Goal: Transaction & Acquisition: Purchase product/service

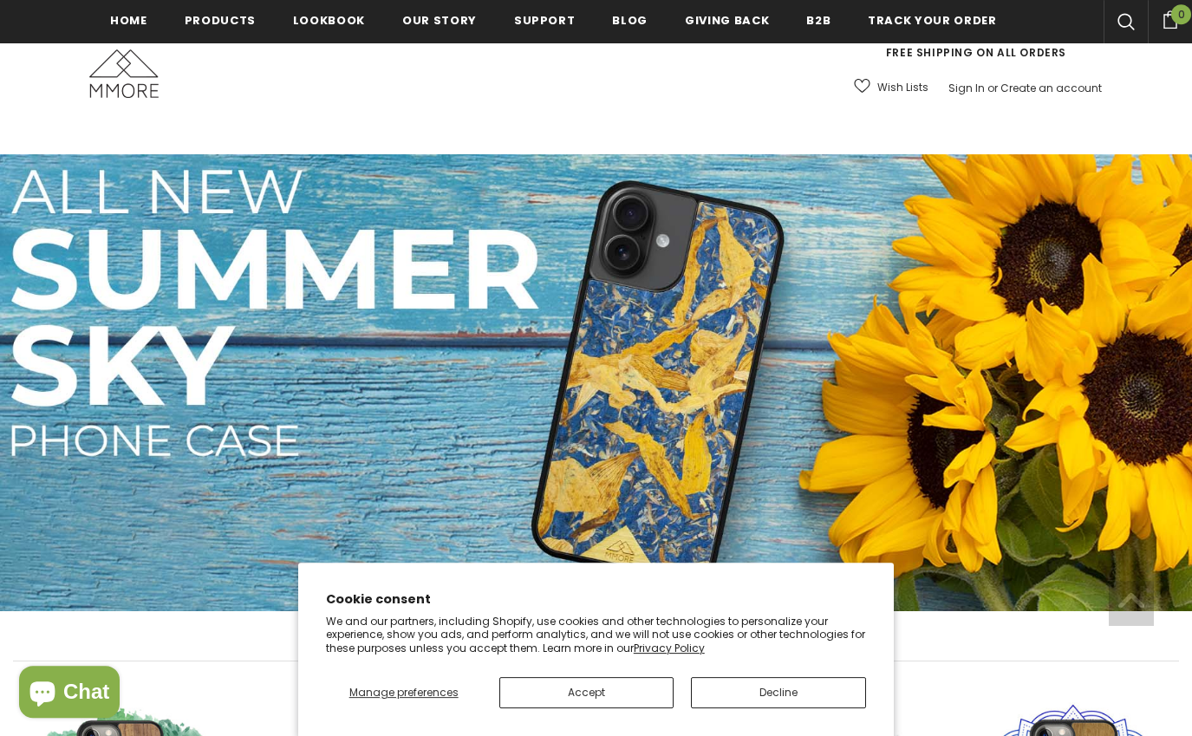
scroll to position [282, 0]
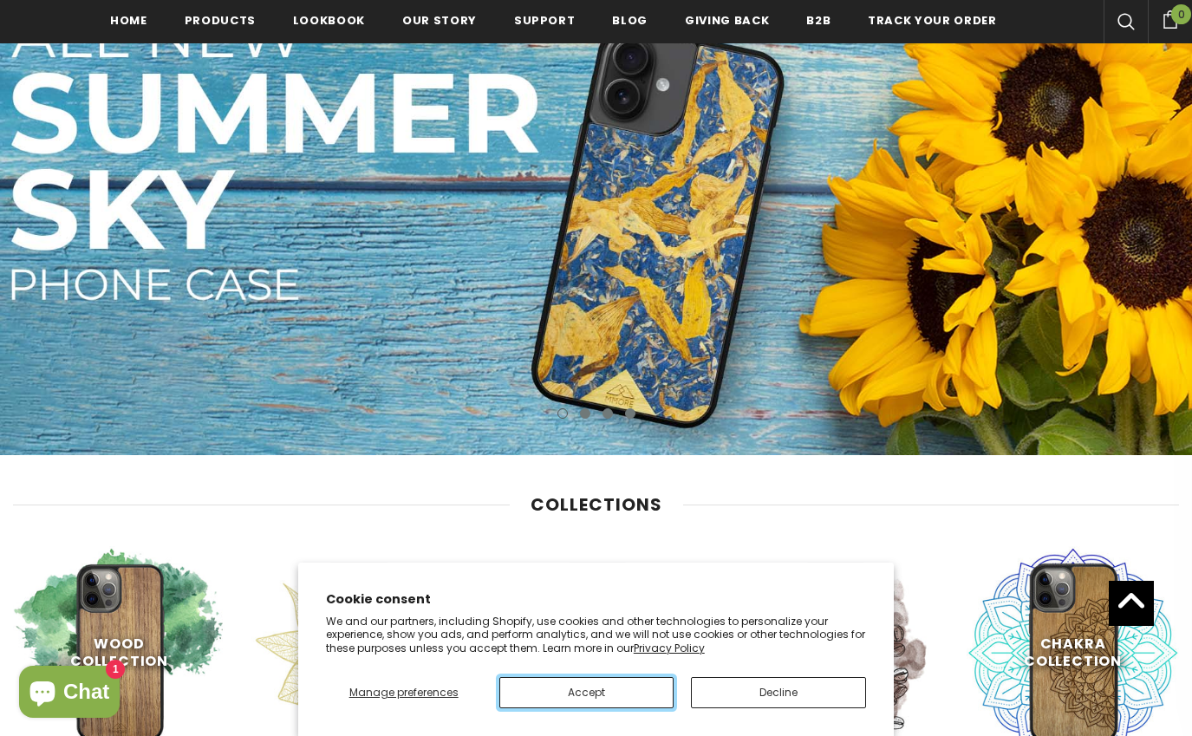
click at [615, 690] on button "Accept" at bounding box center [586, 692] width 175 height 31
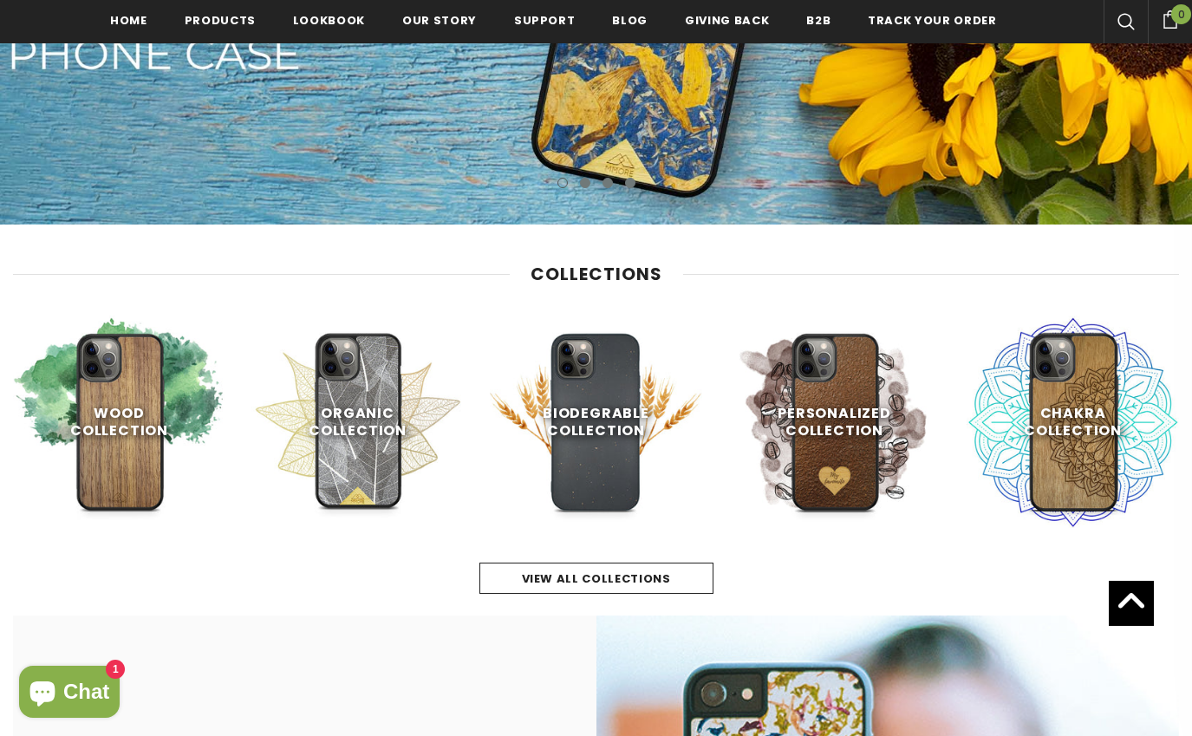
scroll to position [517, 0]
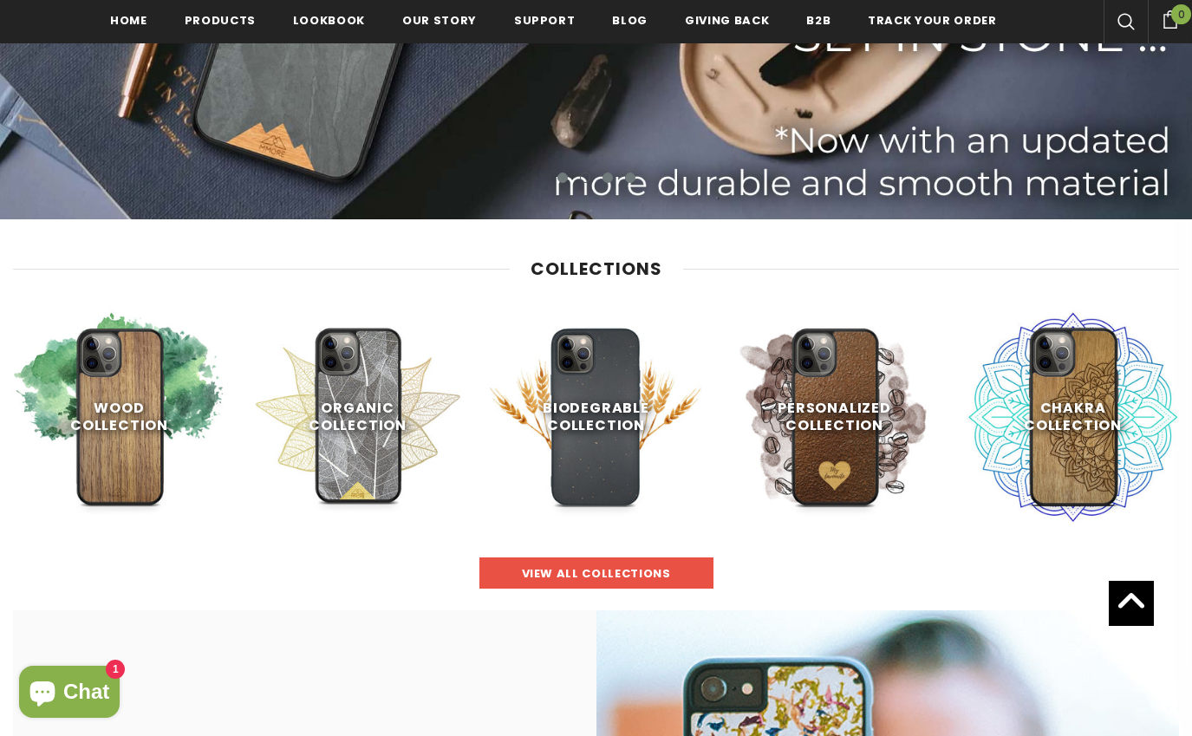
click at [611, 569] on span "view all collections" at bounding box center [596, 573] width 149 height 16
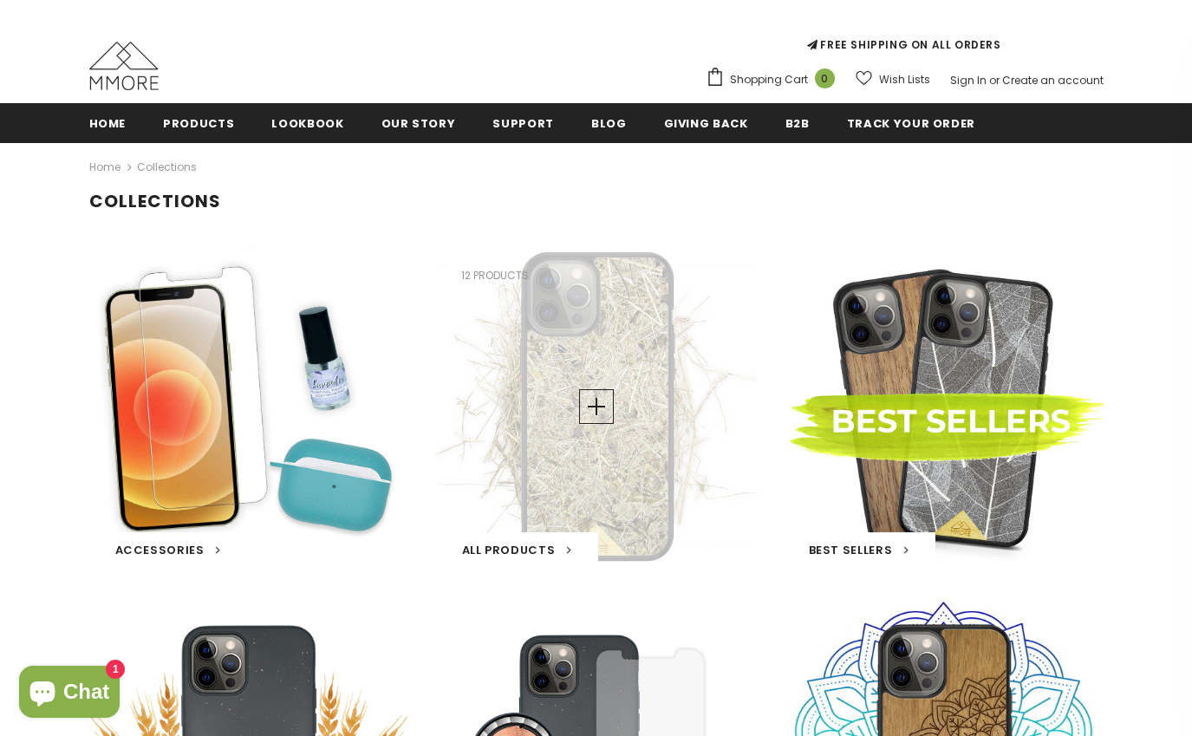
scroll to position [139, 0]
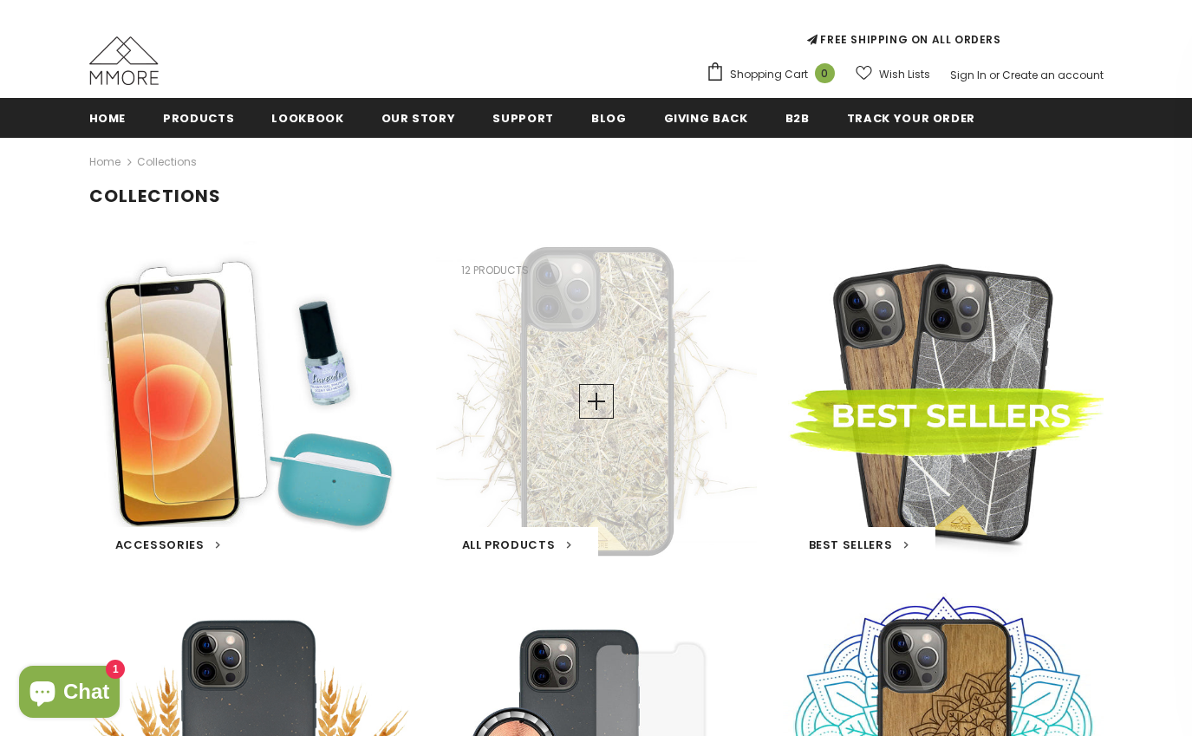
click at [530, 550] on span "All Products" at bounding box center [509, 545] width 94 height 16
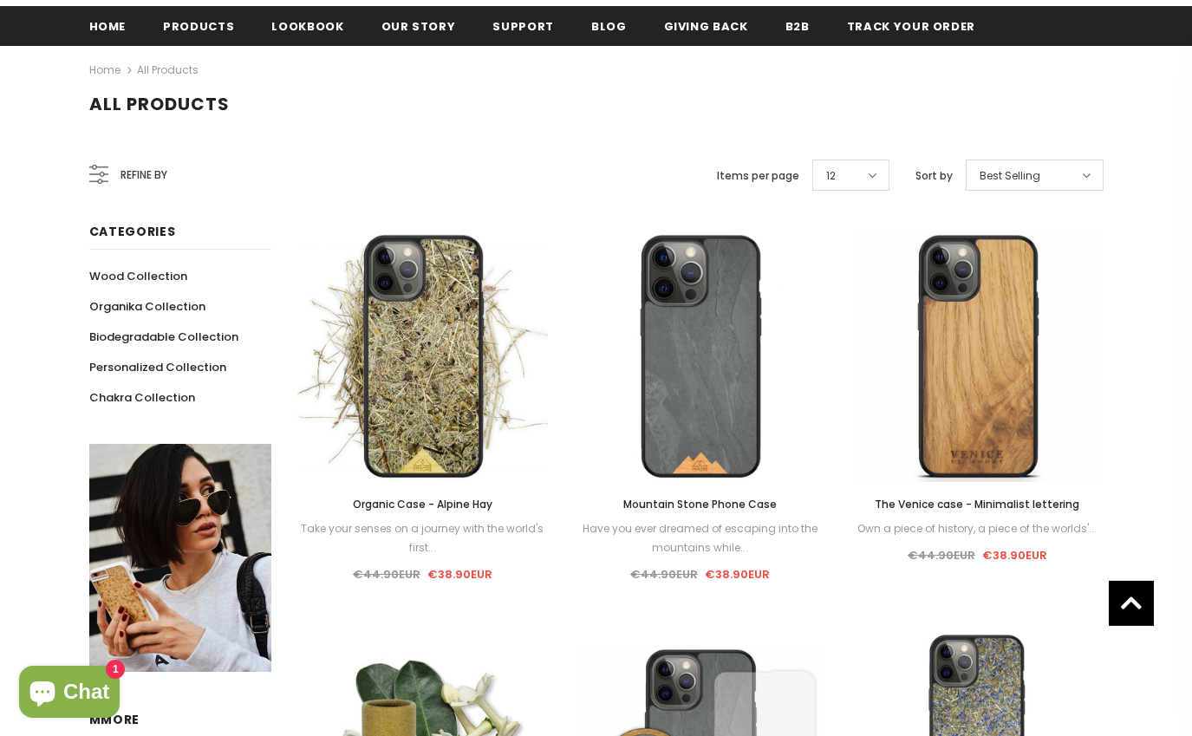
scroll to position [226, 0]
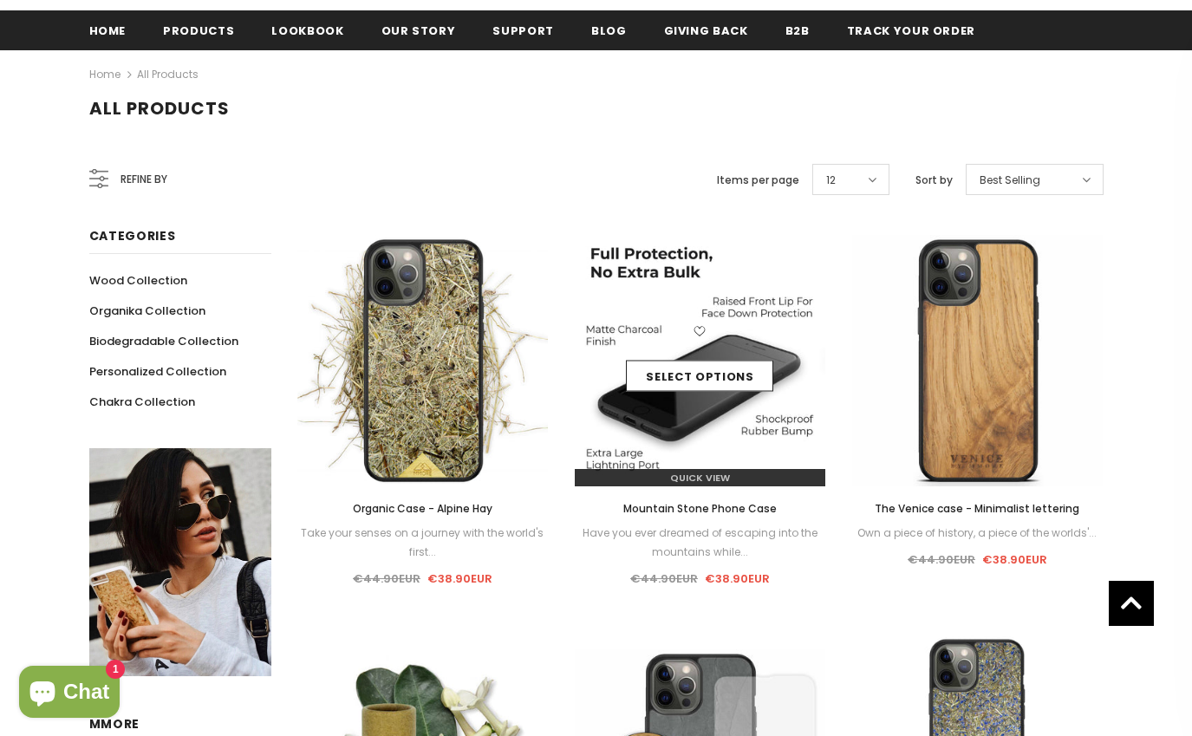
click at [682, 336] on div "Select options" at bounding box center [700, 361] width 251 height 82
click at [688, 439] on img at bounding box center [700, 360] width 251 height 251
click at [688, 437] on img at bounding box center [700, 360] width 251 height 251
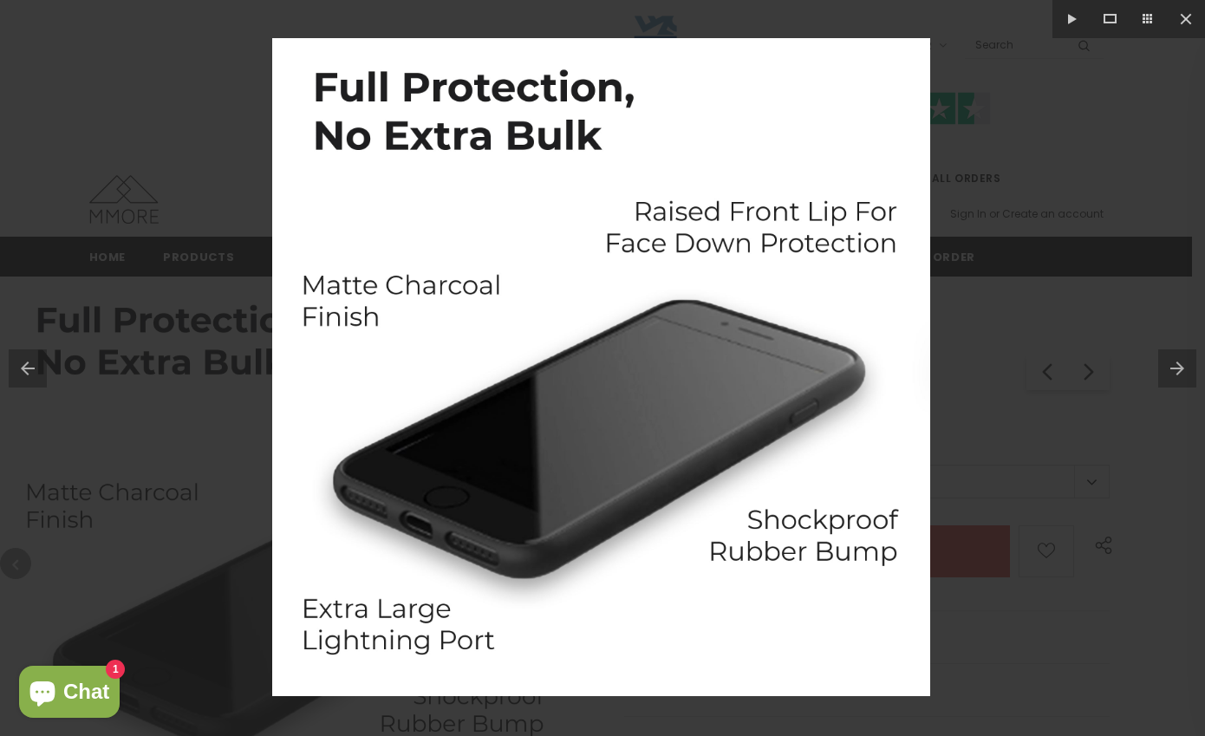
click at [1005, 569] on div at bounding box center [602, 368] width 1205 height 736
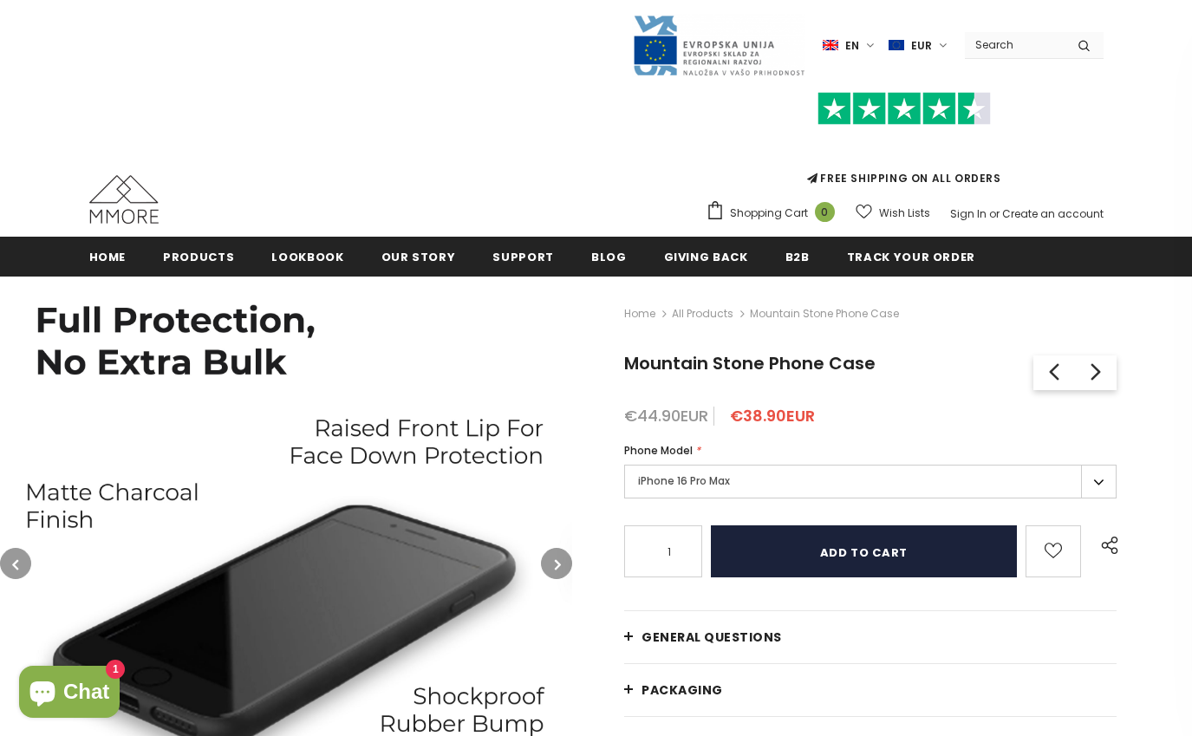
scroll to position [291, 0]
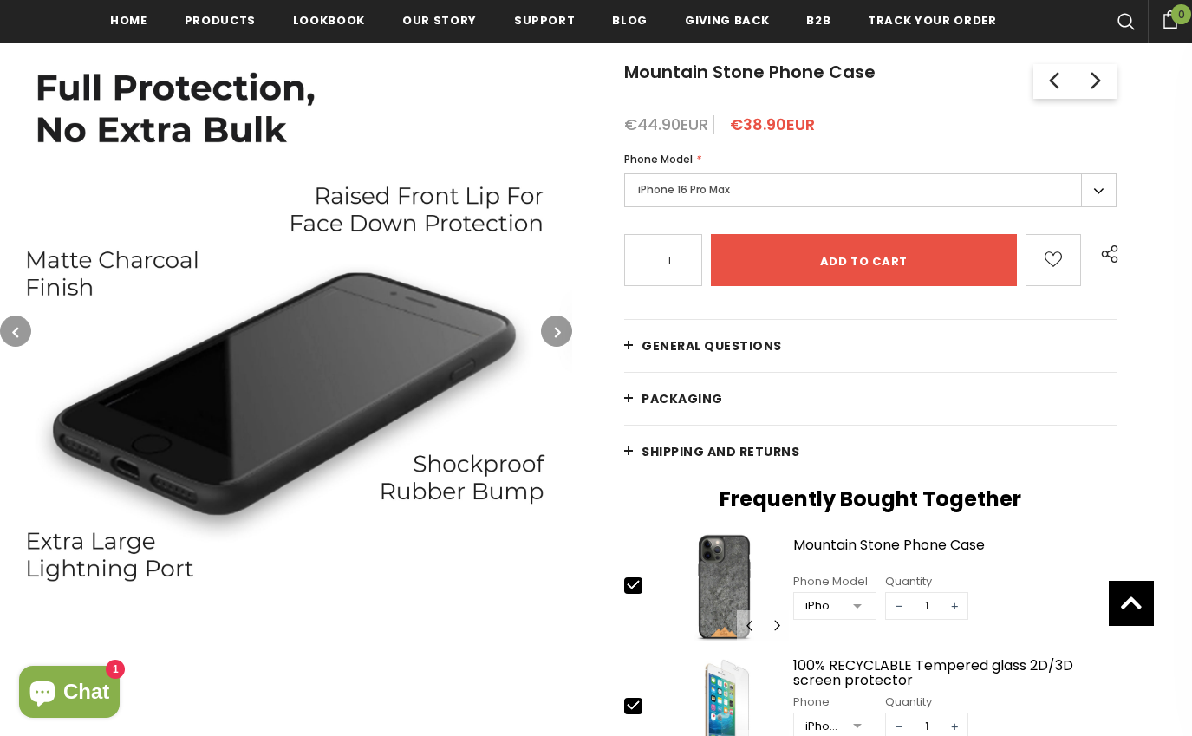
click at [629, 347] on link "General Questions" at bounding box center [870, 346] width 492 height 52
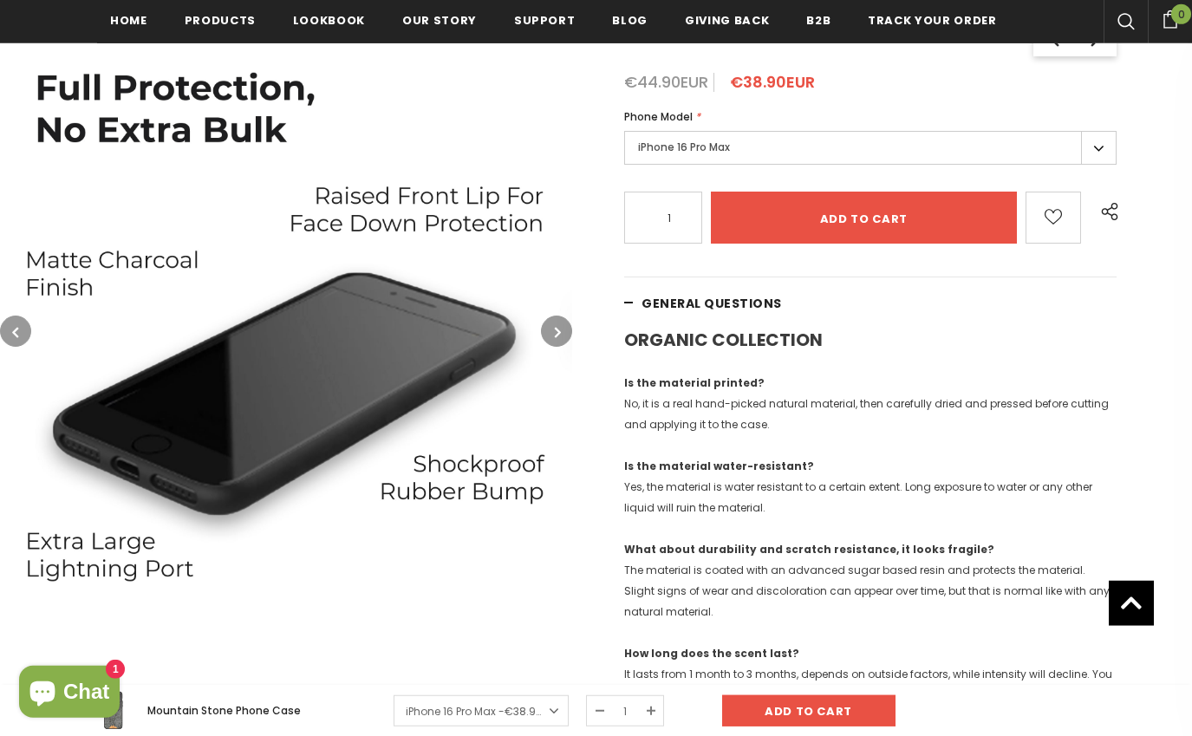
scroll to position [0, 0]
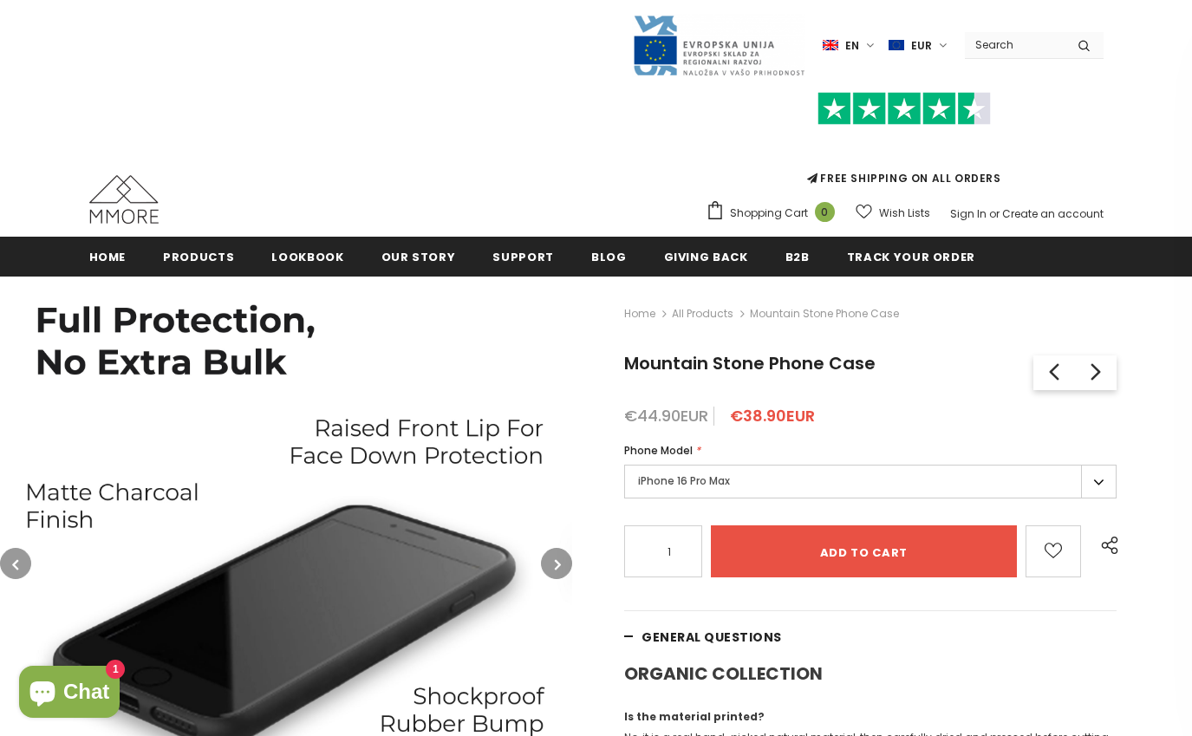
click at [550, 567] on button "button" at bounding box center [556, 563] width 31 height 31
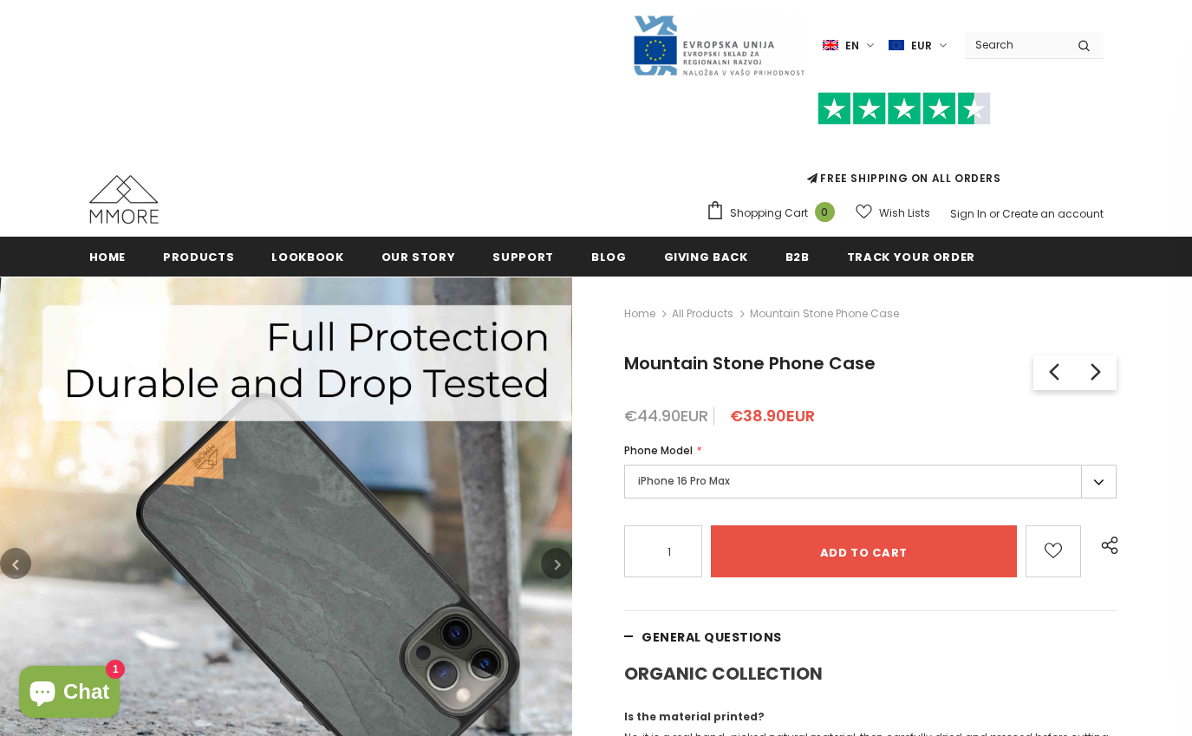
click at [550, 567] on button "button" at bounding box center [556, 563] width 31 height 31
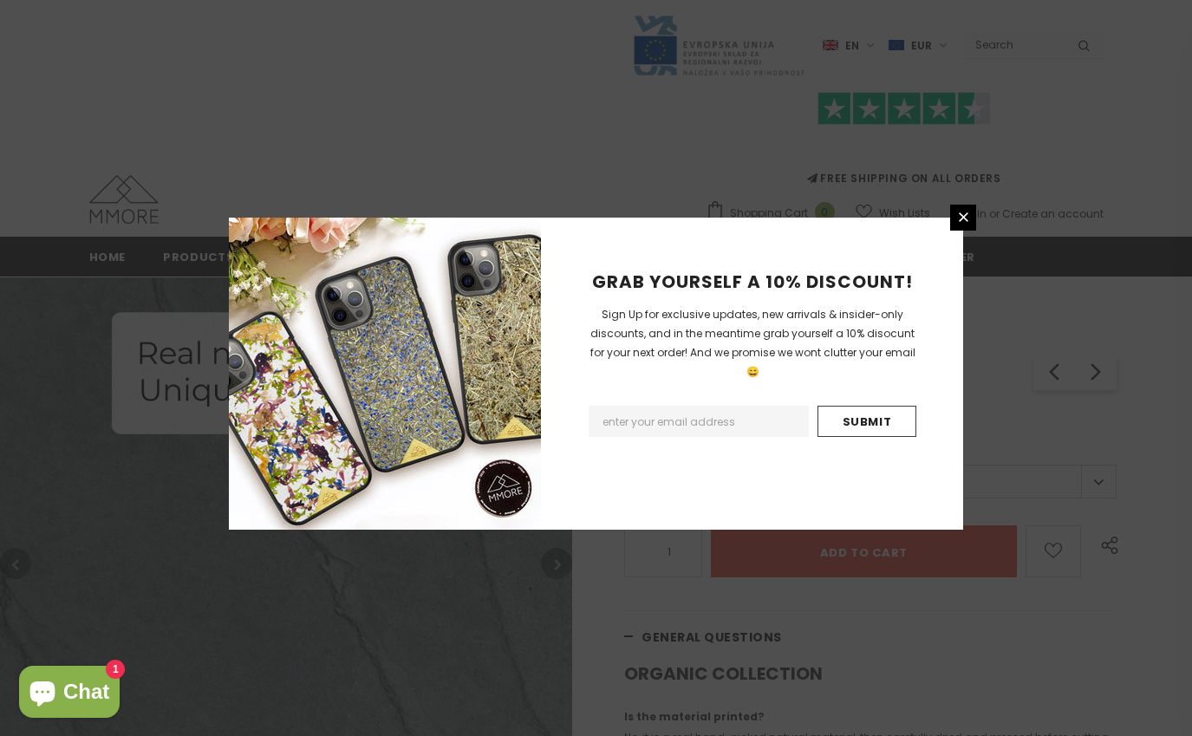
click at [979, 217] on div "GRAB YOURSELF A 10% DISCOUNT! Sign Up for exclusive updates, new arrivals & ins…" at bounding box center [596, 368] width 1192 height 736
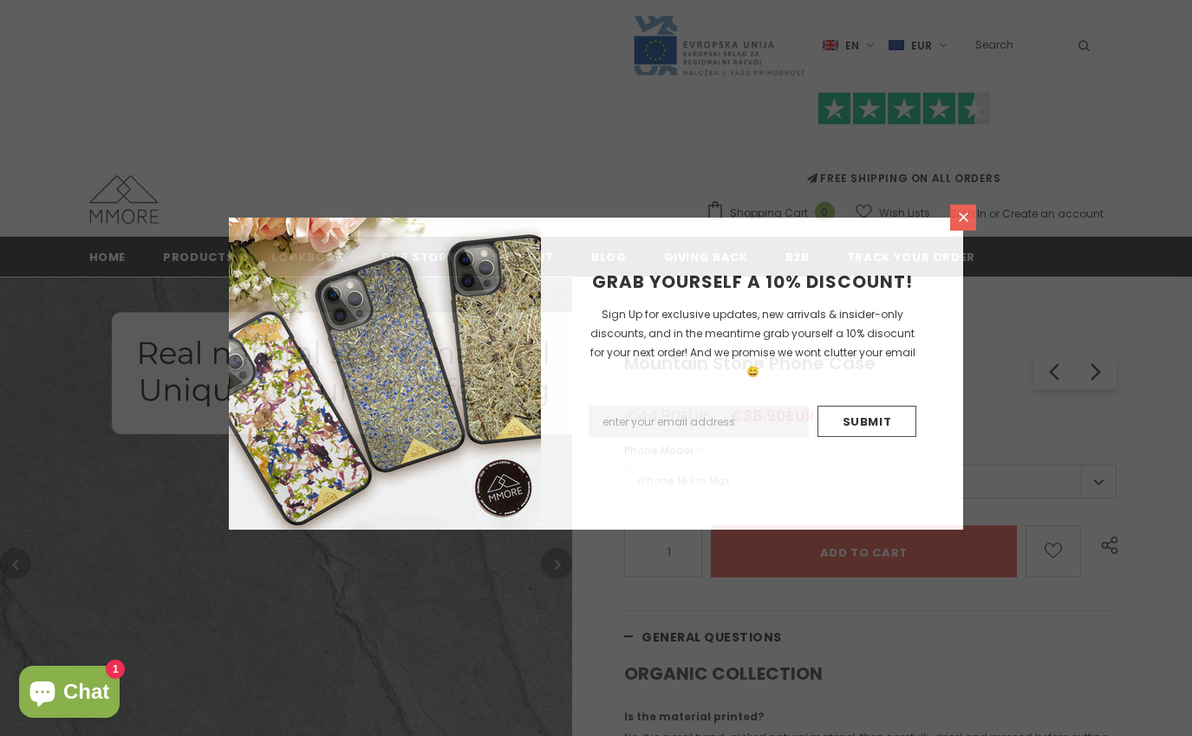
click at [970, 220] on icon at bounding box center [963, 217] width 15 height 15
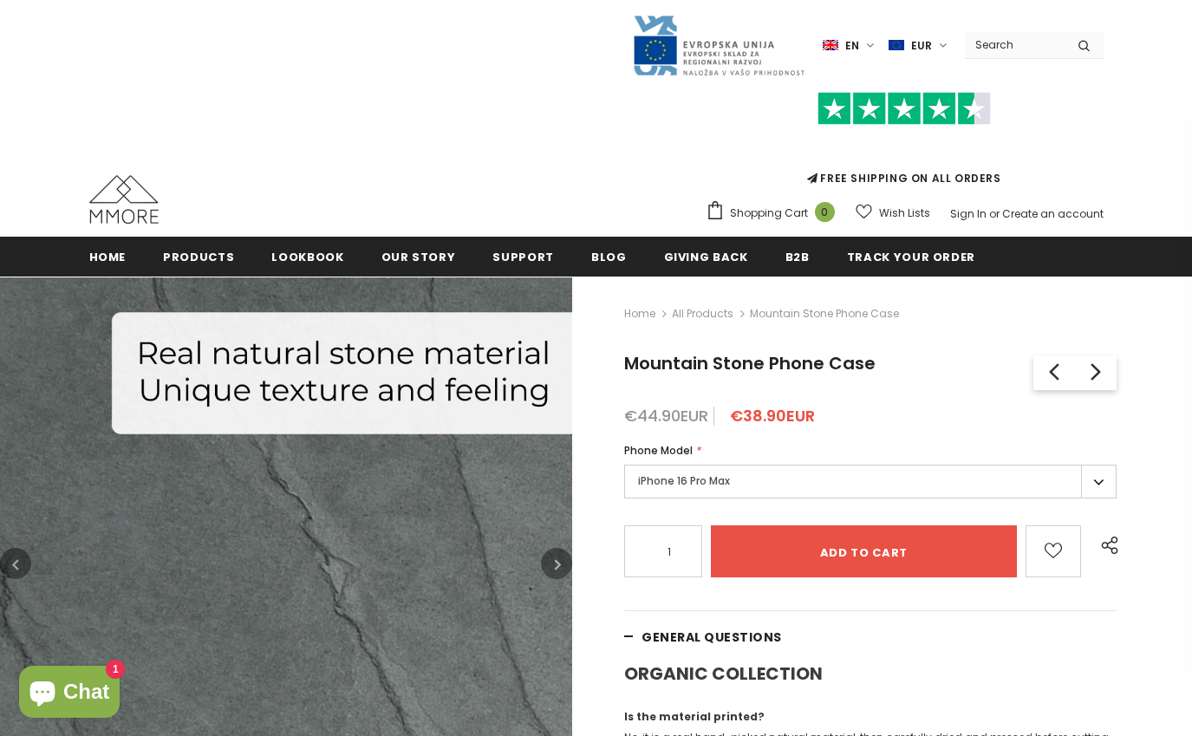
click at [553, 572] on button "button" at bounding box center [556, 563] width 31 height 31
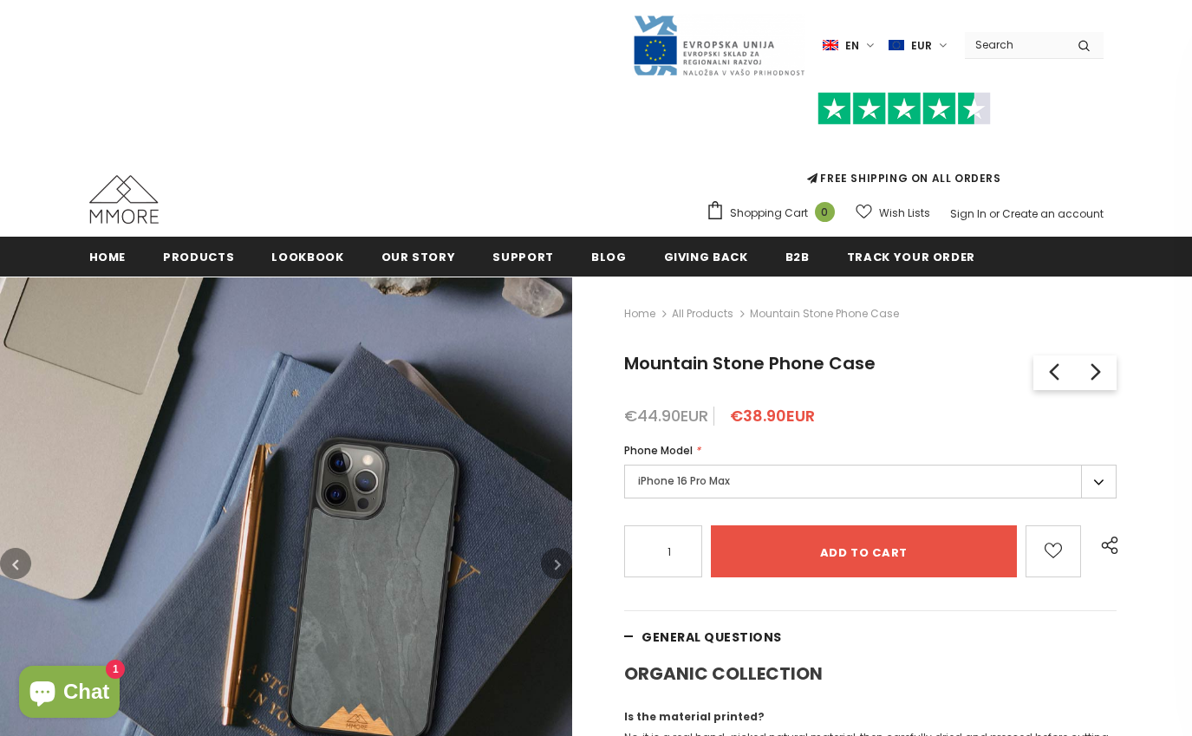
click at [553, 571] on button "button" at bounding box center [556, 563] width 31 height 31
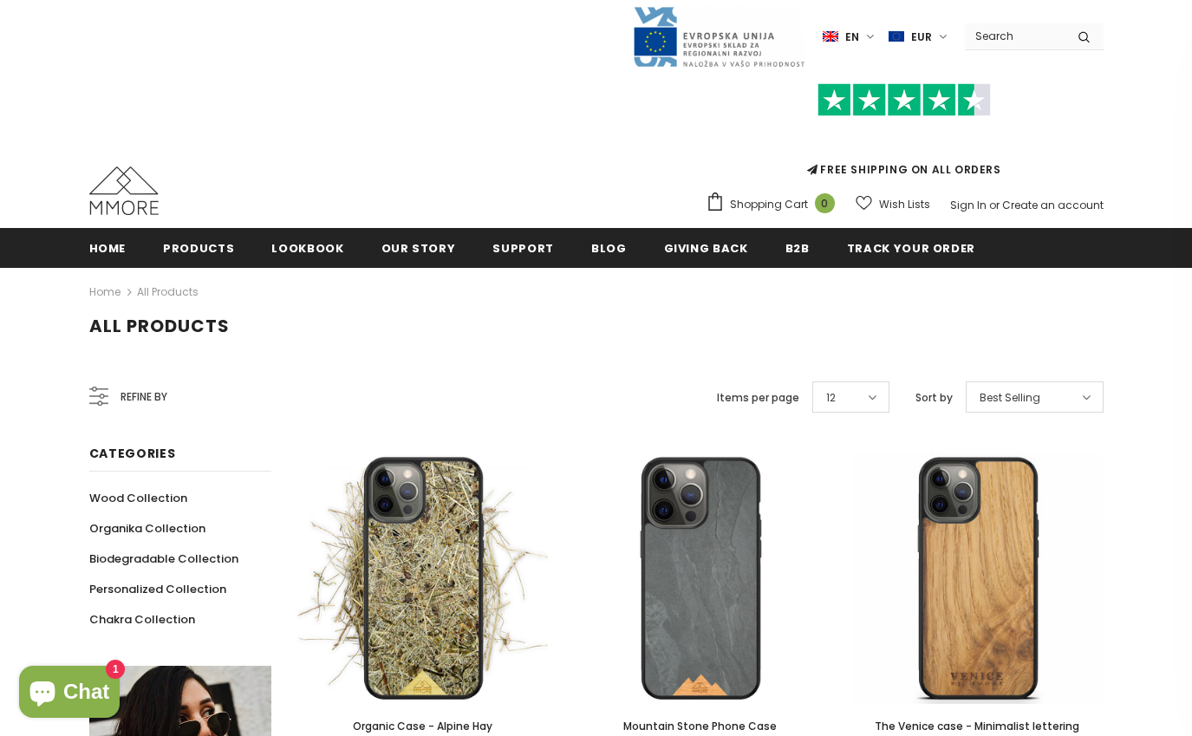
scroll to position [258, 0]
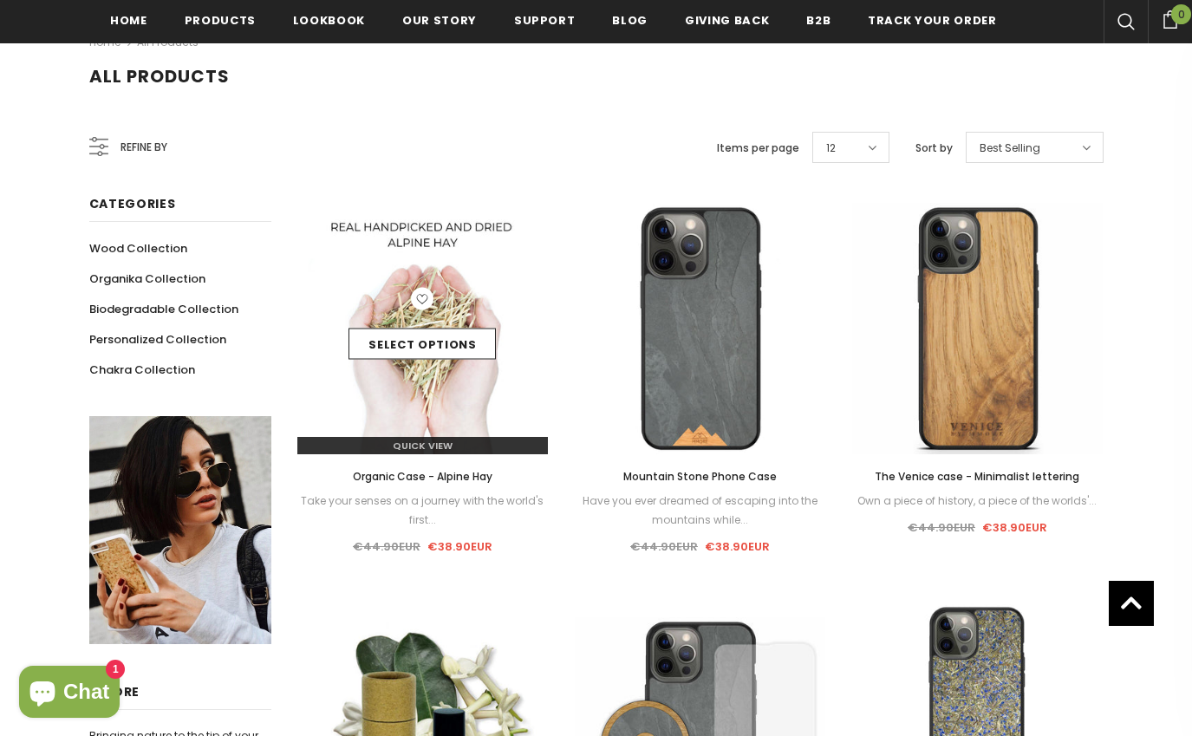
click at [405, 387] on img at bounding box center [422, 328] width 251 height 251
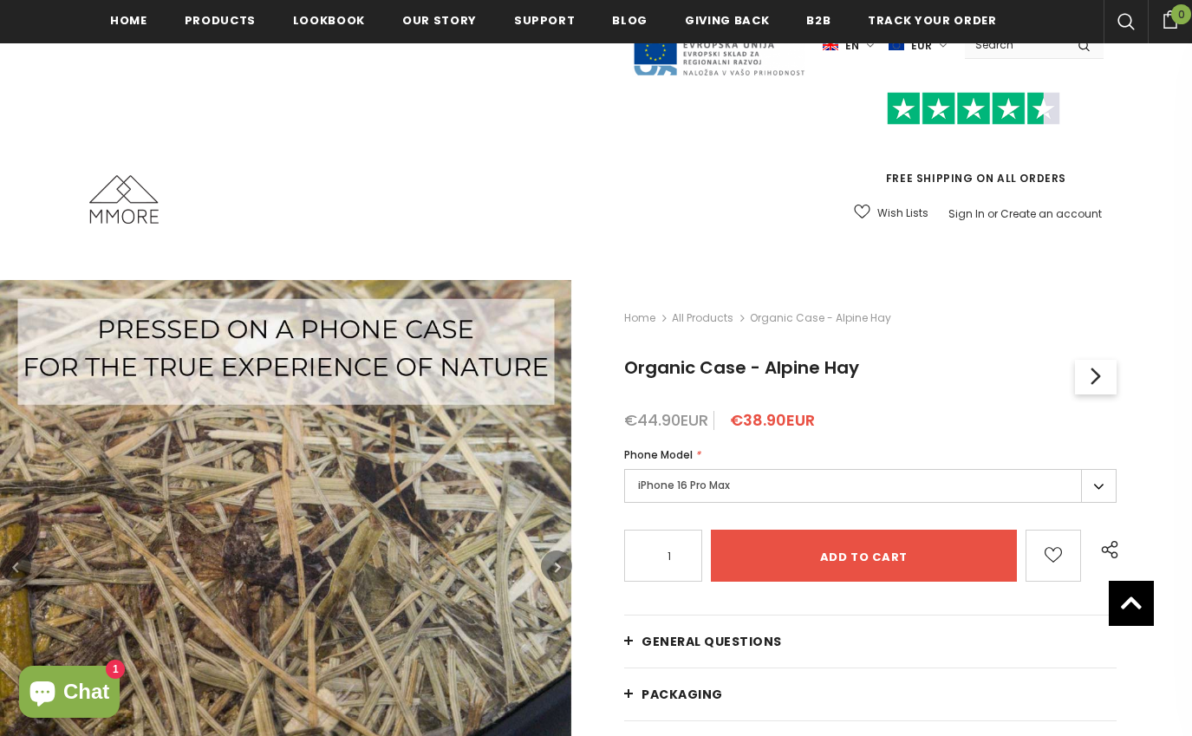
scroll to position [240, 0]
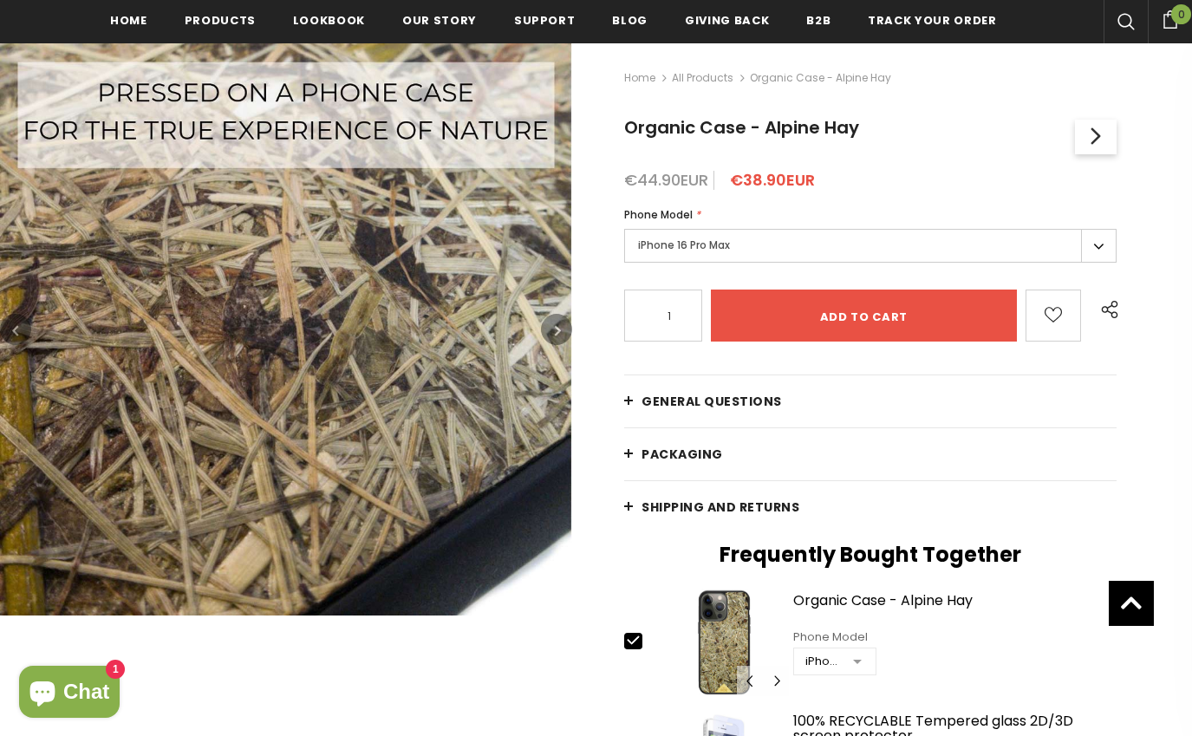
click at [564, 335] on button "button" at bounding box center [556, 329] width 31 height 31
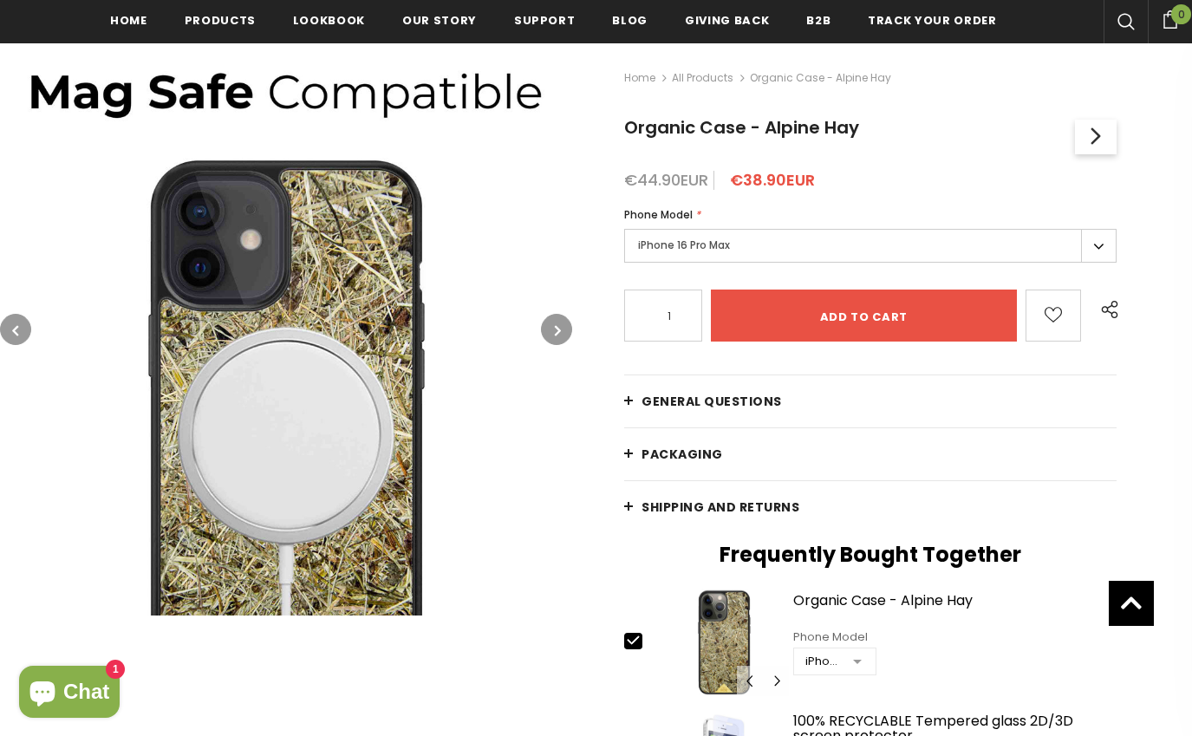
click at [563, 335] on button "button" at bounding box center [556, 329] width 31 height 31
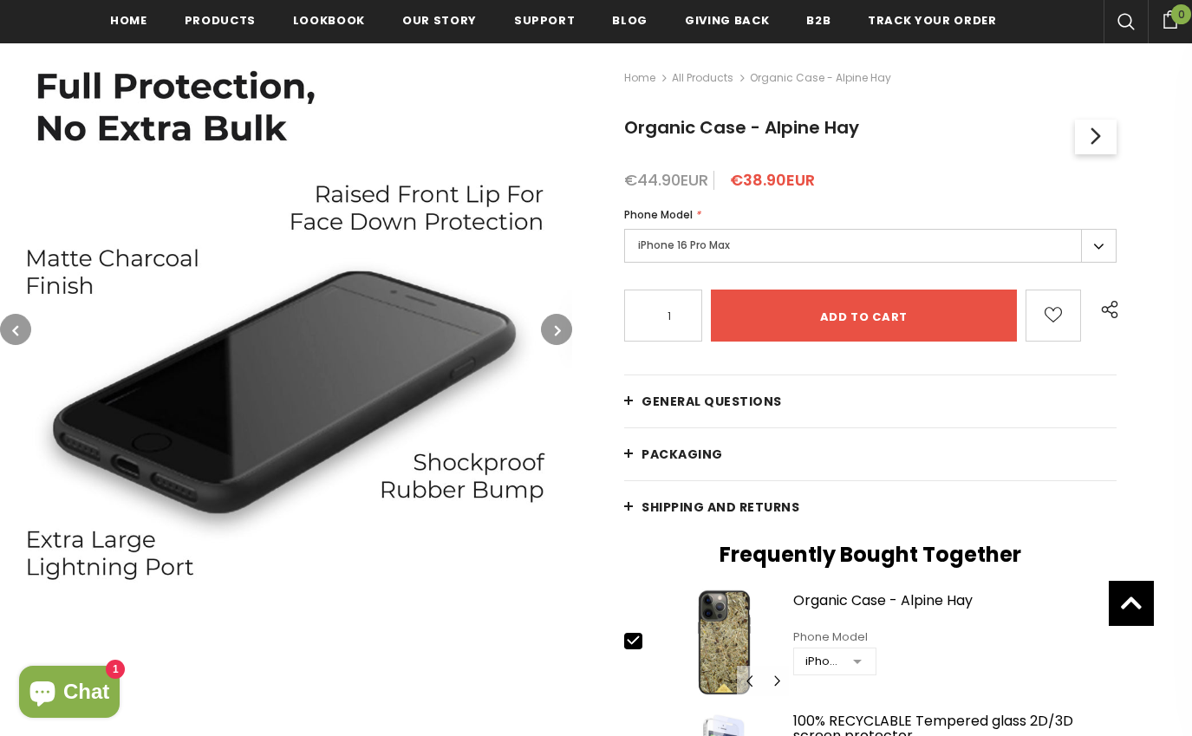
click at [563, 335] on button "button" at bounding box center [556, 329] width 31 height 31
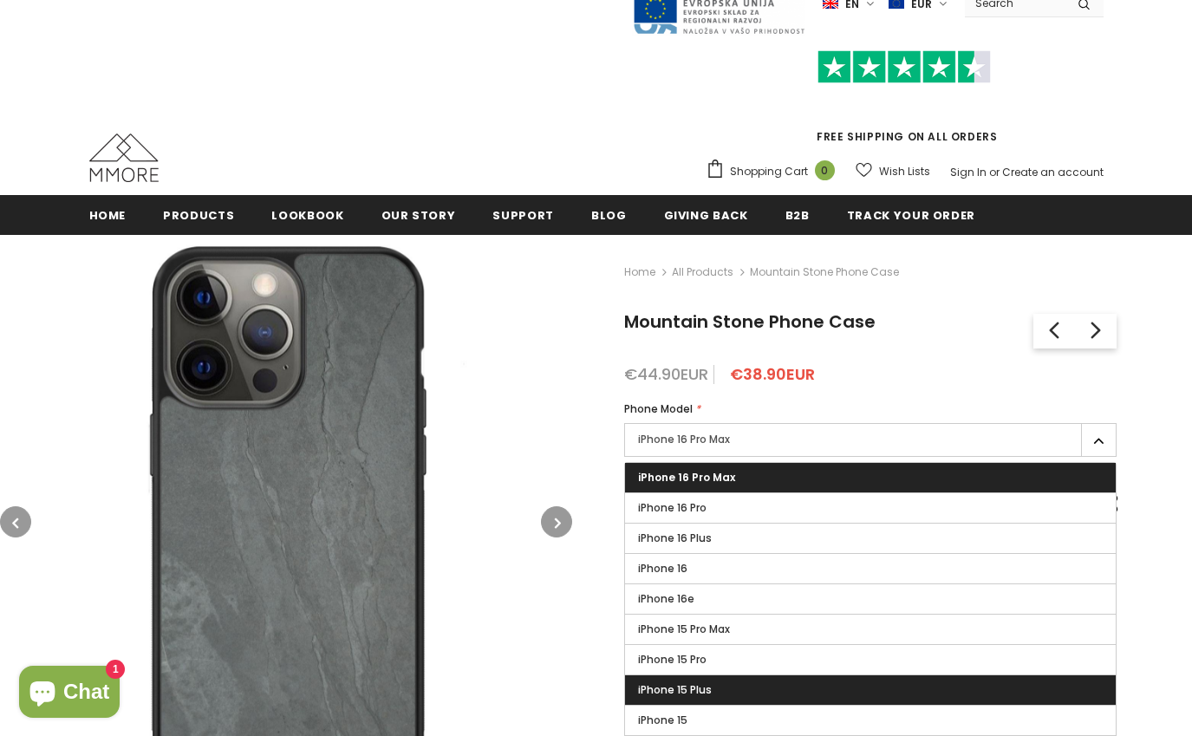
scroll to position [42, 0]
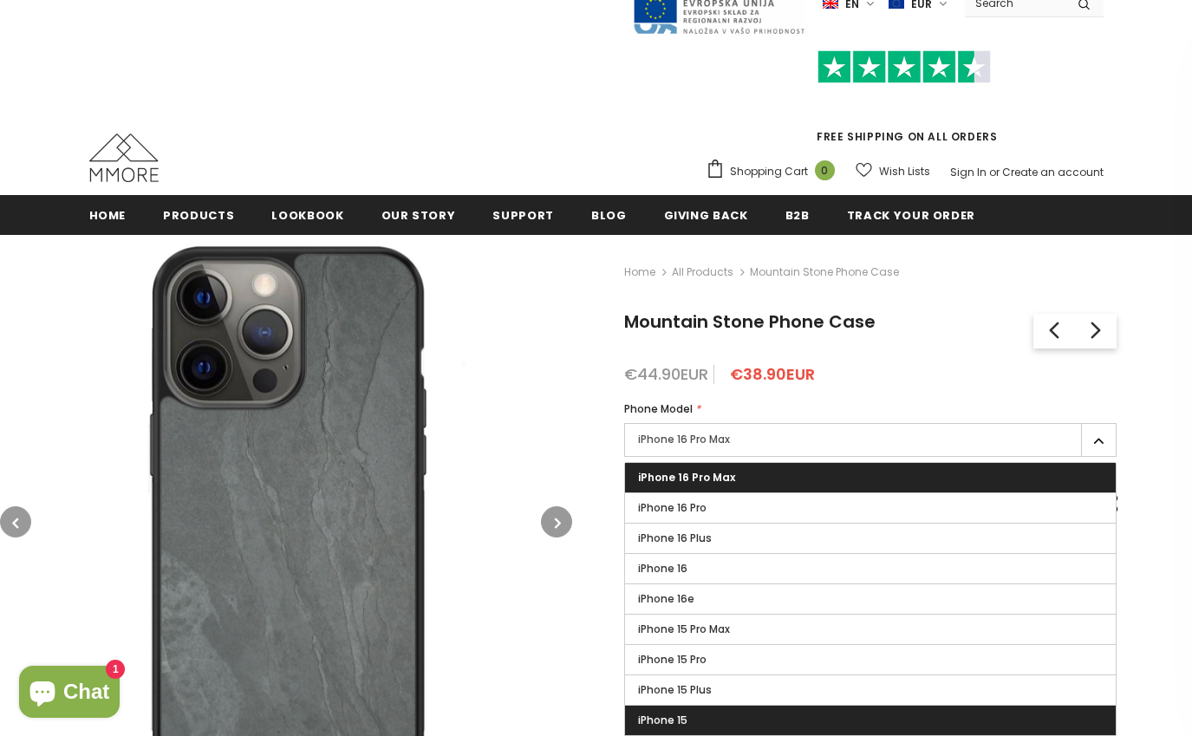
click at [707, 719] on label "iPhone 15" at bounding box center [870, 720] width 491 height 29
click at [0, 0] on input "iPhone 15" at bounding box center [0, 0] width 0 height 0
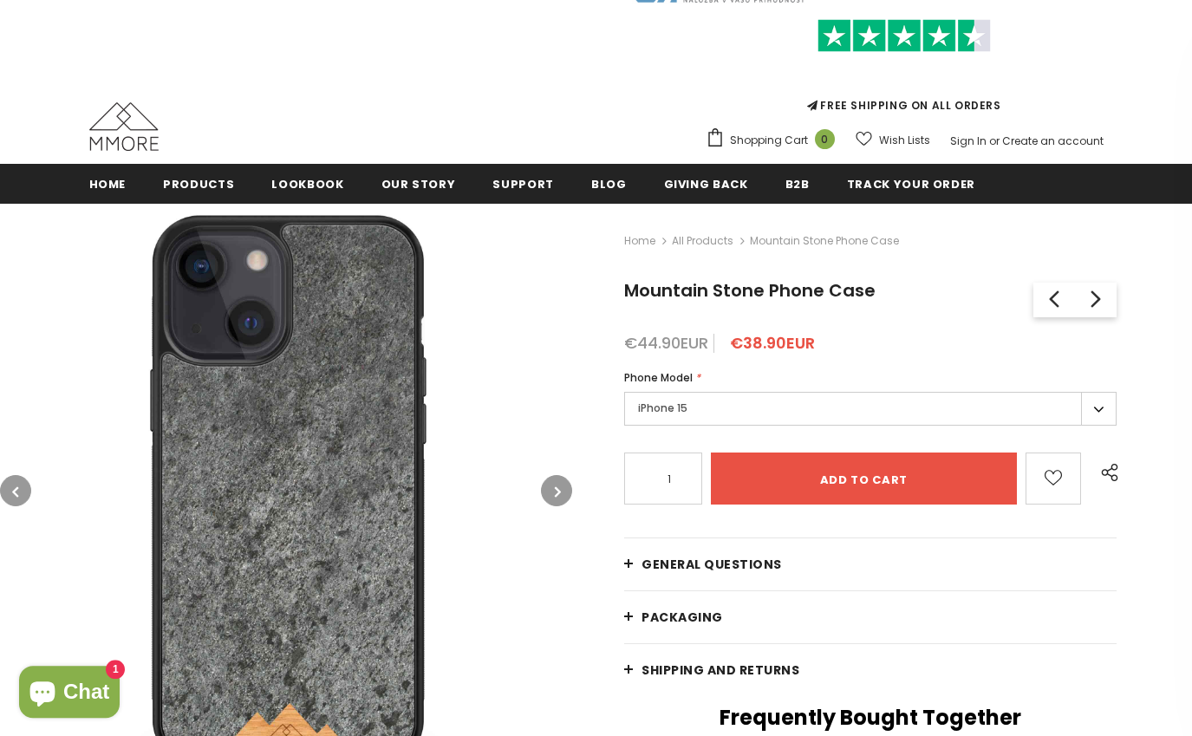
scroll to position [139, 0]
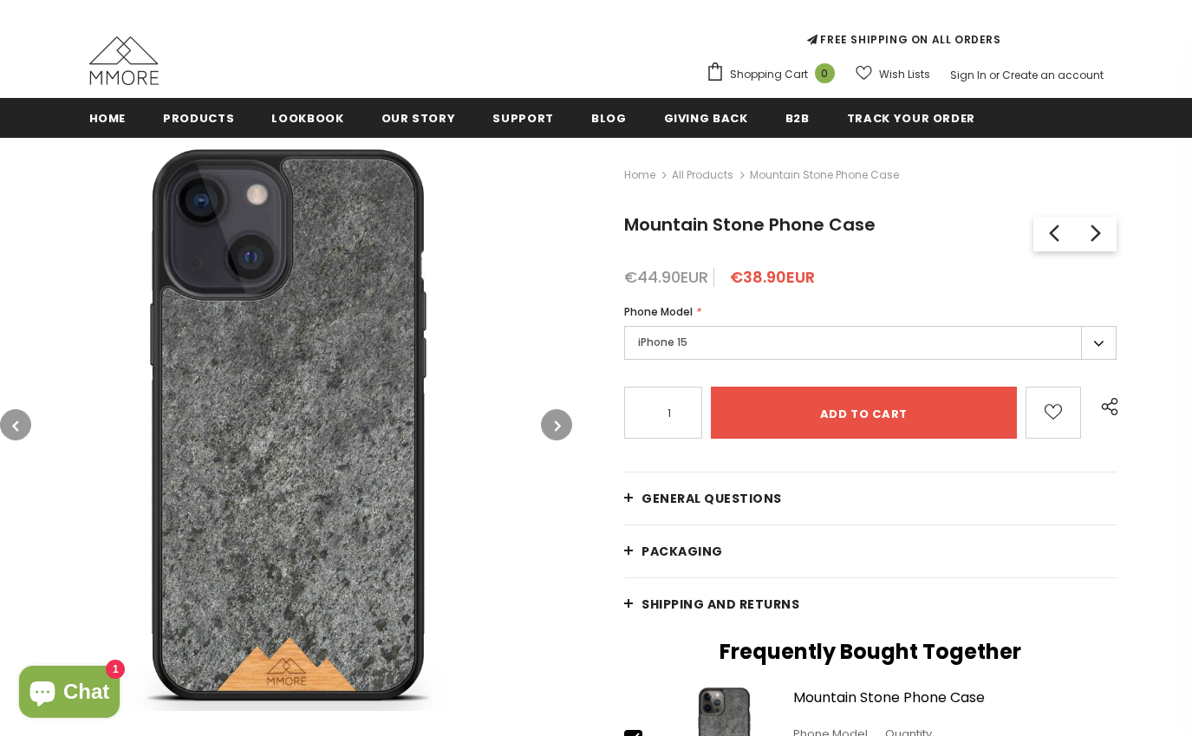
click at [553, 433] on button "button" at bounding box center [556, 424] width 31 height 31
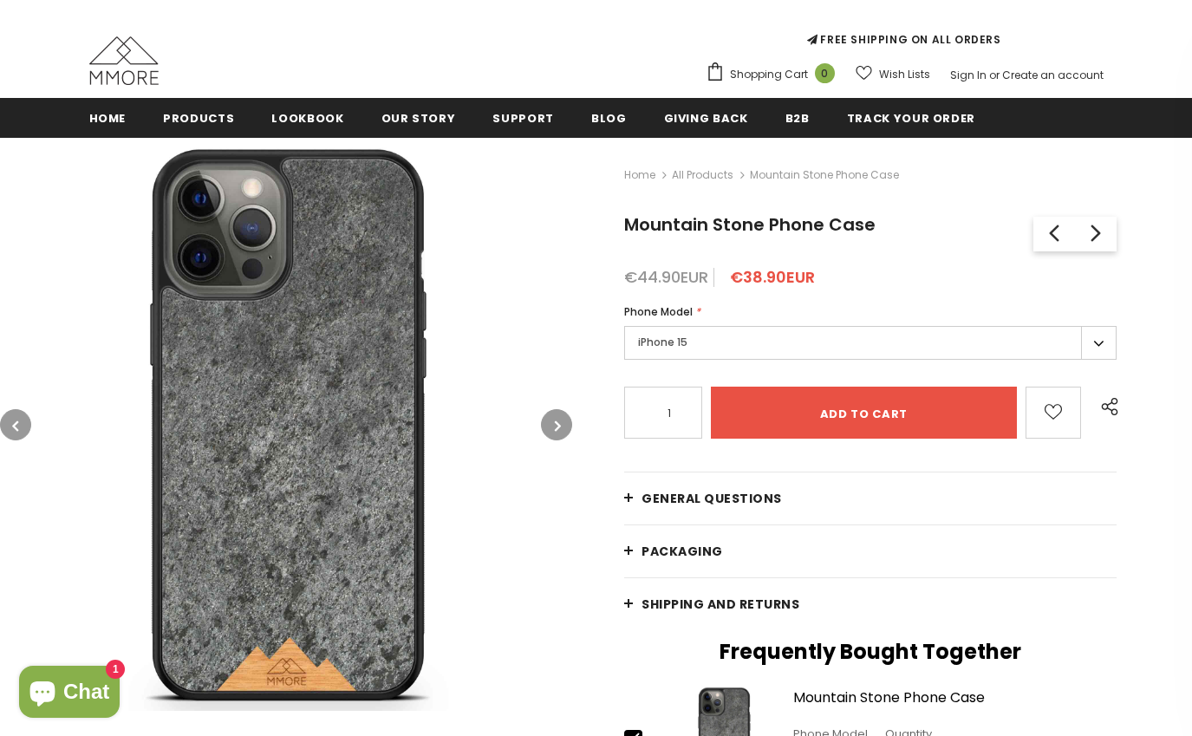
click at [553, 433] on button "button" at bounding box center [556, 424] width 31 height 31
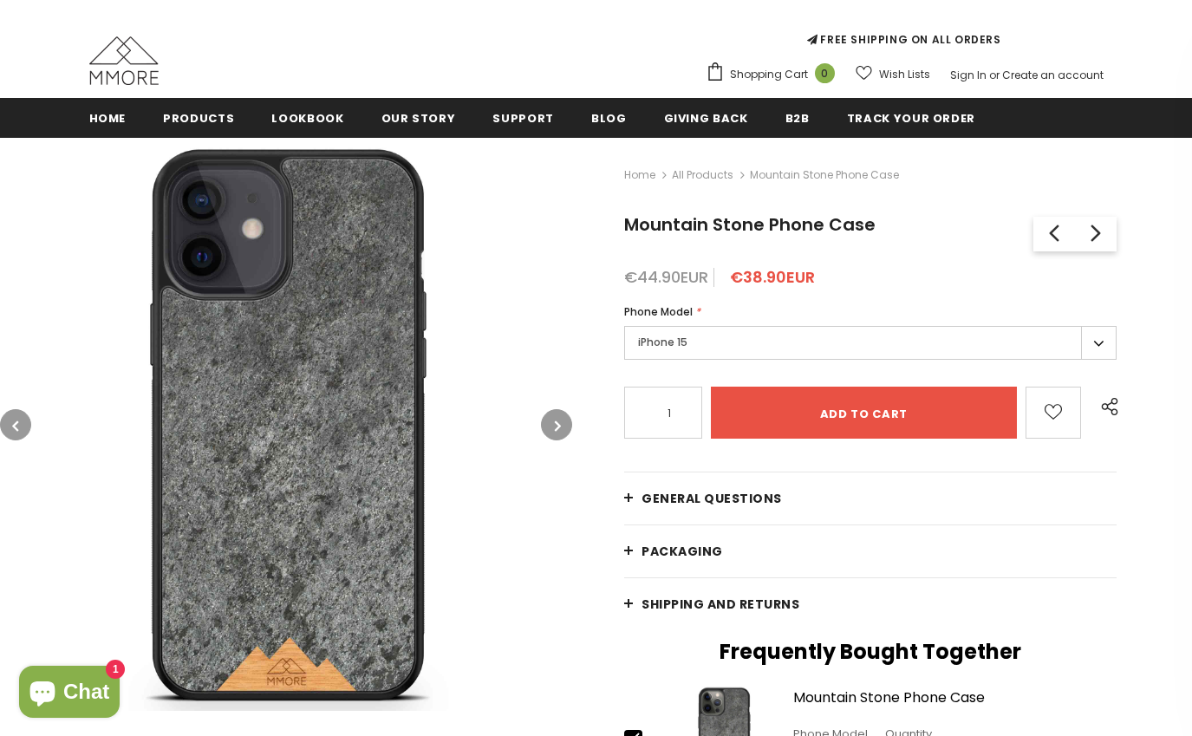
click at [553, 433] on button "button" at bounding box center [556, 424] width 31 height 31
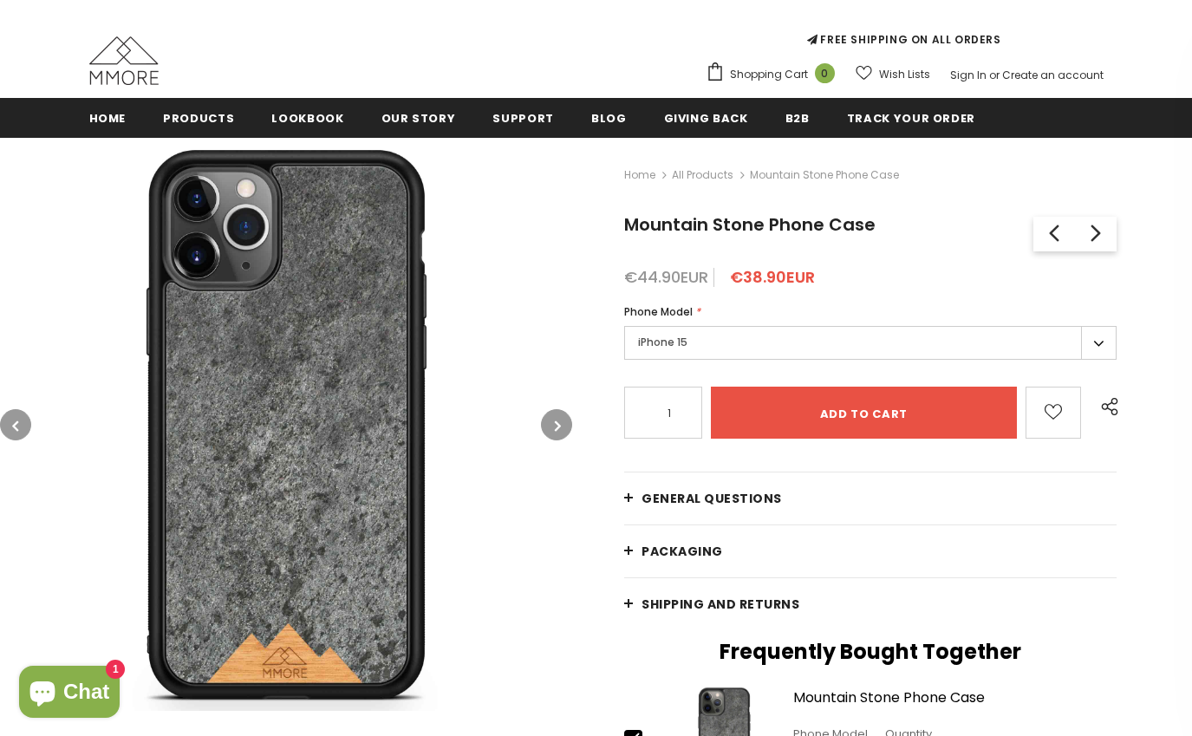
click at [553, 433] on button "button" at bounding box center [556, 424] width 31 height 31
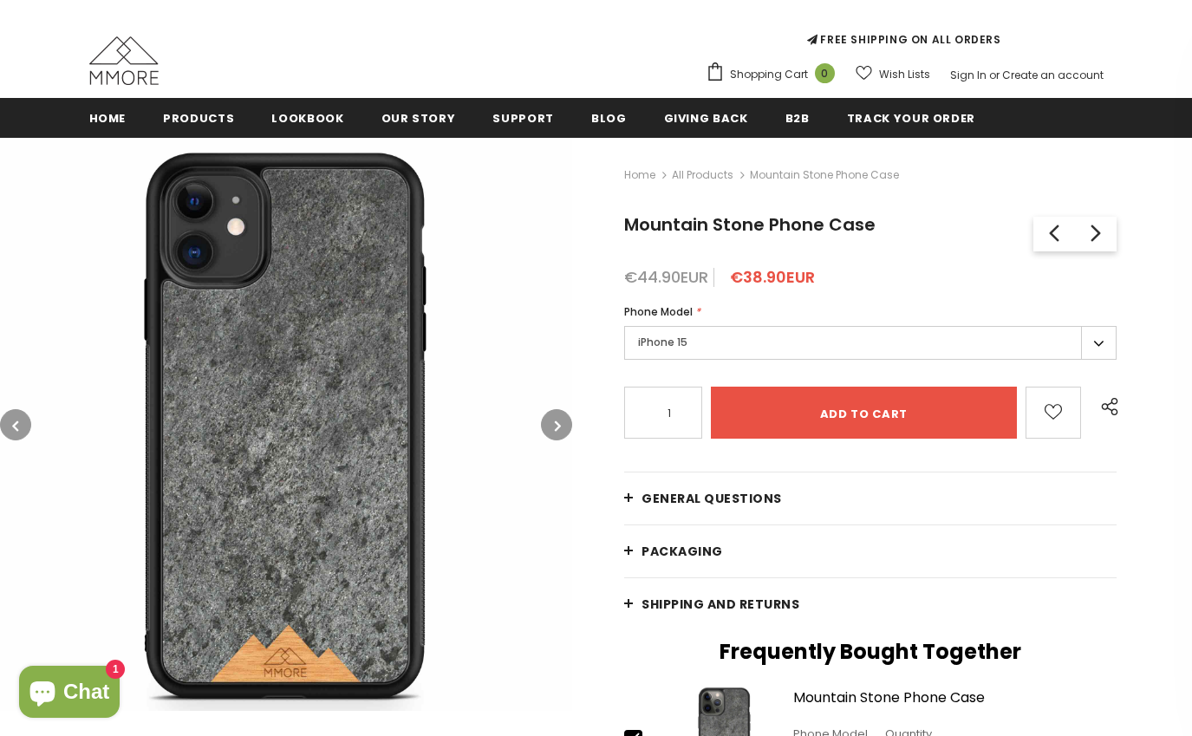
click at [553, 433] on button "button" at bounding box center [556, 424] width 31 height 31
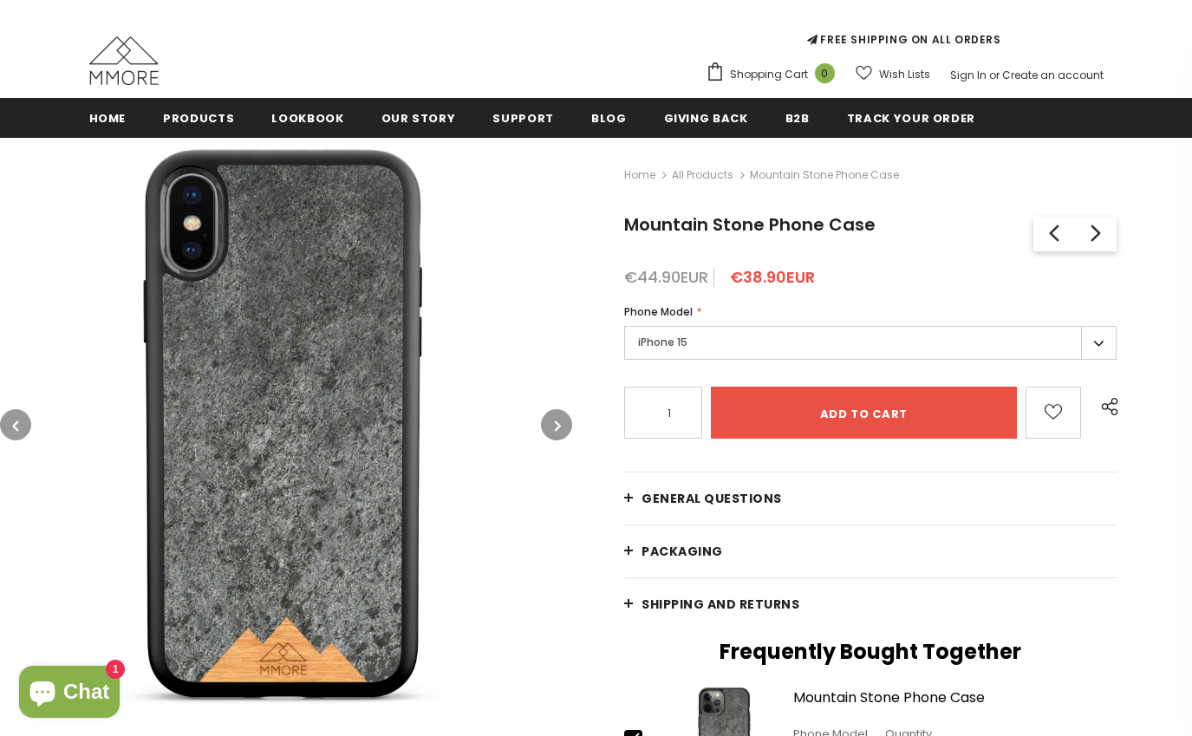
click at [553, 433] on button "button" at bounding box center [556, 424] width 31 height 31
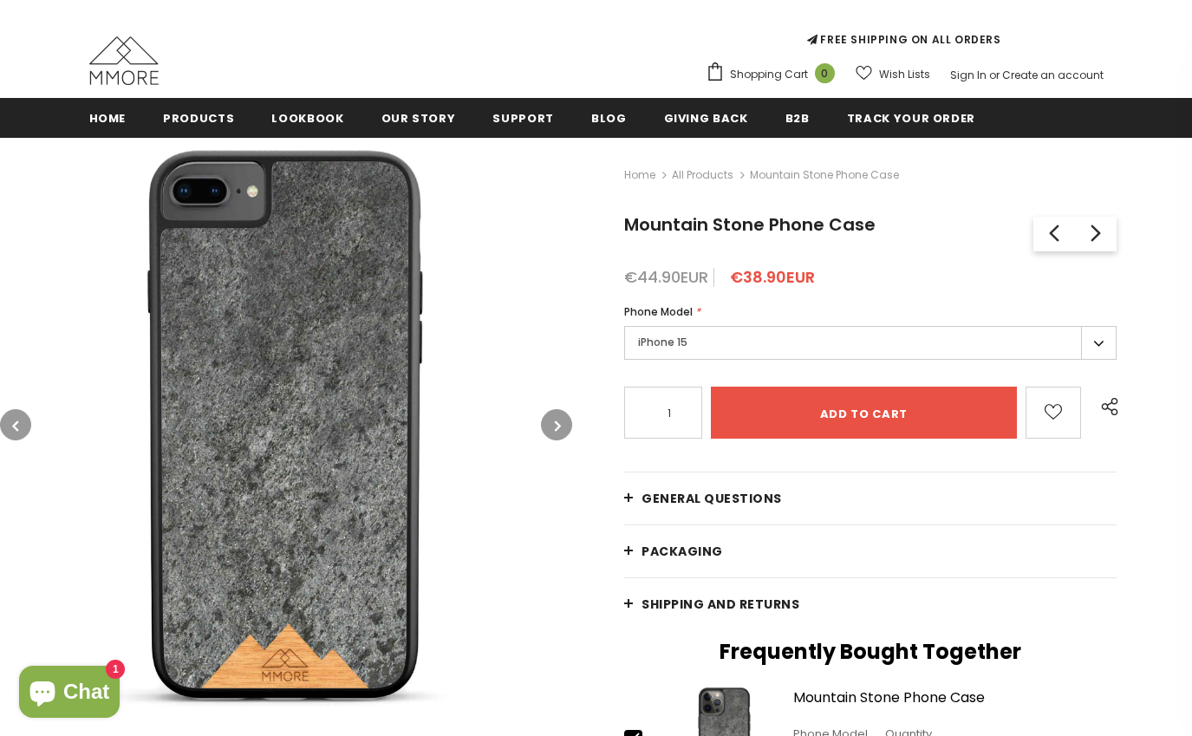
click at [553, 433] on button "button" at bounding box center [556, 424] width 31 height 31
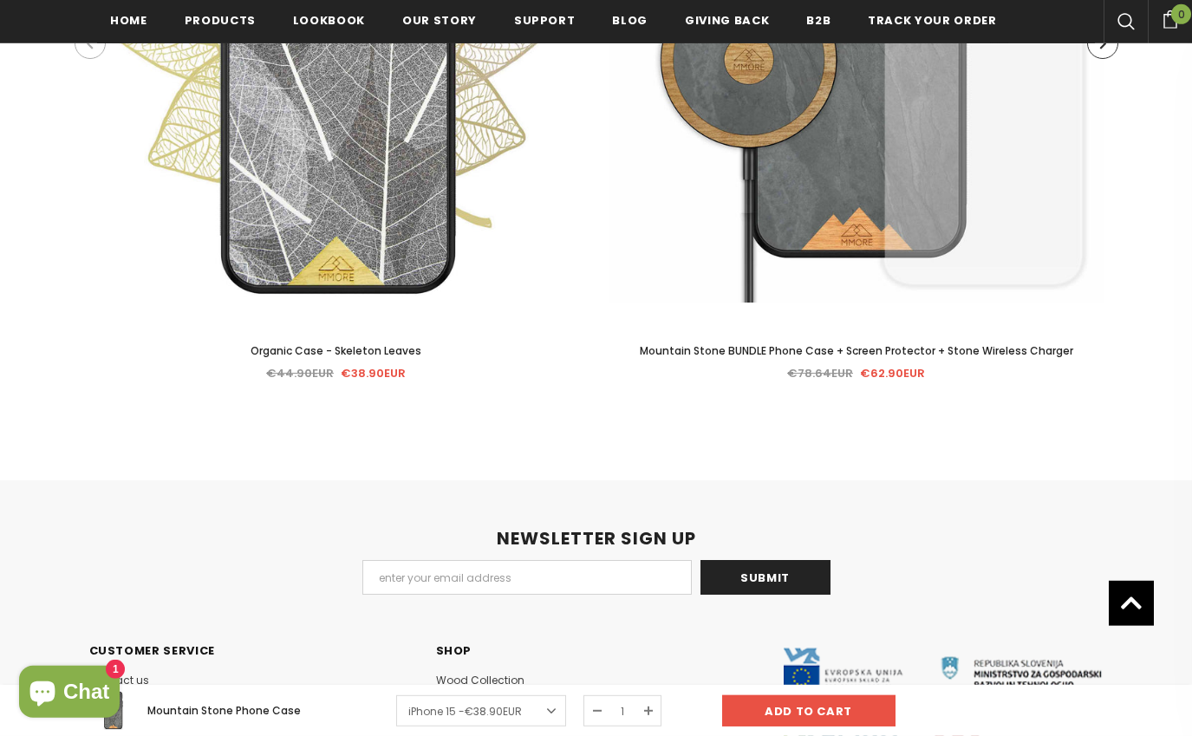
scroll to position [4468, 0]
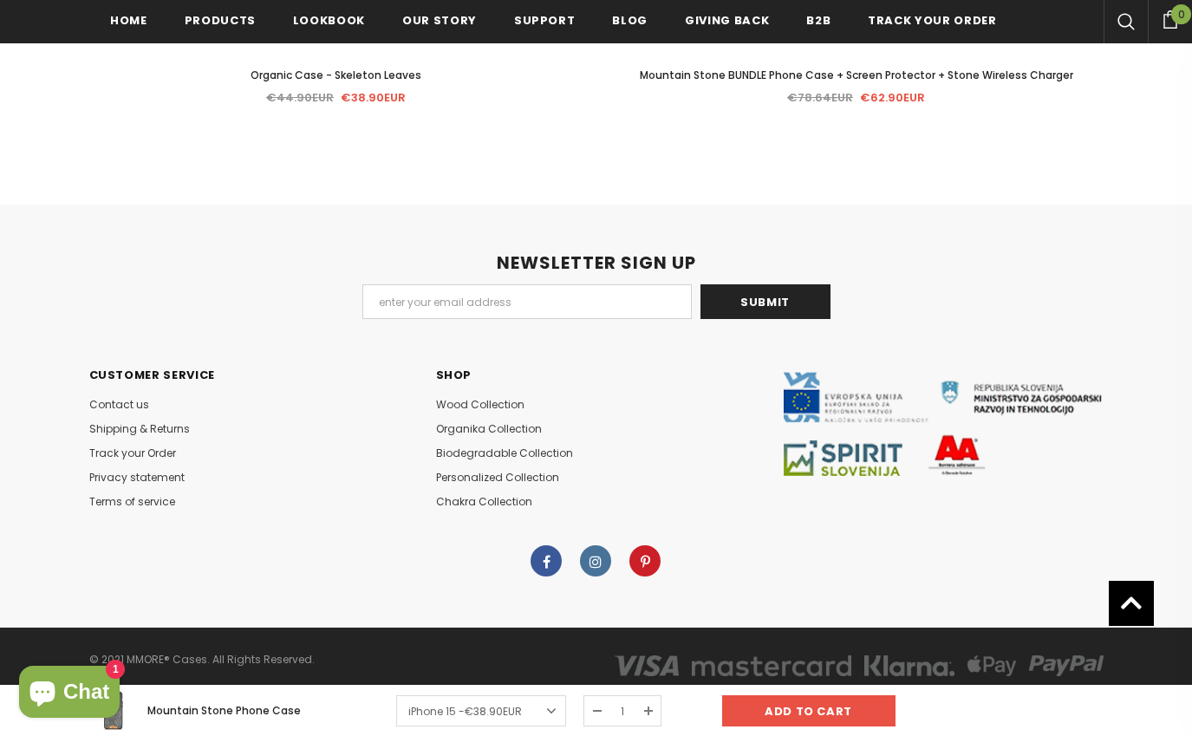
click at [589, 557] on link at bounding box center [595, 560] width 31 height 31
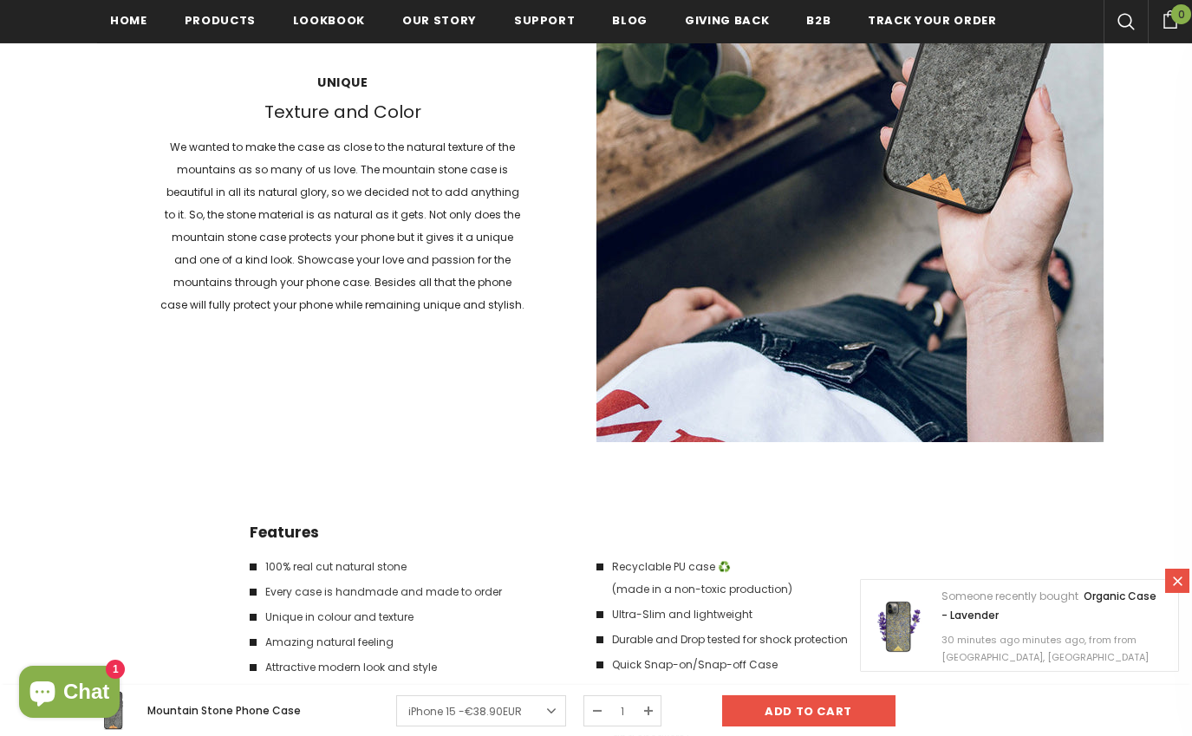
scroll to position [0, 0]
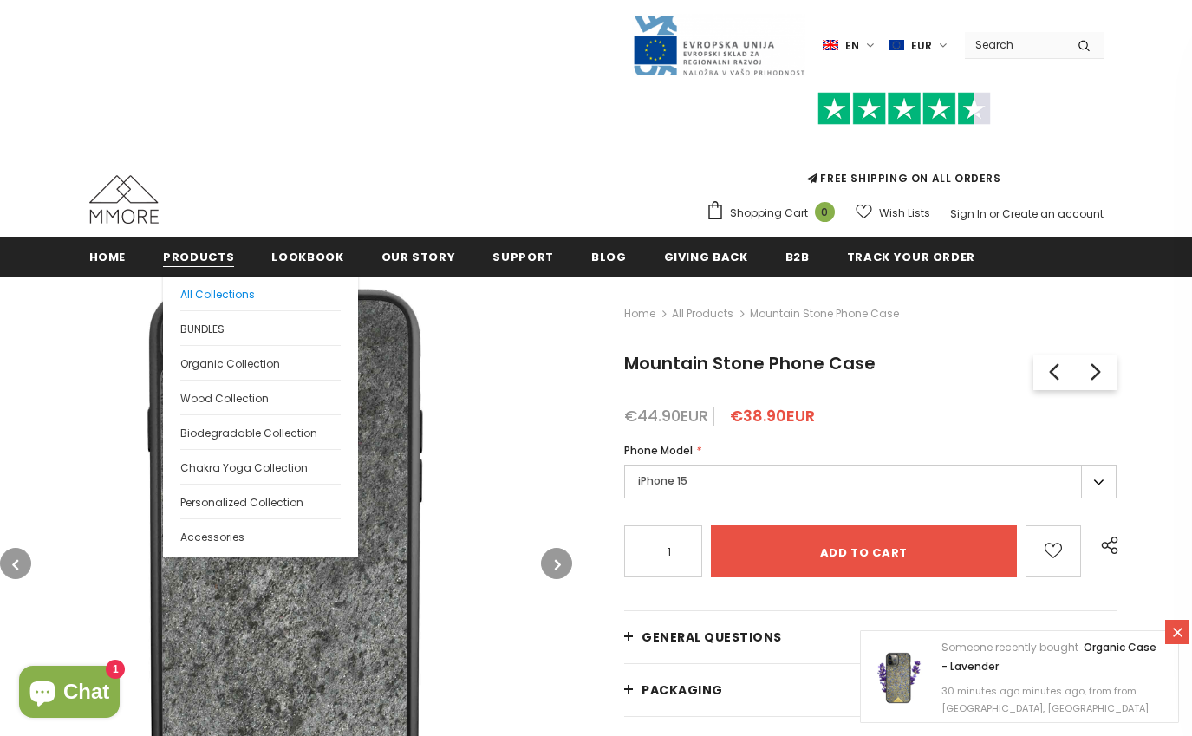
click at [216, 298] on span "All Collections" at bounding box center [217, 294] width 75 height 15
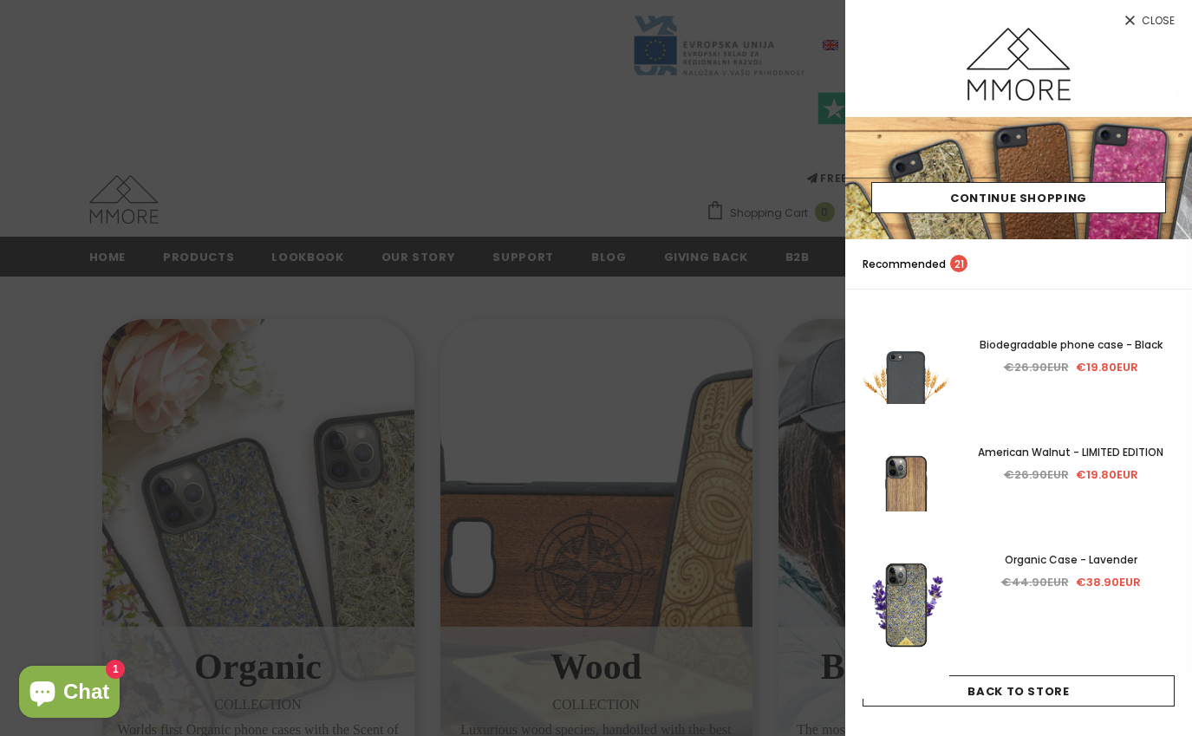
click at [1147, 16] on span "Close" at bounding box center [1158, 21] width 33 height 10
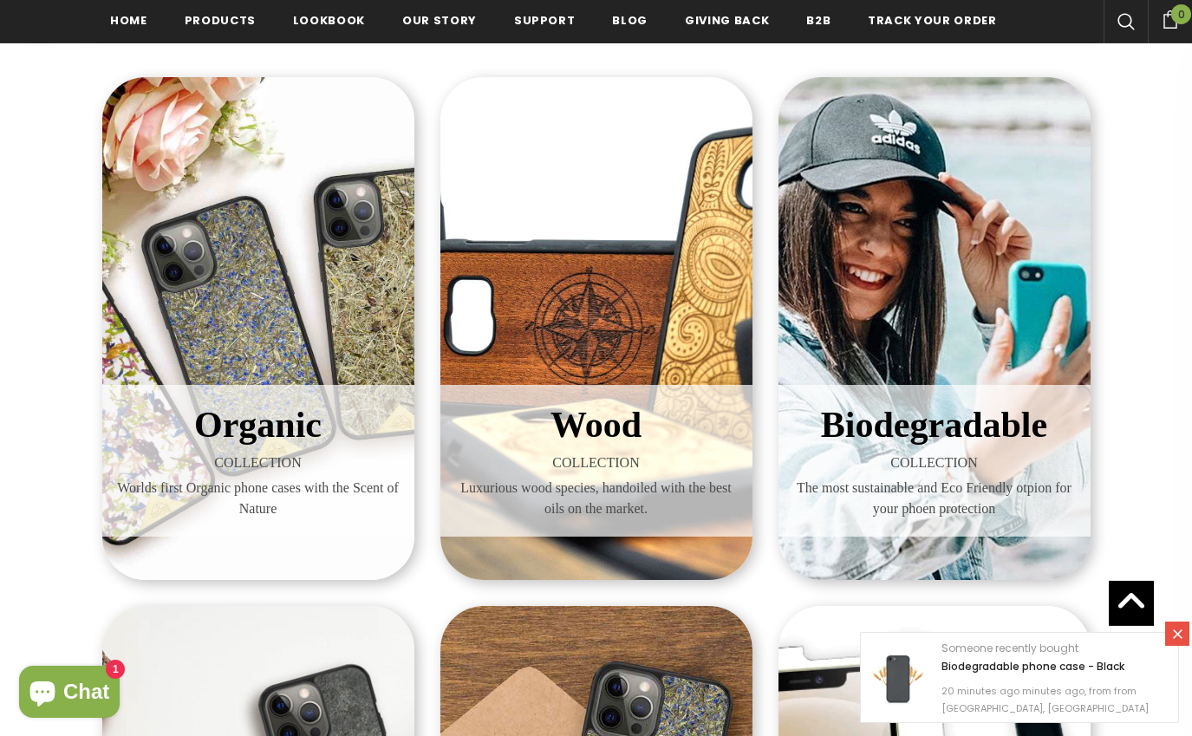
scroll to position [226, 0]
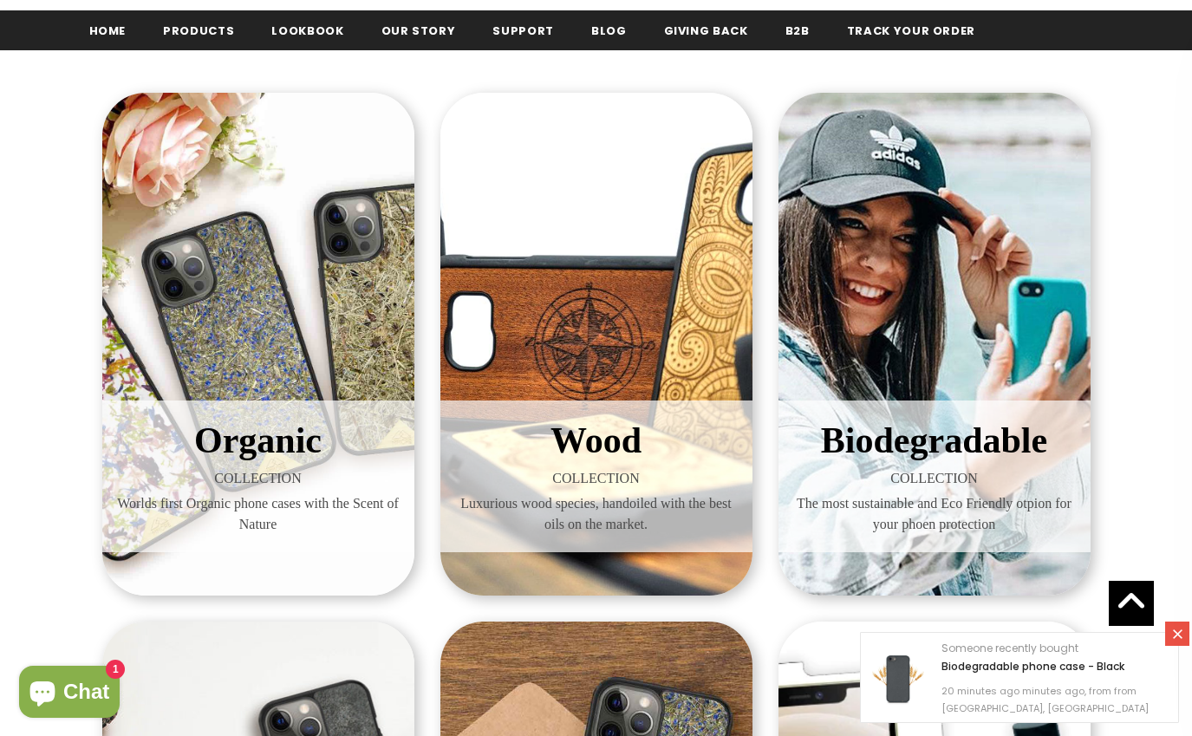
click at [250, 433] on span "Organic" at bounding box center [257, 440] width 127 height 40
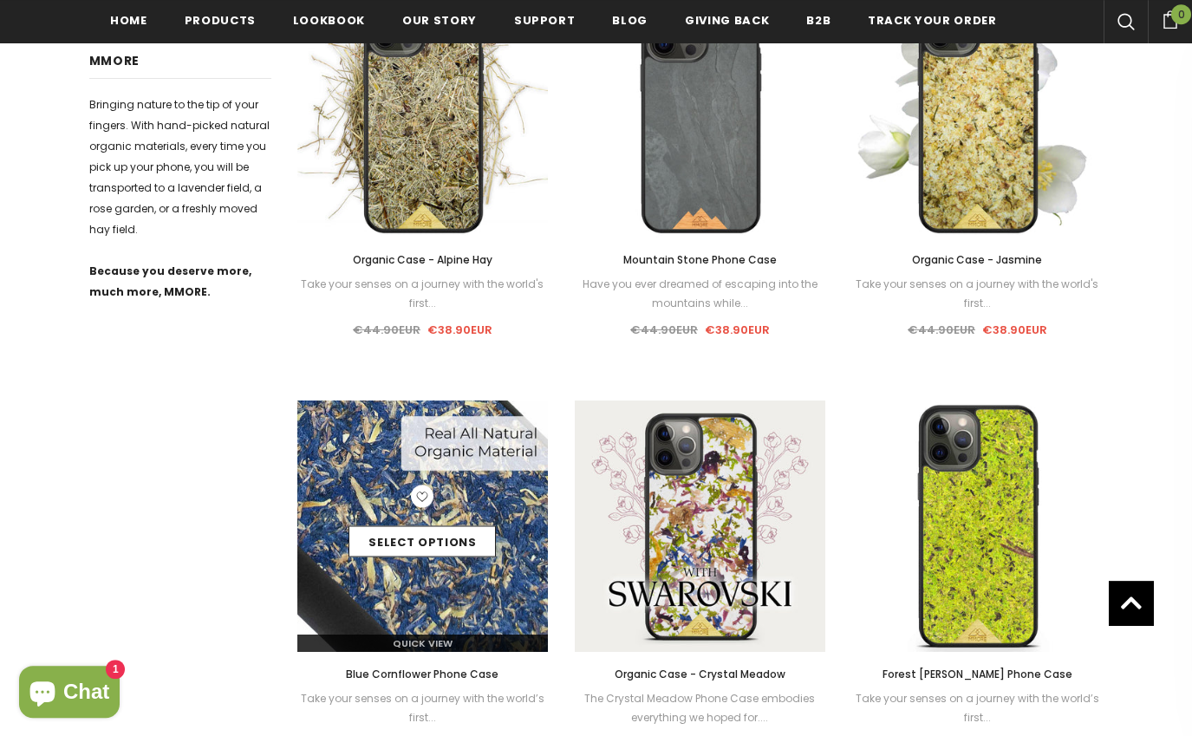
scroll to position [896, 0]
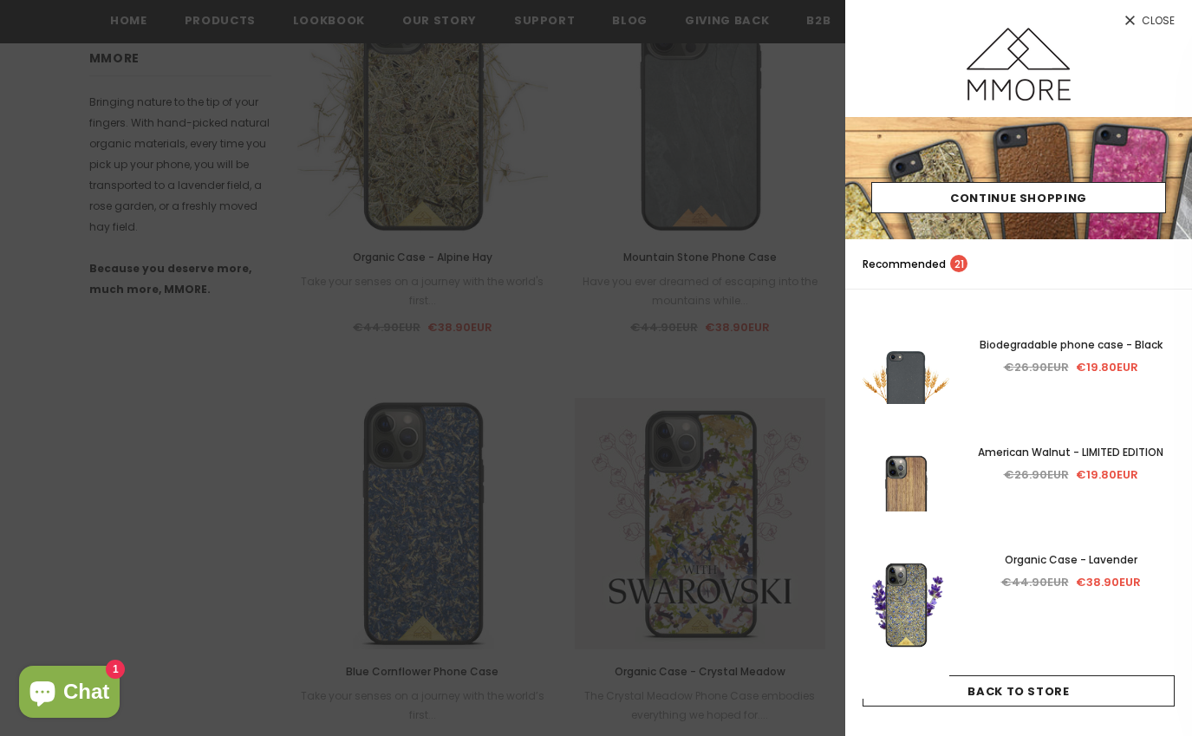
click at [271, 649] on div at bounding box center [596, 368] width 1192 height 736
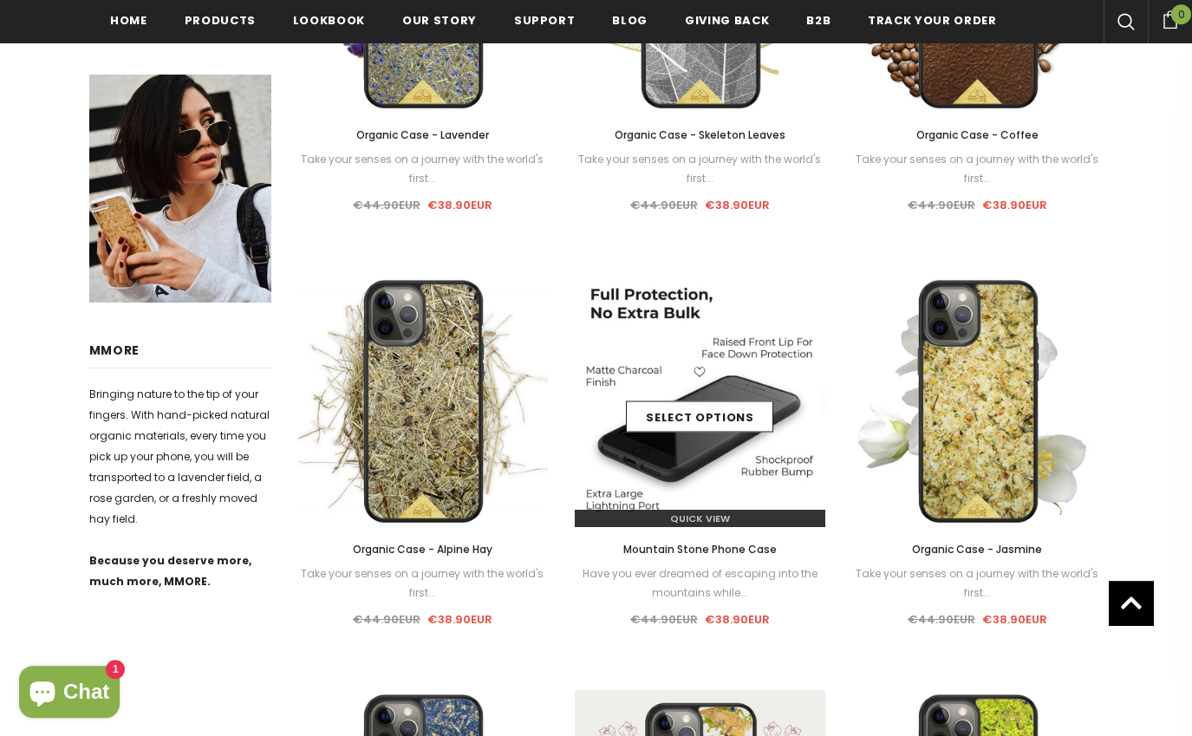
scroll to position [609, 0]
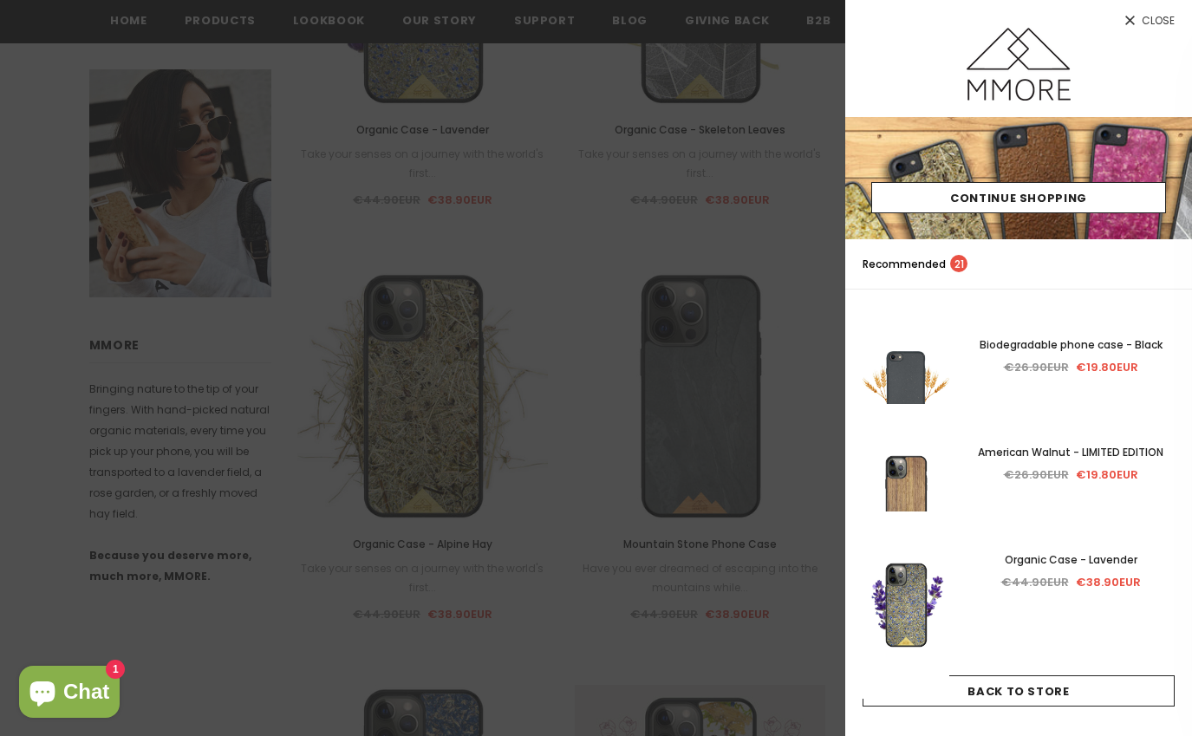
click at [282, 650] on div at bounding box center [596, 368] width 1192 height 736
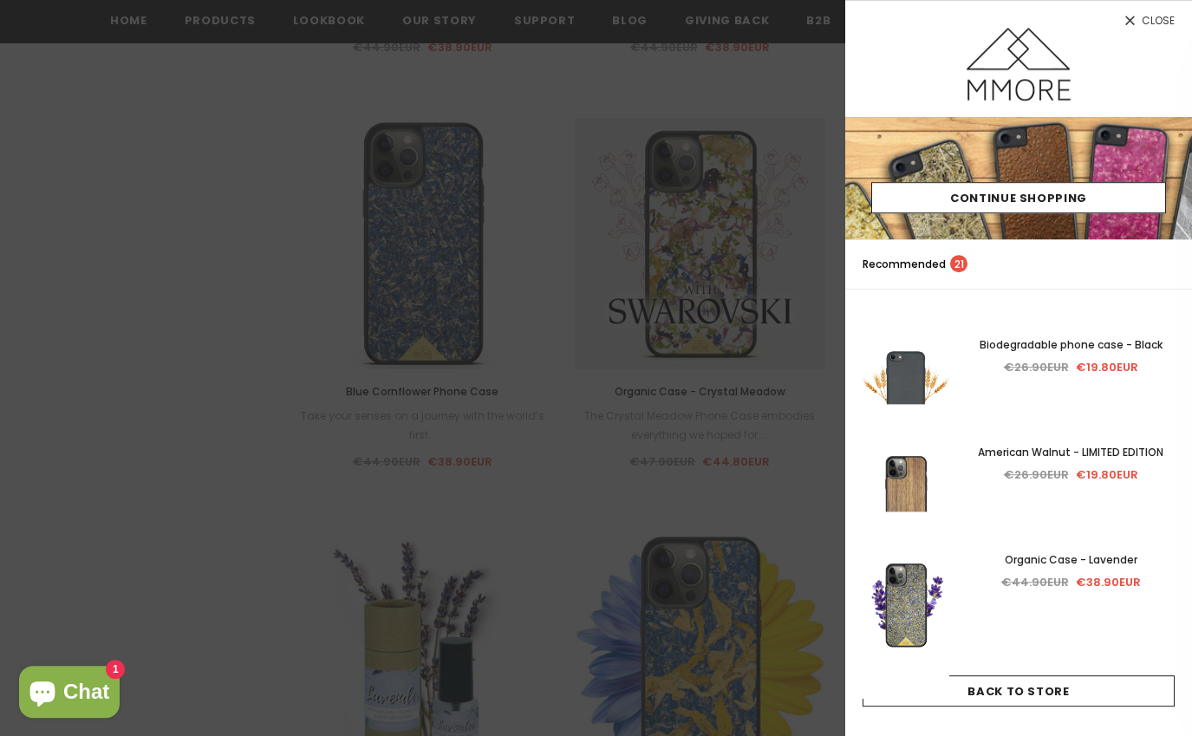
scroll to position [1178, 0]
click at [500, 436] on div at bounding box center [596, 368] width 1192 height 736
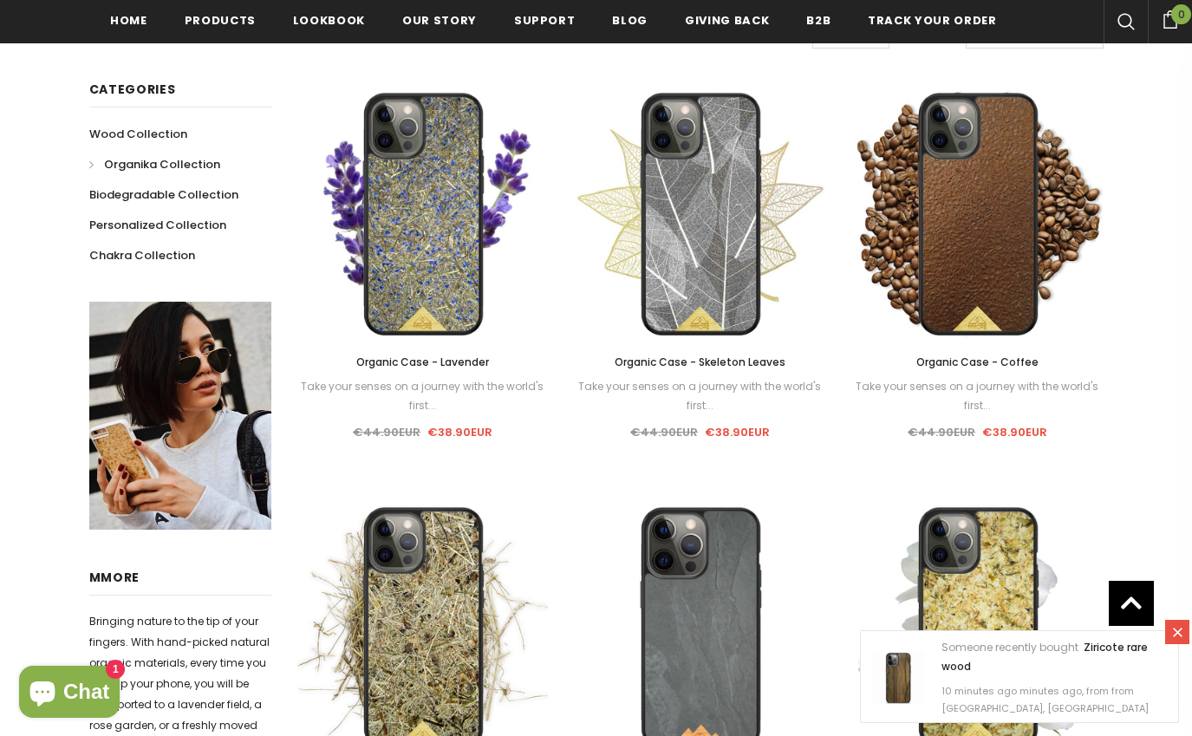
scroll to position [374, 0]
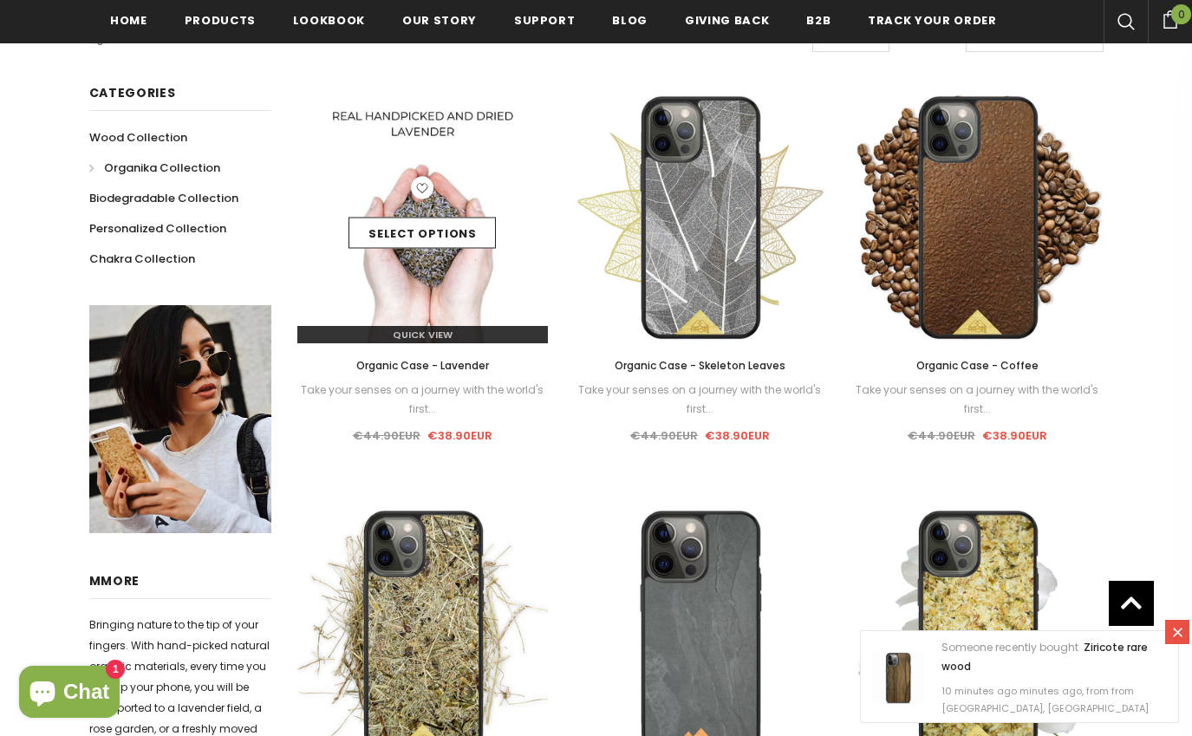
click at [413, 279] on img at bounding box center [422, 217] width 251 height 251
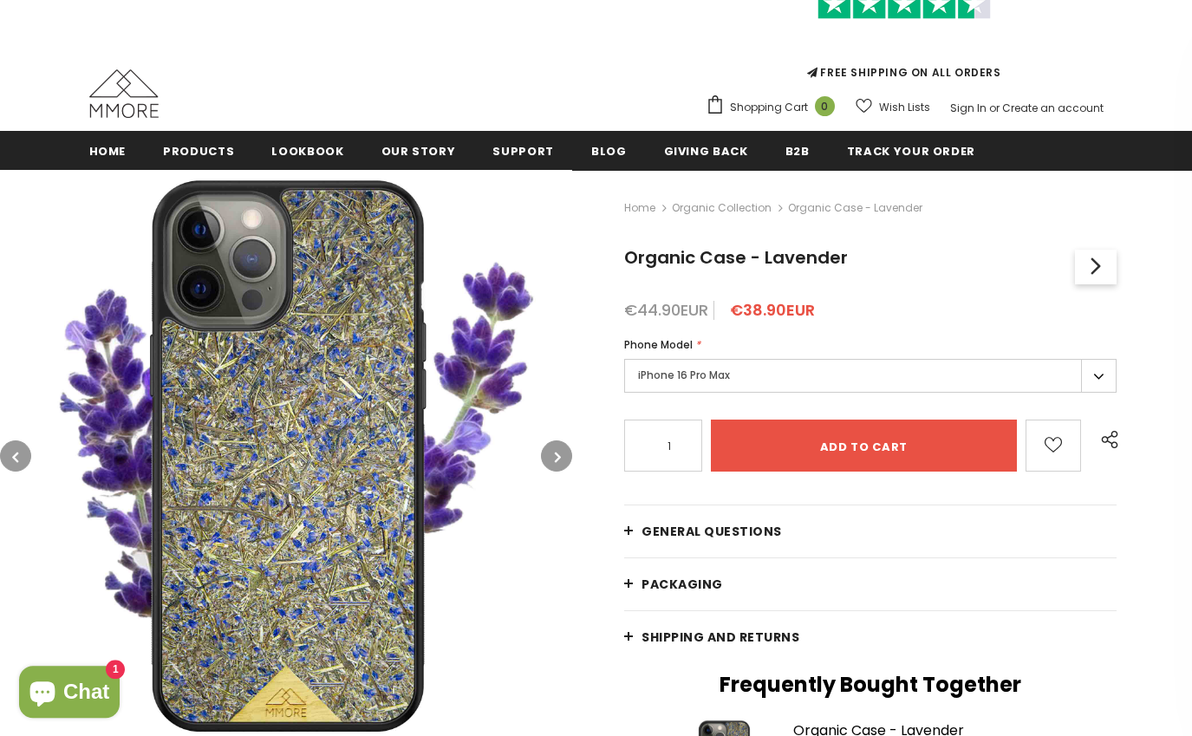
scroll to position [111, 0]
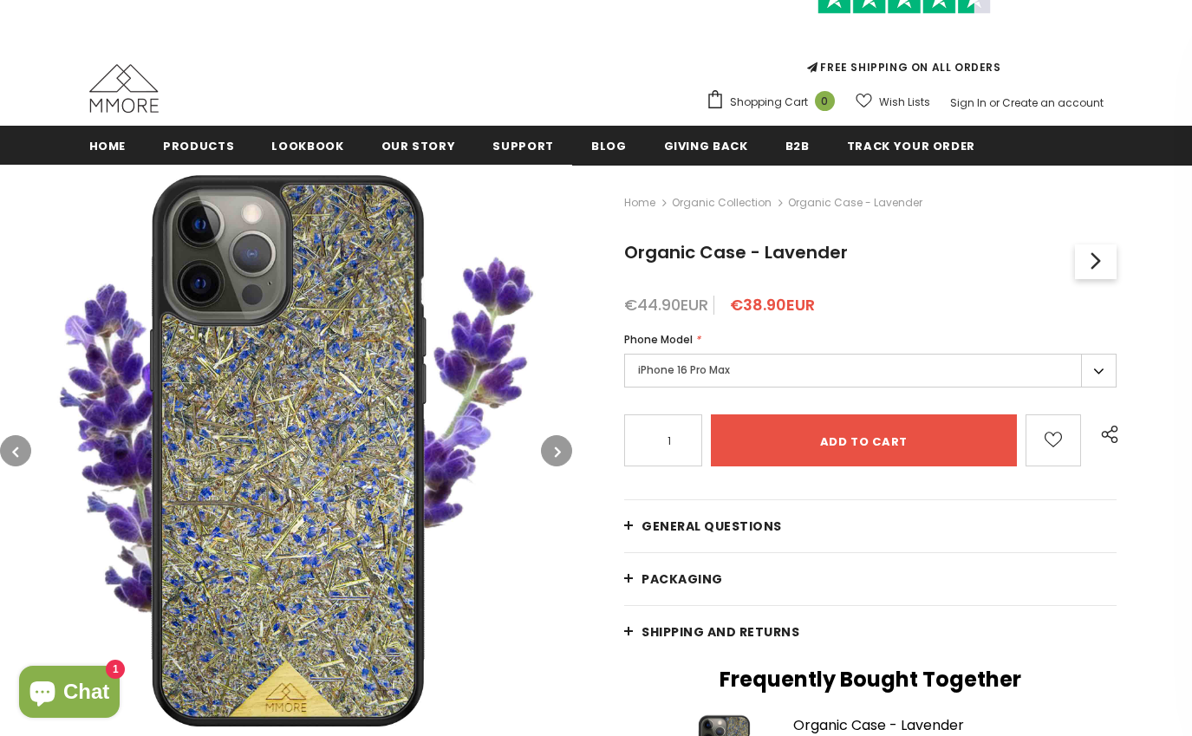
click at [537, 452] on img at bounding box center [286, 451] width 572 height 572
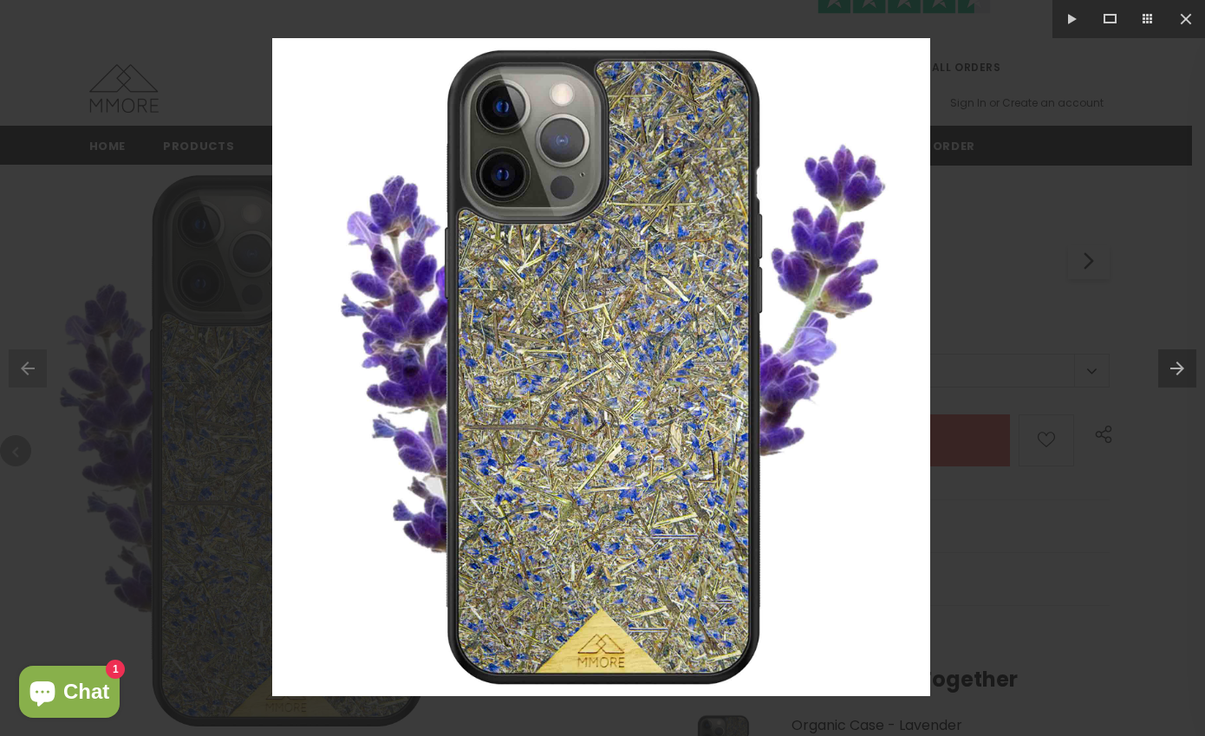
click at [1058, 518] on div at bounding box center [602, 368] width 1205 height 736
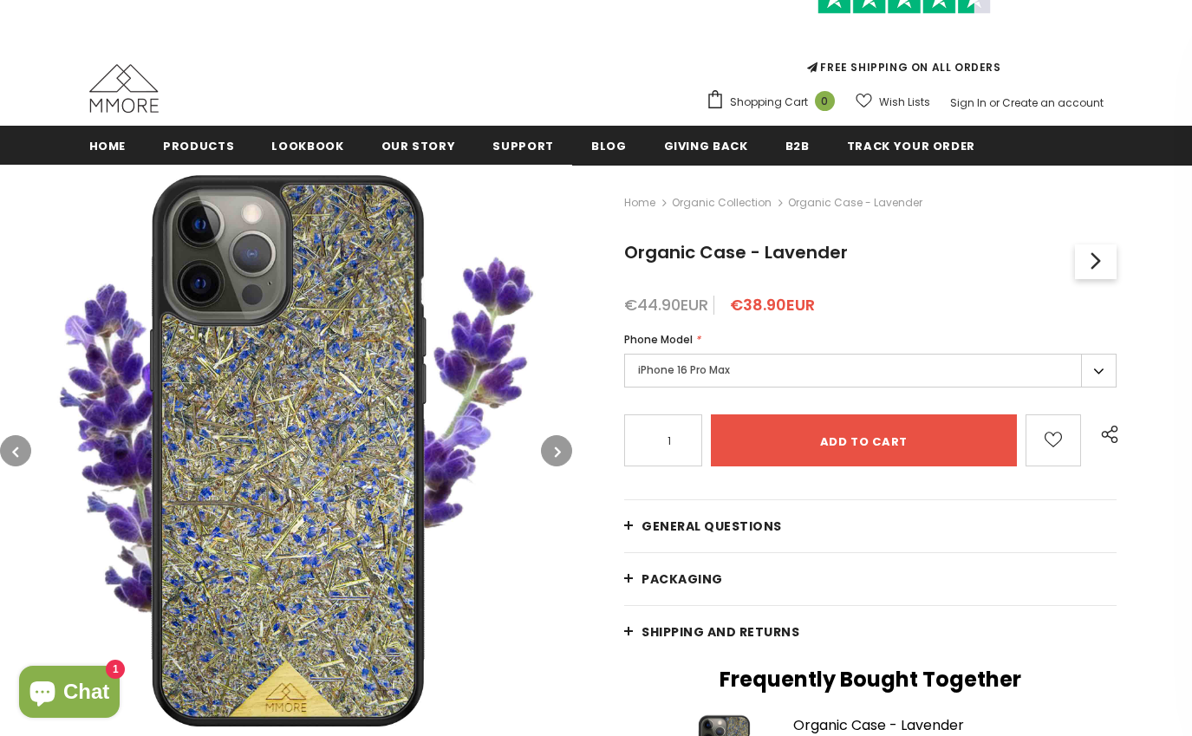
click at [561, 449] on icon "button" at bounding box center [558, 451] width 6 height 17
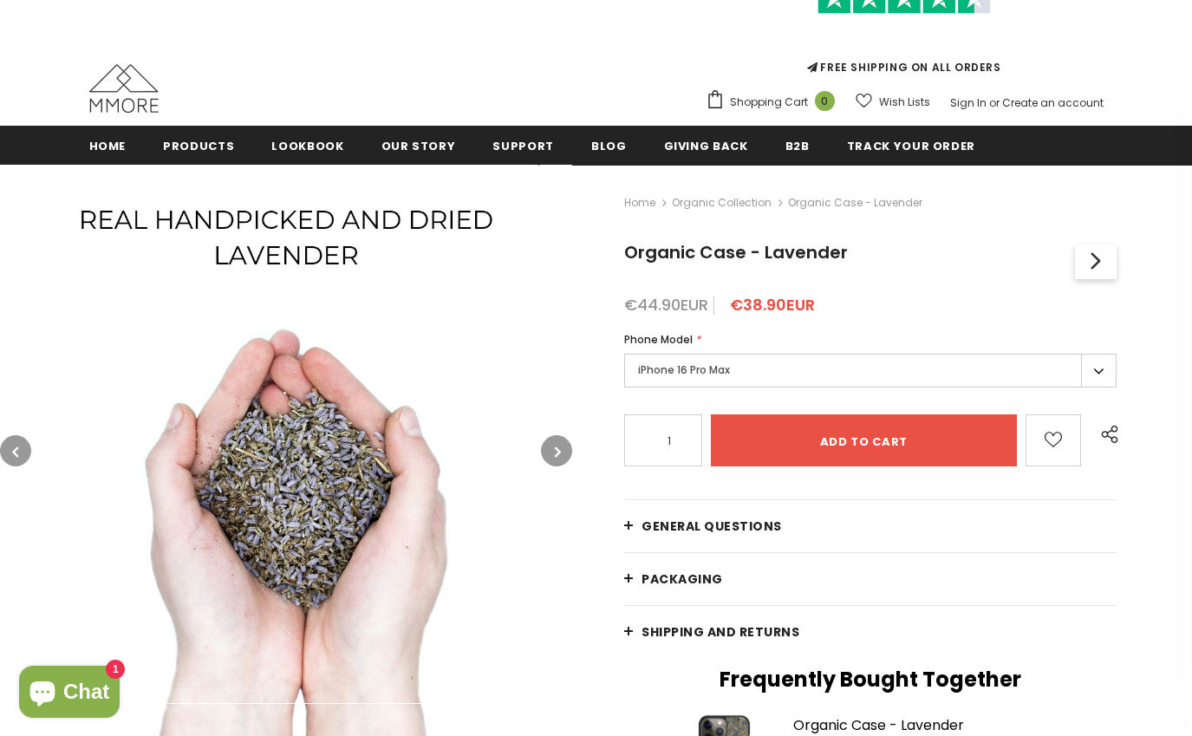
click at [561, 449] on icon "button" at bounding box center [558, 451] width 6 height 17
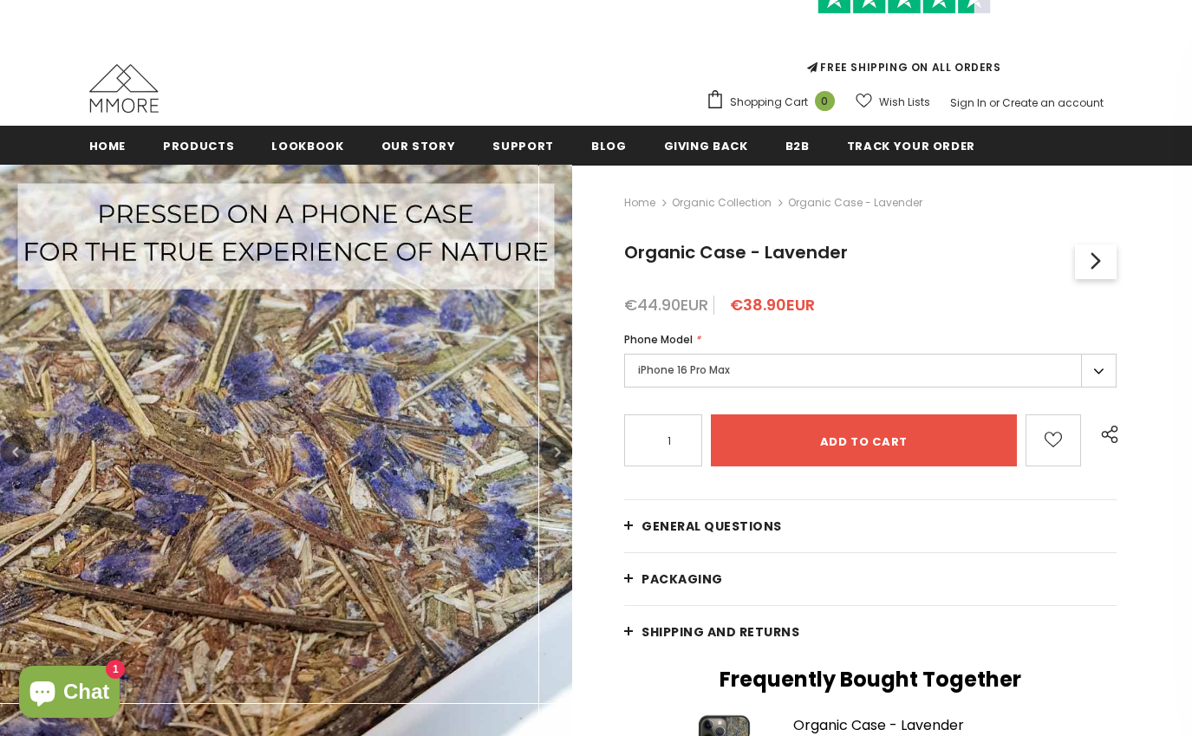
click at [557, 446] on icon "button" at bounding box center [558, 451] width 6 height 17
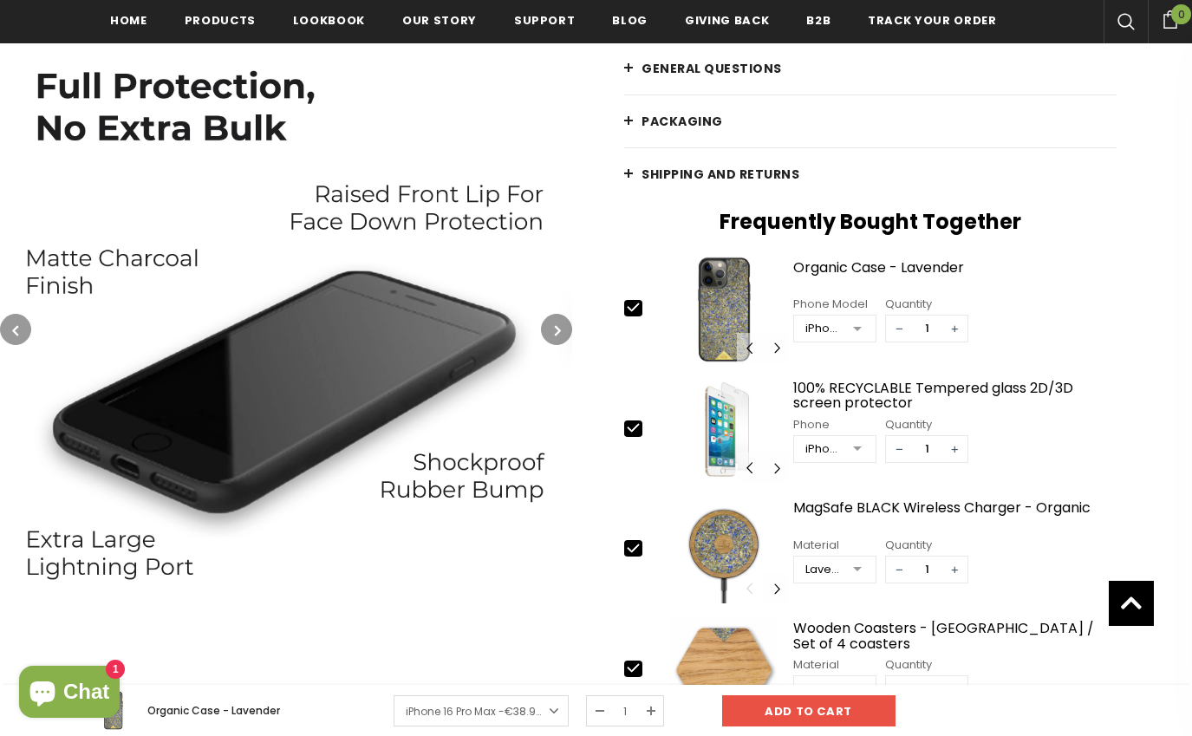
scroll to position [111, 0]
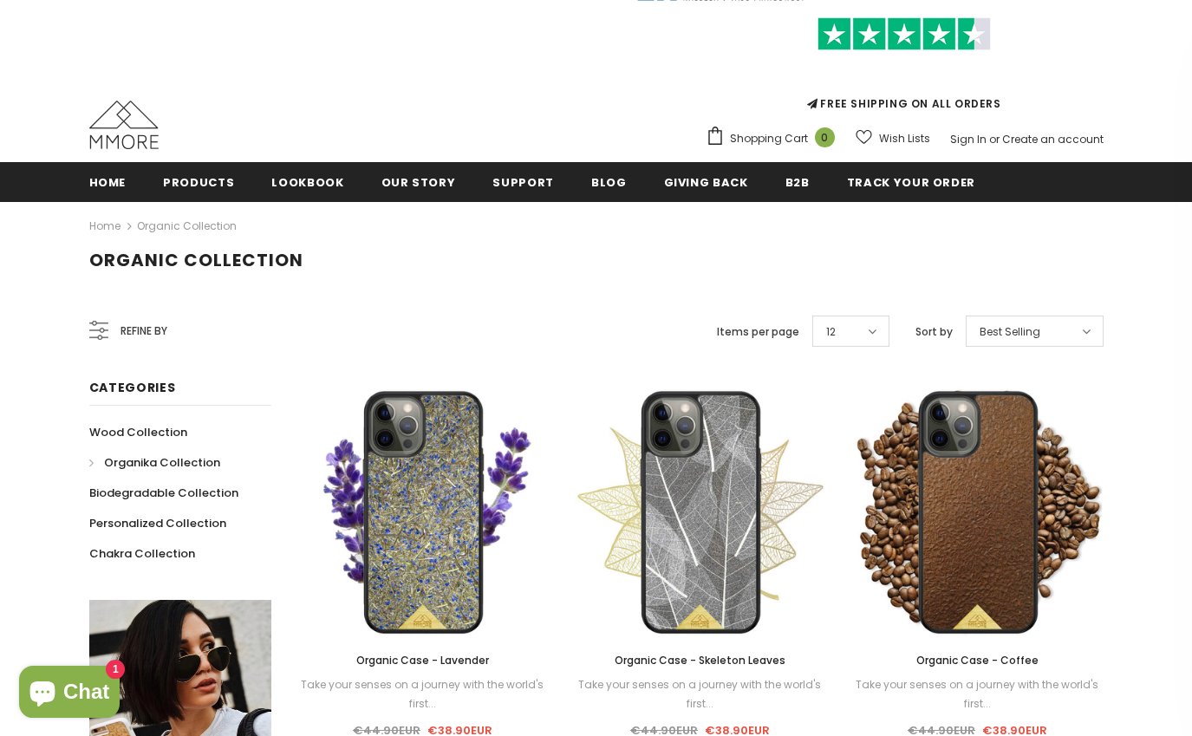
scroll to position [111, 0]
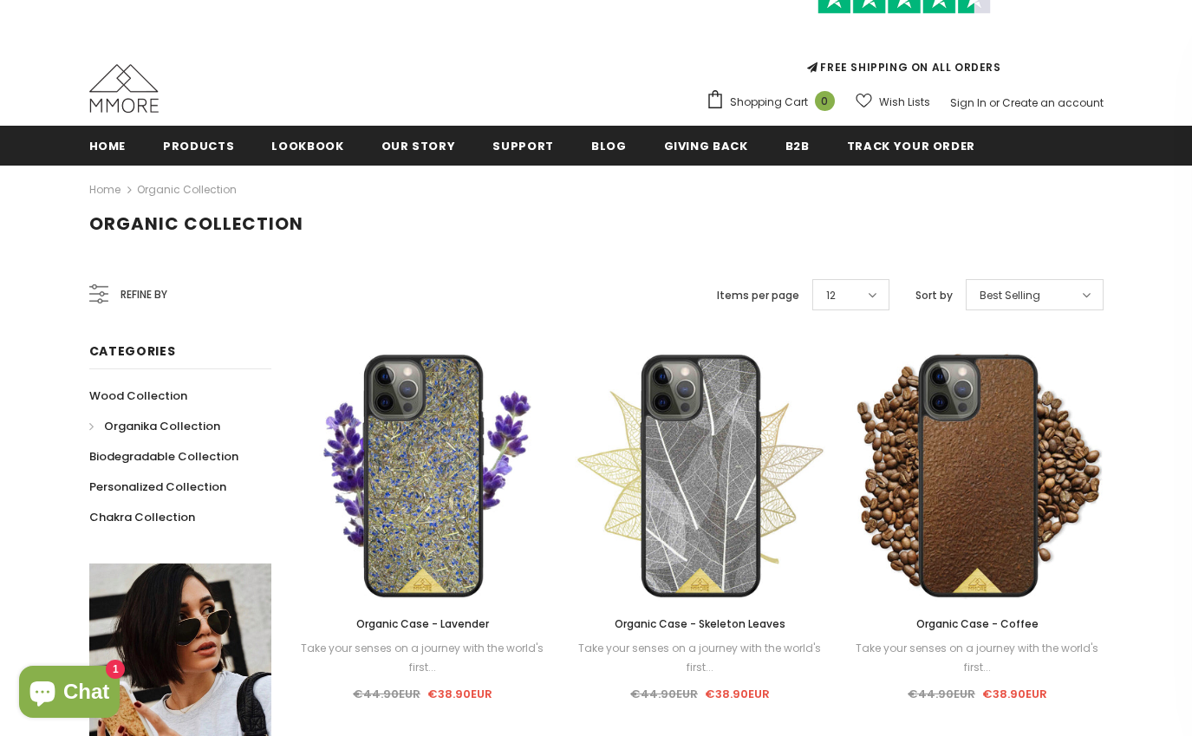
click at [120, 302] on span "Refine by" at bounding box center [143, 294] width 47 height 19
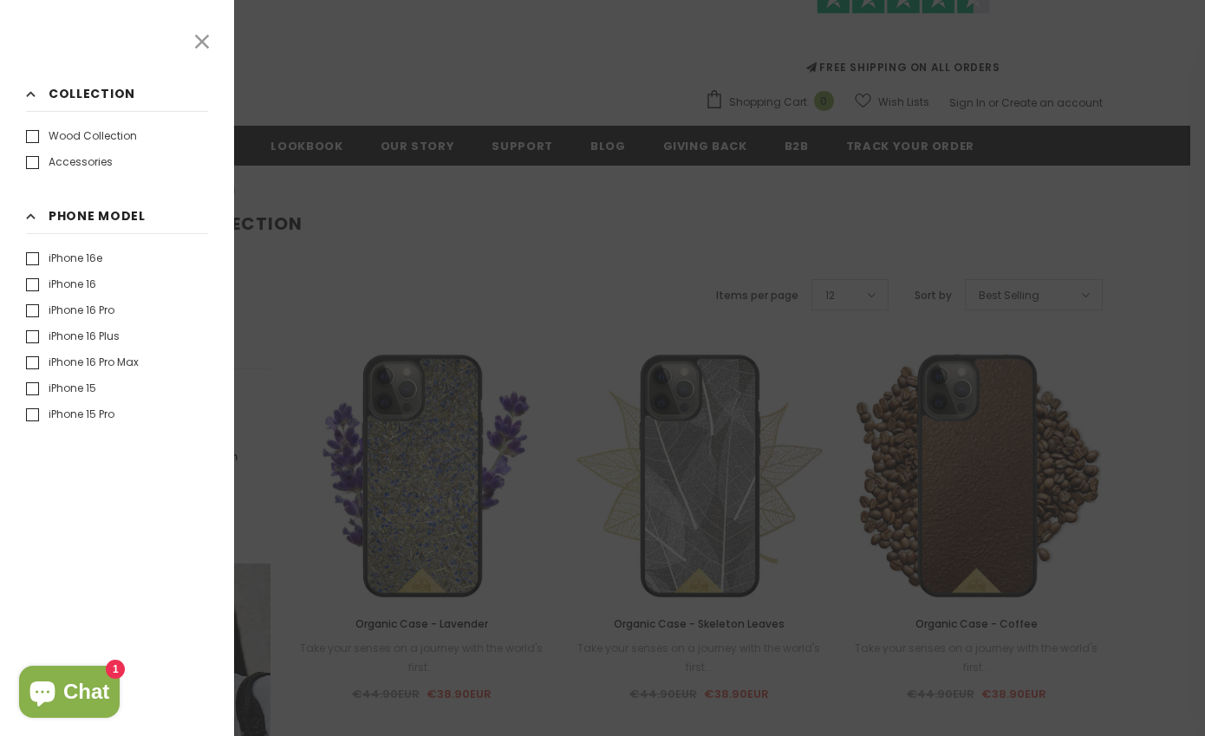
click at [69, 395] on label "iPhone 15" at bounding box center [61, 388] width 70 height 17
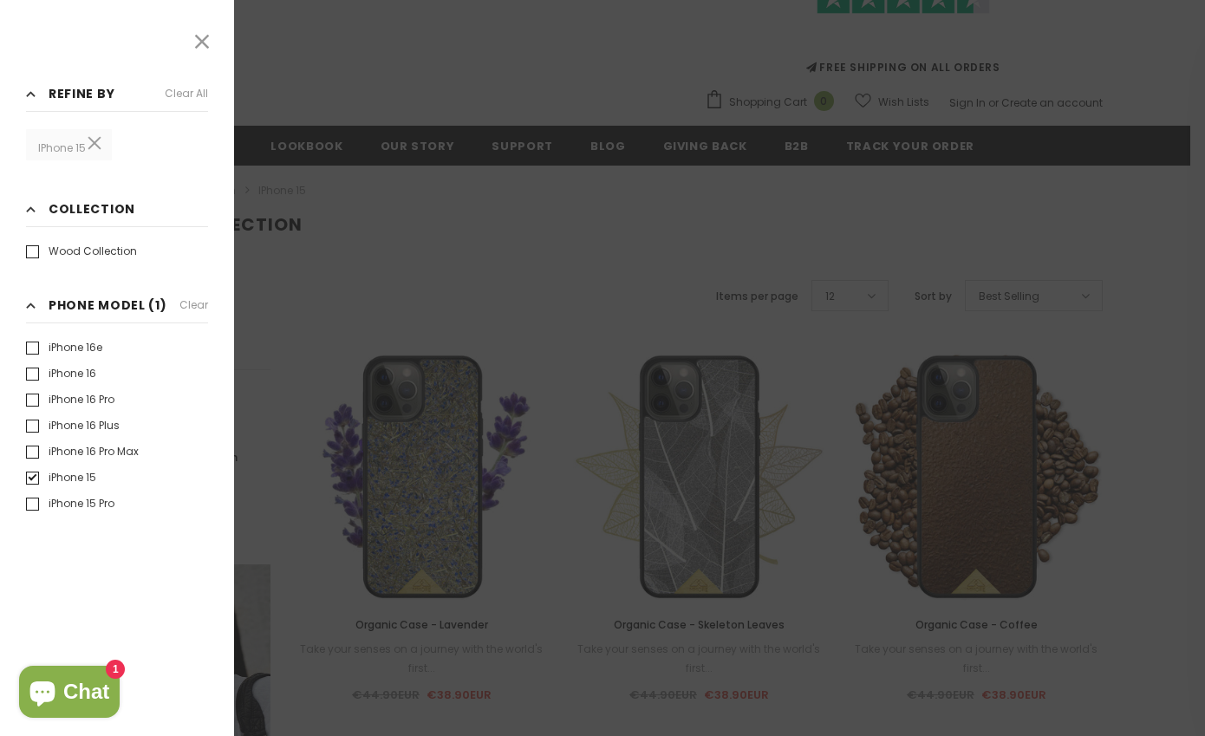
click at [346, 264] on div at bounding box center [602, 368] width 1205 height 736
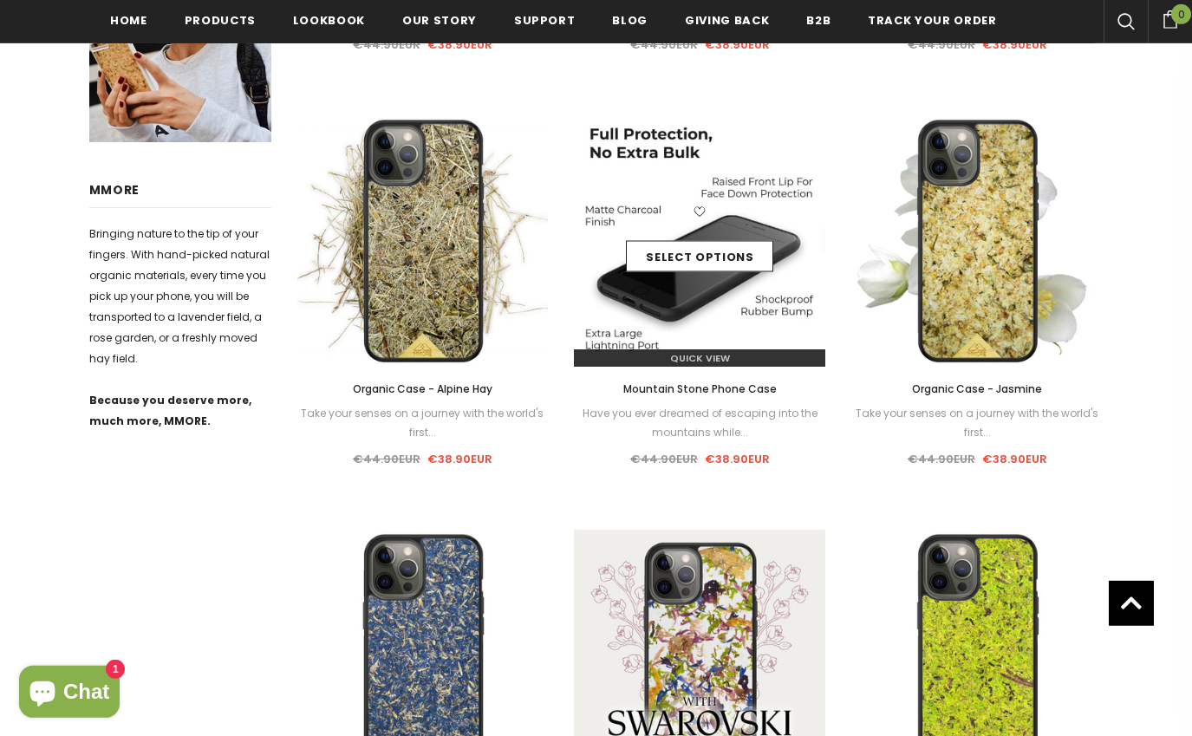
scroll to position [753, 0]
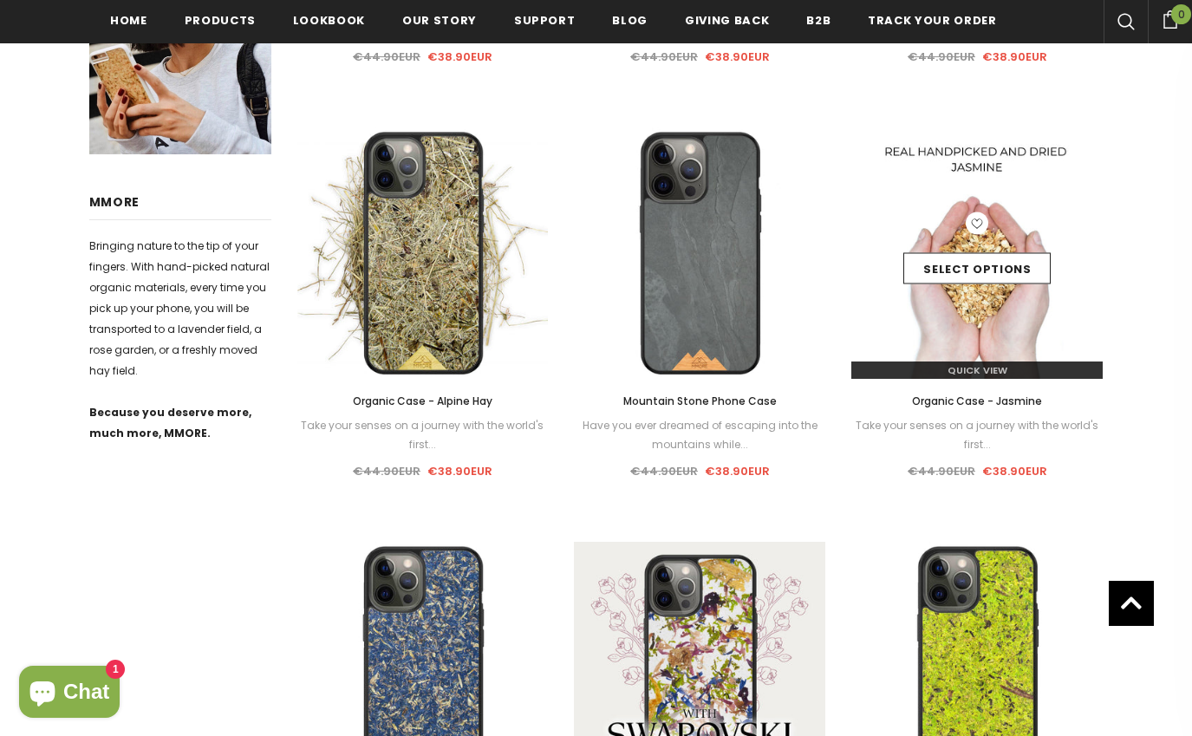
click at [954, 312] on img at bounding box center [976, 252] width 251 height 251
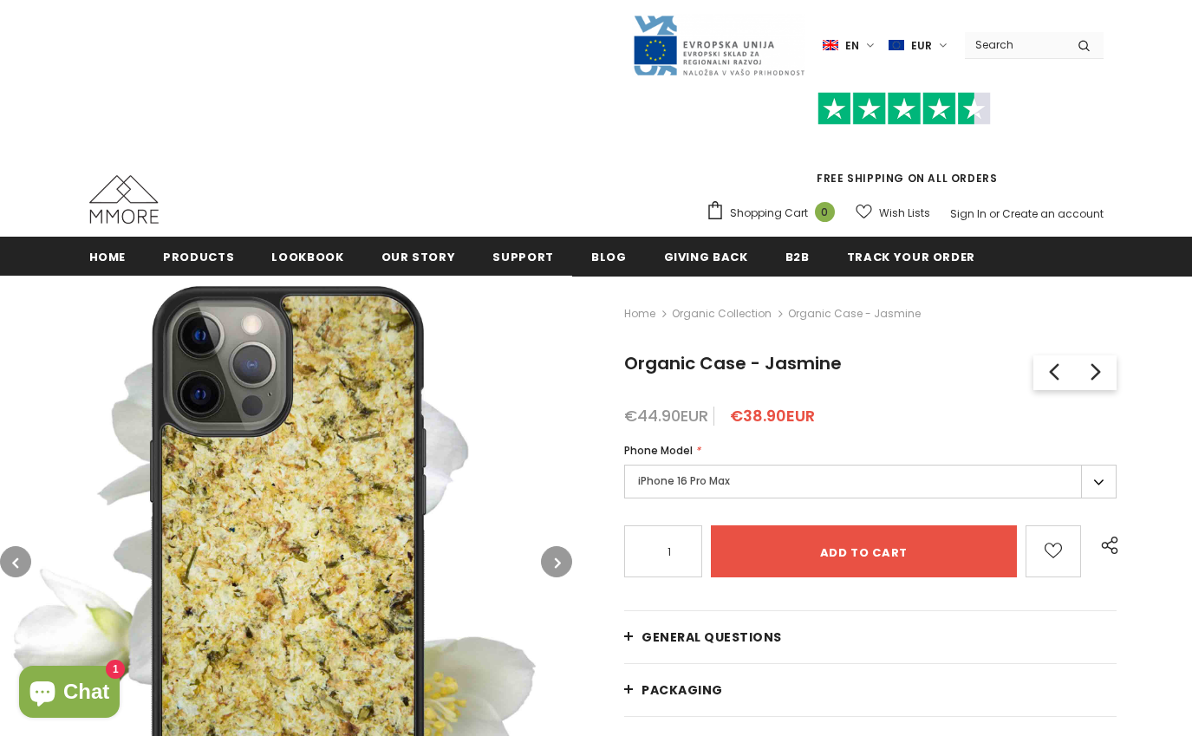
click at [557, 556] on icon "button" at bounding box center [558, 562] width 6 height 17
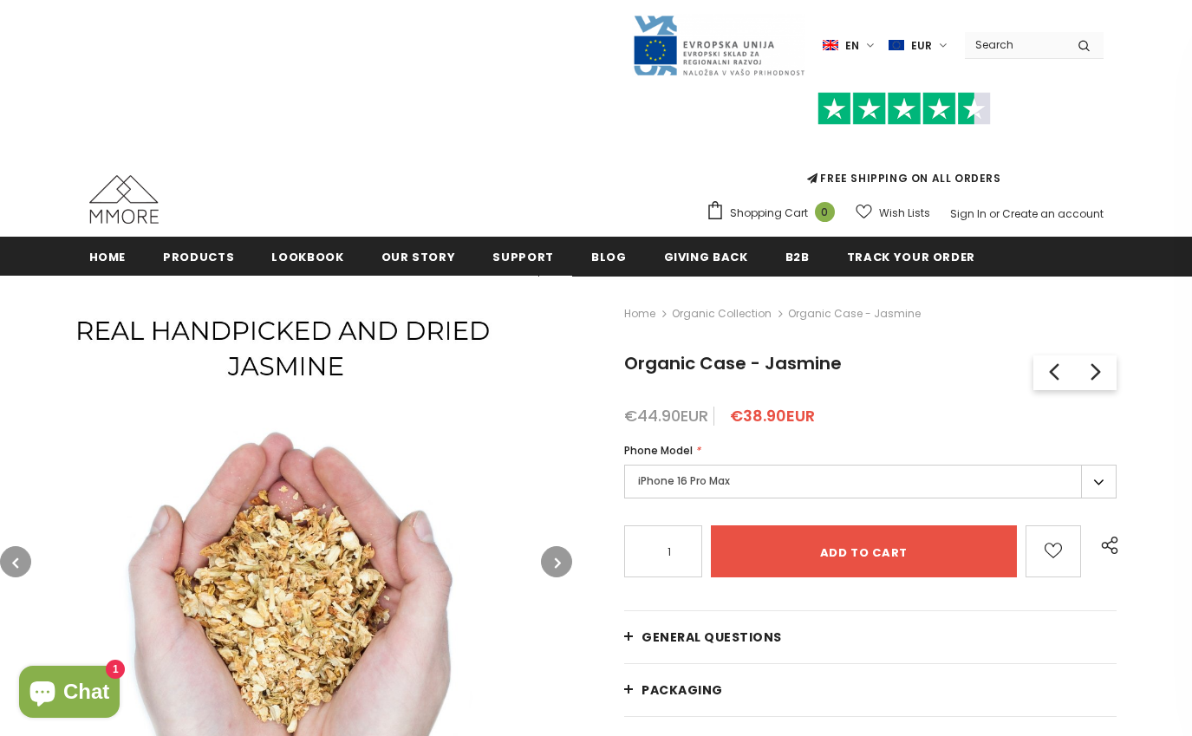
click at [557, 556] on icon "button" at bounding box center [558, 562] width 6 height 17
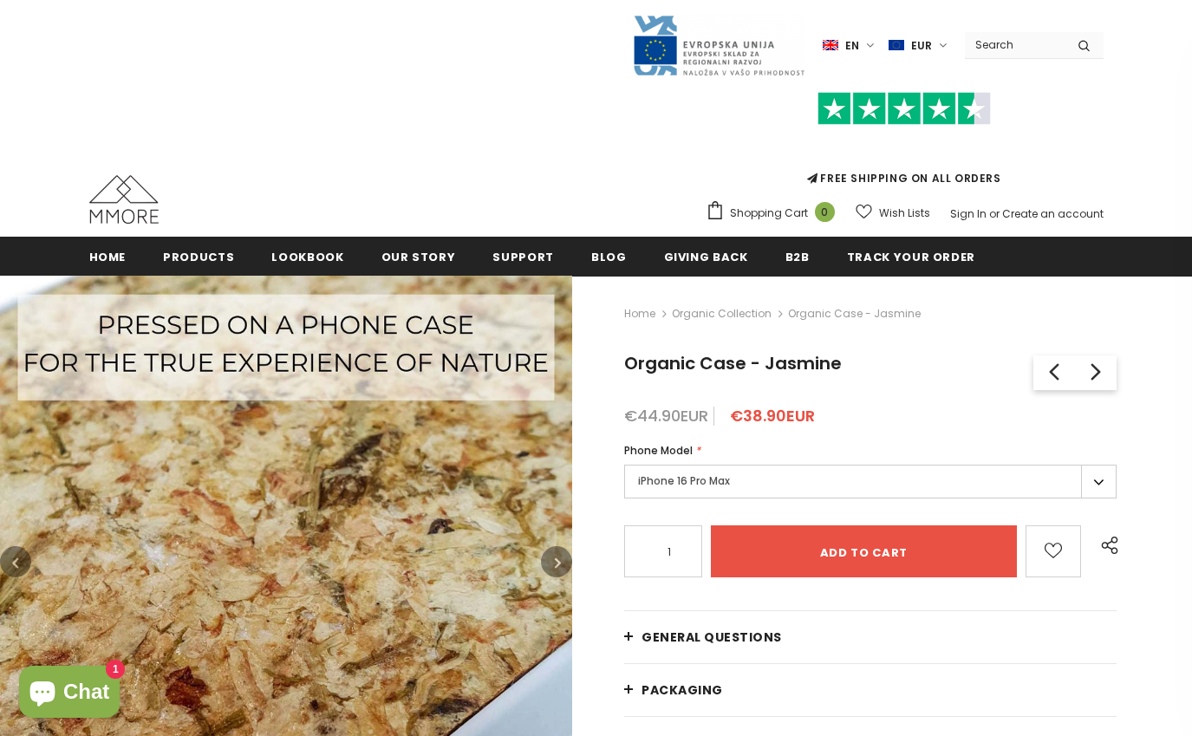
click at [557, 556] on icon "button" at bounding box center [558, 562] width 6 height 17
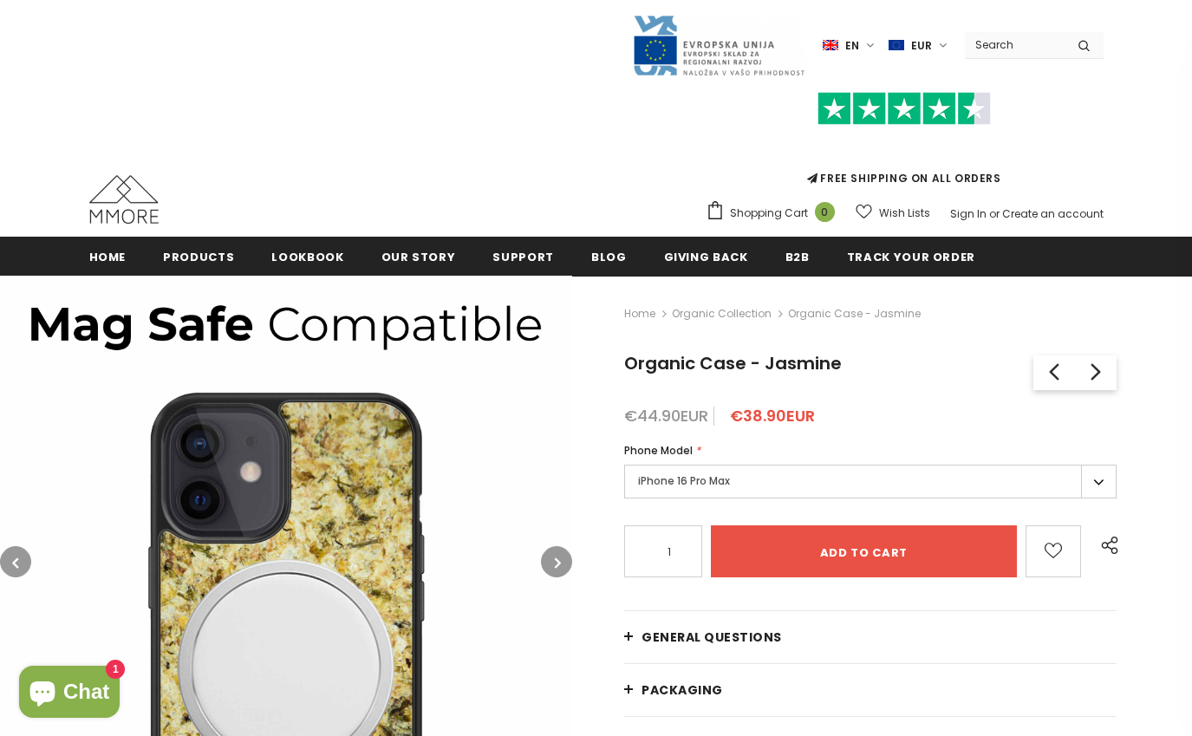
click at [557, 556] on icon "button" at bounding box center [558, 562] width 6 height 17
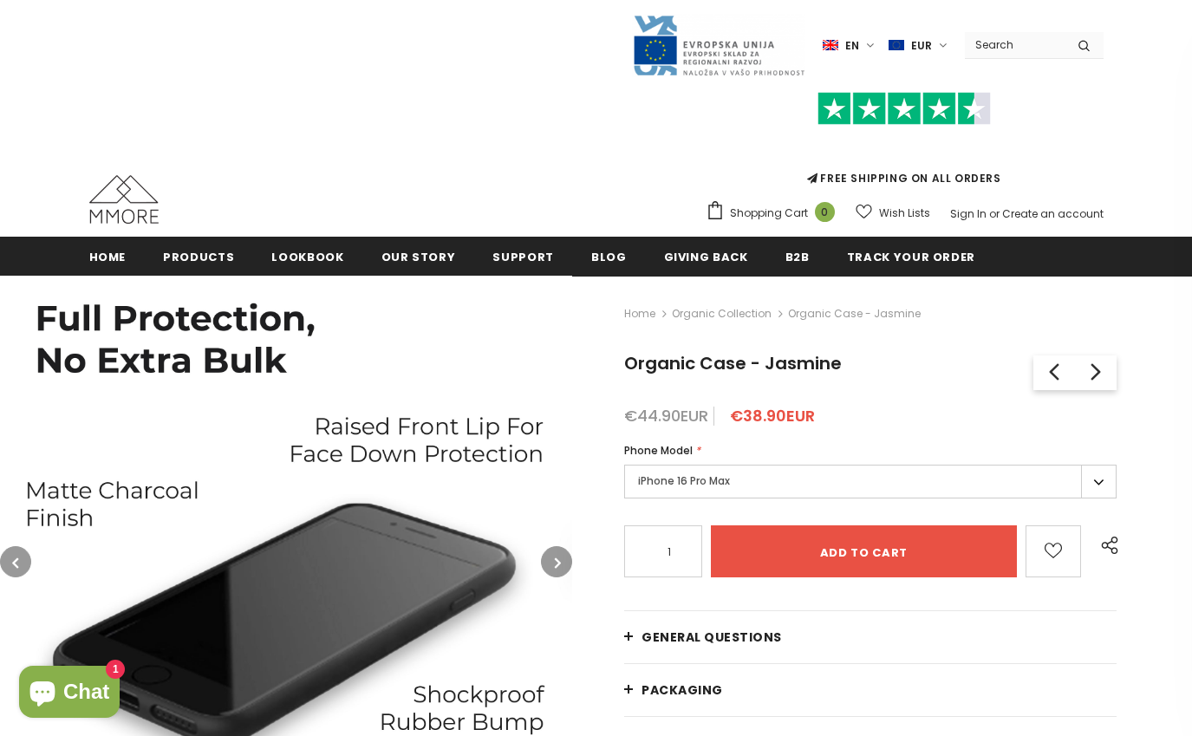
click at [557, 556] on icon "button" at bounding box center [558, 562] width 6 height 17
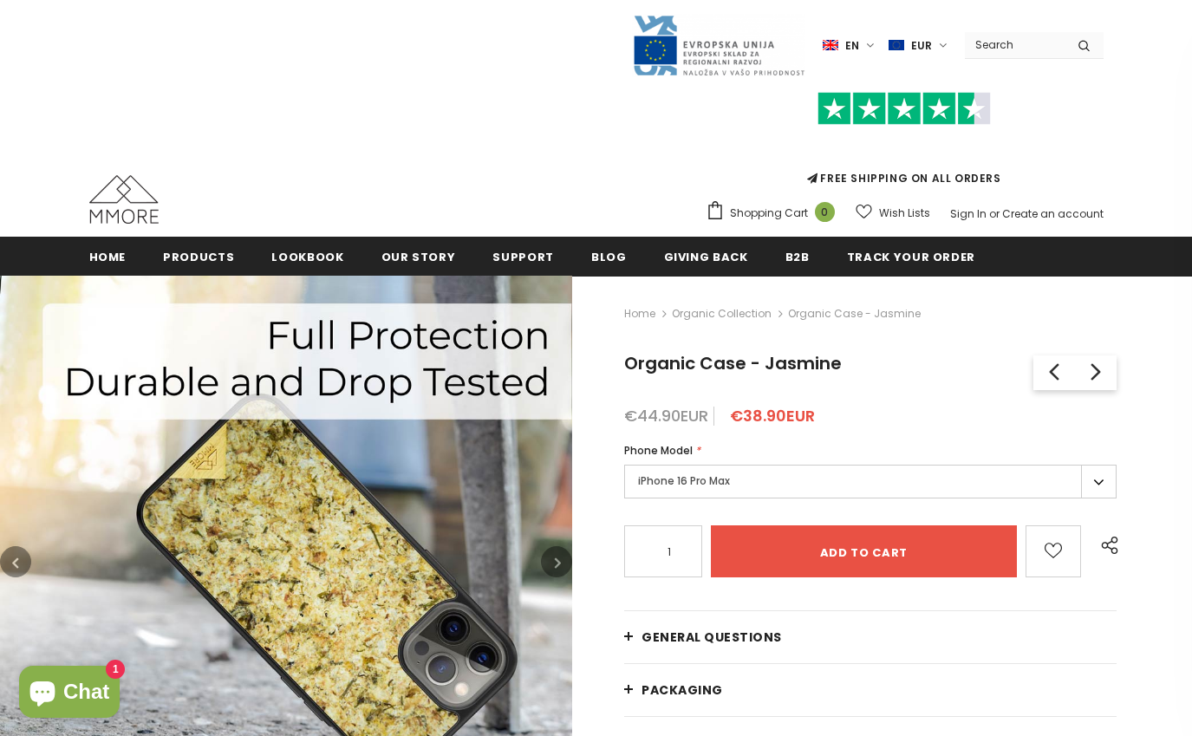
click at [557, 556] on icon "button" at bounding box center [558, 562] width 6 height 17
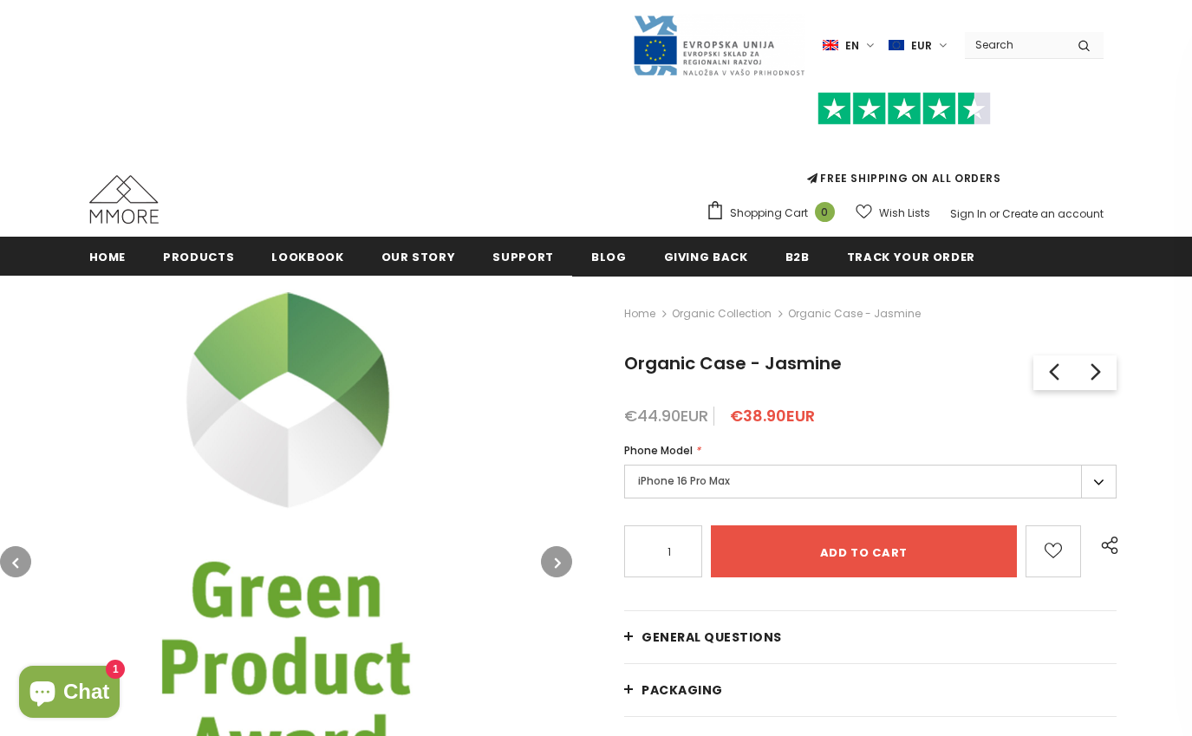
click at [557, 556] on icon "button" at bounding box center [558, 562] width 6 height 17
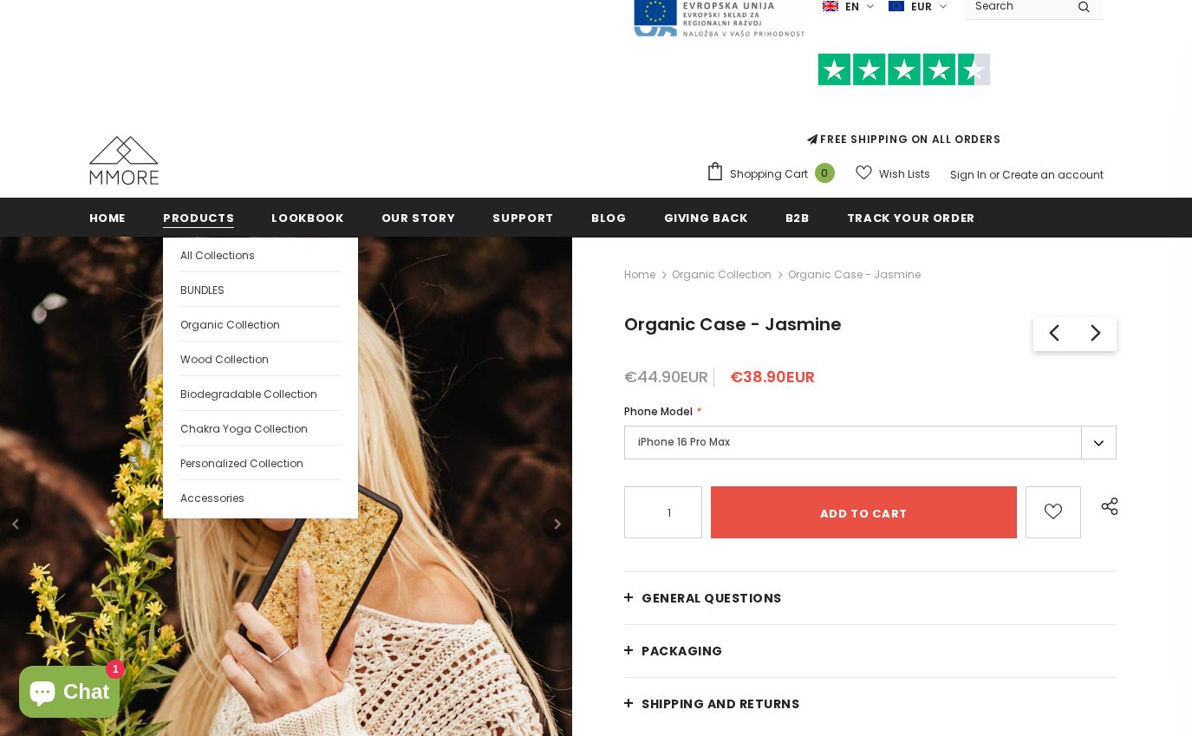
scroll to position [111, 0]
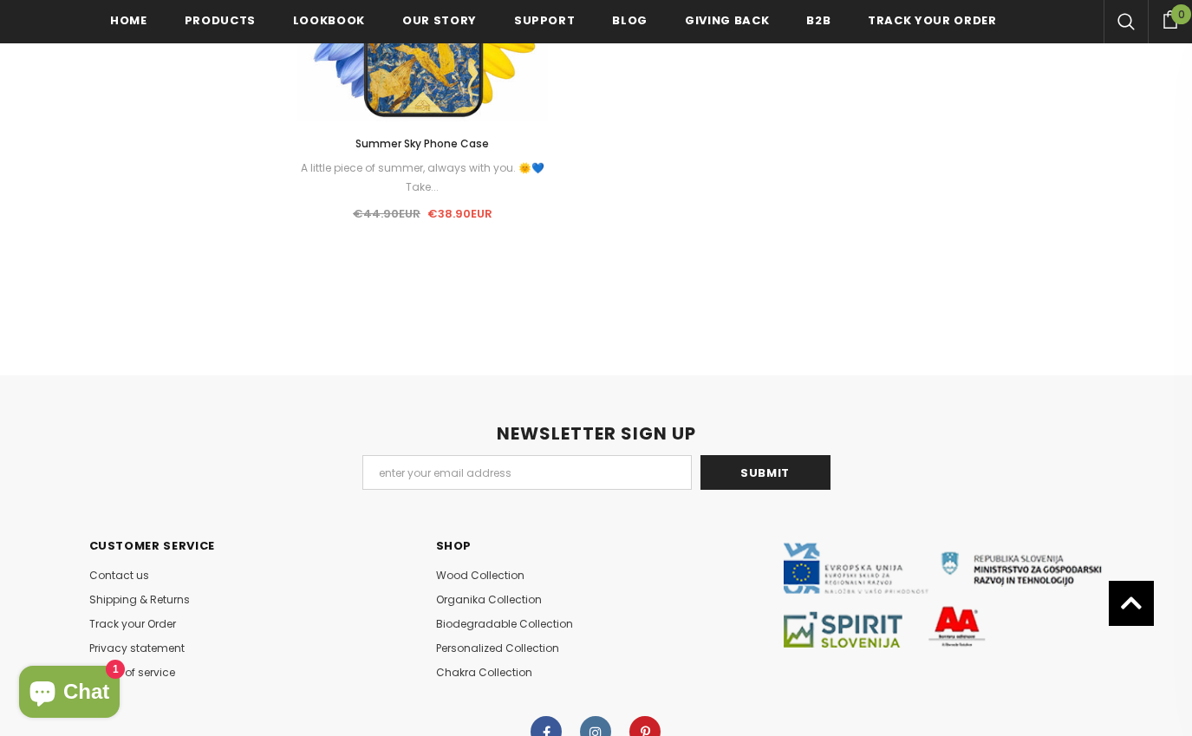
scroll to position [2010, 0]
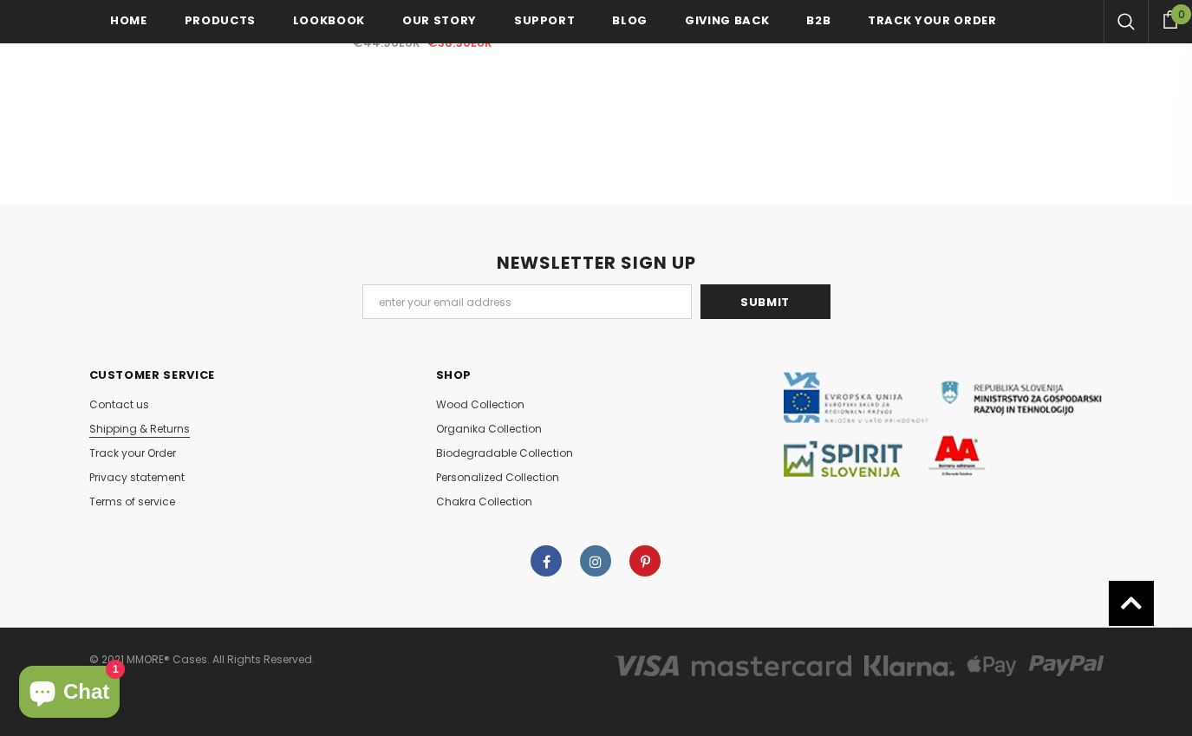
click at [156, 433] on span "Shipping & Returns" at bounding box center [139, 428] width 101 height 15
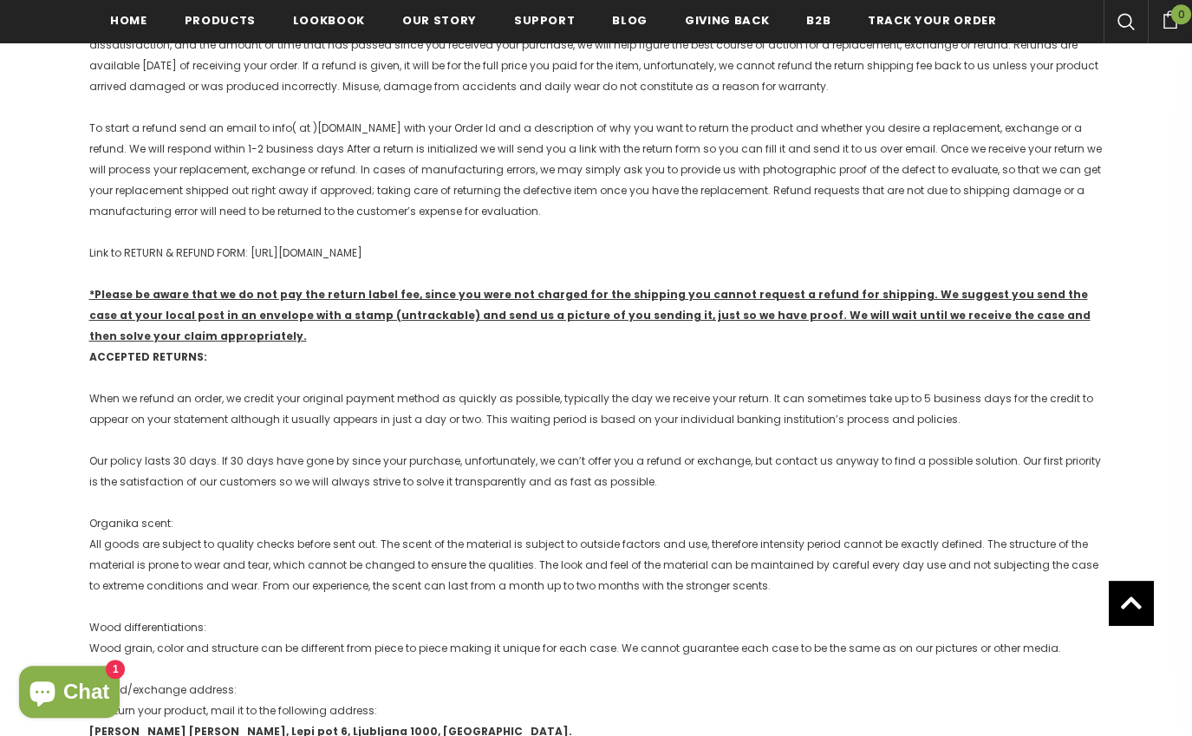
scroll to position [725, 0]
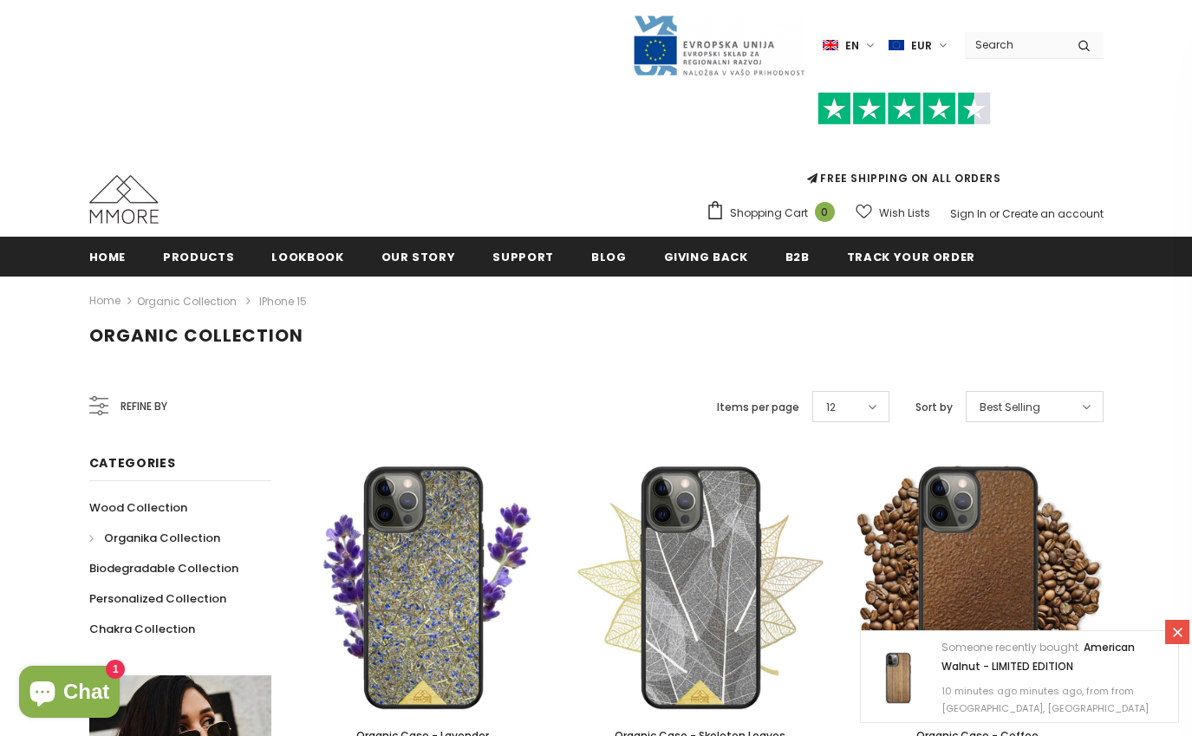
click at [1182, 633] on icon at bounding box center [1177, 632] width 15 height 15
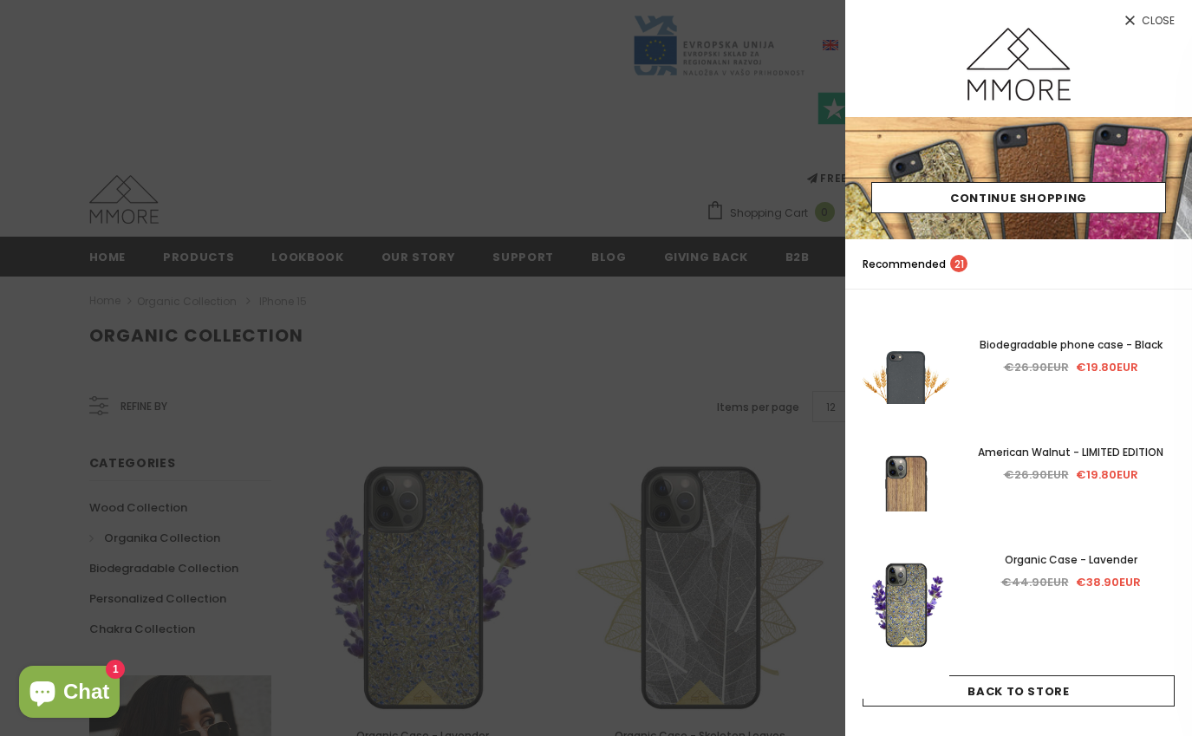
click at [565, 390] on div at bounding box center [596, 368] width 1192 height 736
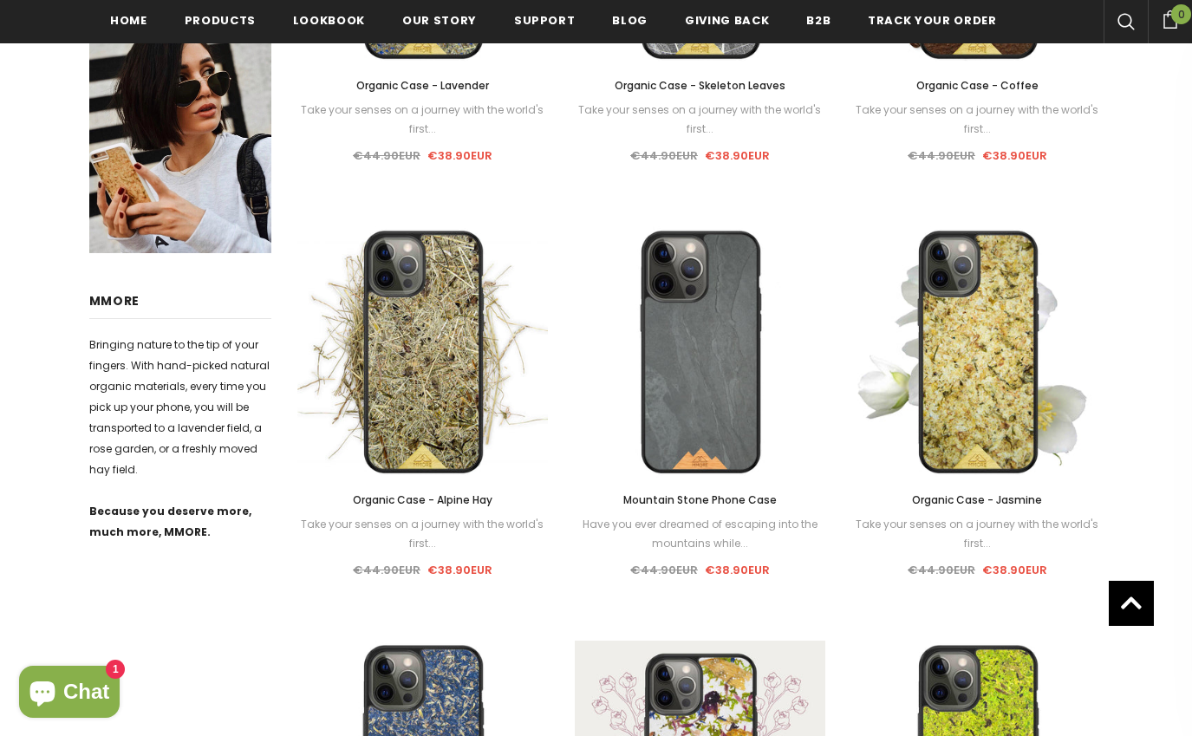
scroll to position [846, 0]
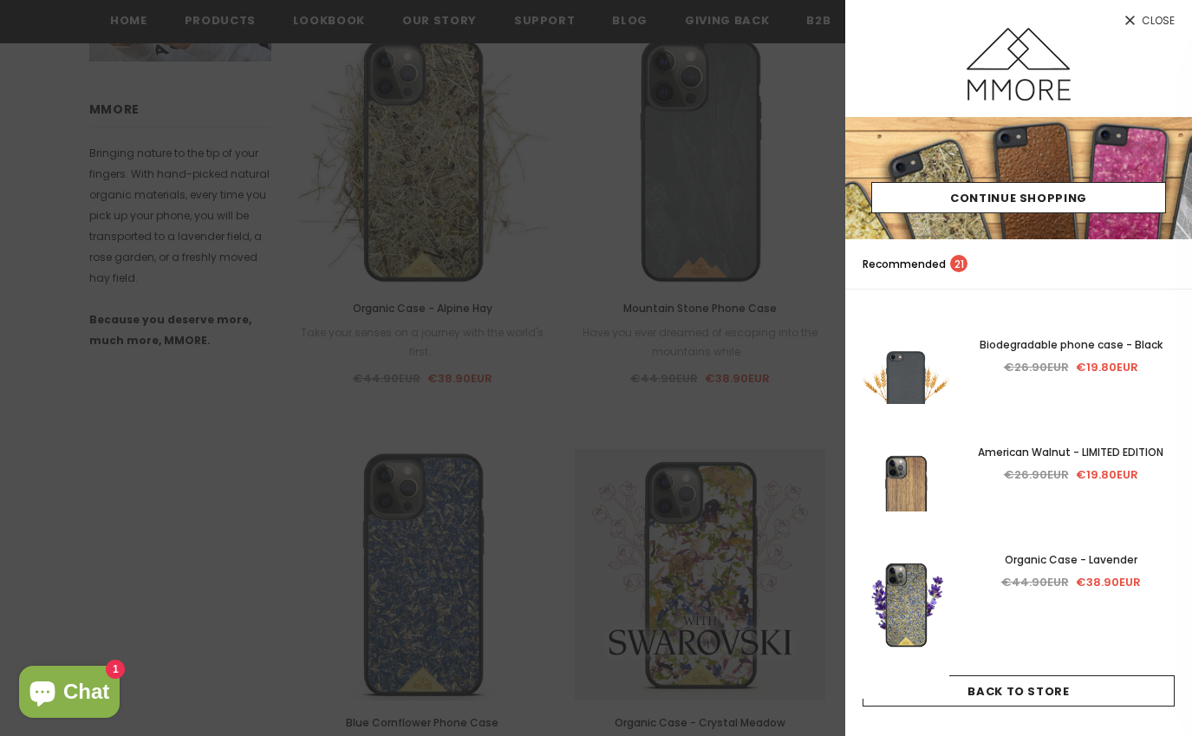
click at [641, 372] on div at bounding box center [596, 368] width 1192 height 736
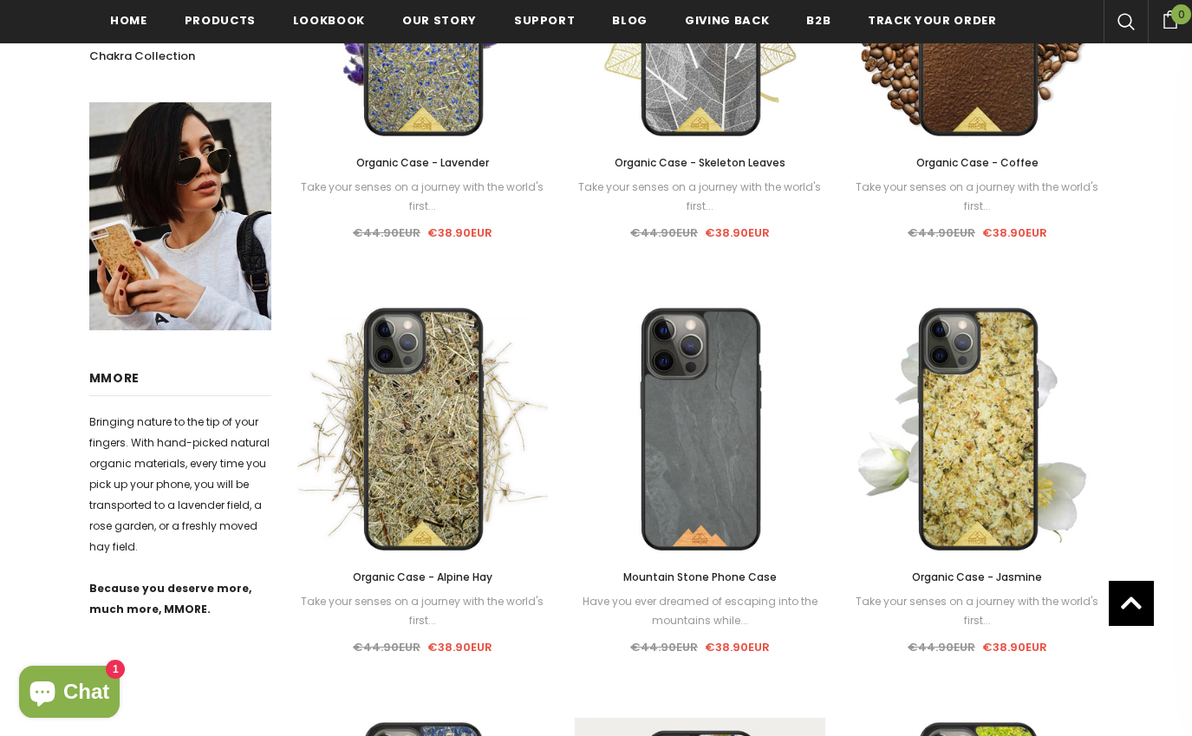
scroll to position [670, 0]
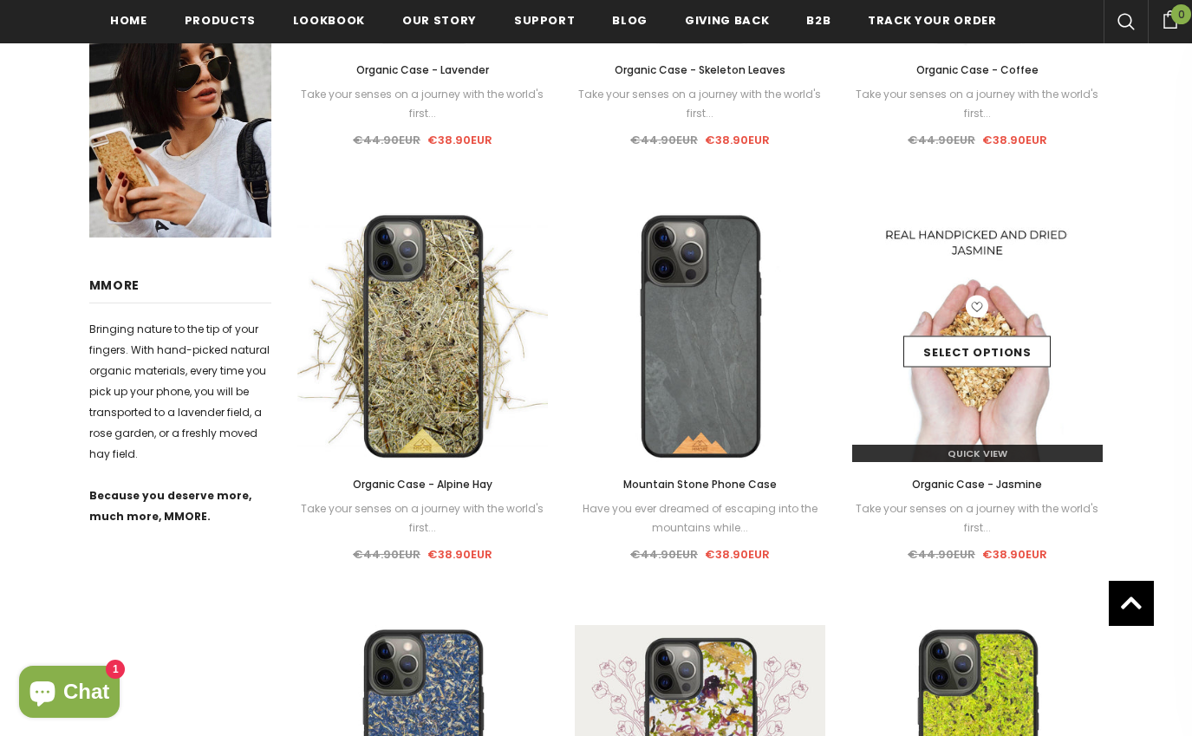
click at [954, 427] on img at bounding box center [977, 336] width 251 height 251
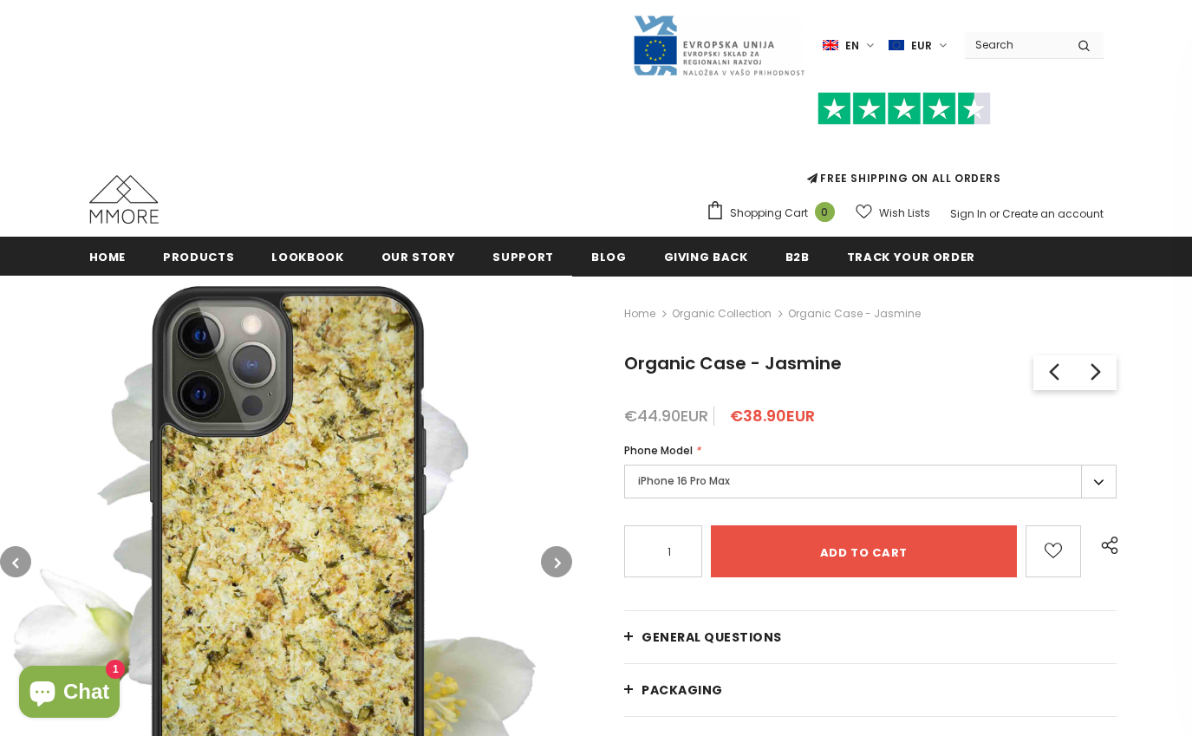
click at [545, 551] on img at bounding box center [286, 562] width 572 height 572
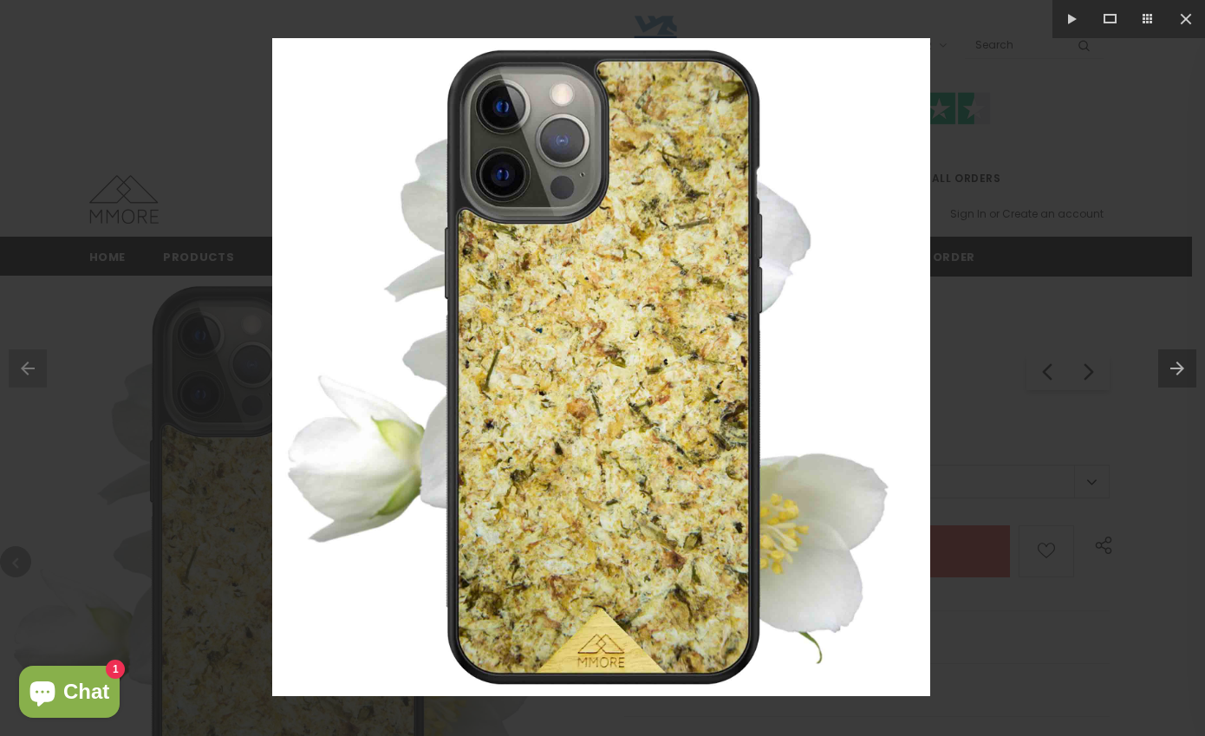
click at [1172, 364] on button at bounding box center [1181, 368] width 47 height 87
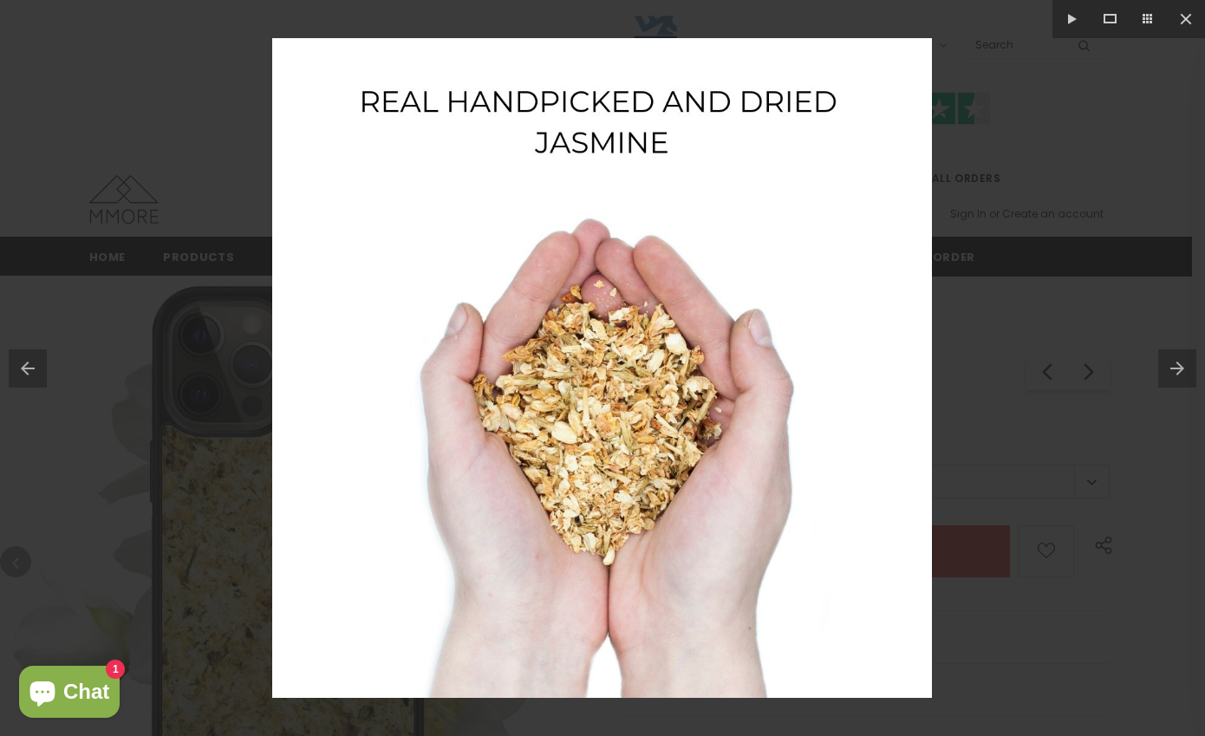
click at [1179, 364] on button at bounding box center [1181, 368] width 47 height 87
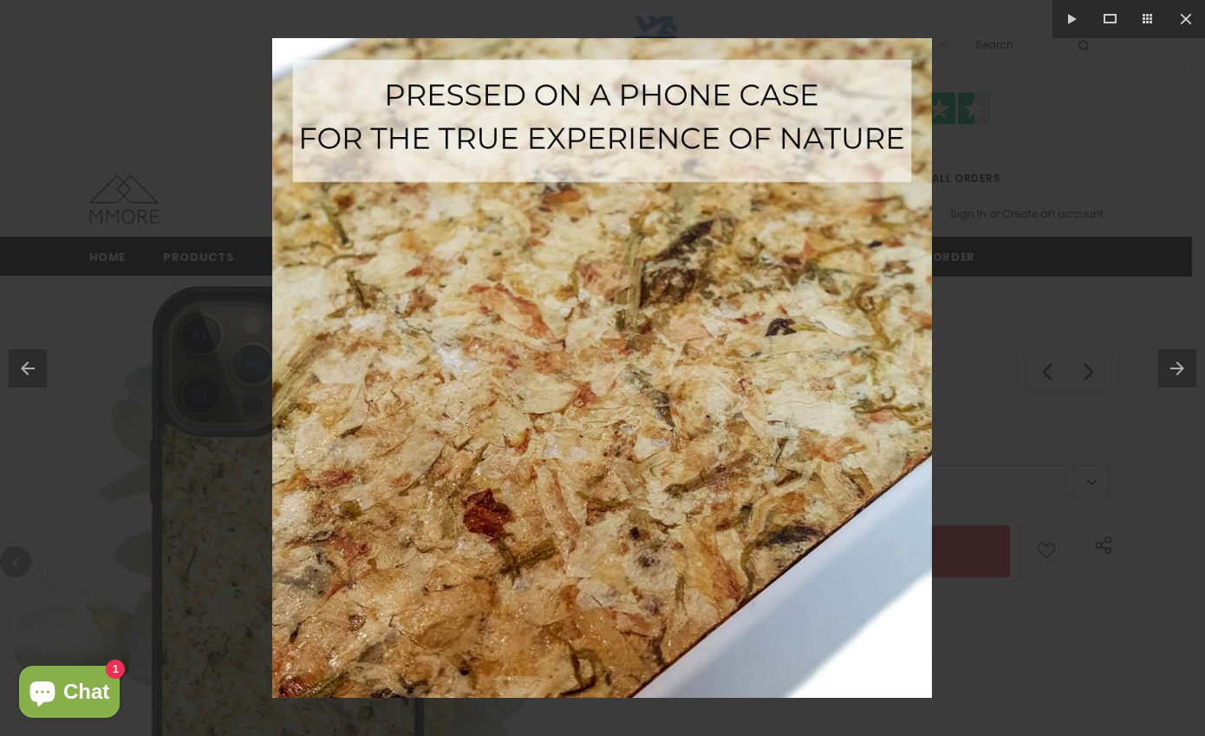
click at [1174, 366] on button at bounding box center [1181, 368] width 47 height 87
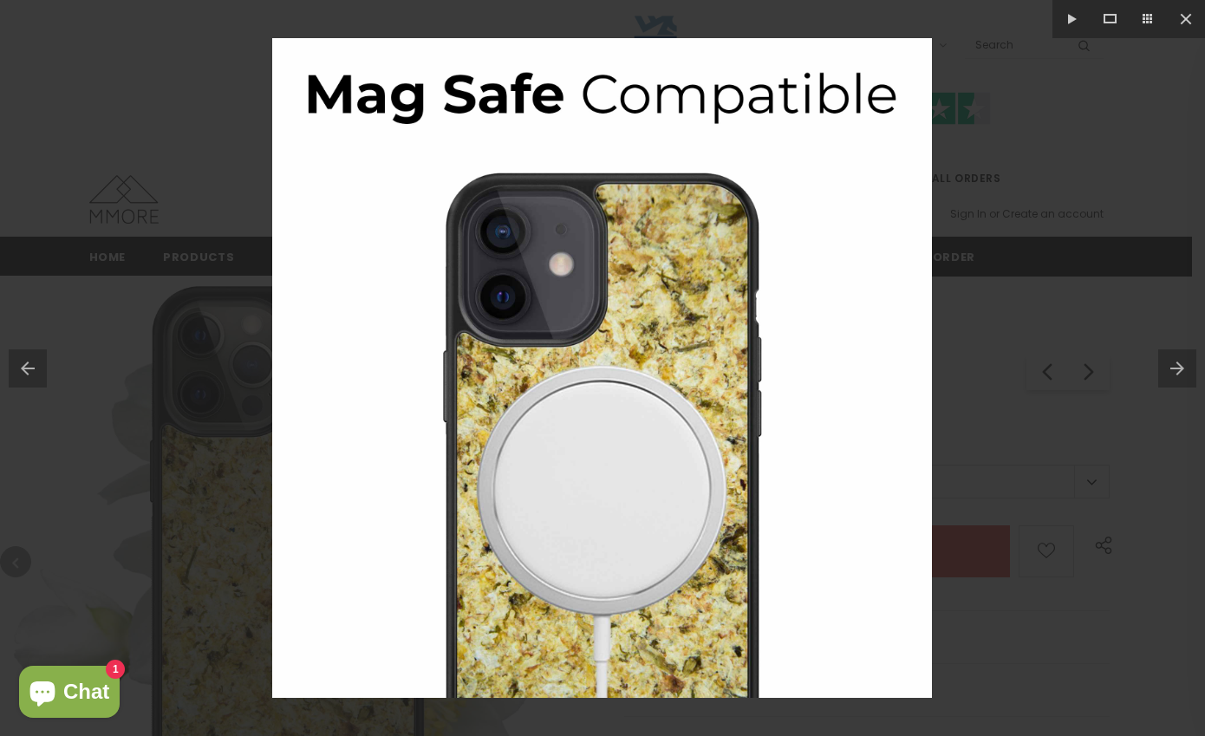
click at [1173, 366] on button at bounding box center [1181, 368] width 47 height 87
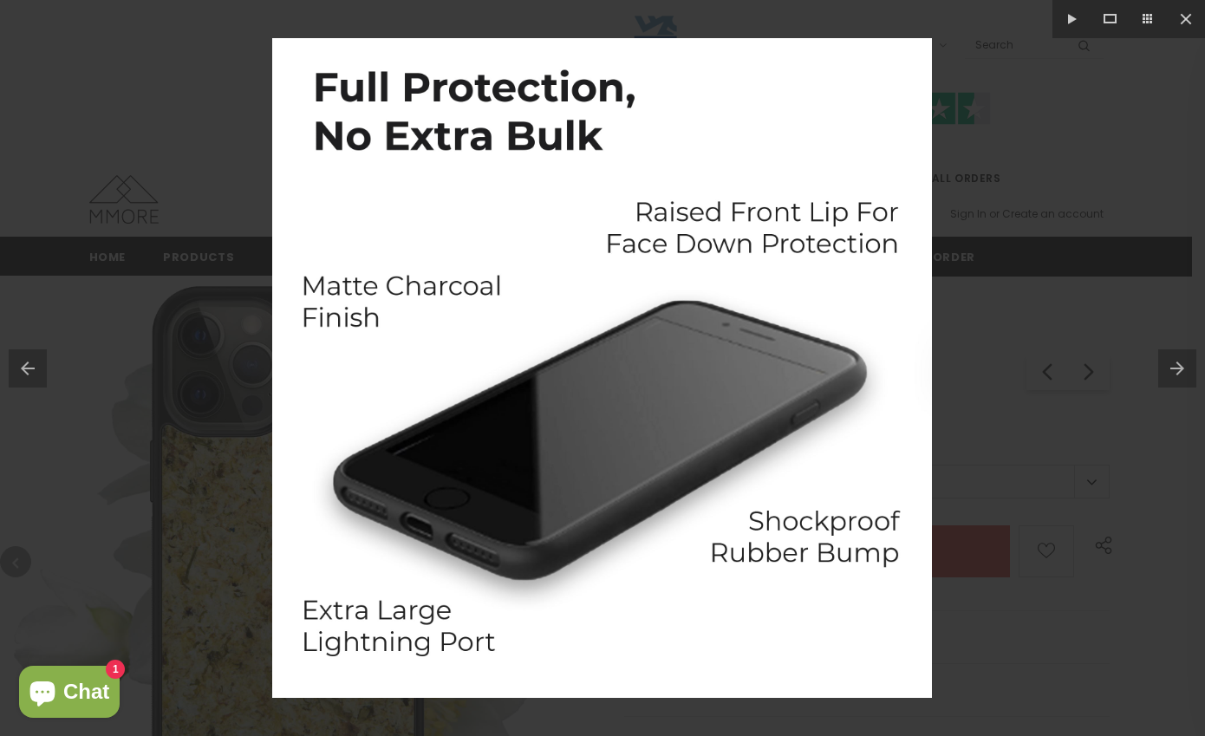
click at [1168, 367] on button at bounding box center [1181, 368] width 47 height 87
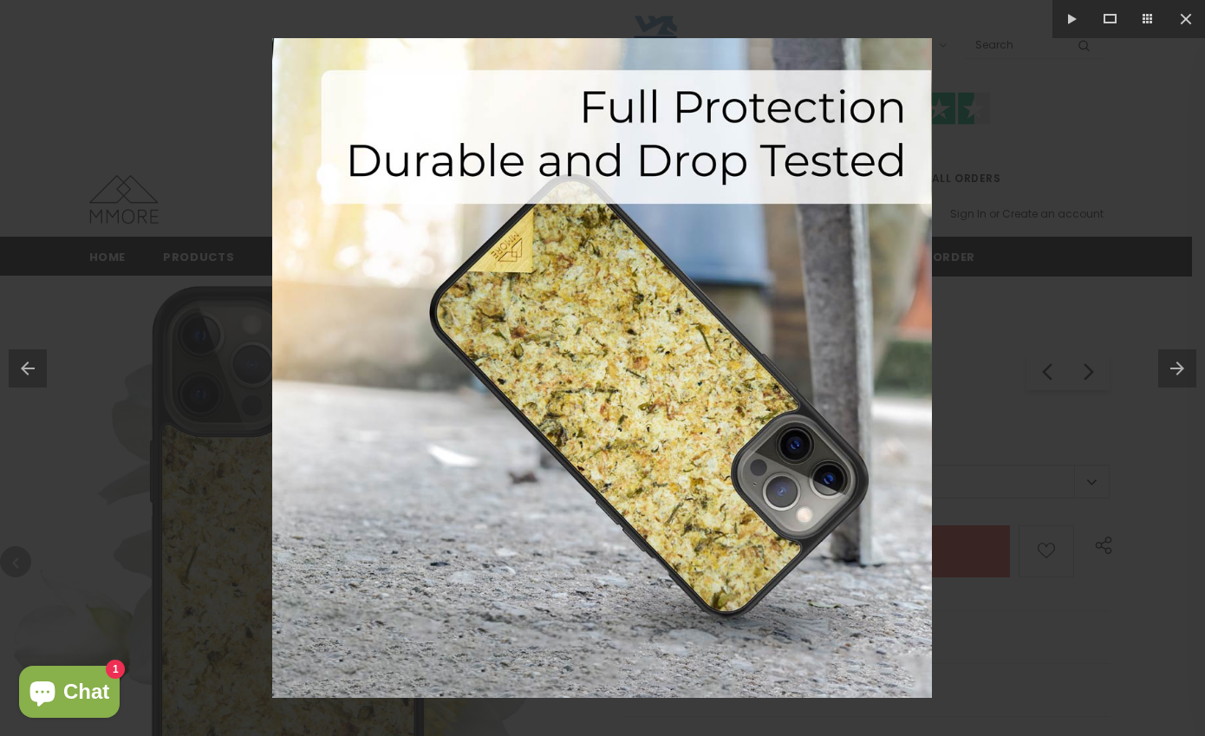
click at [1161, 368] on button at bounding box center [1181, 368] width 47 height 87
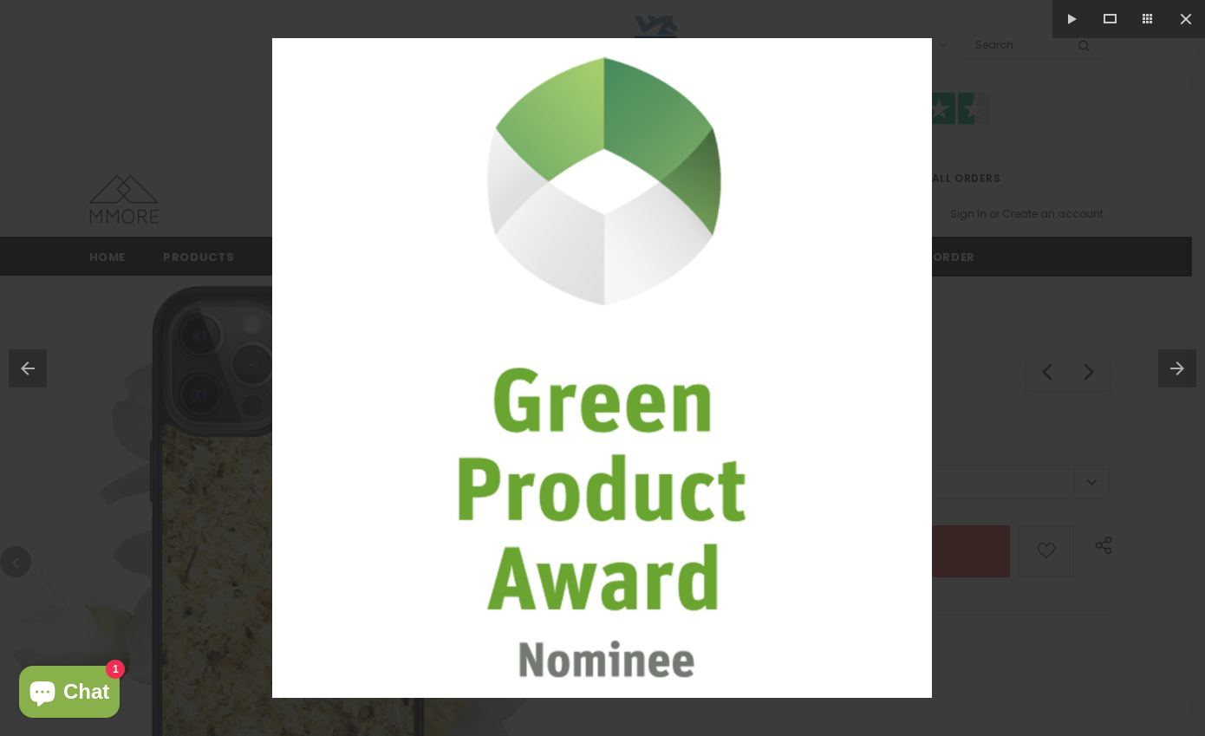
click at [1155, 369] on div at bounding box center [602, 368] width 1205 height 736
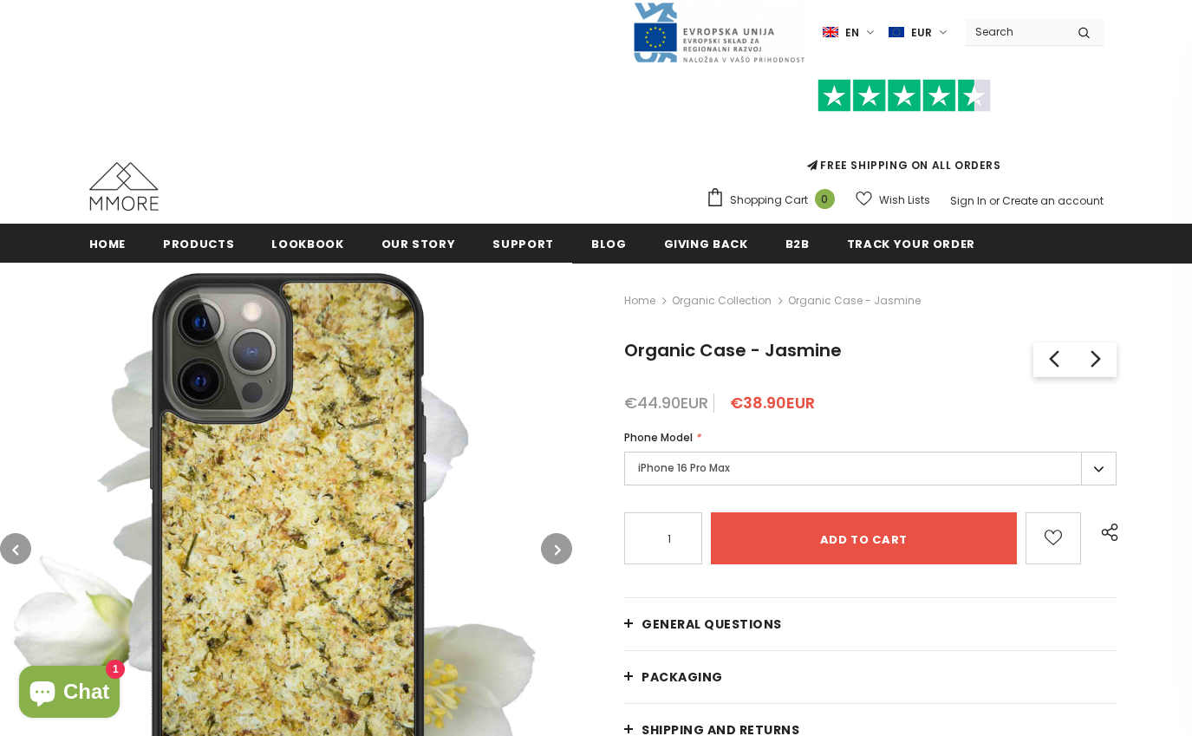
scroll to position [42, 0]
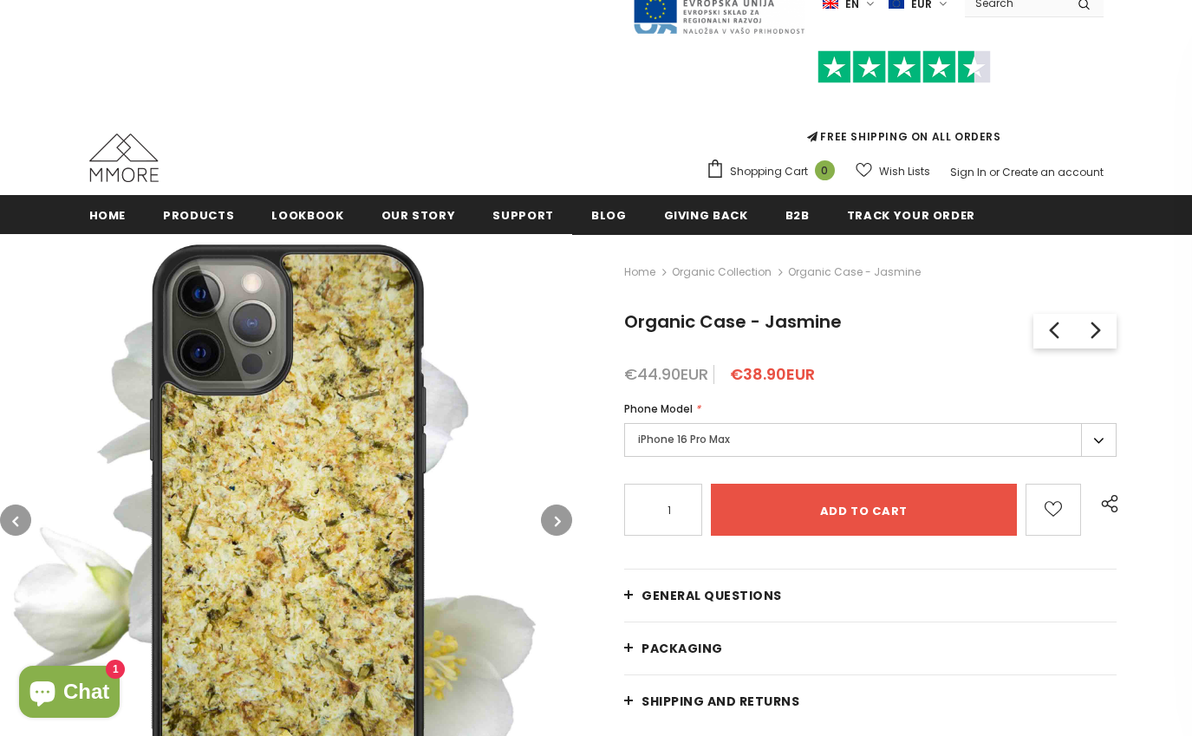
click at [555, 524] on icon "button" at bounding box center [558, 520] width 6 height 17
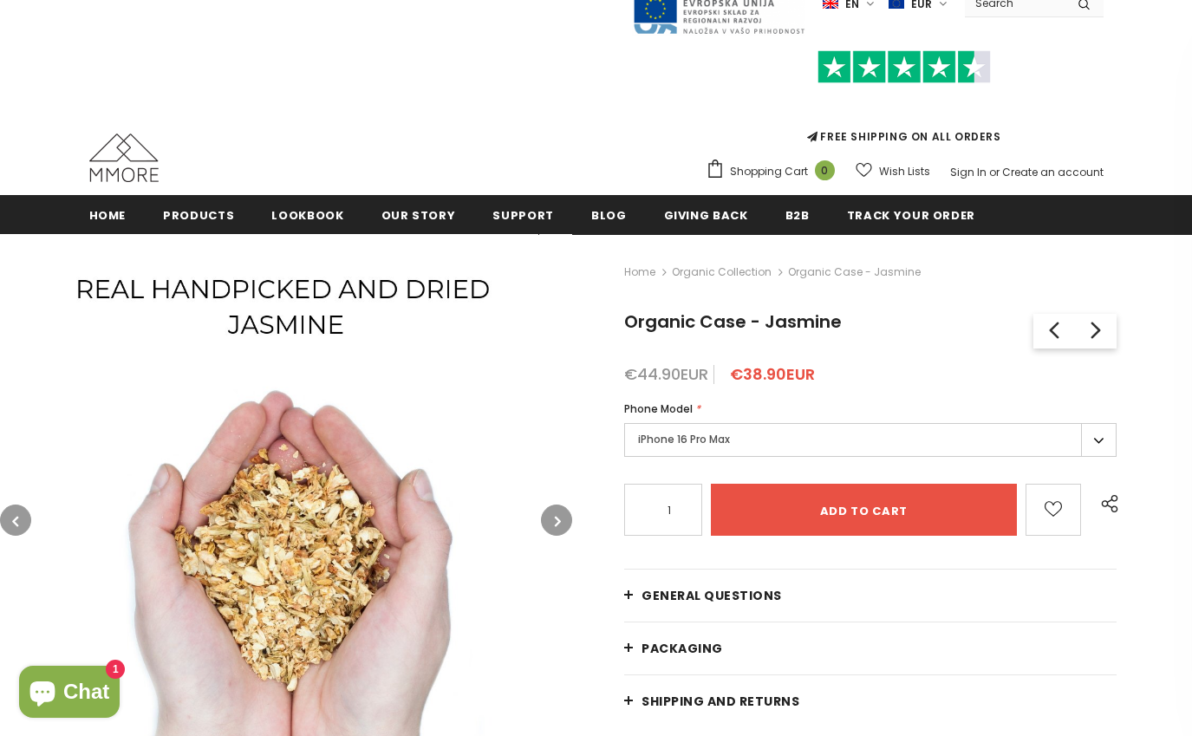
click at [543, 521] on button "button" at bounding box center [556, 519] width 31 height 31
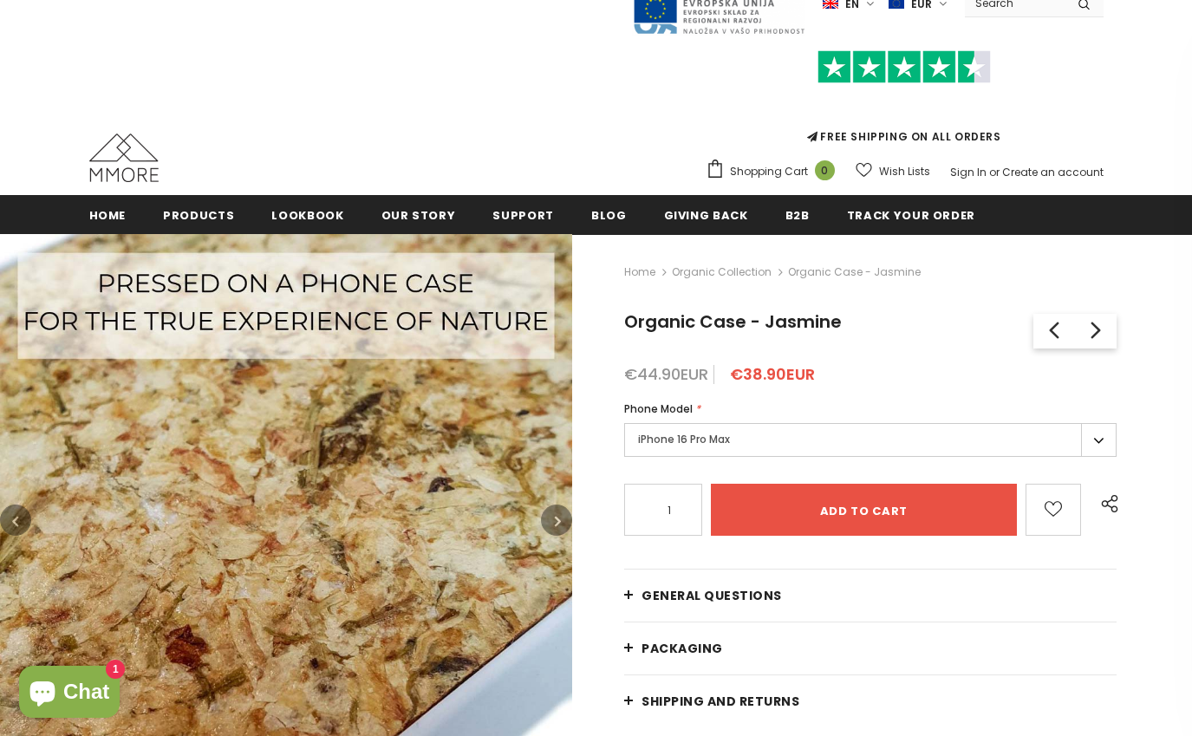
click at [543, 521] on button "button" at bounding box center [556, 519] width 31 height 31
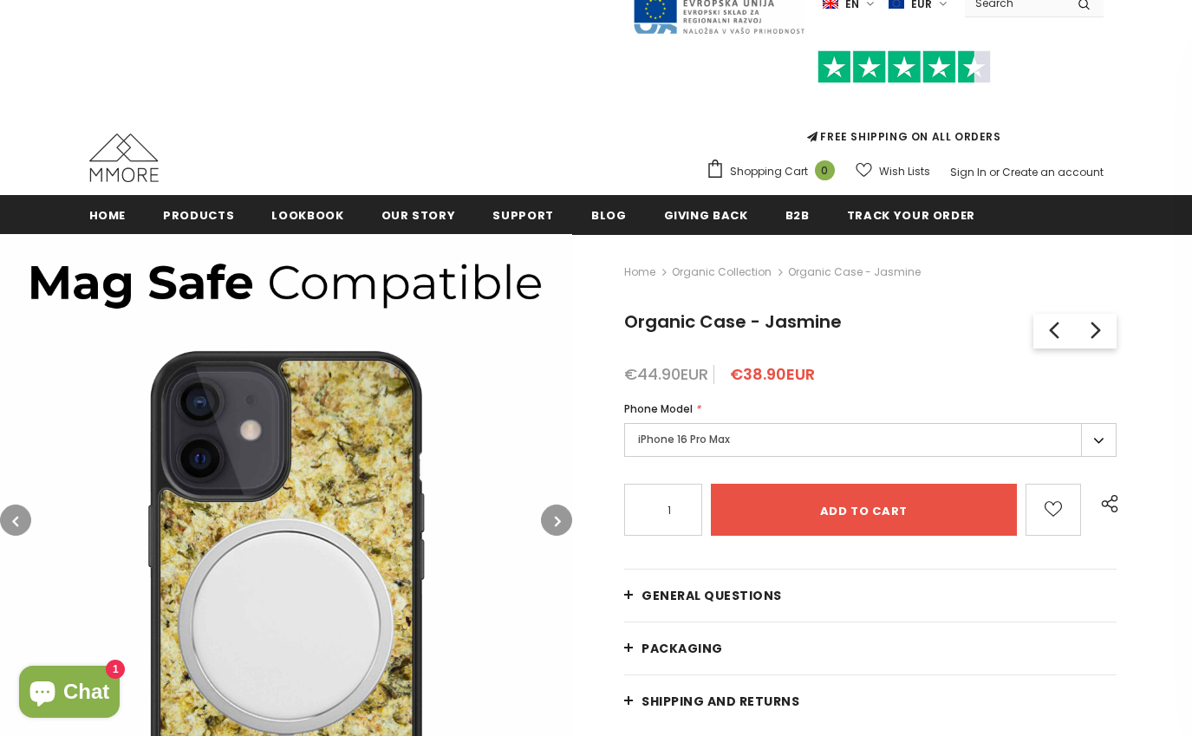
click at [543, 521] on button "button" at bounding box center [556, 519] width 31 height 31
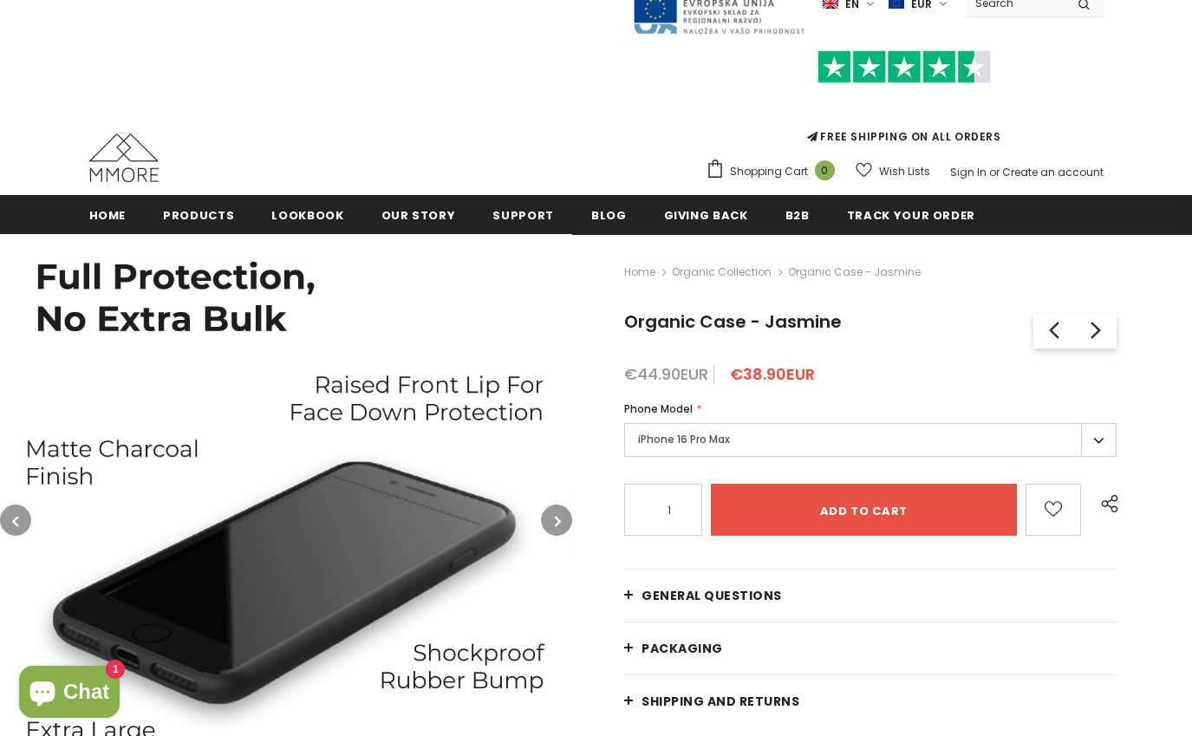
click at [543, 521] on button "button" at bounding box center [556, 519] width 31 height 31
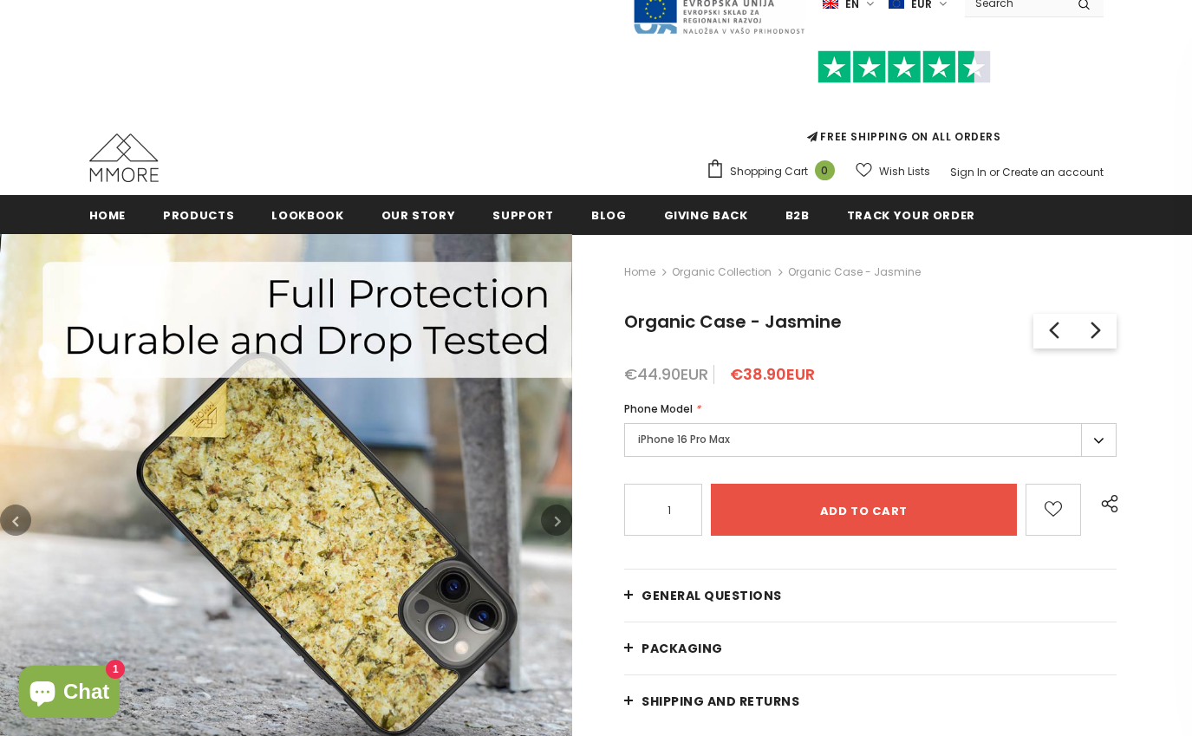
click at [543, 521] on button "button" at bounding box center [556, 519] width 31 height 31
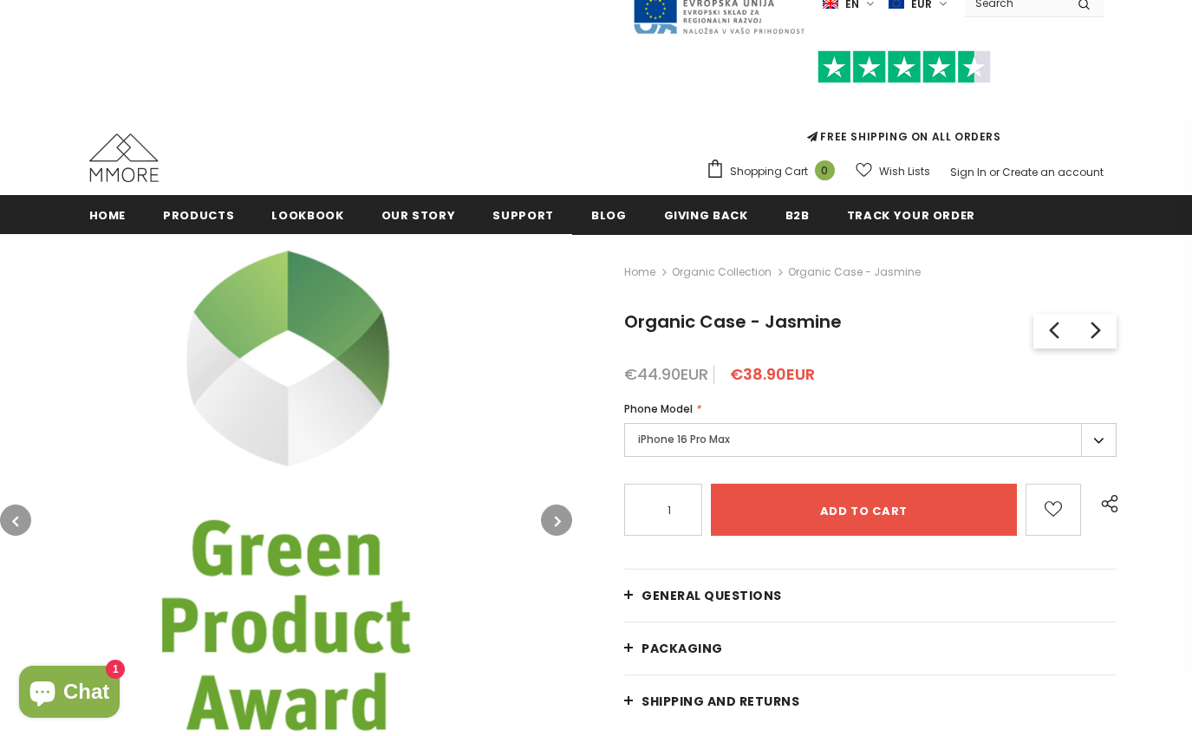
click at [542, 522] on button "button" at bounding box center [556, 519] width 31 height 31
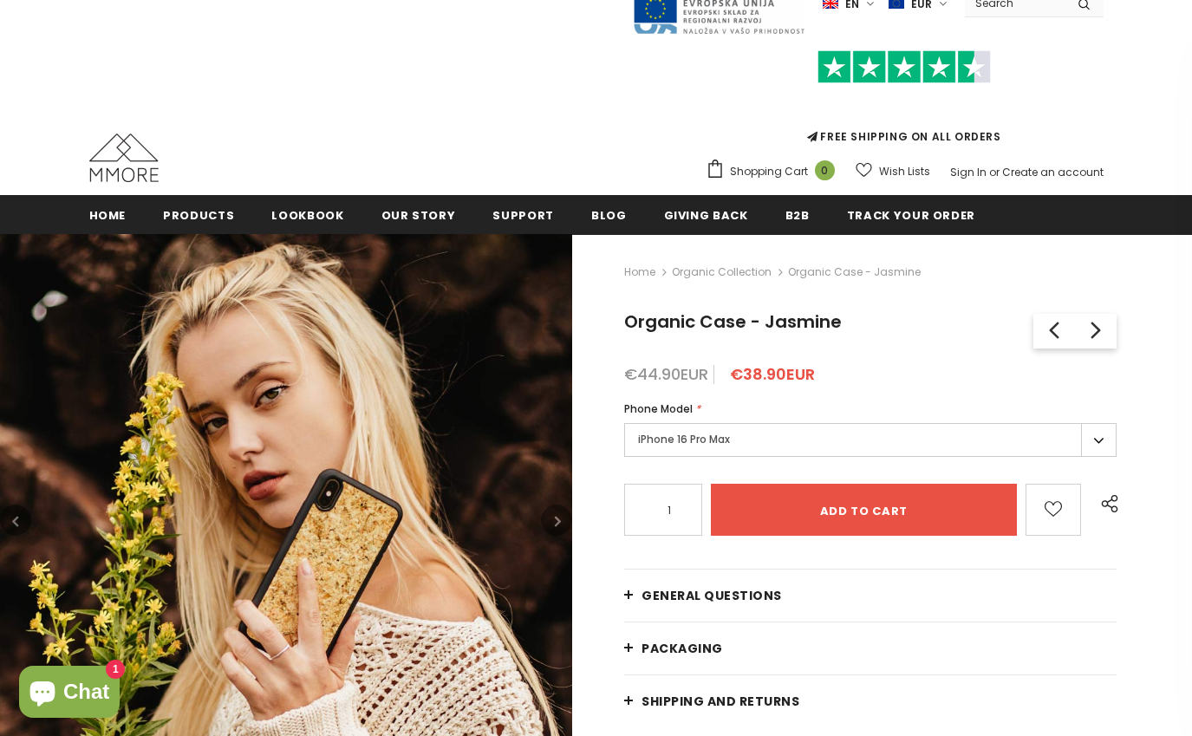
click at [539, 522] on img at bounding box center [286, 520] width 572 height 572
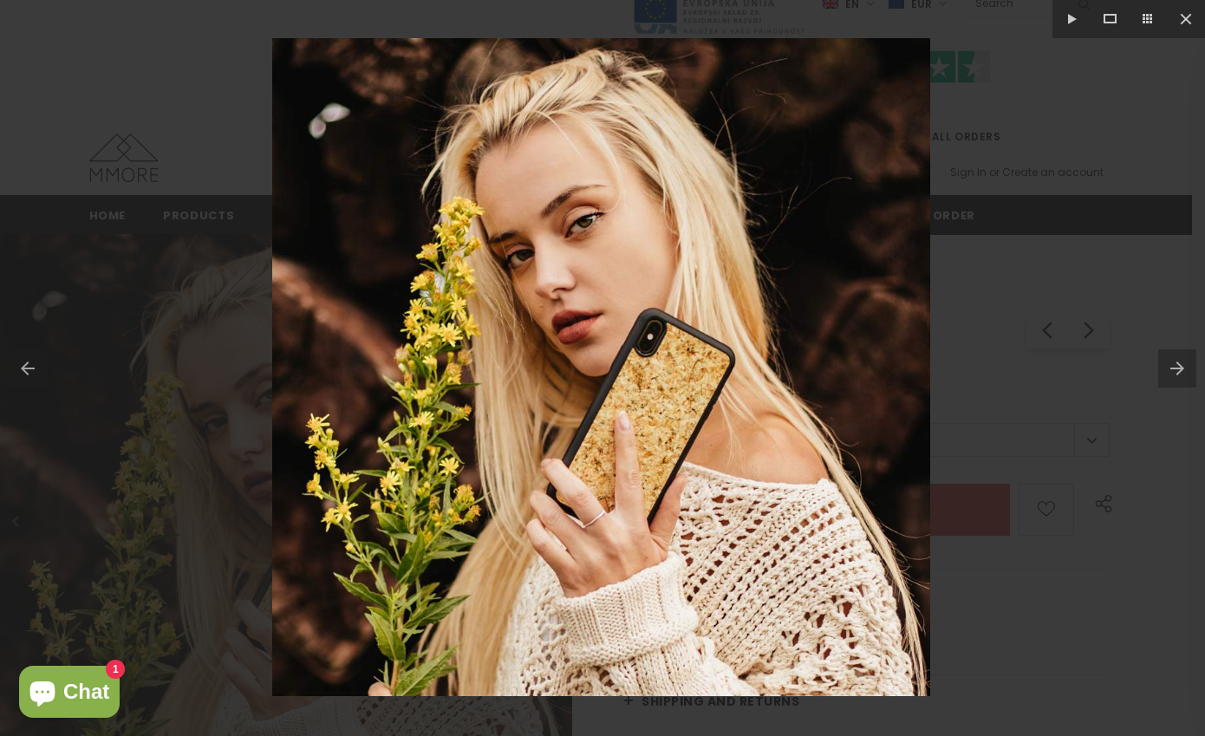
drag, startPoint x: 1168, startPoint y: 362, endPoint x: 629, endPoint y: 297, distance: 542.2
click at [1166, 362] on button at bounding box center [1181, 368] width 47 height 87
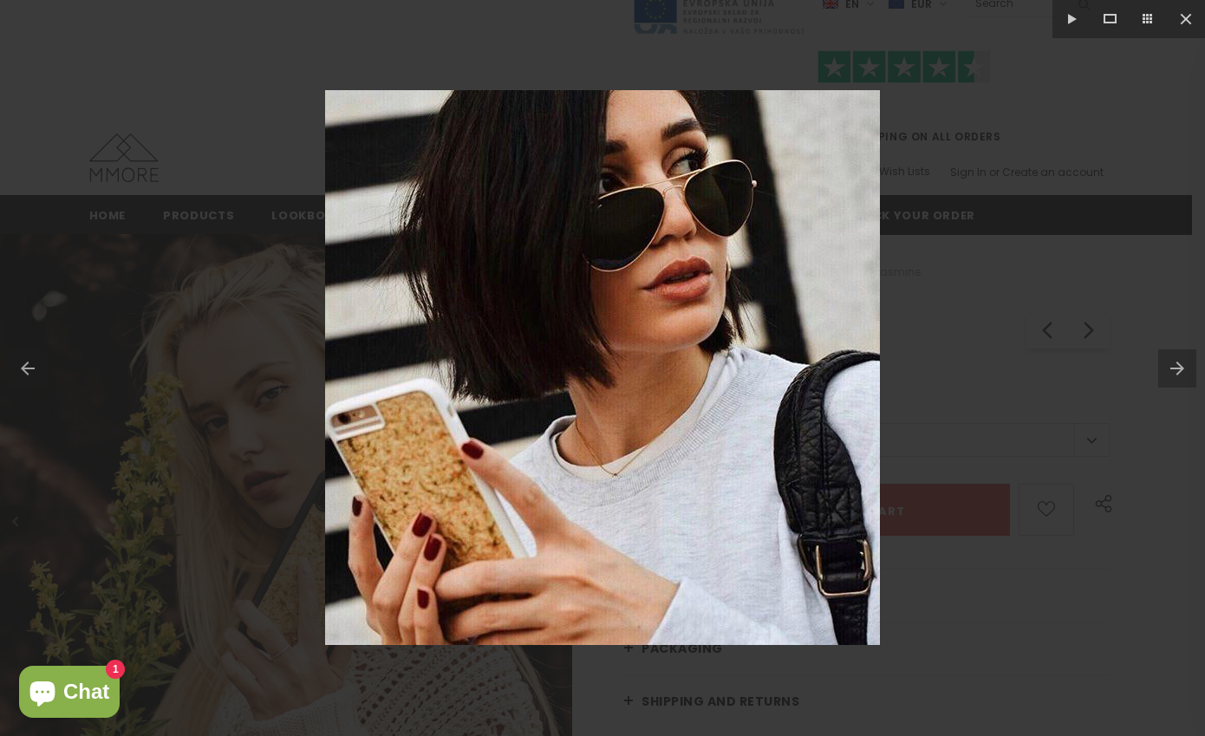
click at [114, 94] on div at bounding box center [602, 368] width 1205 height 736
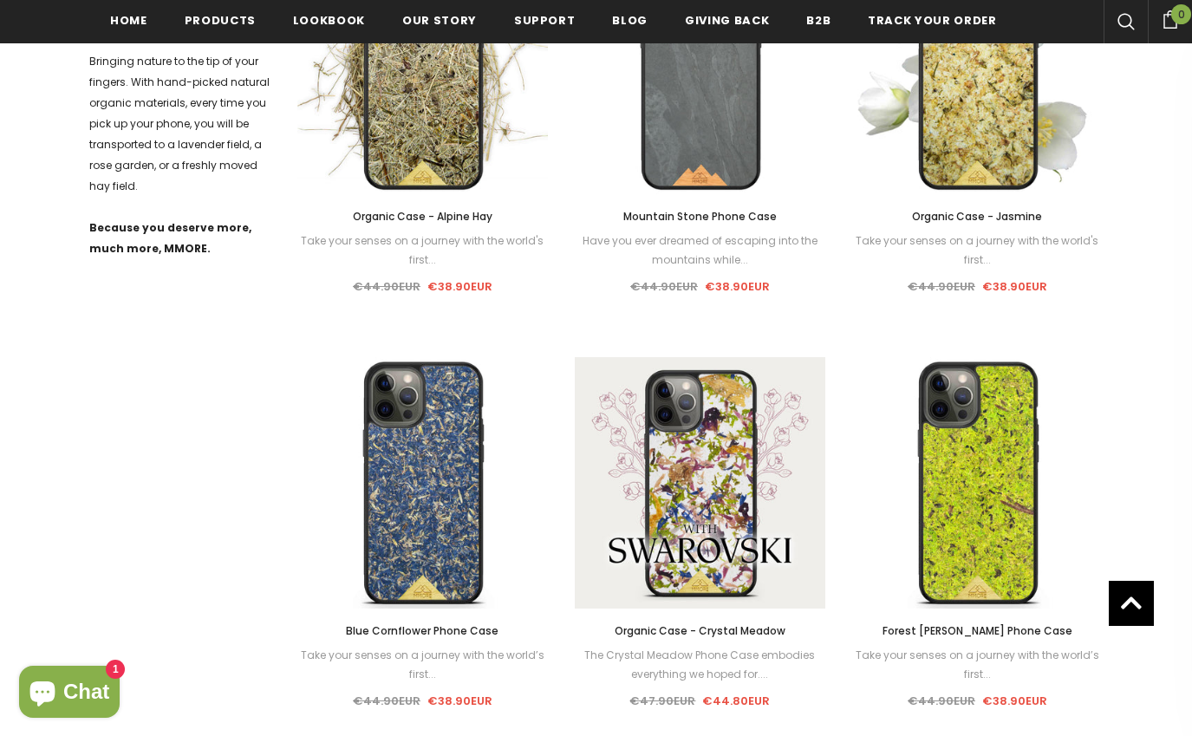
scroll to position [1395, 0]
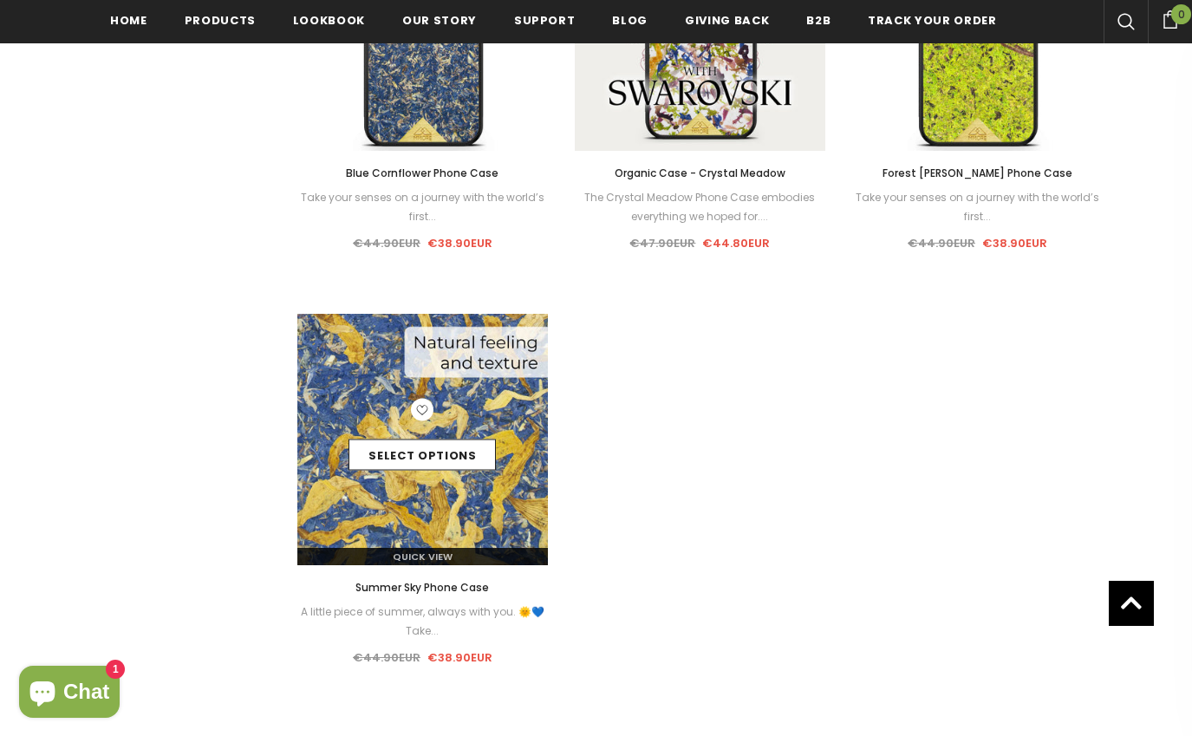
click at [474, 511] on img at bounding box center [422, 439] width 251 height 251
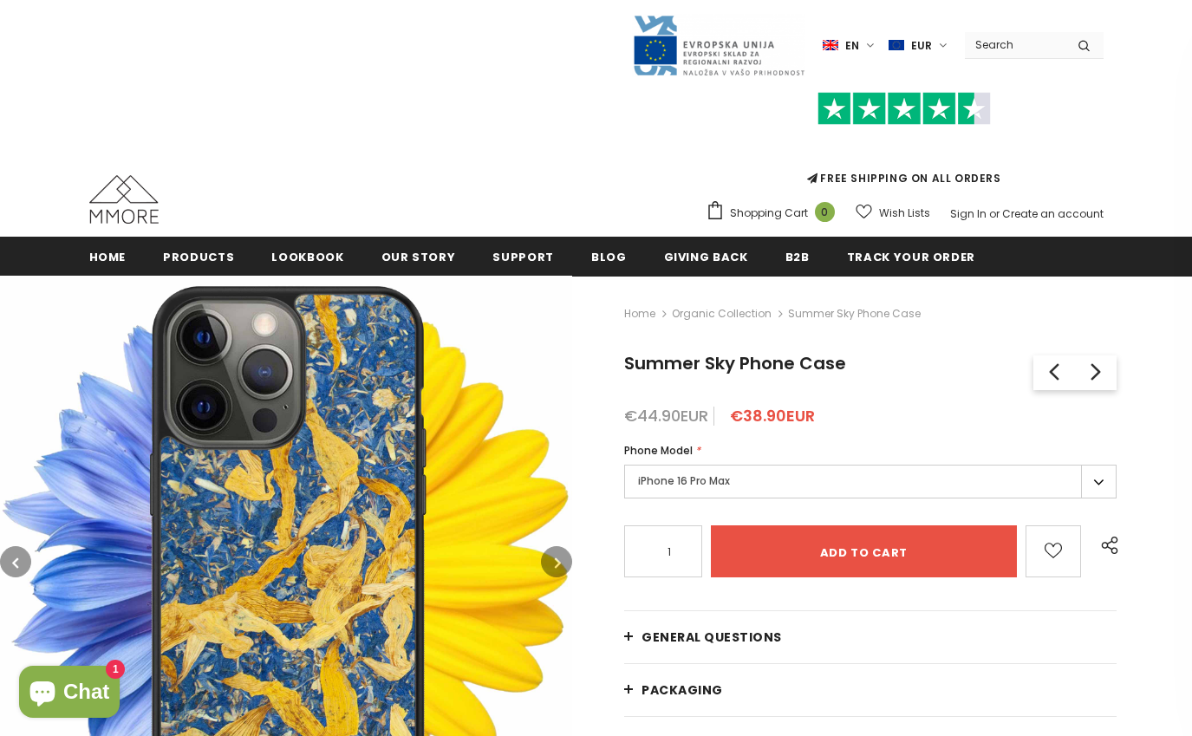
click at [555, 549] on button "button" at bounding box center [556, 561] width 31 height 31
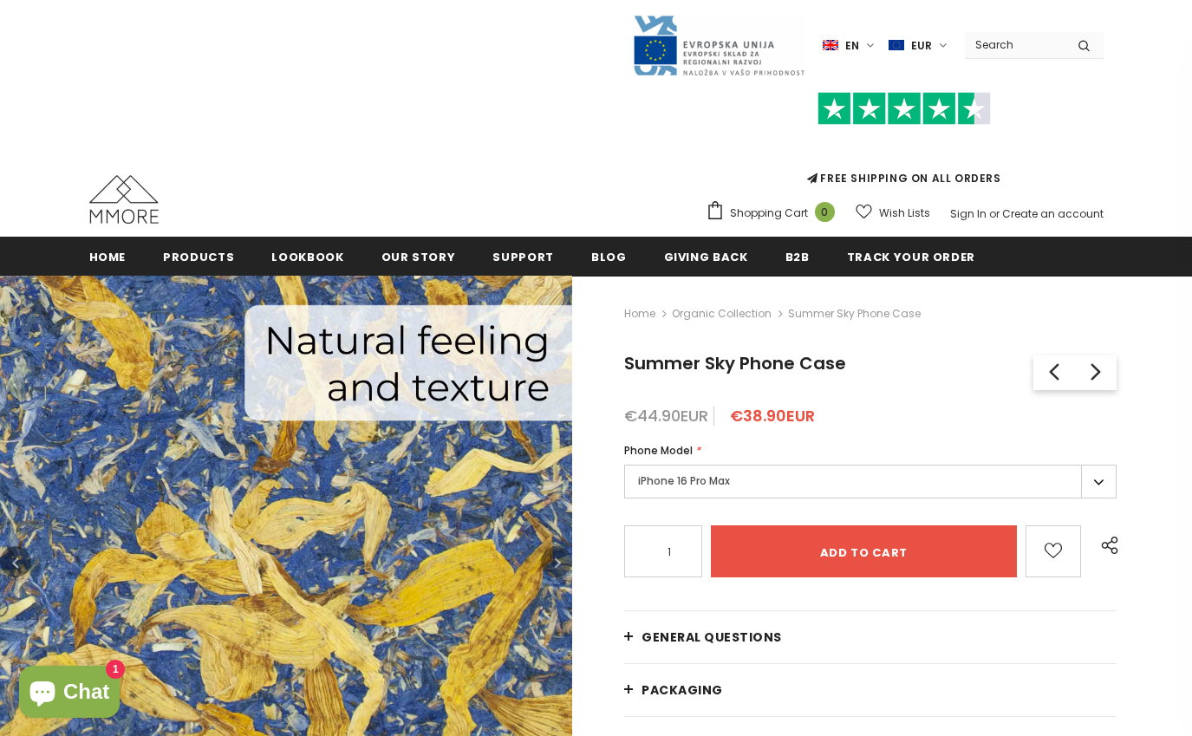
click at [555, 548] on button "button" at bounding box center [556, 561] width 31 height 31
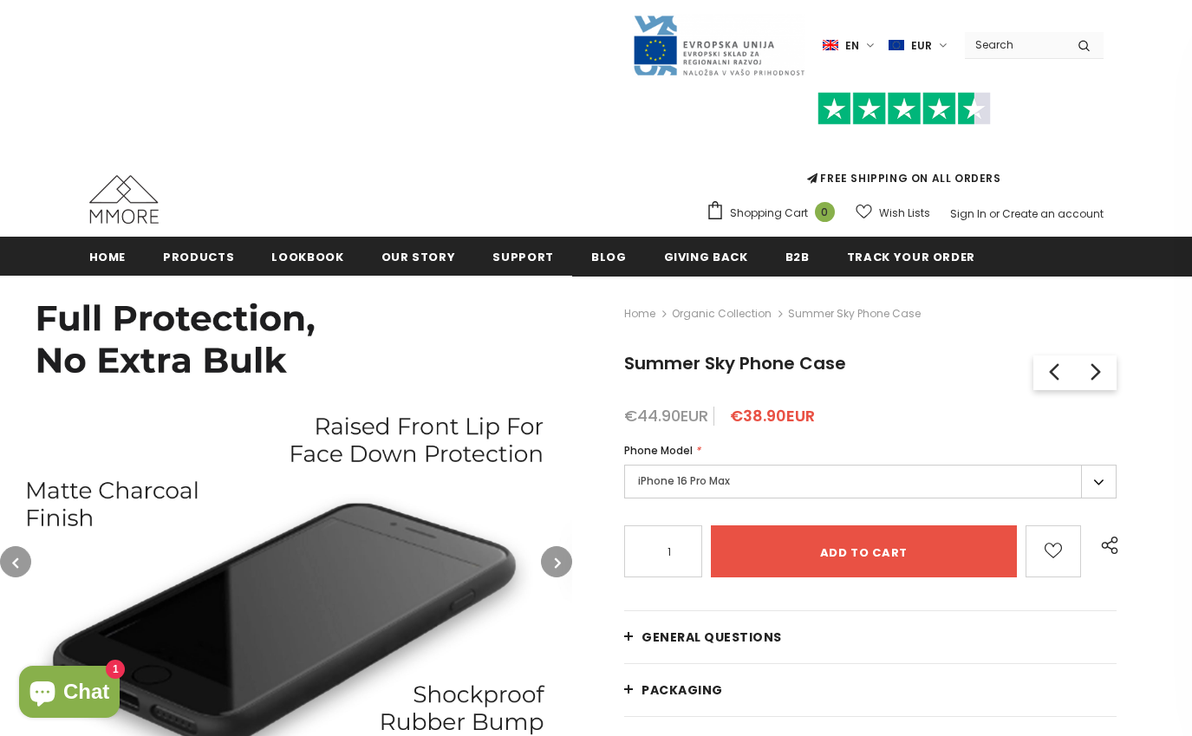
click at [555, 548] on button "button" at bounding box center [556, 561] width 31 height 31
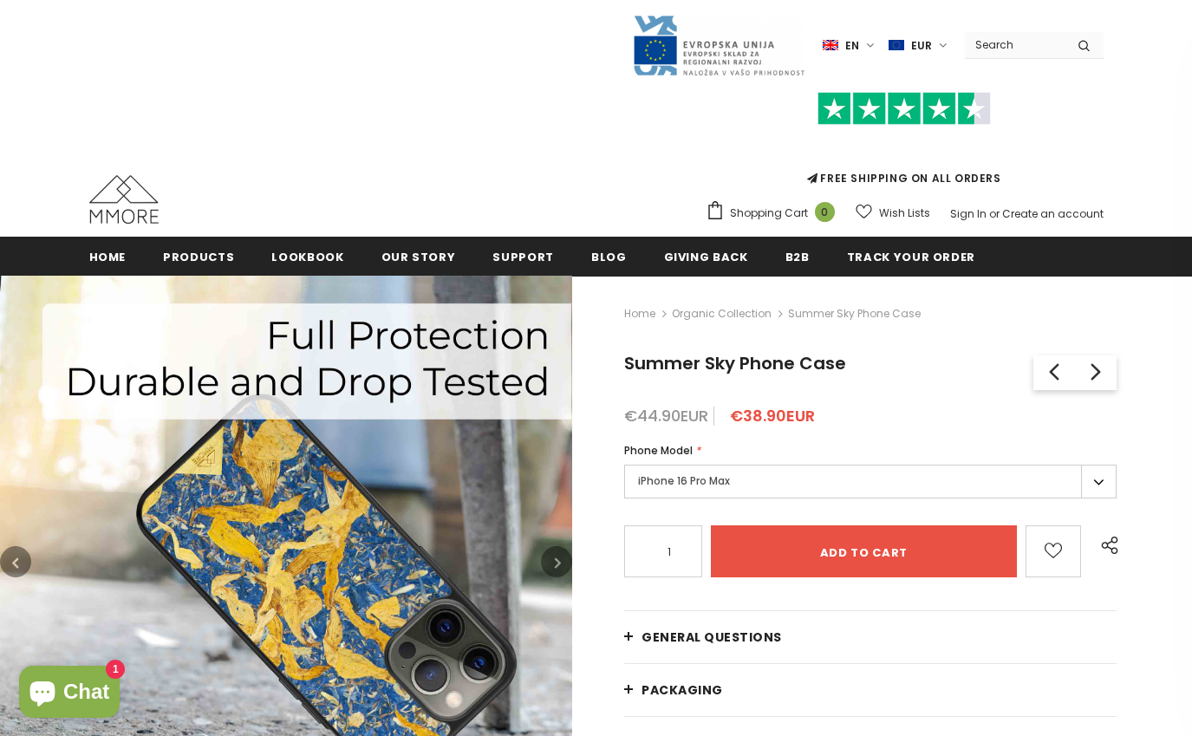
click at [554, 546] on img at bounding box center [286, 562] width 572 height 572
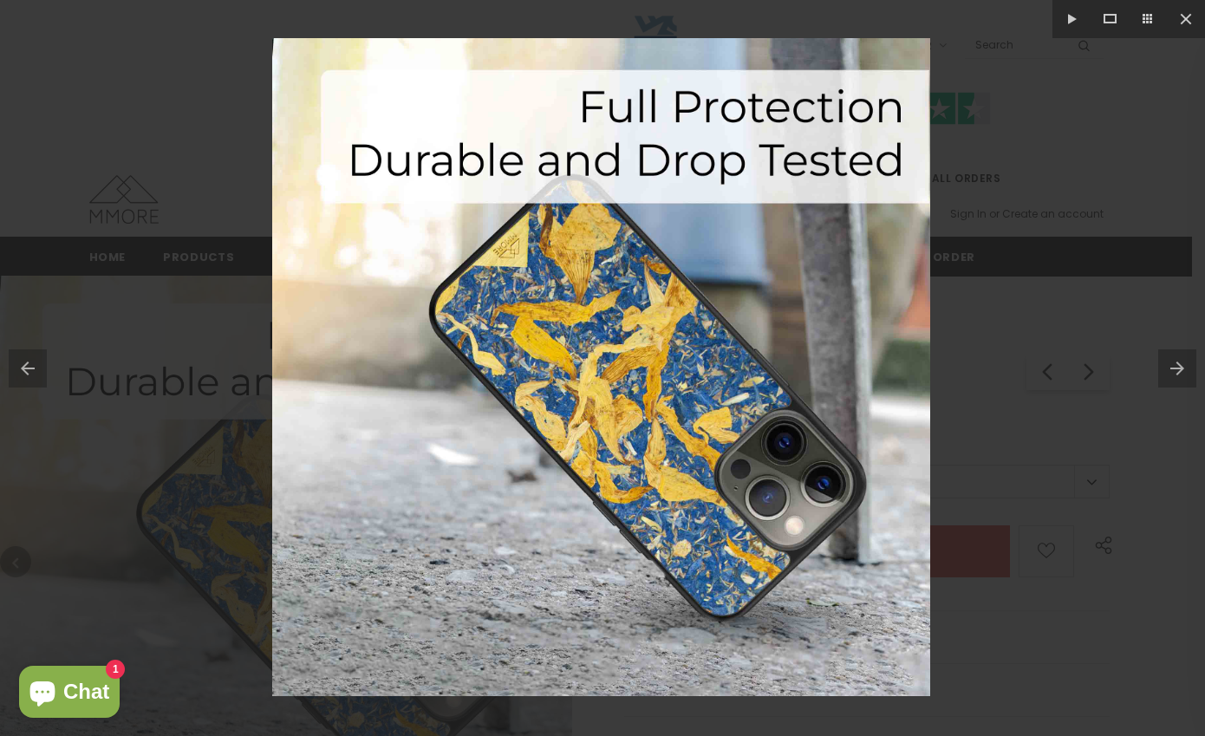
click at [1032, 432] on div at bounding box center [602, 368] width 1205 height 736
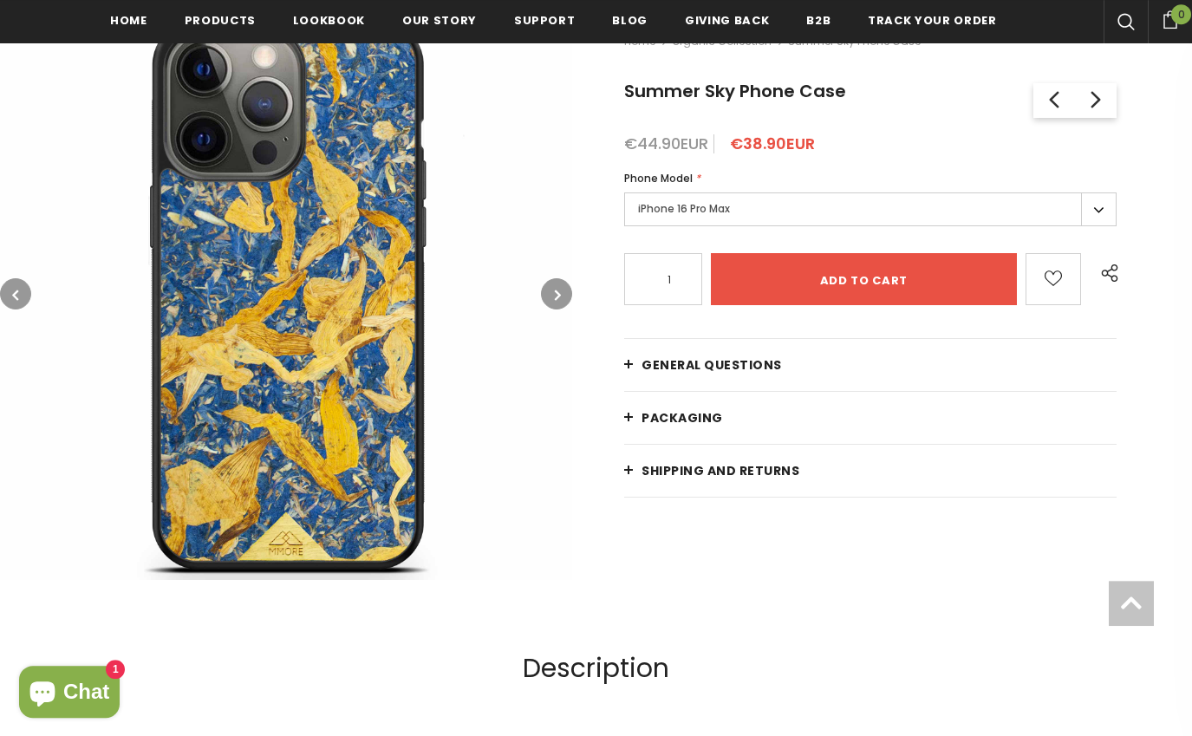
scroll to position [296, 0]
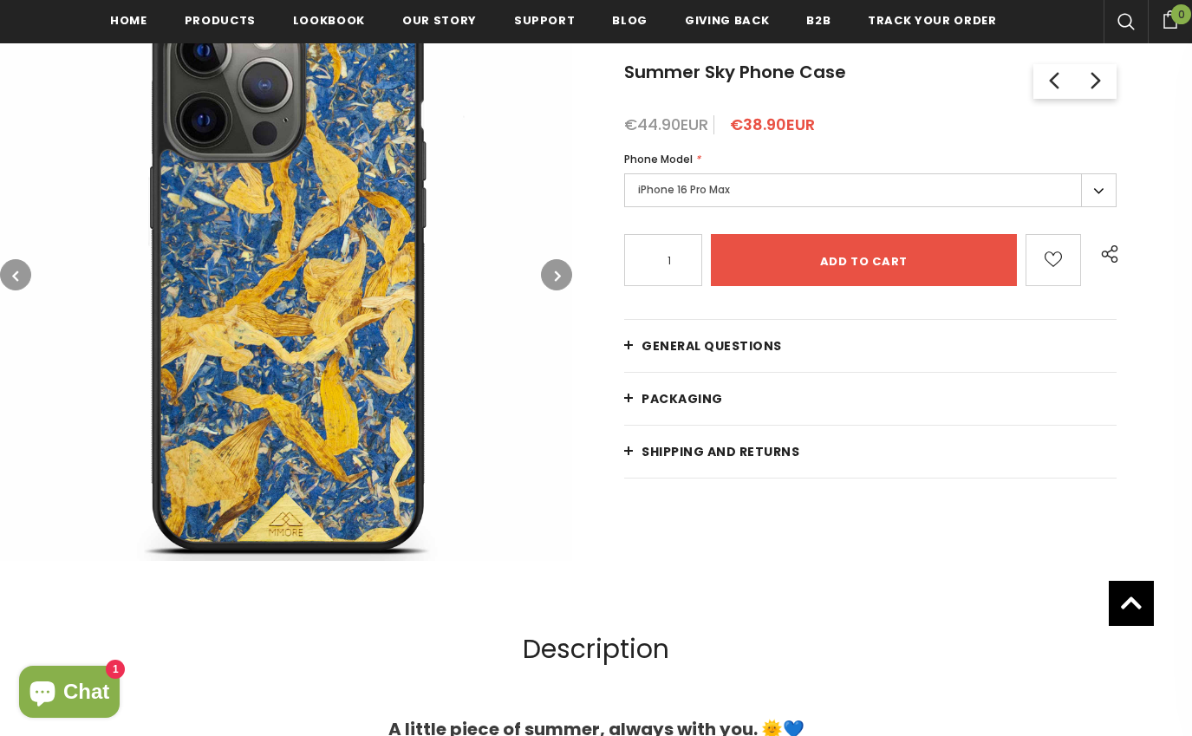
click at [554, 272] on button "button" at bounding box center [556, 274] width 31 height 31
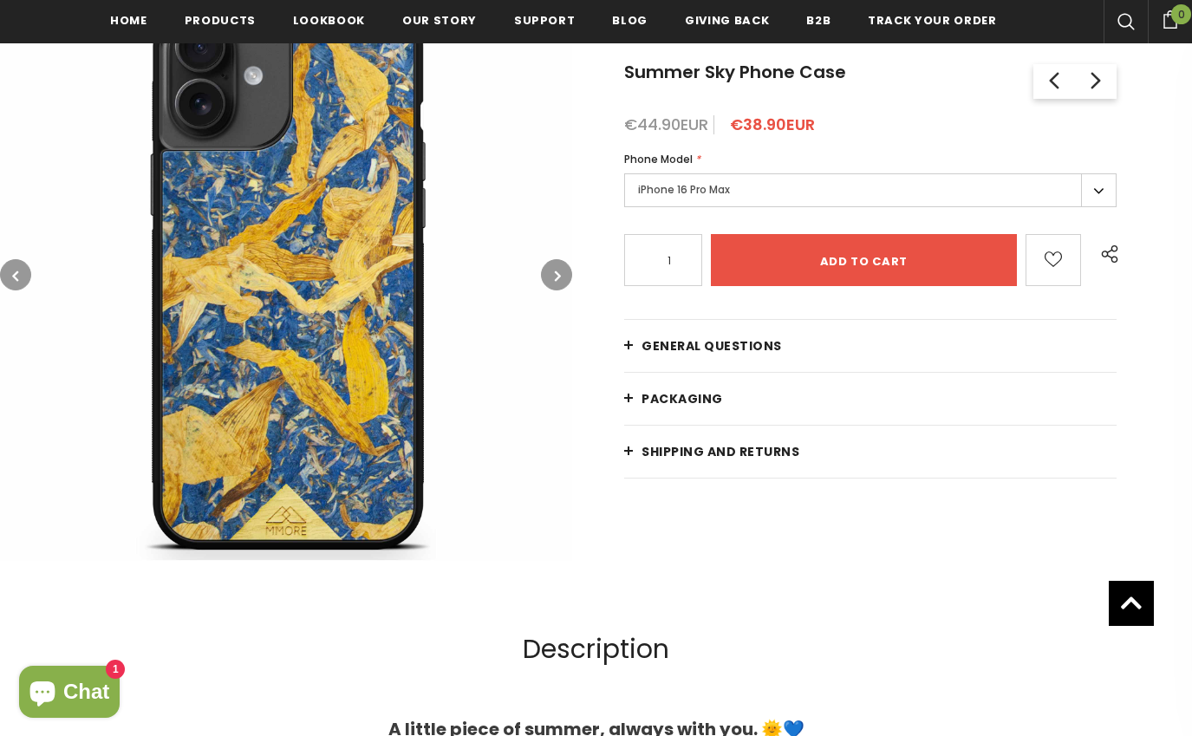
click at [554, 273] on button "button" at bounding box center [556, 274] width 31 height 31
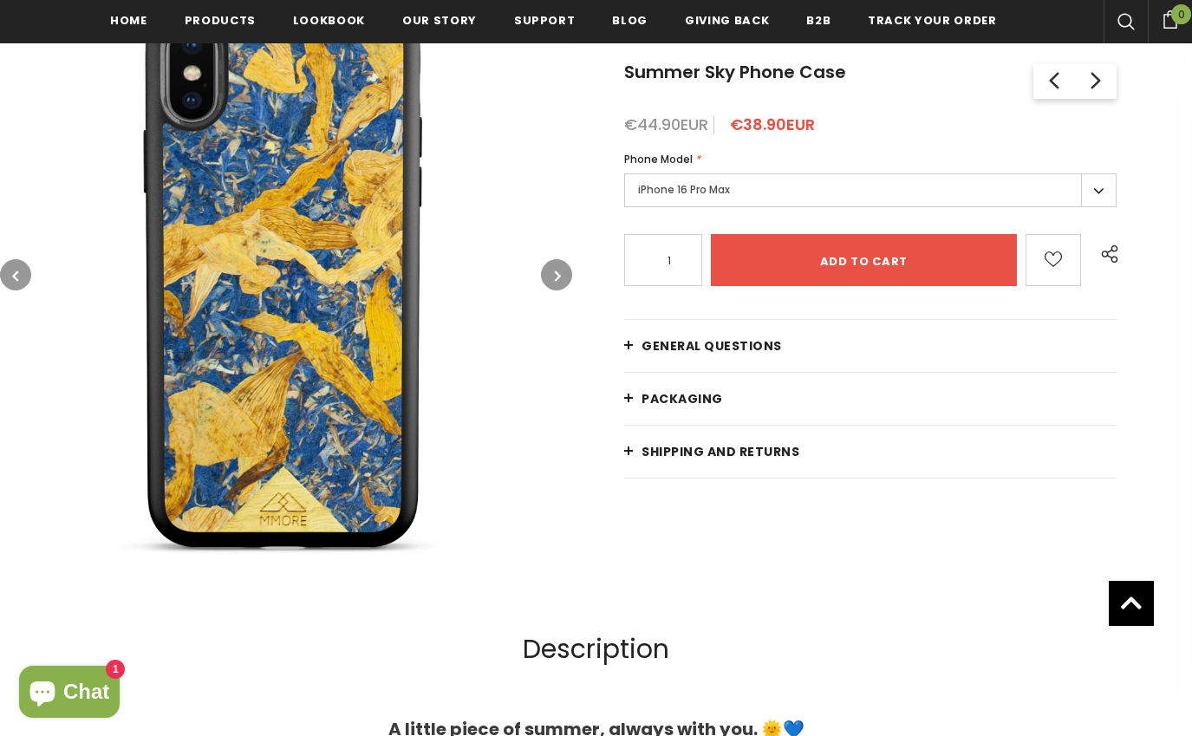
click at [554, 273] on button "button" at bounding box center [556, 274] width 31 height 31
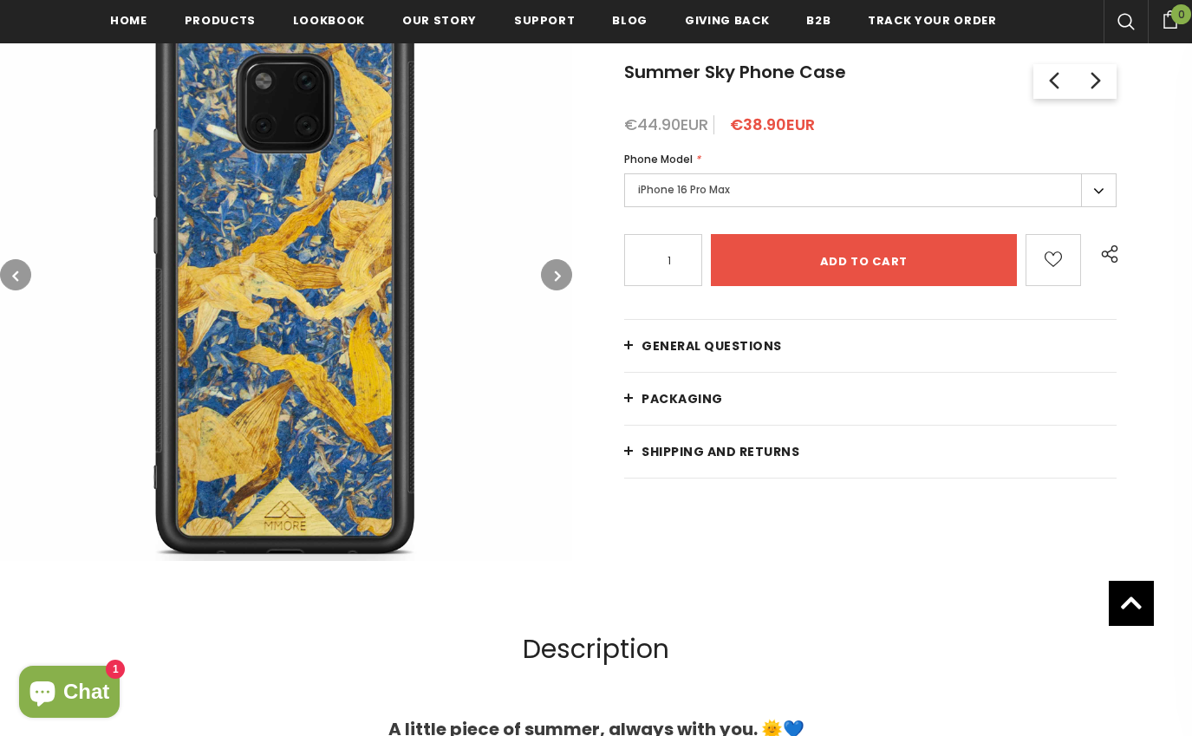
click at [552, 274] on button "button" at bounding box center [556, 274] width 31 height 31
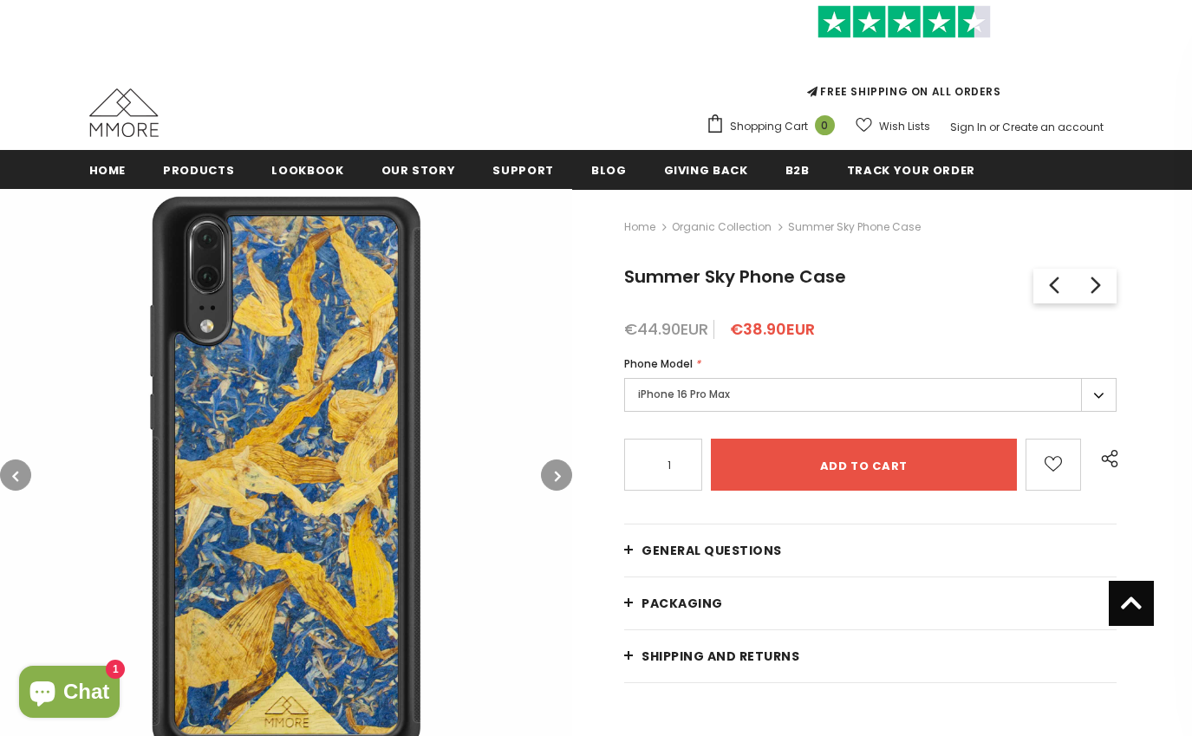
scroll to position [60, 0]
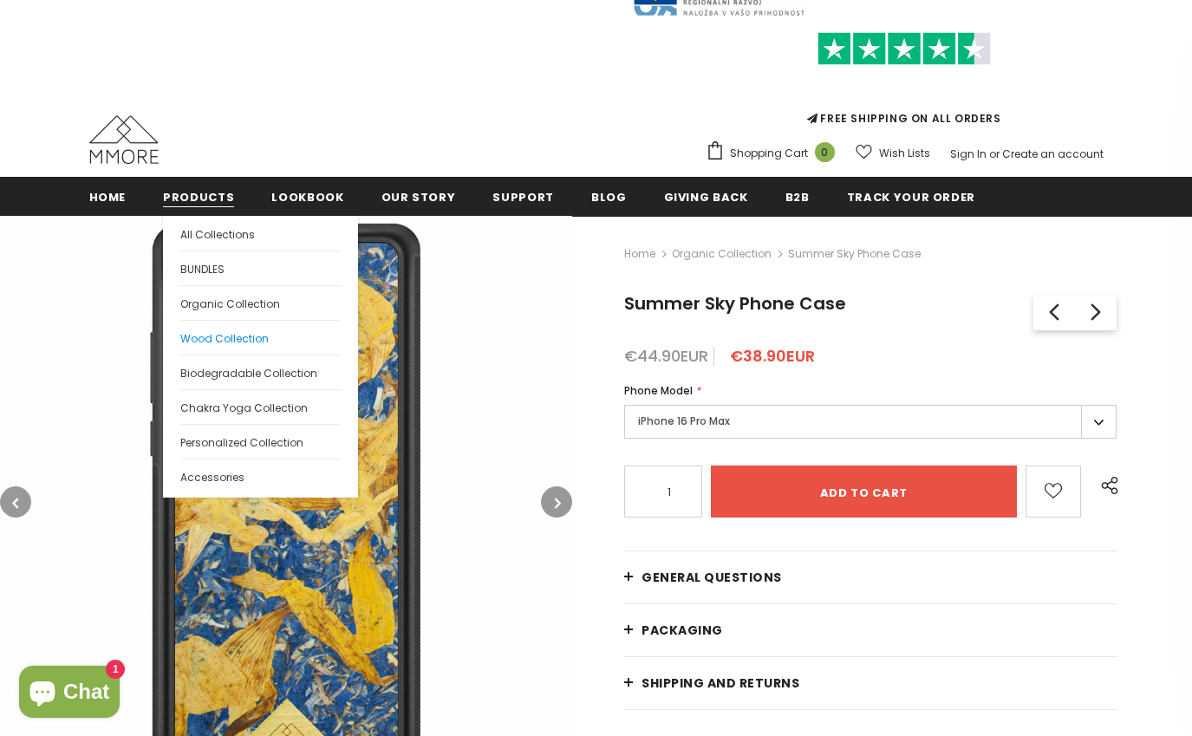
click at [216, 335] on span "Wood Collection" at bounding box center [224, 338] width 88 height 15
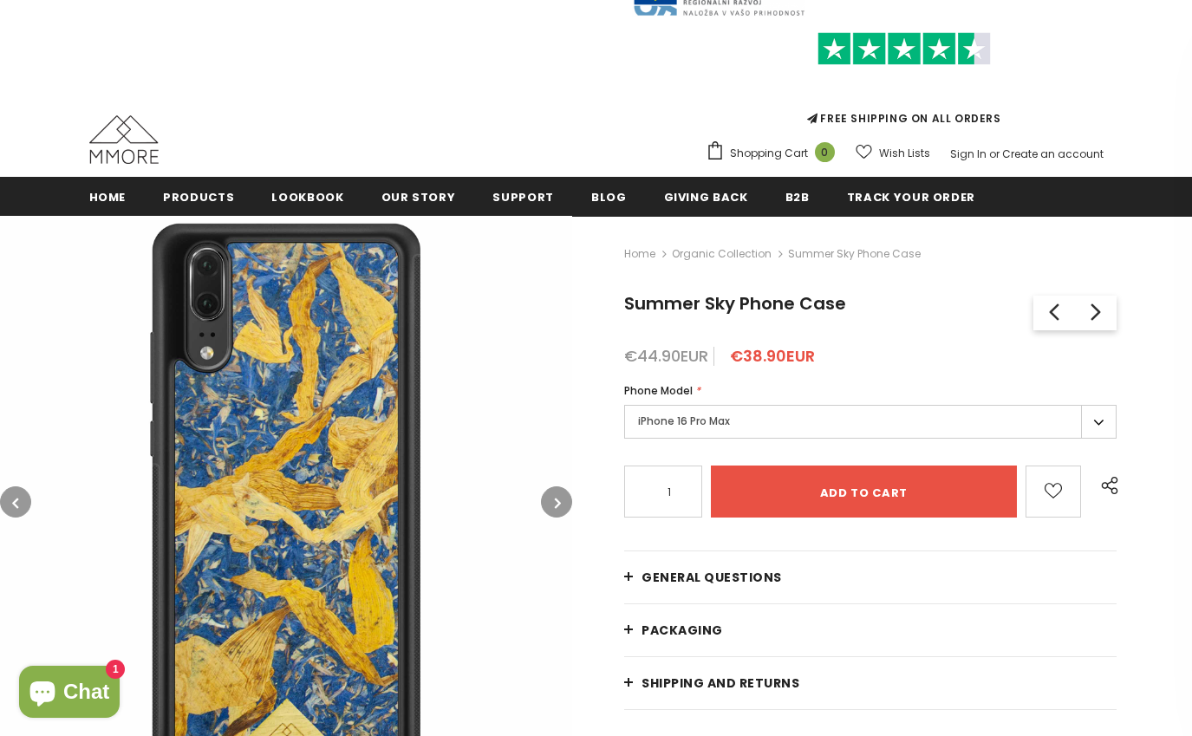
click at [561, 504] on icon "button" at bounding box center [558, 502] width 6 height 17
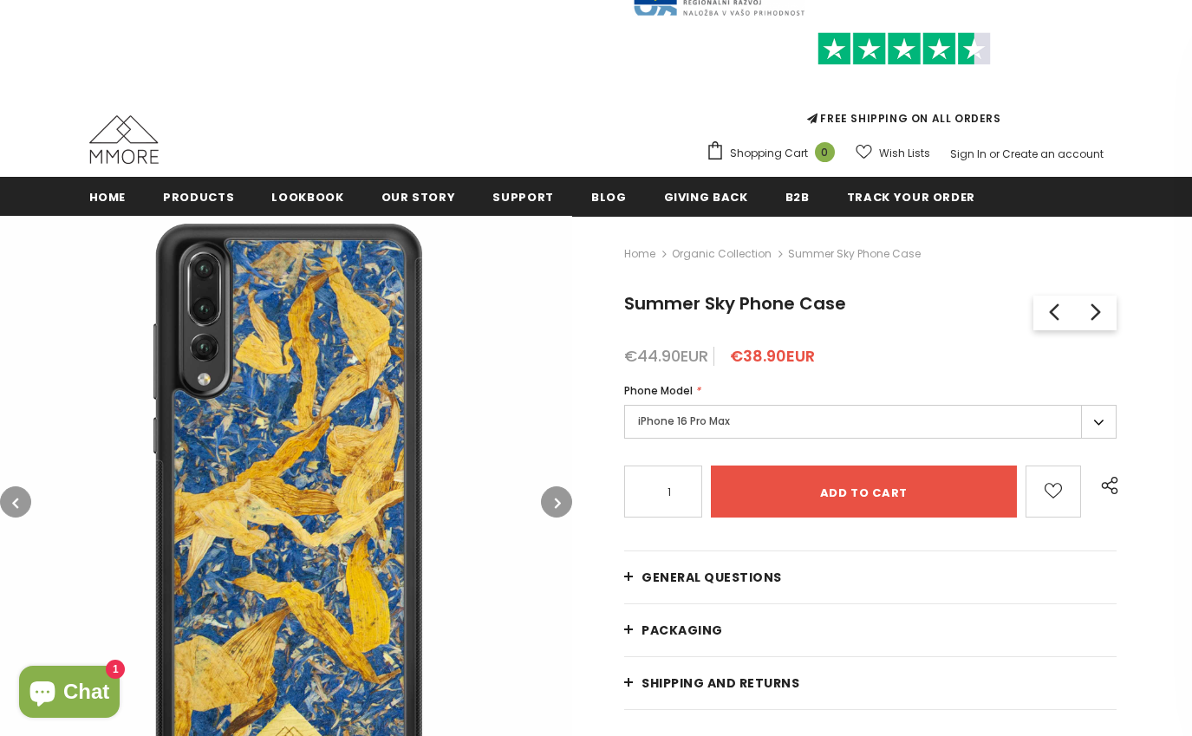
click at [561, 504] on icon "button" at bounding box center [558, 502] width 6 height 17
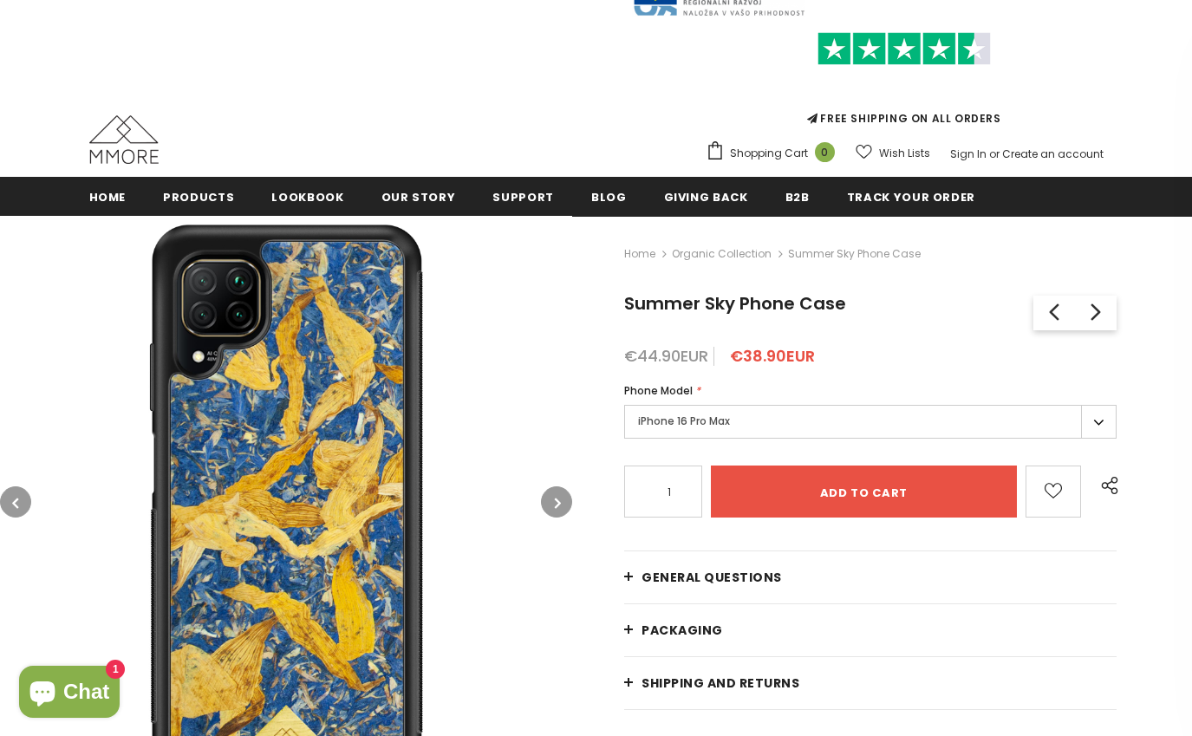
click at [561, 505] on icon "button" at bounding box center [558, 502] width 6 height 17
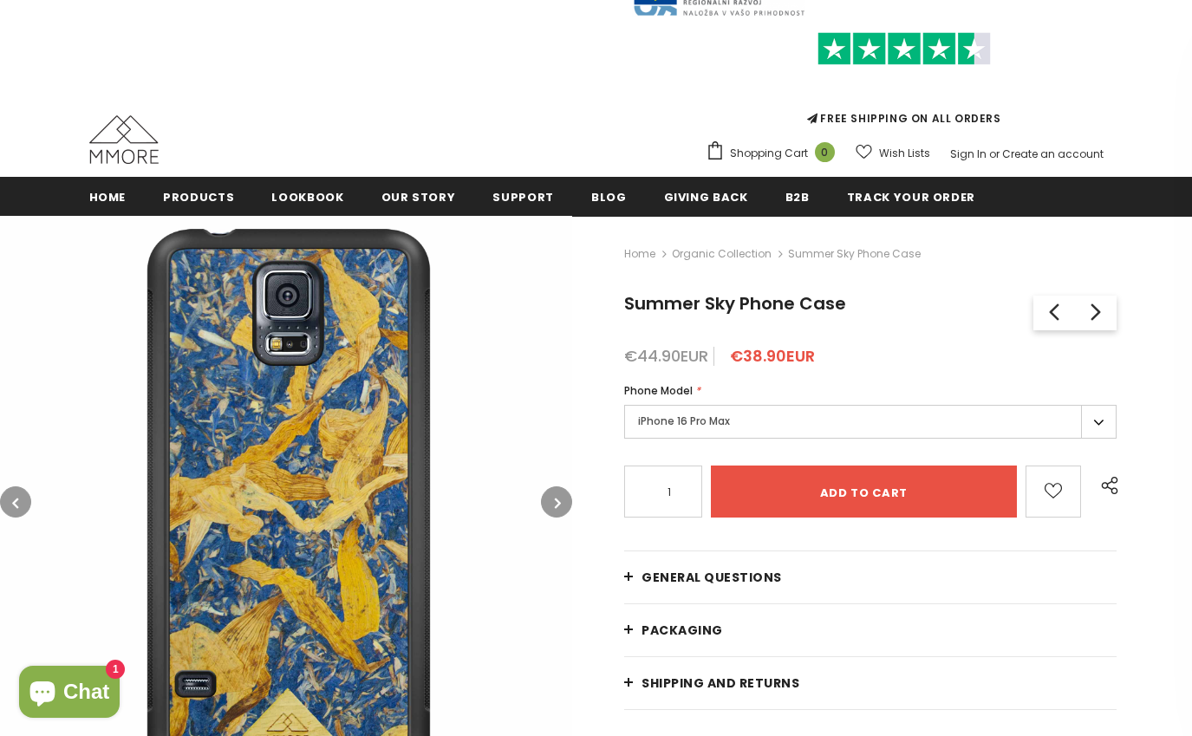
click at [560, 507] on icon "button" at bounding box center [558, 502] width 6 height 17
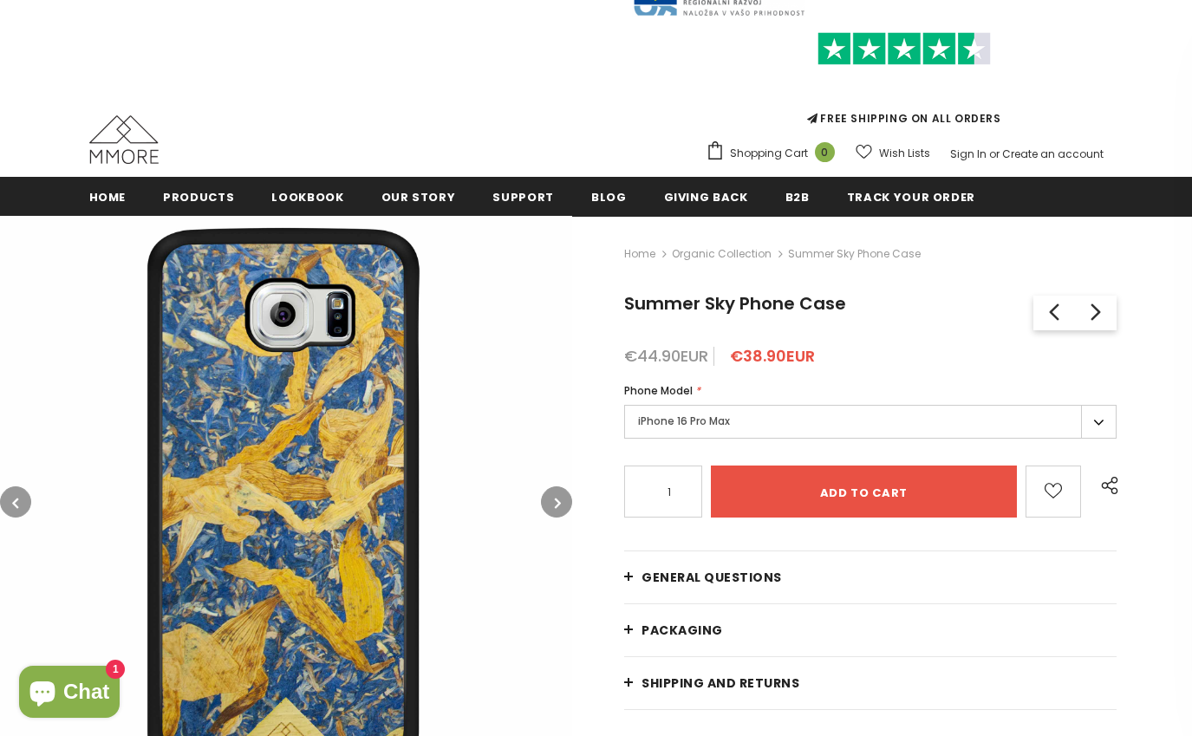
click at [560, 507] on icon "button" at bounding box center [558, 502] width 6 height 17
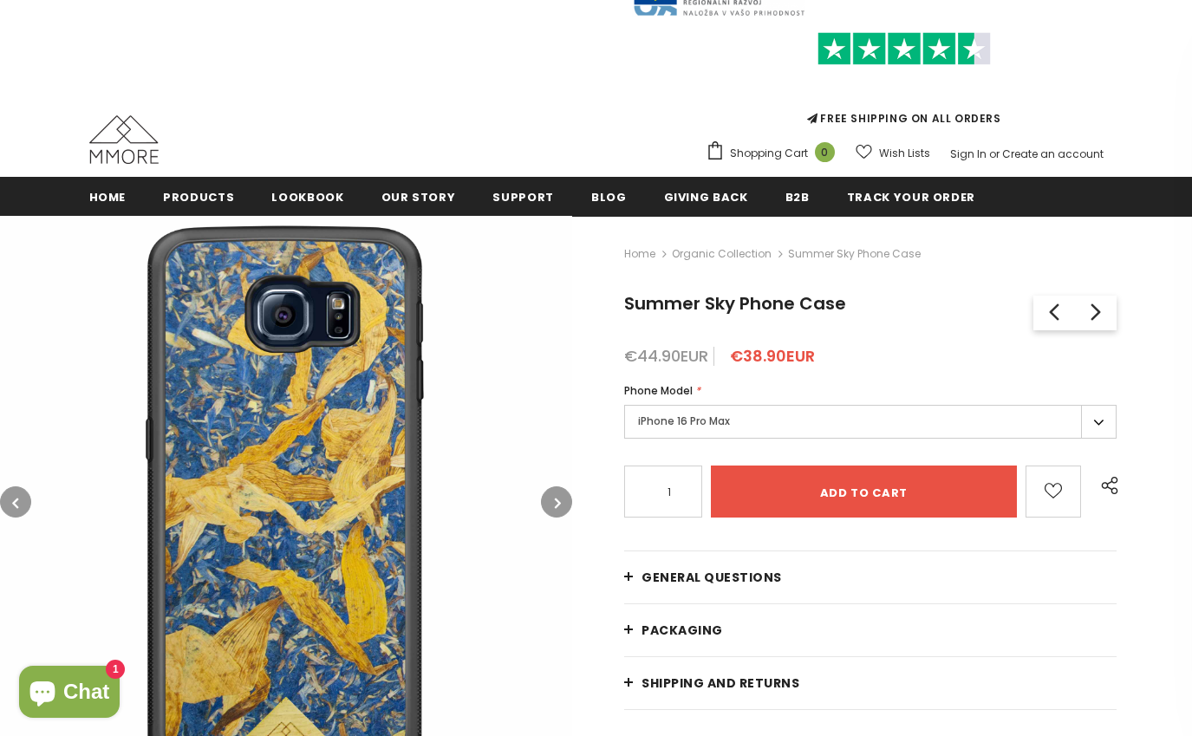
click at [759, 420] on label "iPhone 16 Pro Max" at bounding box center [870, 422] width 492 height 34
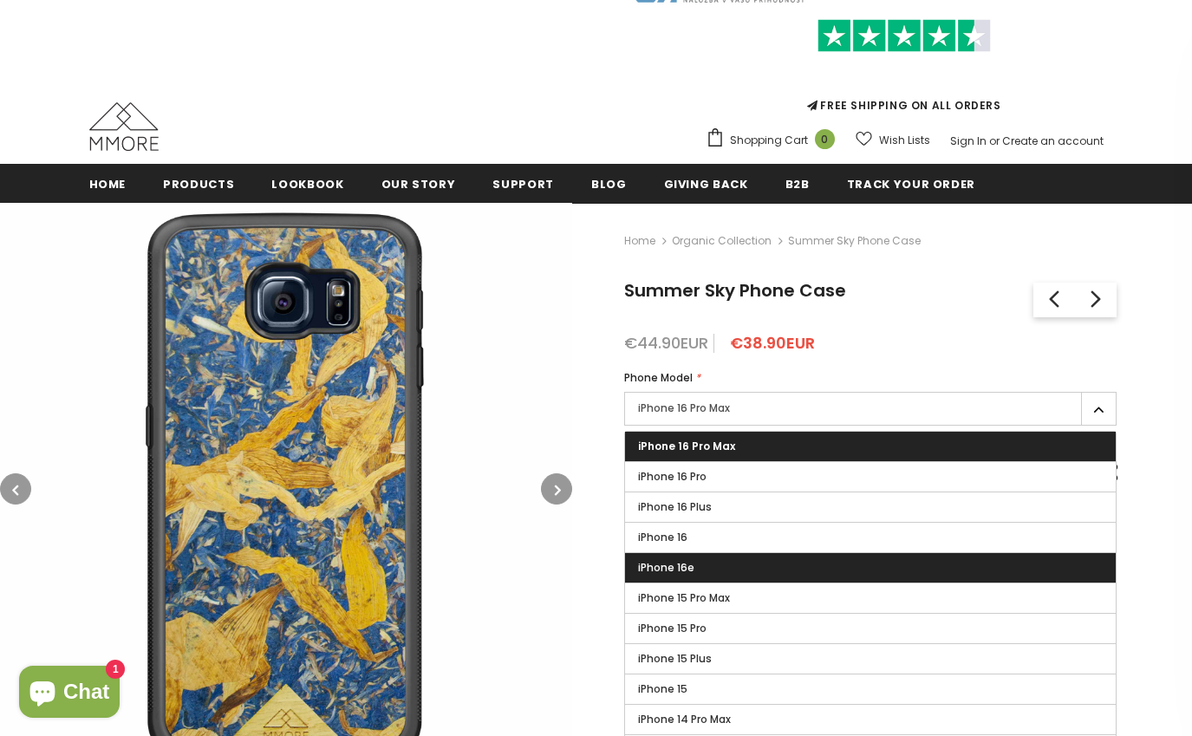
scroll to position [74, 0]
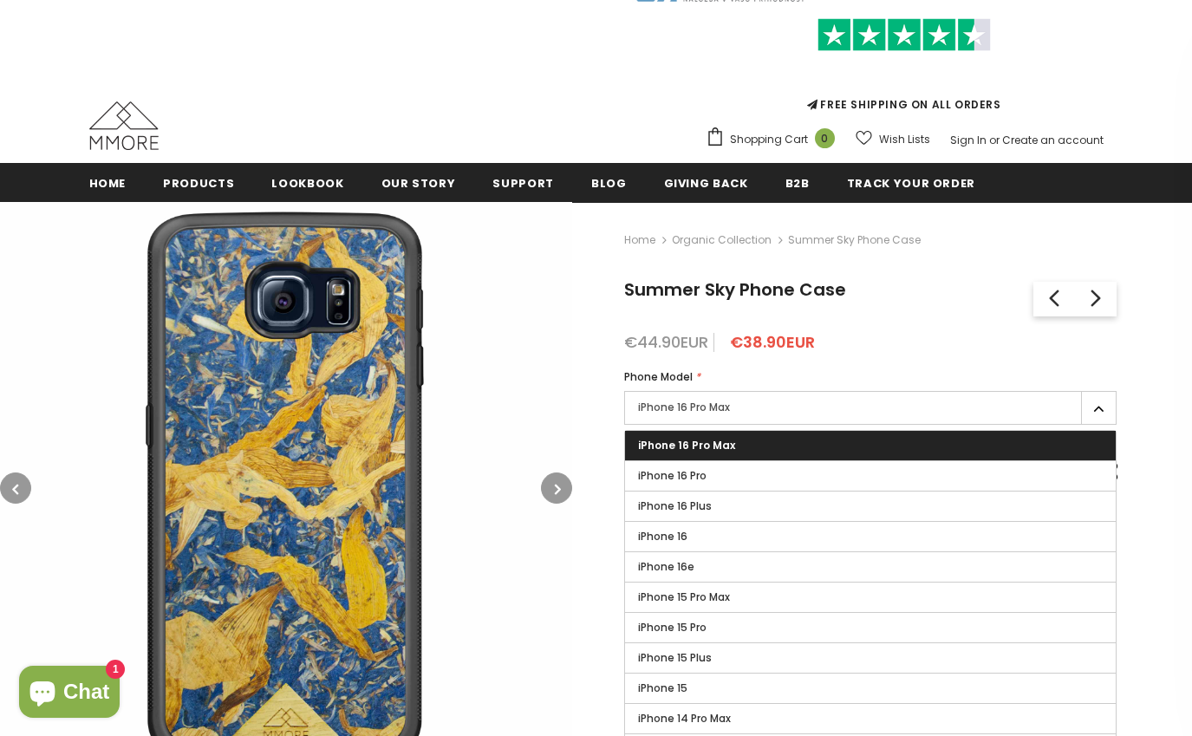
click at [719, 687] on label "iPhone 15" at bounding box center [870, 687] width 491 height 29
click at [0, 0] on input "iPhone 15" at bounding box center [0, 0] width 0 height 0
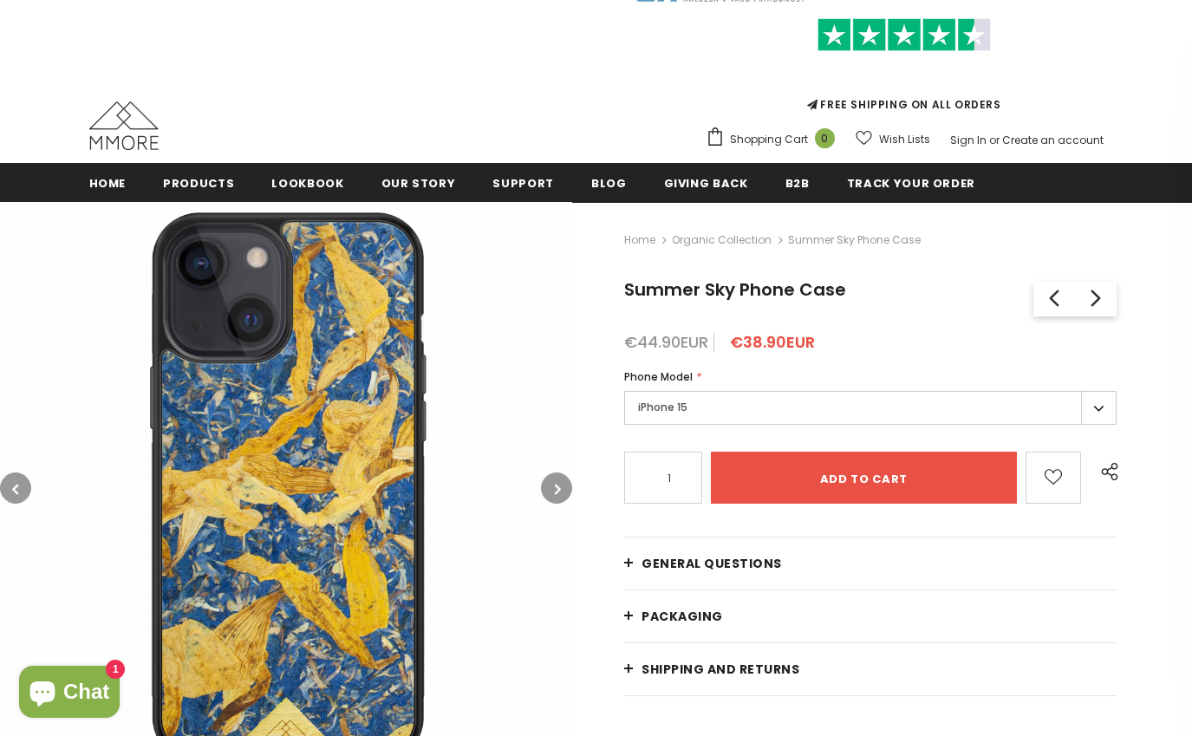
click at [550, 475] on button "button" at bounding box center [556, 487] width 31 height 31
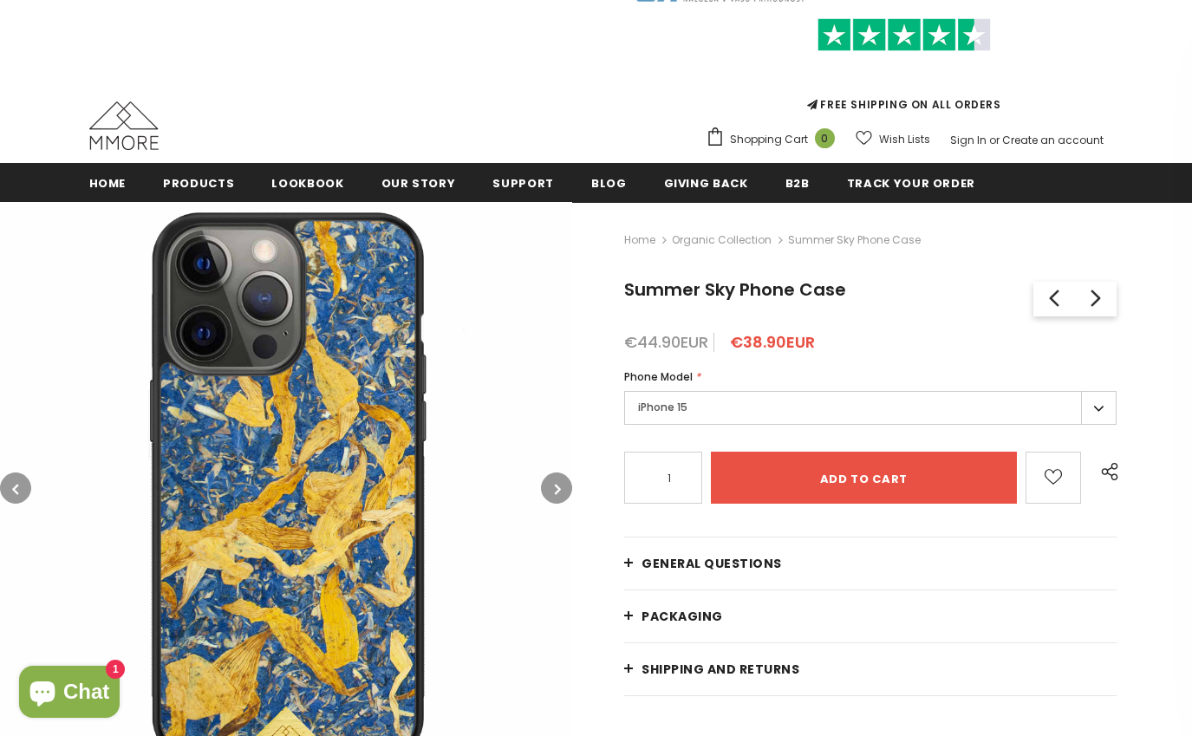
click at [550, 478] on button "button" at bounding box center [556, 487] width 31 height 31
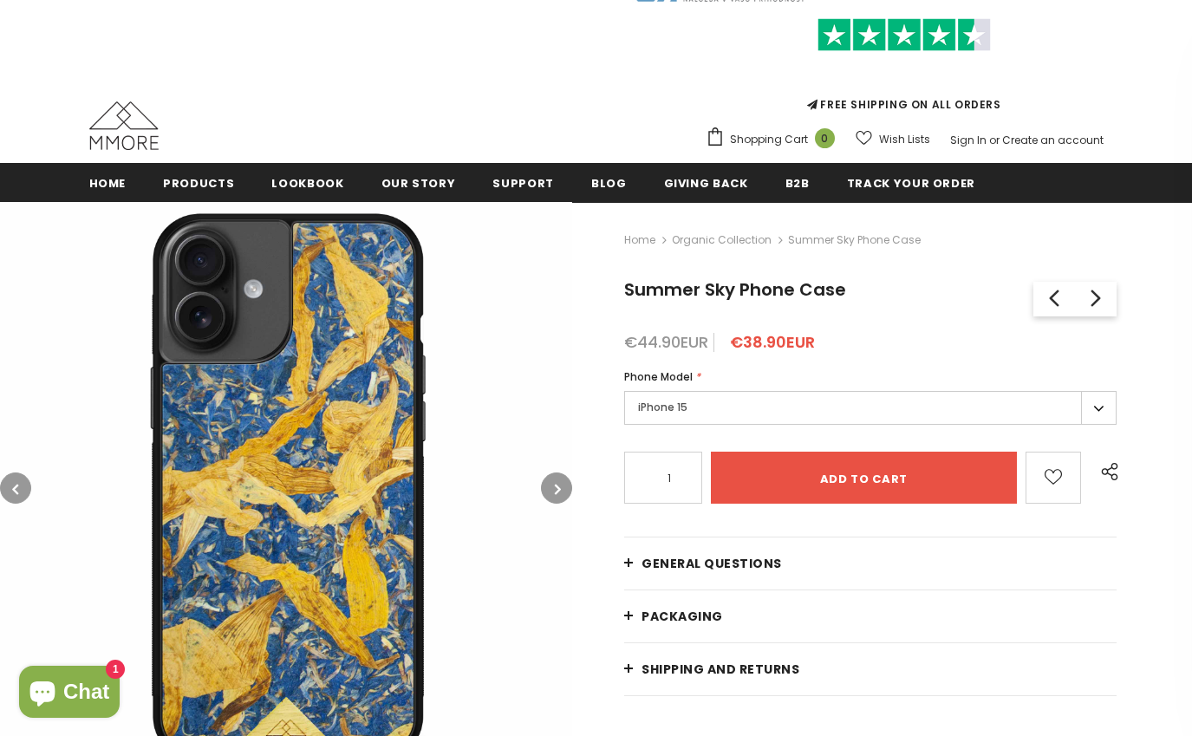
click at [550, 478] on button "button" at bounding box center [556, 487] width 31 height 31
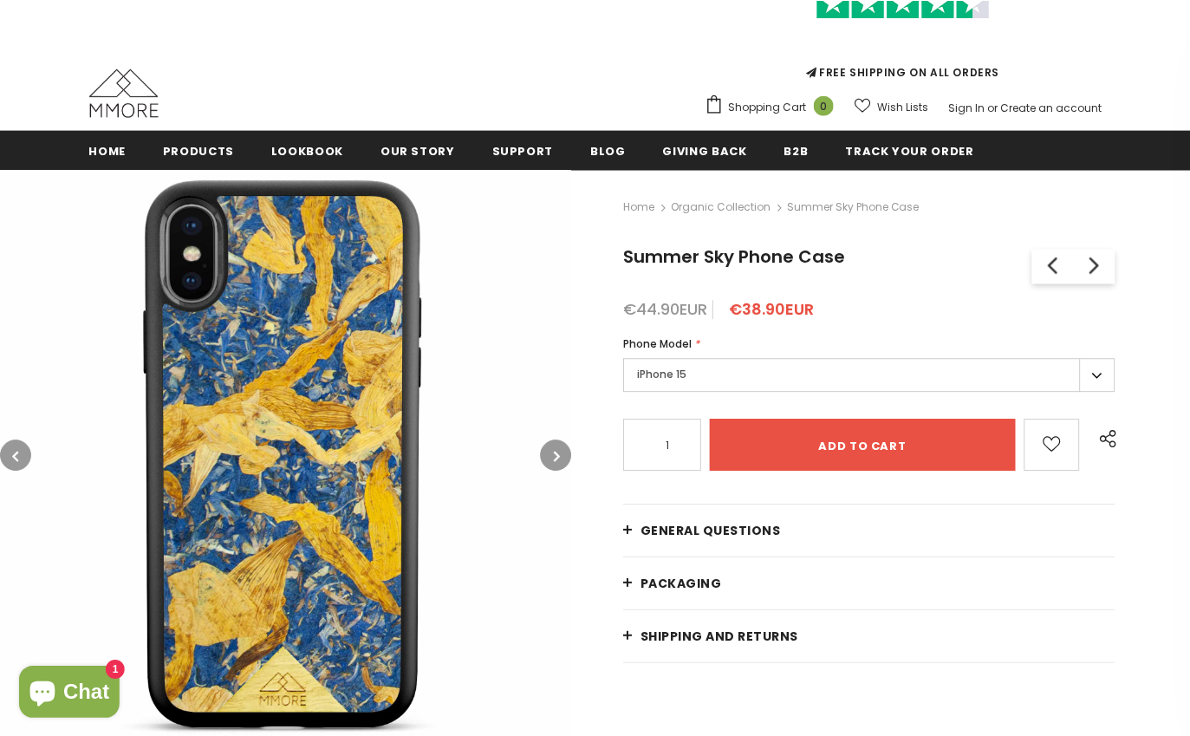
scroll to position [171, 0]
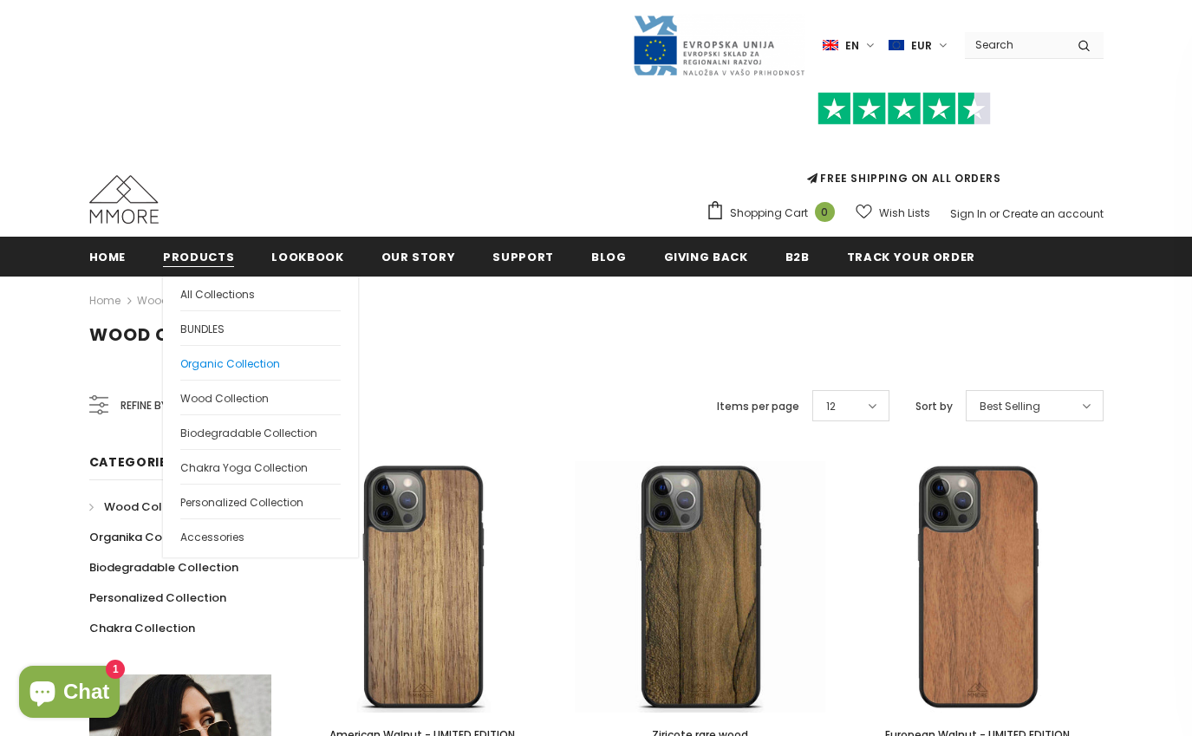
click at [224, 356] on span "Organic Collection" at bounding box center [230, 363] width 100 height 15
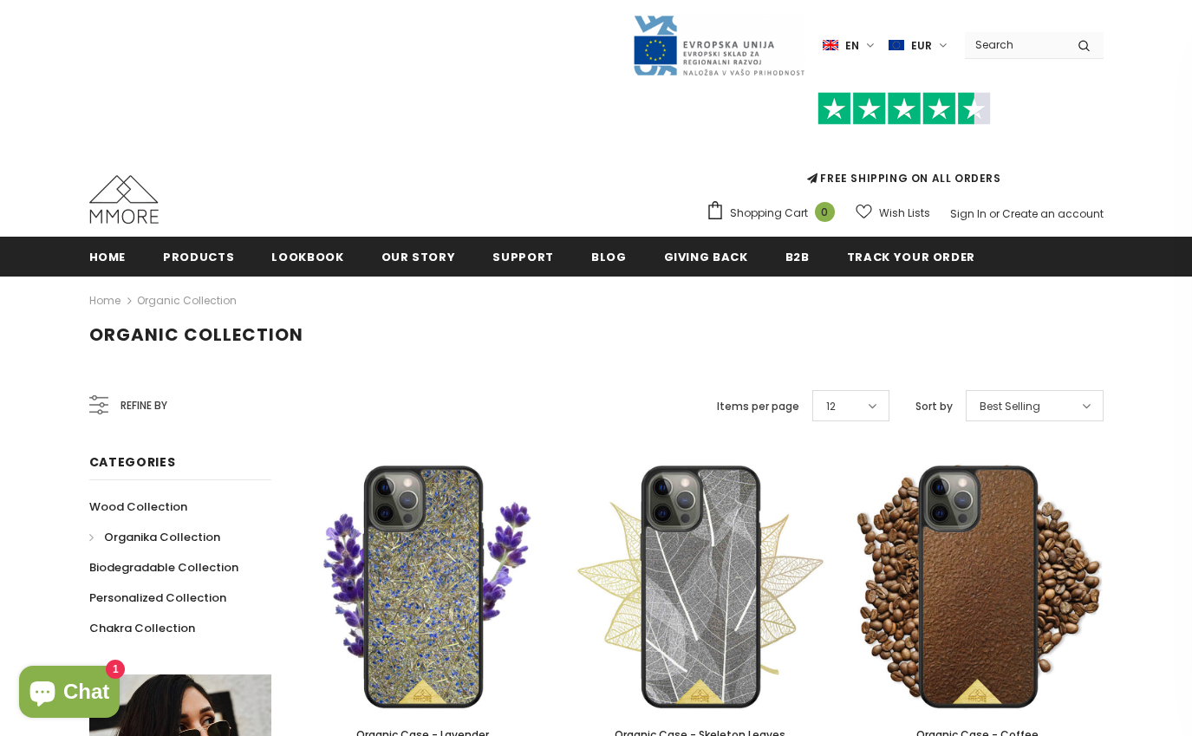
click at [128, 201] on img at bounding box center [123, 199] width 69 height 49
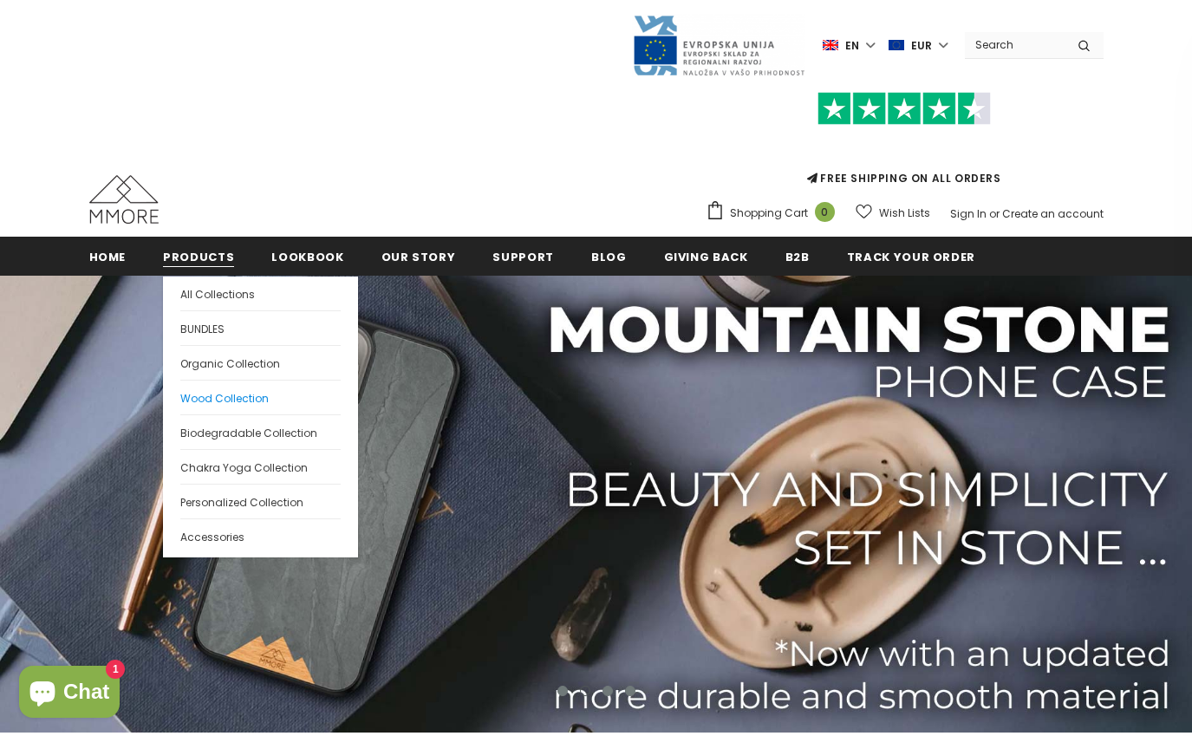
click at [224, 396] on span "Wood Collection" at bounding box center [224, 398] width 88 height 15
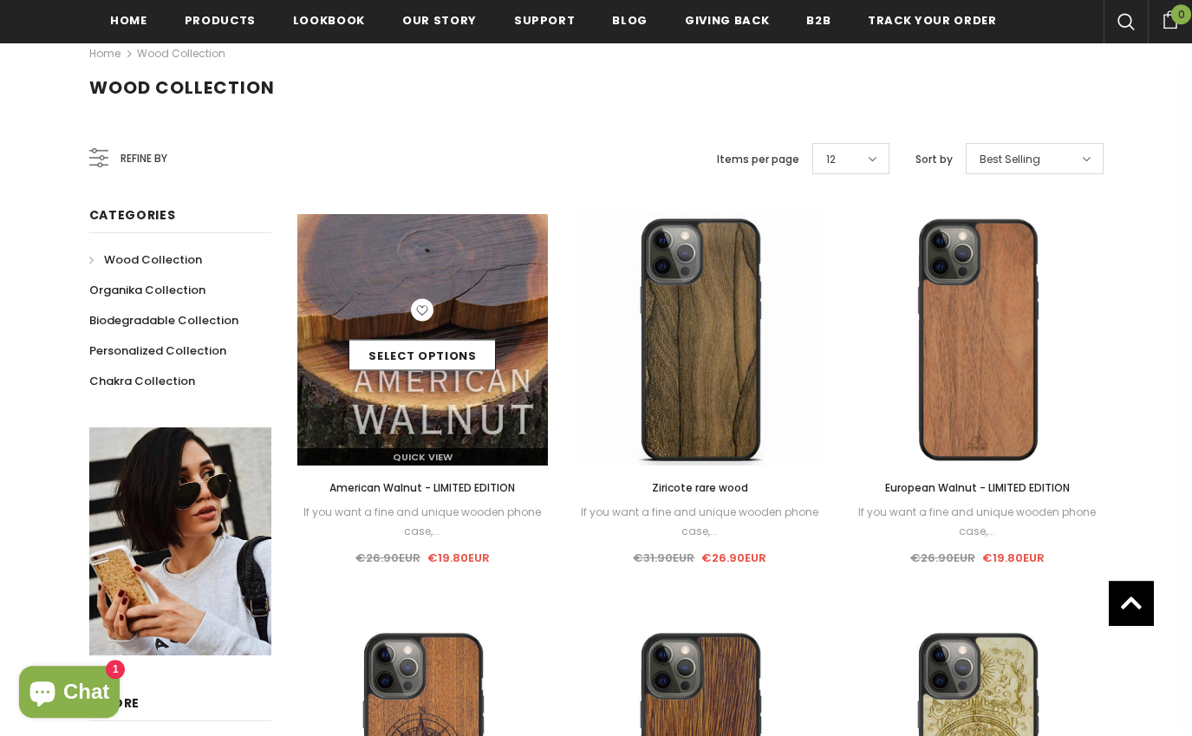
scroll to position [115, 0]
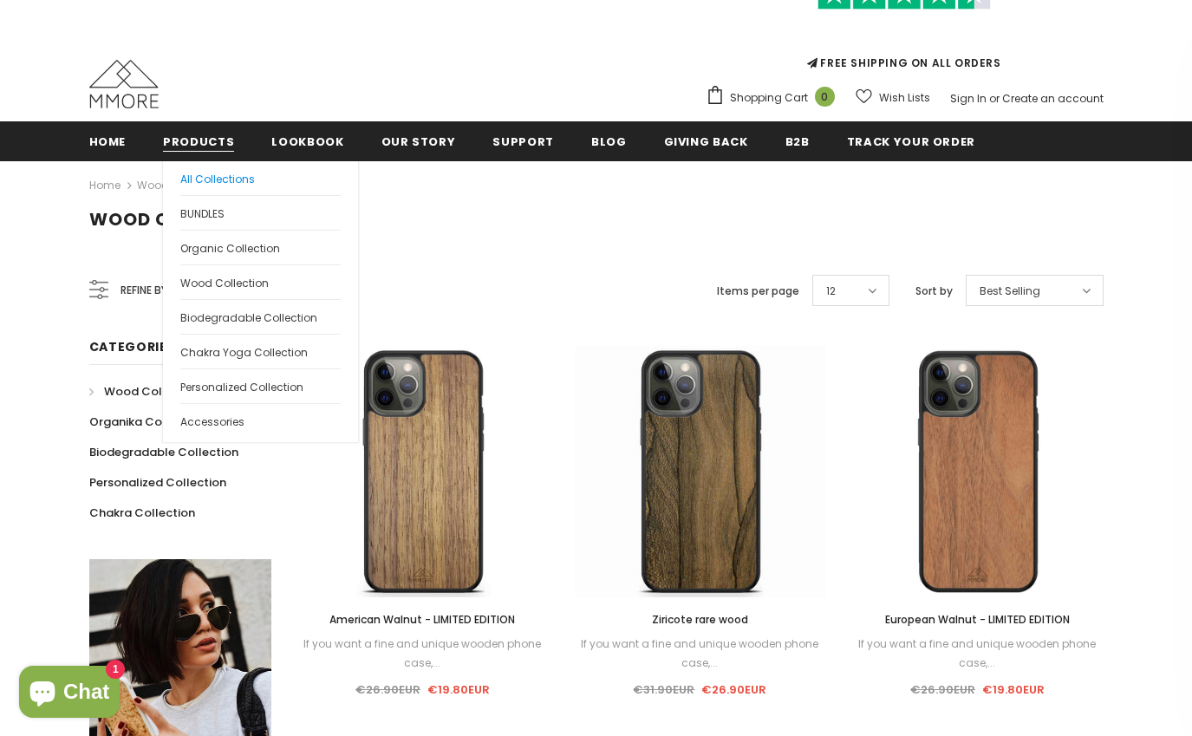
click at [201, 172] on span "All Collections" at bounding box center [217, 179] width 75 height 15
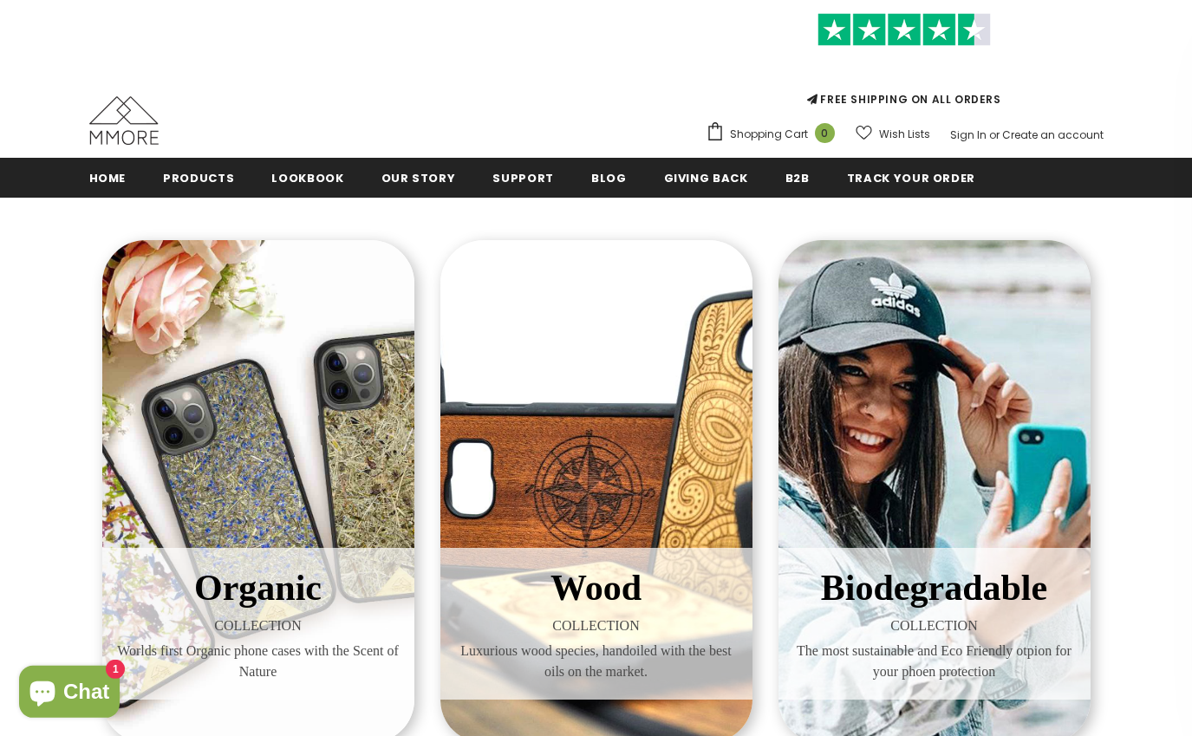
scroll to position [111, 0]
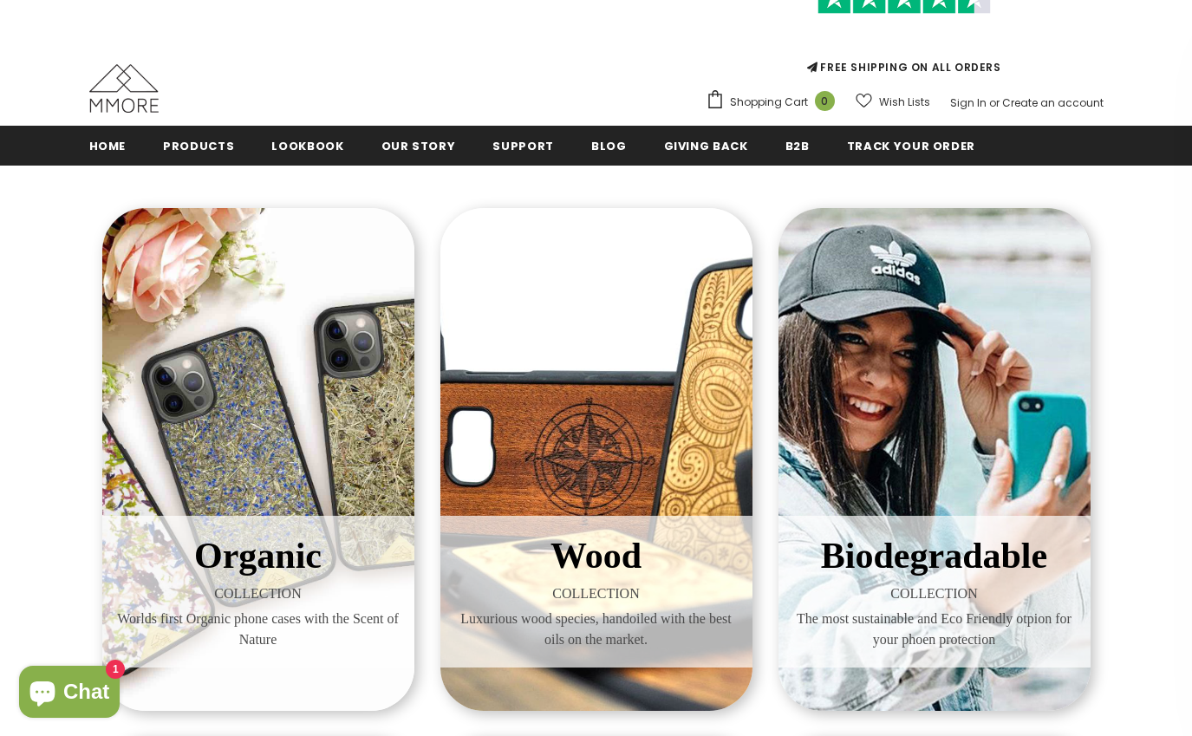
click at [257, 402] on div "Organic COLLECTION Worlds first Organic phone cases with the Scent of Nature" at bounding box center [258, 459] width 312 height 503
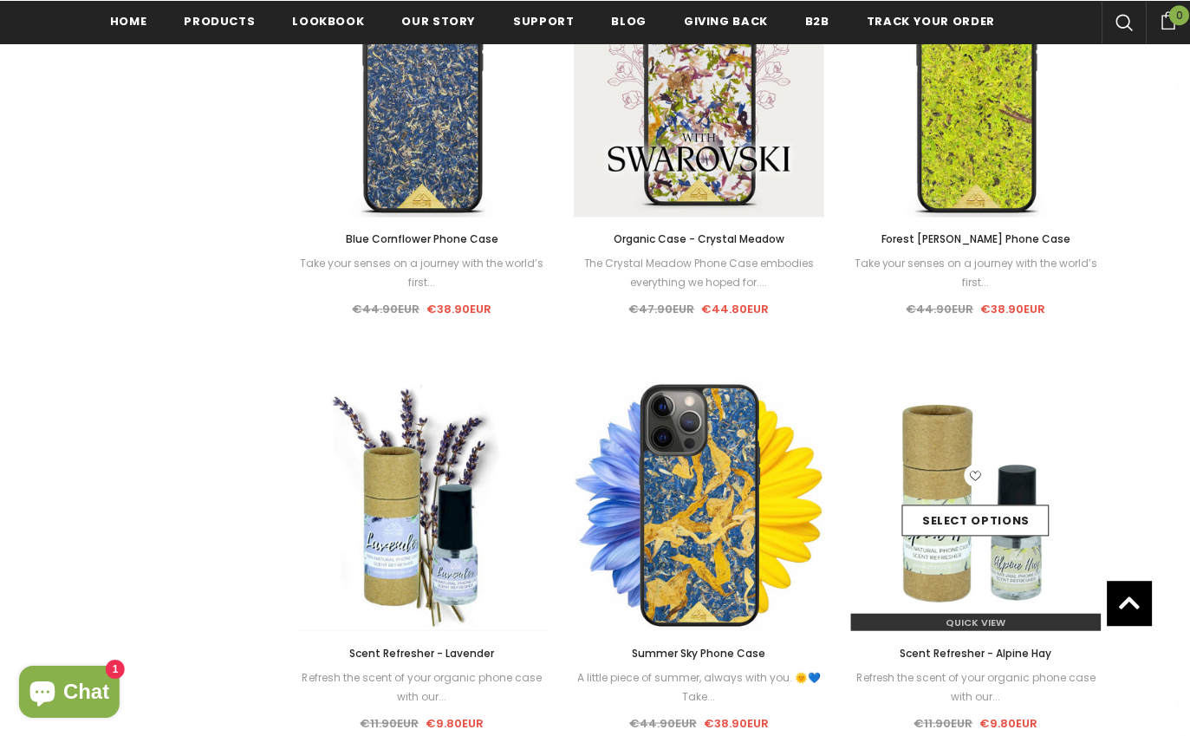
scroll to position [1377, 0]
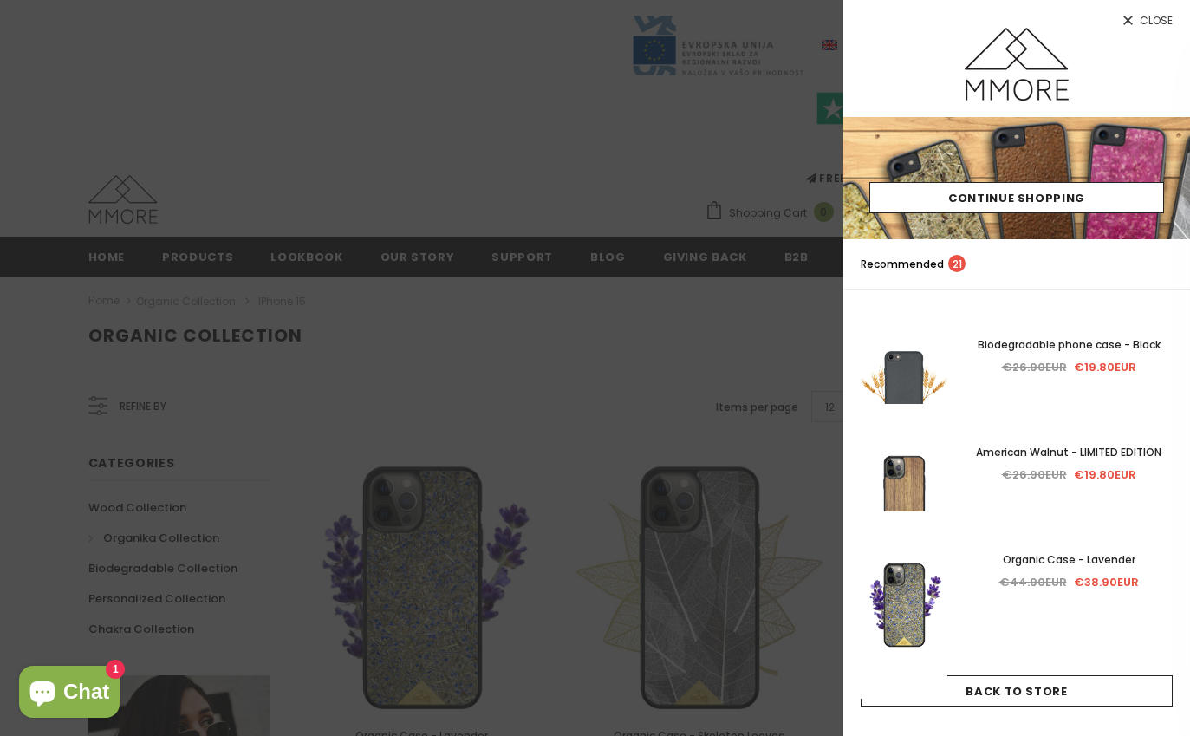
click at [1126, 23] on link "Close" at bounding box center [1016, 14] width 347 height 28
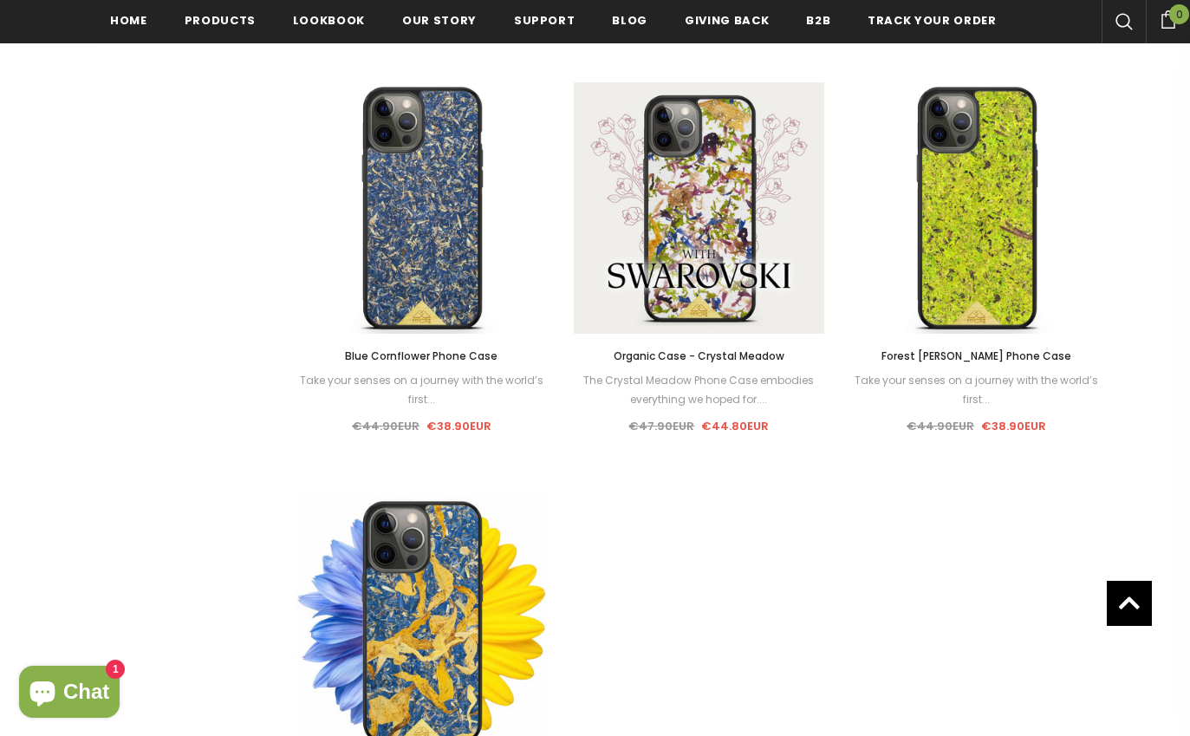
scroll to position [1137, 0]
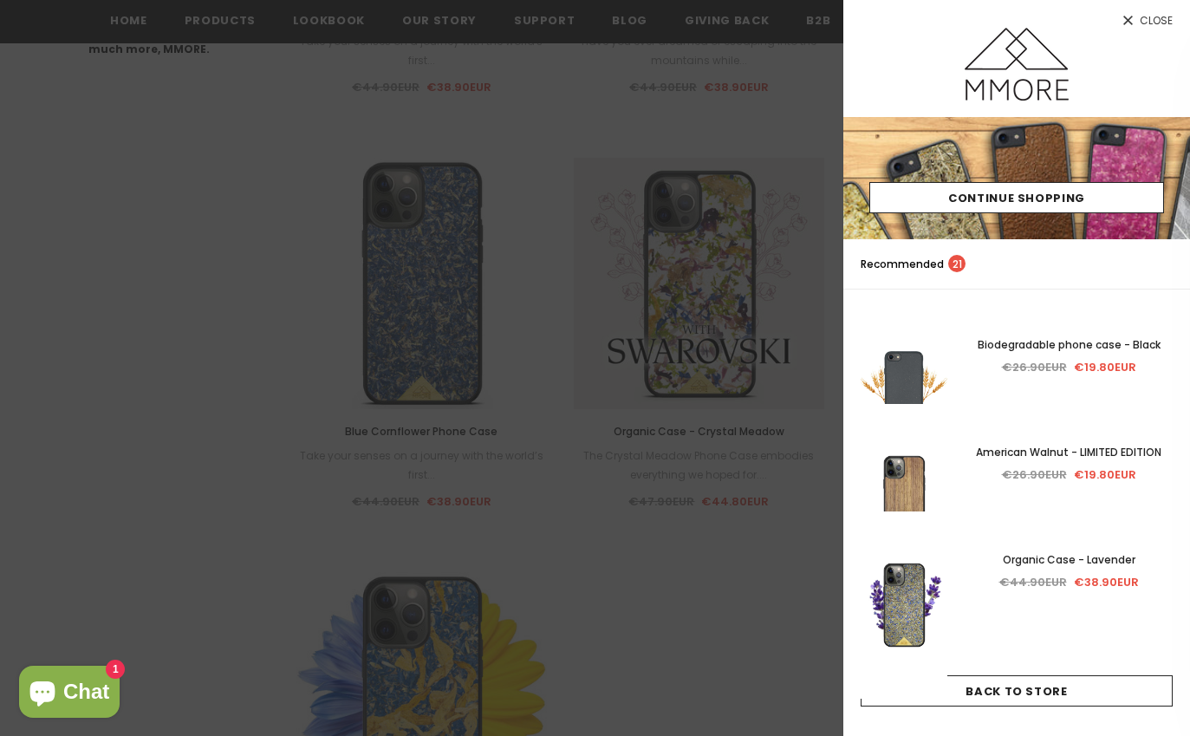
click at [1140, 16] on span "Close" at bounding box center [1156, 21] width 33 height 10
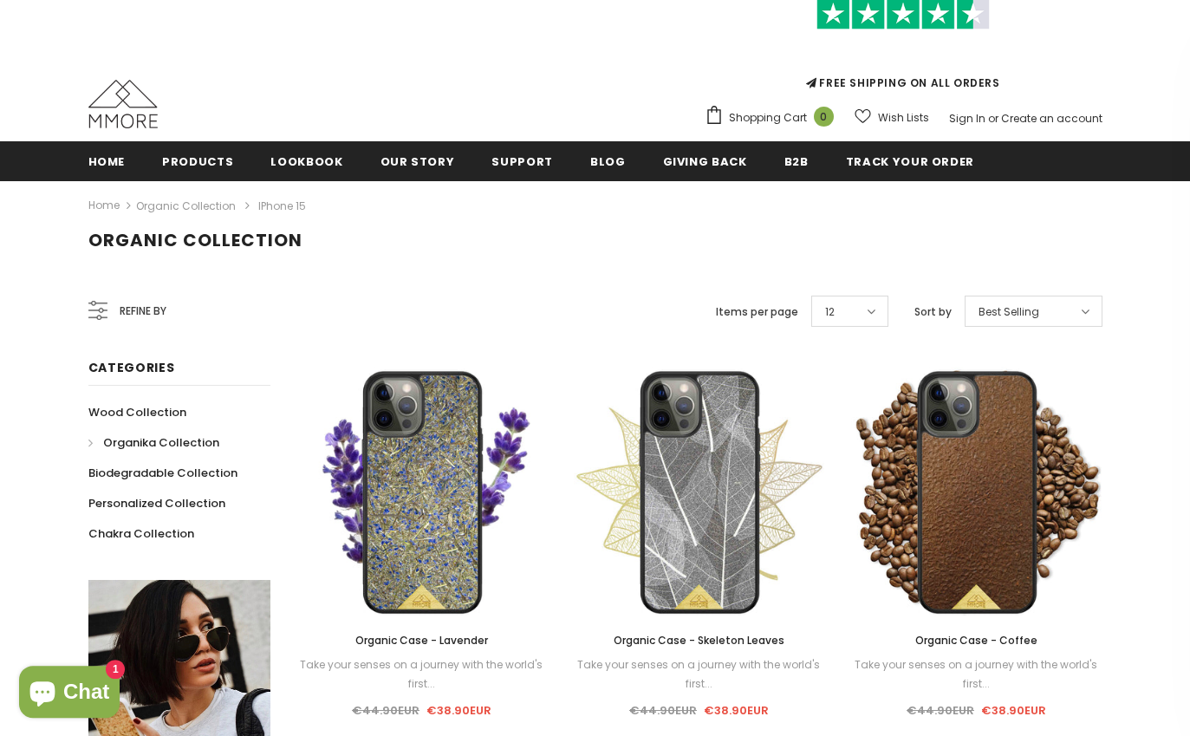
scroll to position [97, 0]
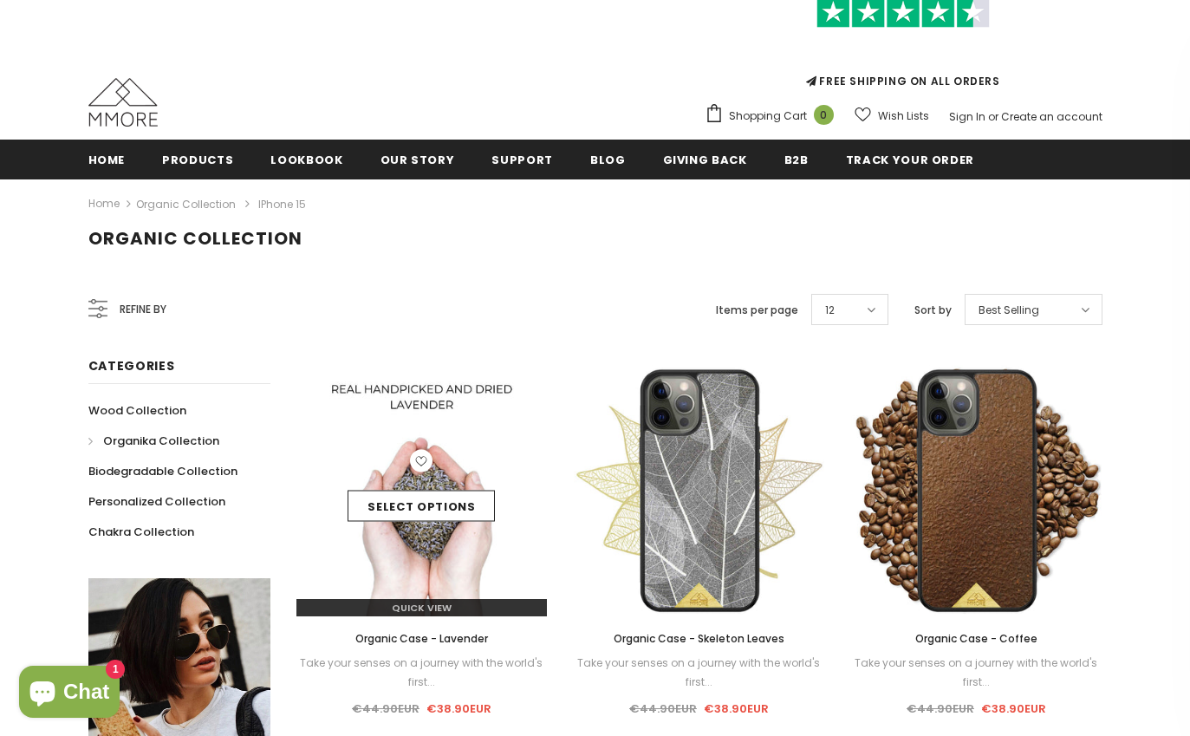
click at [407, 455] on div "Select options" at bounding box center [421, 491] width 251 height 82
click at [389, 514] on link "Select options" at bounding box center [421, 506] width 147 height 31
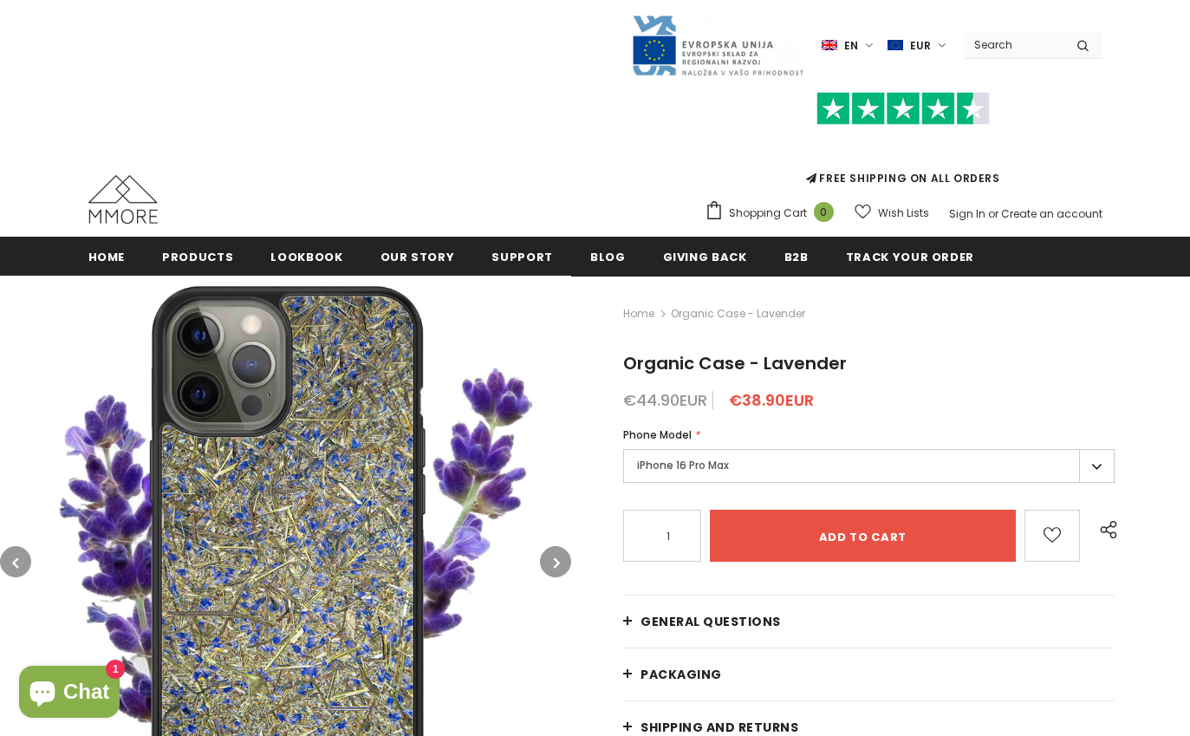
click at [559, 558] on icon "button" at bounding box center [557, 562] width 6 height 17
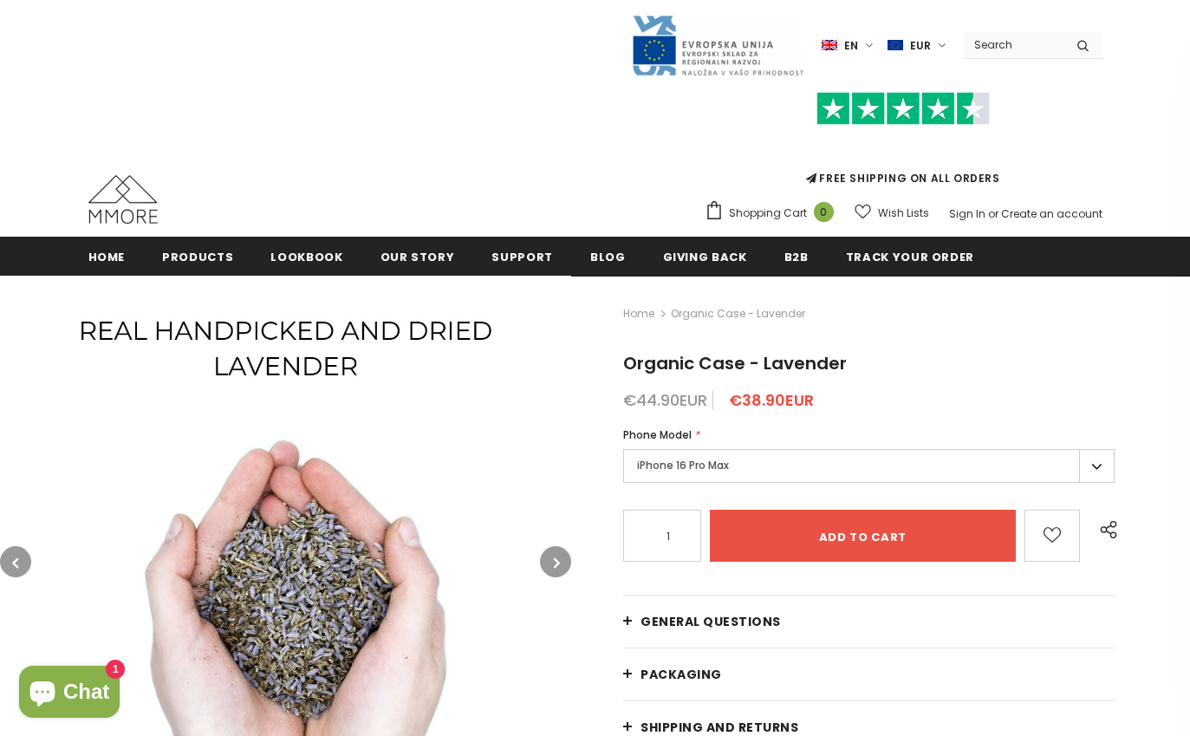
click at [558, 557] on icon "button" at bounding box center [557, 562] width 6 height 17
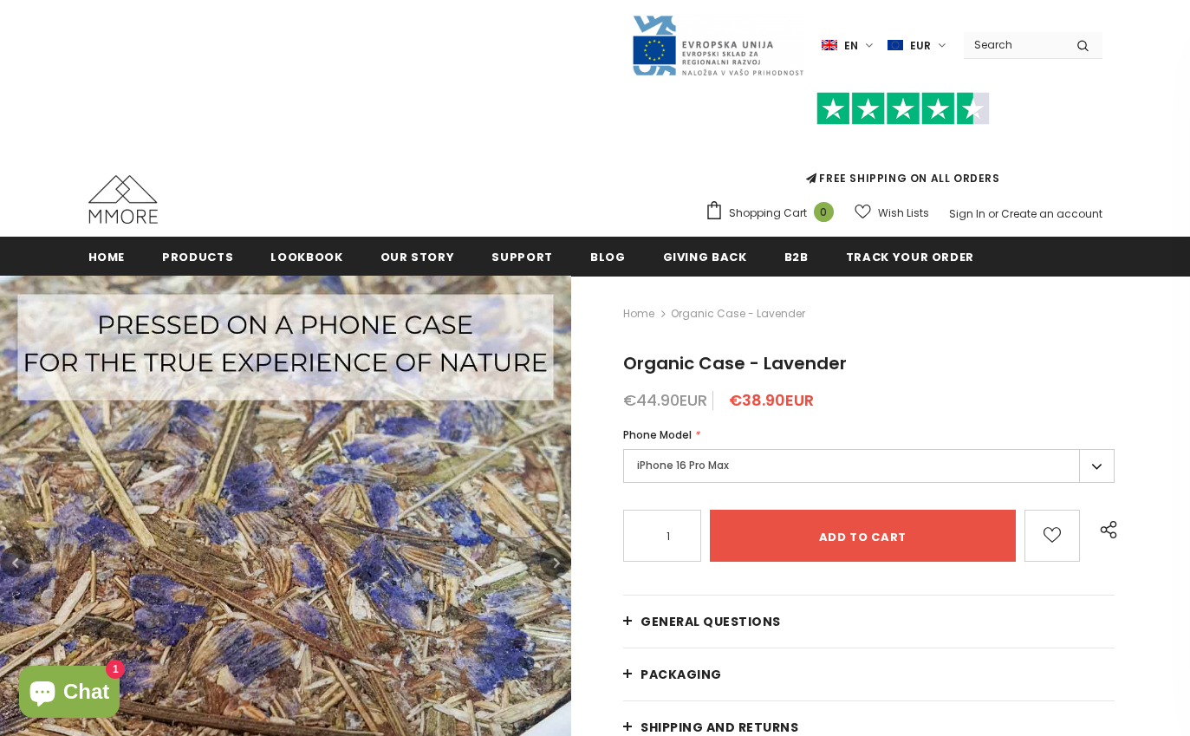
click at [554, 553] on button "button" at bounding box center [555, 561] width 31 height 31
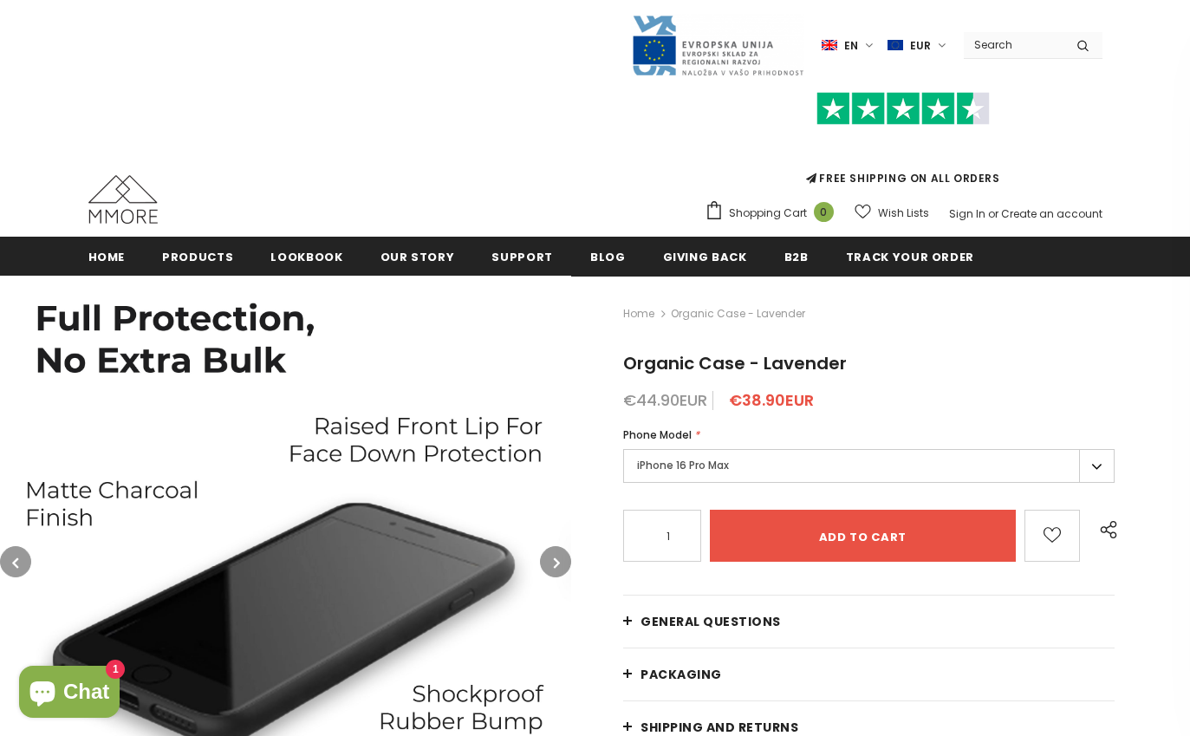
click at [554, 553] on button "button" at bounding box center [555, 561] width 31 height 31
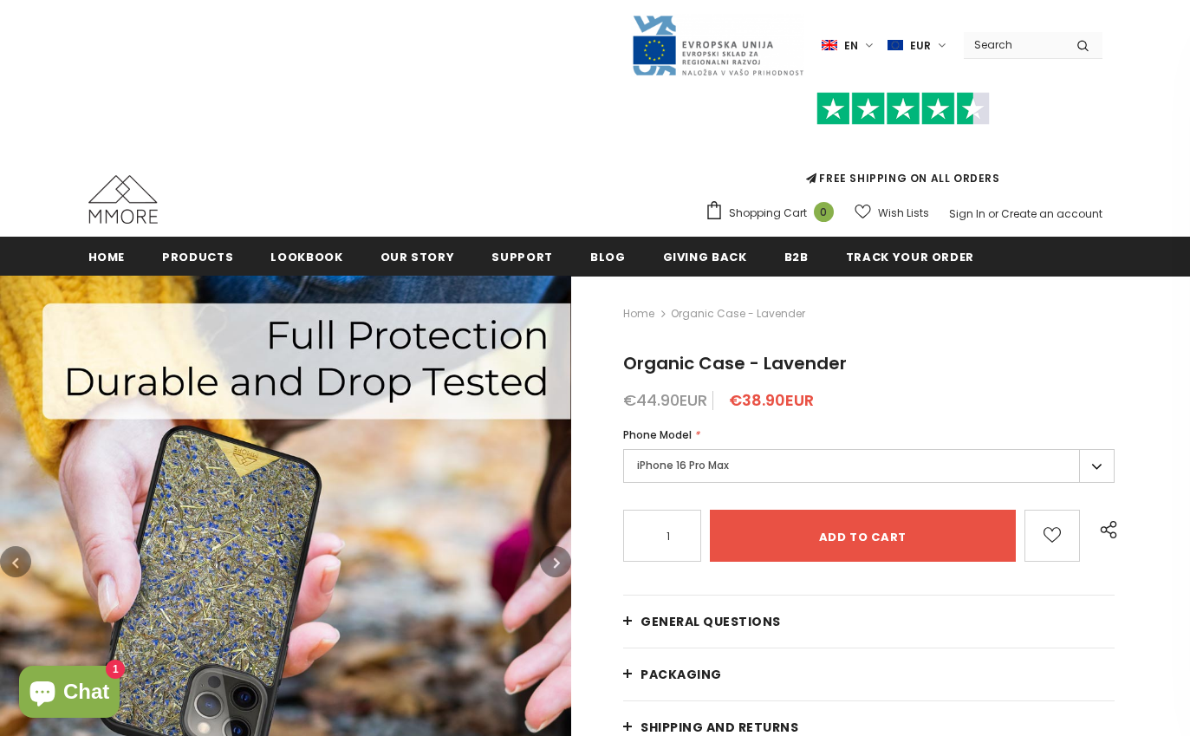
click at [551, 552] on button "button" at bounding box center [555, 561] width 31 height 31
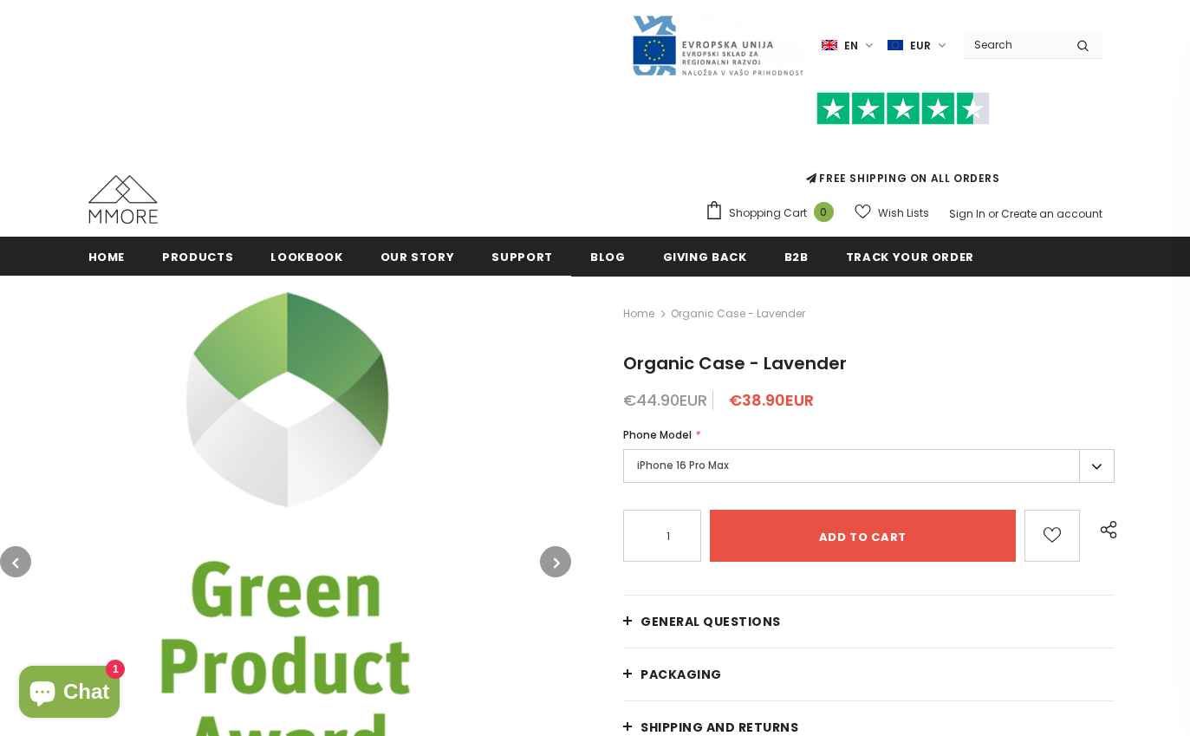
click at [551, 552] on button "button" at bounding box center [555, 561] width 31 height 31
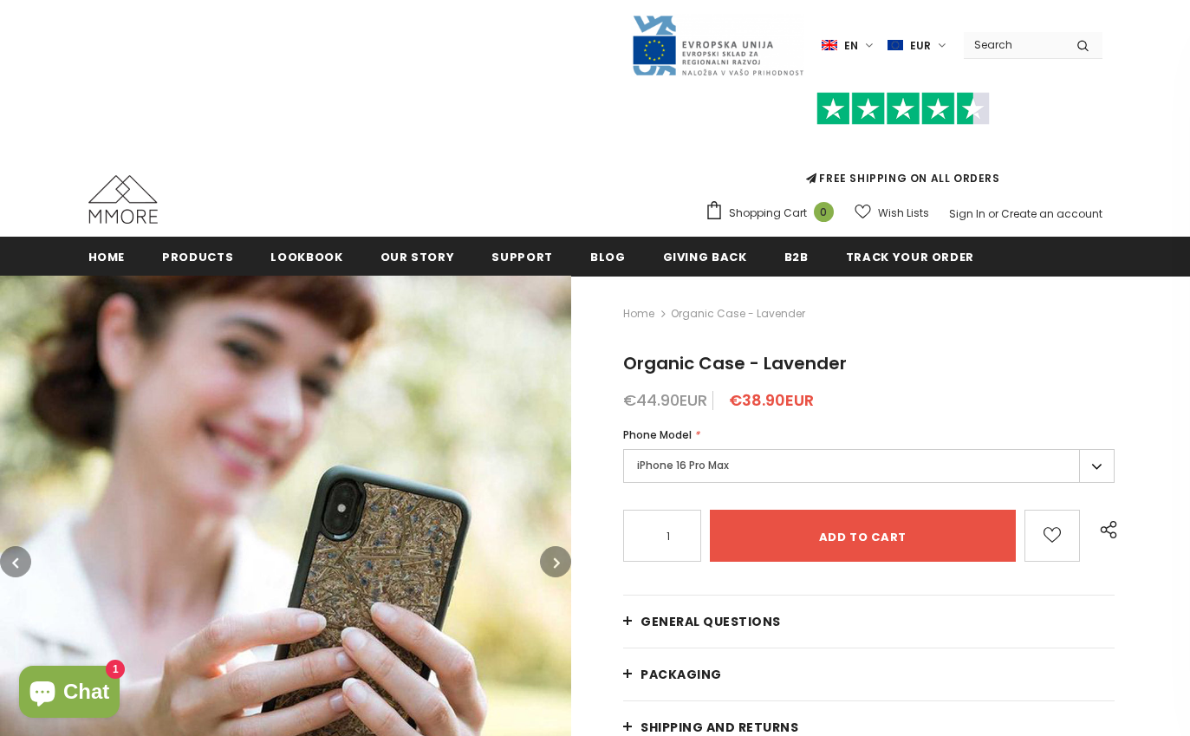
click at [551, 552] on button "button" at bounding box center [555, 561] width 31 height 31
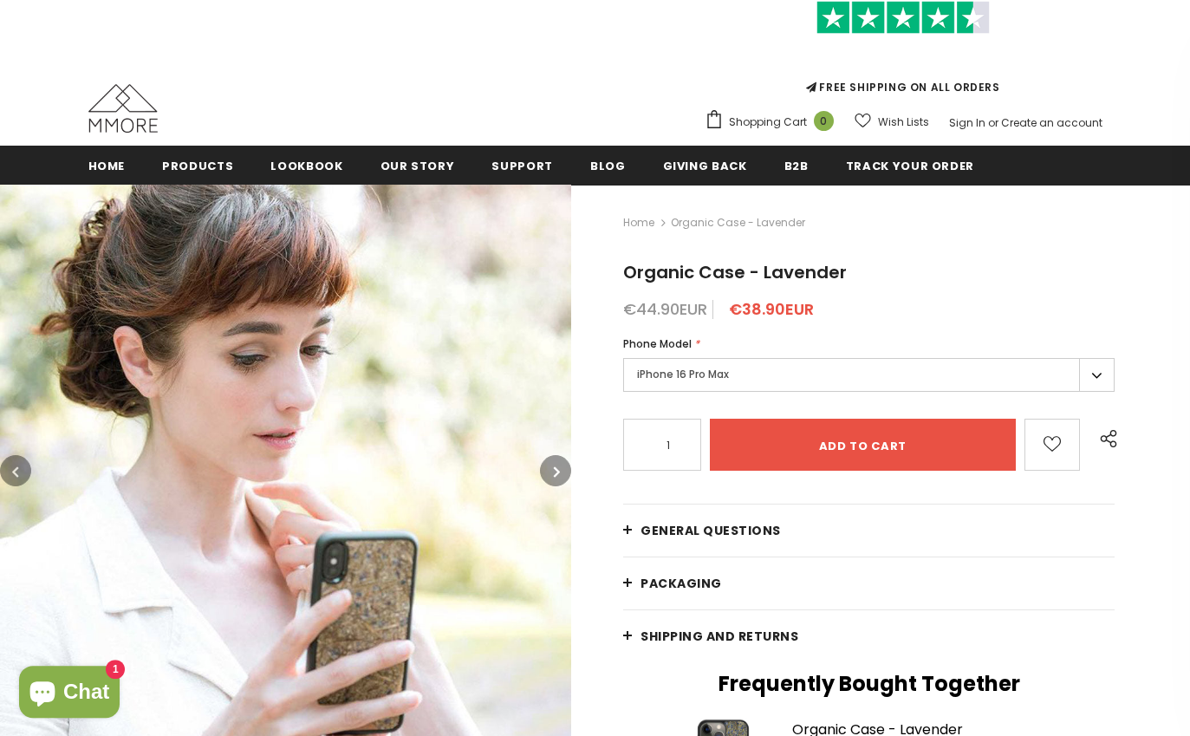
scroll to position [125, 0]
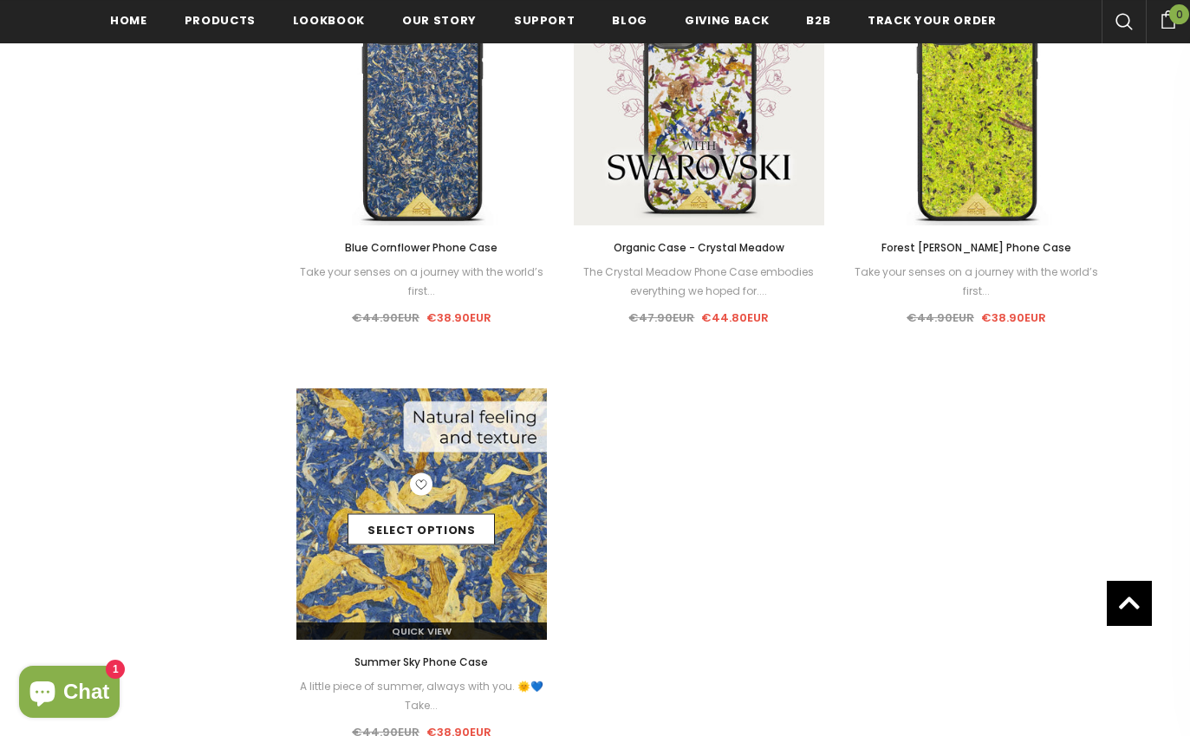
scroll to position [1377, 0]
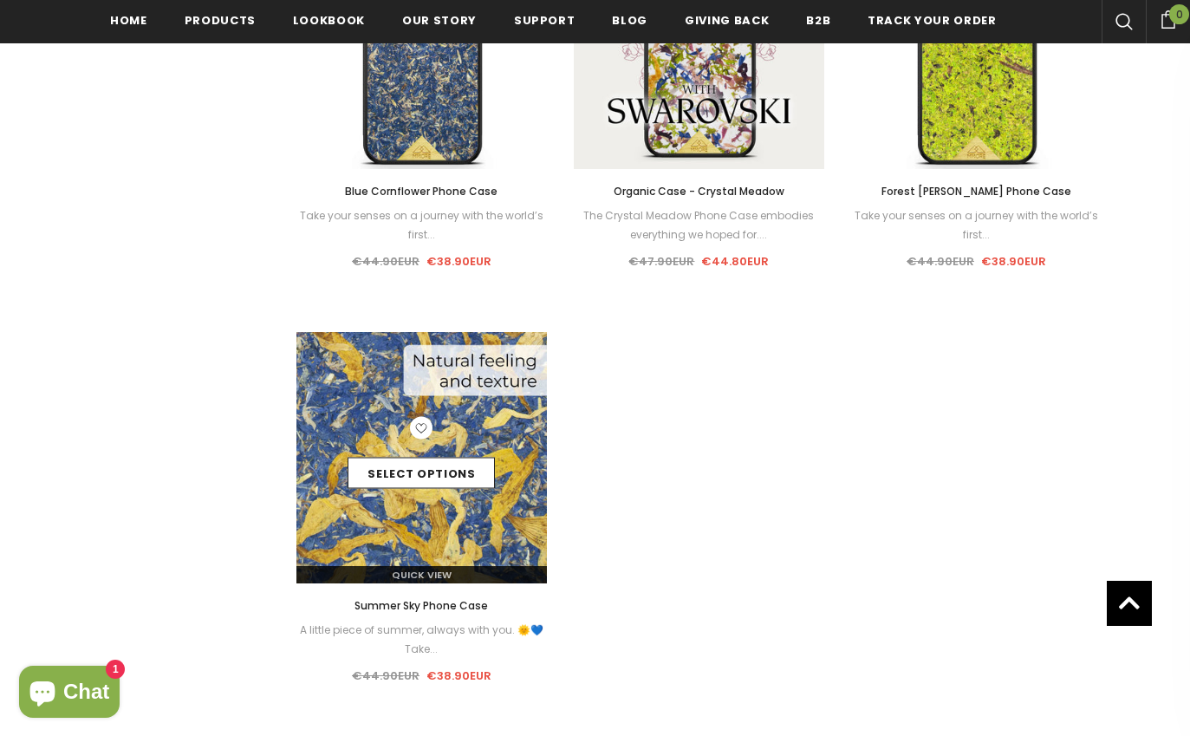
click at [419, 437] on icon at bounding box center [421, 428] width 23 height 23
click at [491, 426] on div "Select options" at bounding box center [421, 458] width 251 height 82
click at [341, 418] on div "Select options" at bounding box center [421, 458] width 251 height 82
click at [386, 474] on link "Select options" at bounding box center [421, 473] width 147 height 31
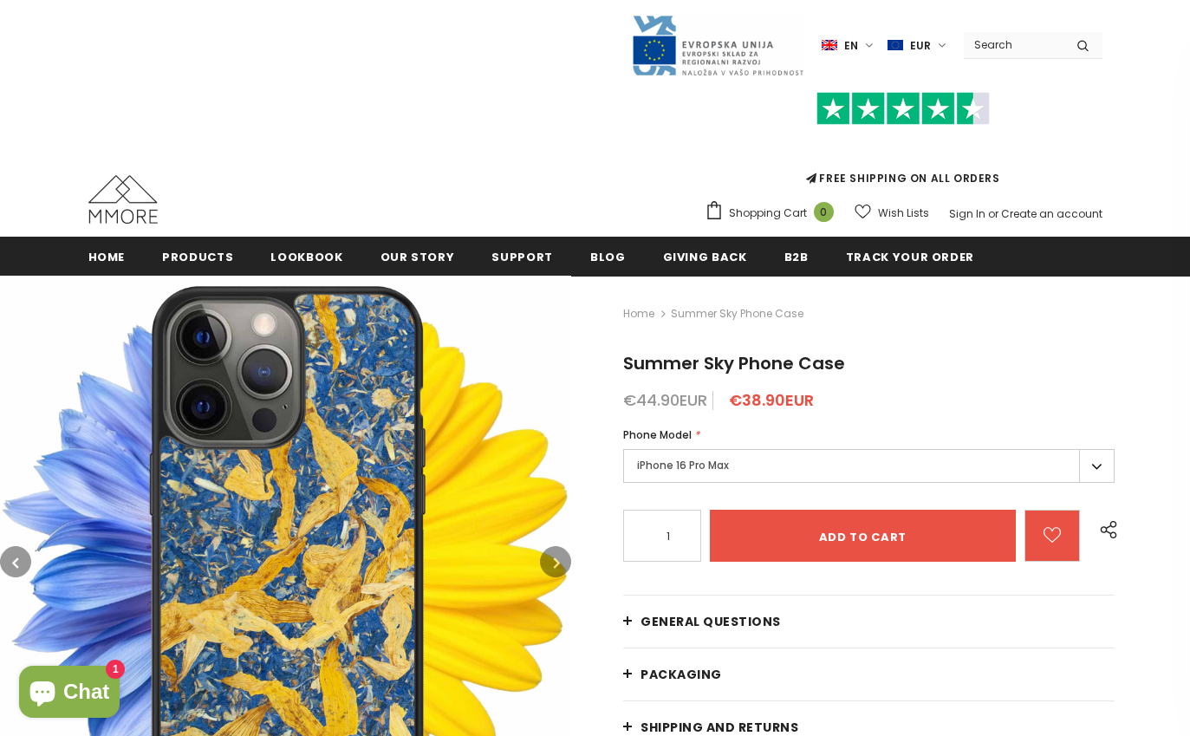
click at [569, 563] on button "button" at bounding box center [555, 561] width 31 height 31
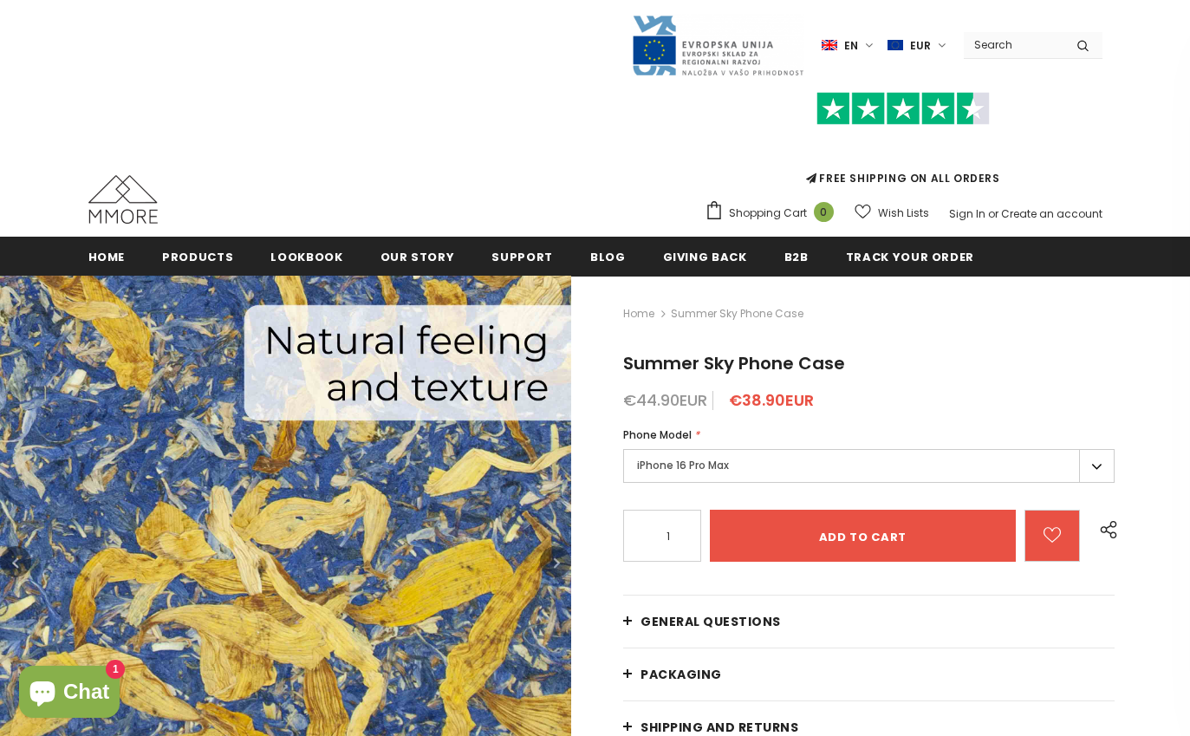
click at [569, 563] on button "button" at bounding box center [555, 561] width 31 height 31
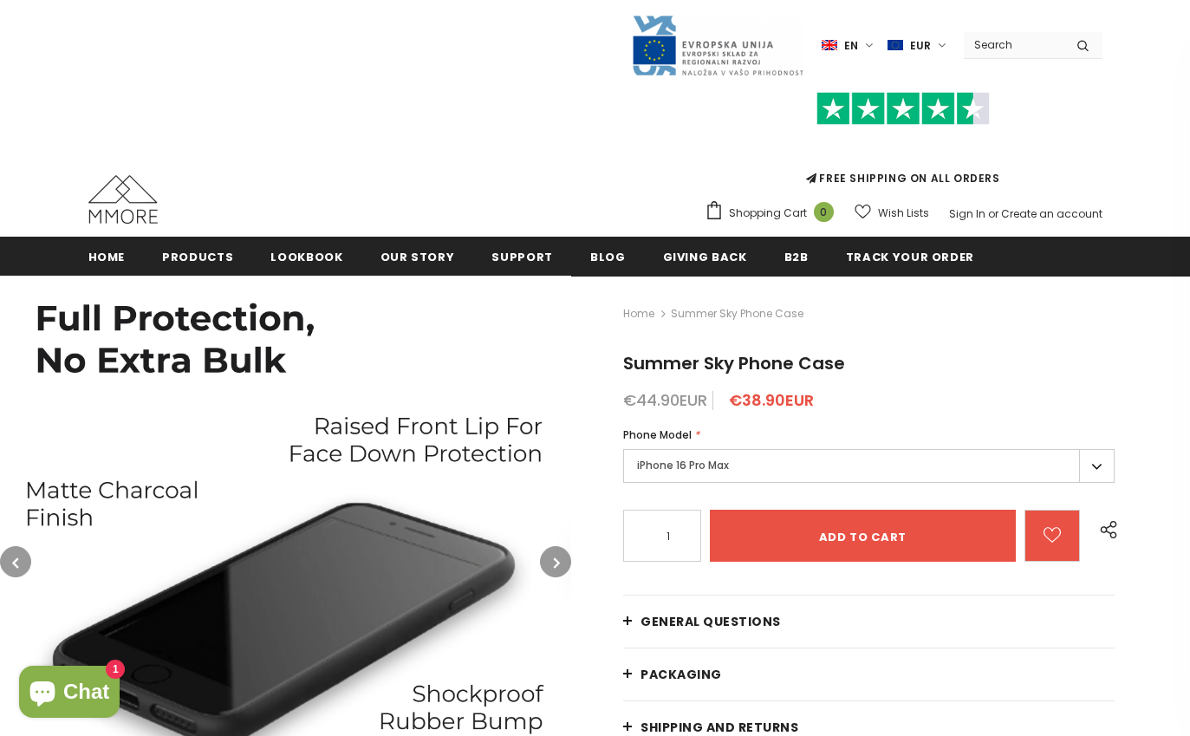
click at [569, 563] on button "button" at bounding box center [555, 561] width 31 height 31
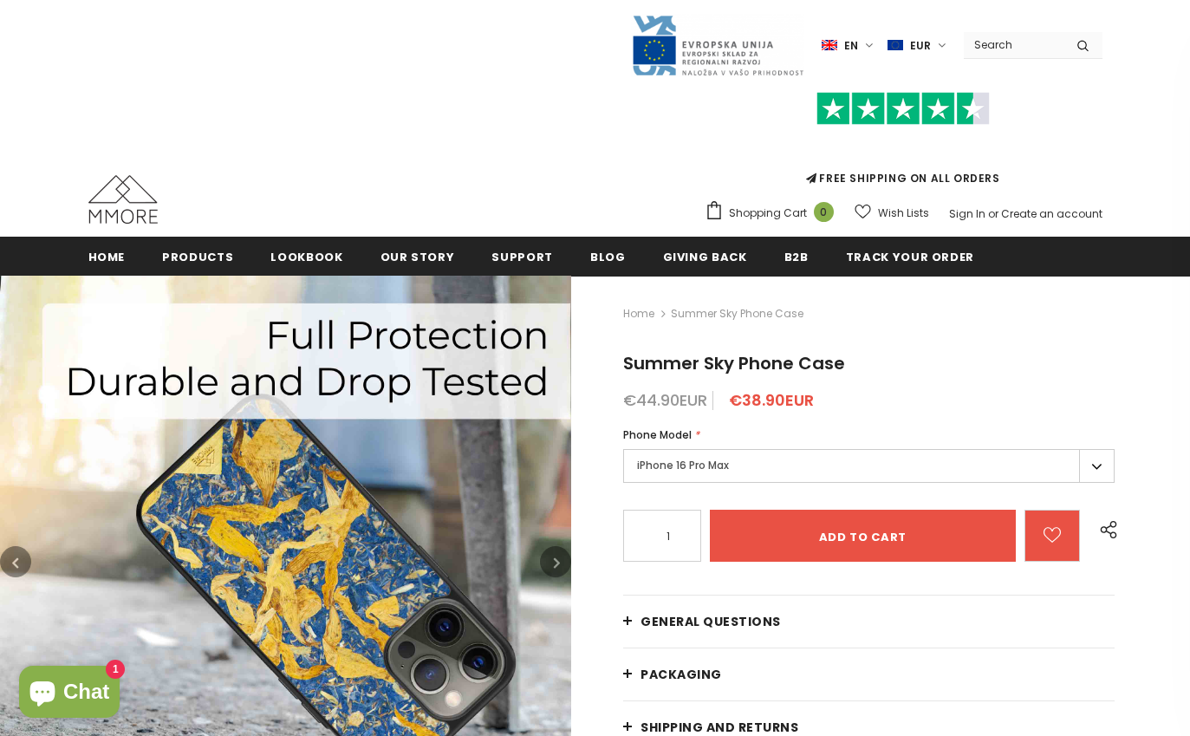
click at [569, 563] on button "button" at bounding box center [555, 561] width 31 height 31
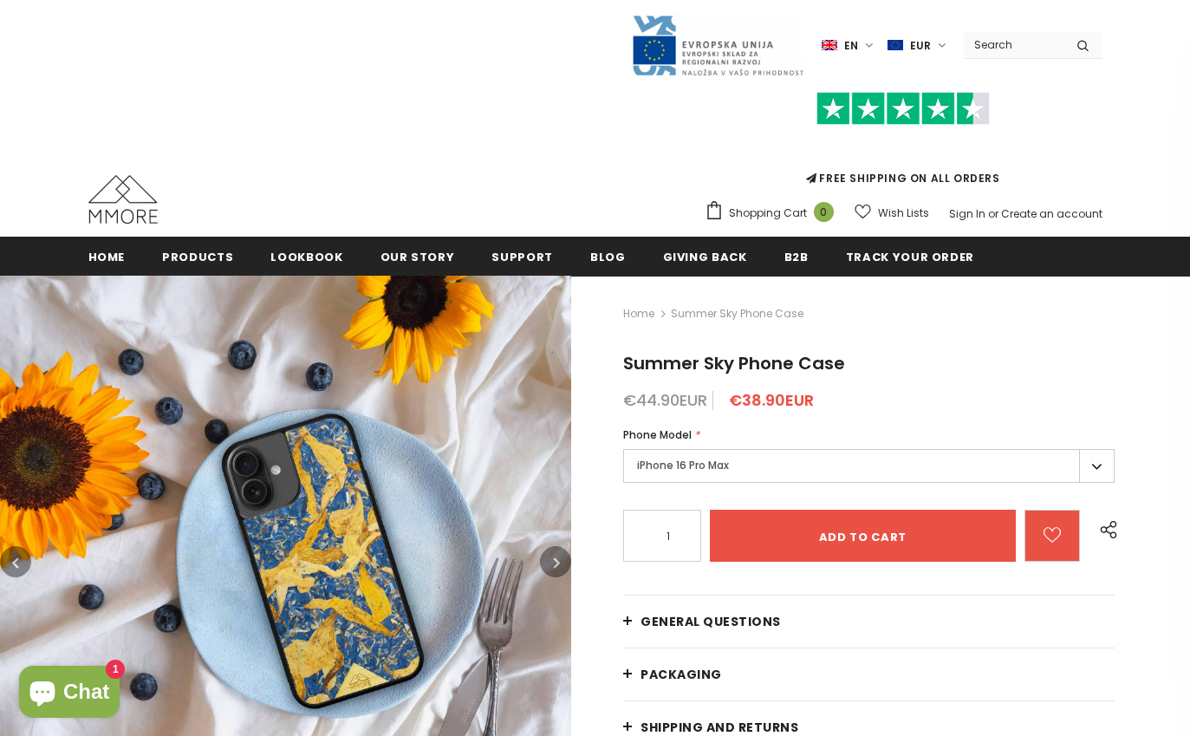
click at [569, 563] on button "button" at bounding box center [555, 561] width 31 height 31
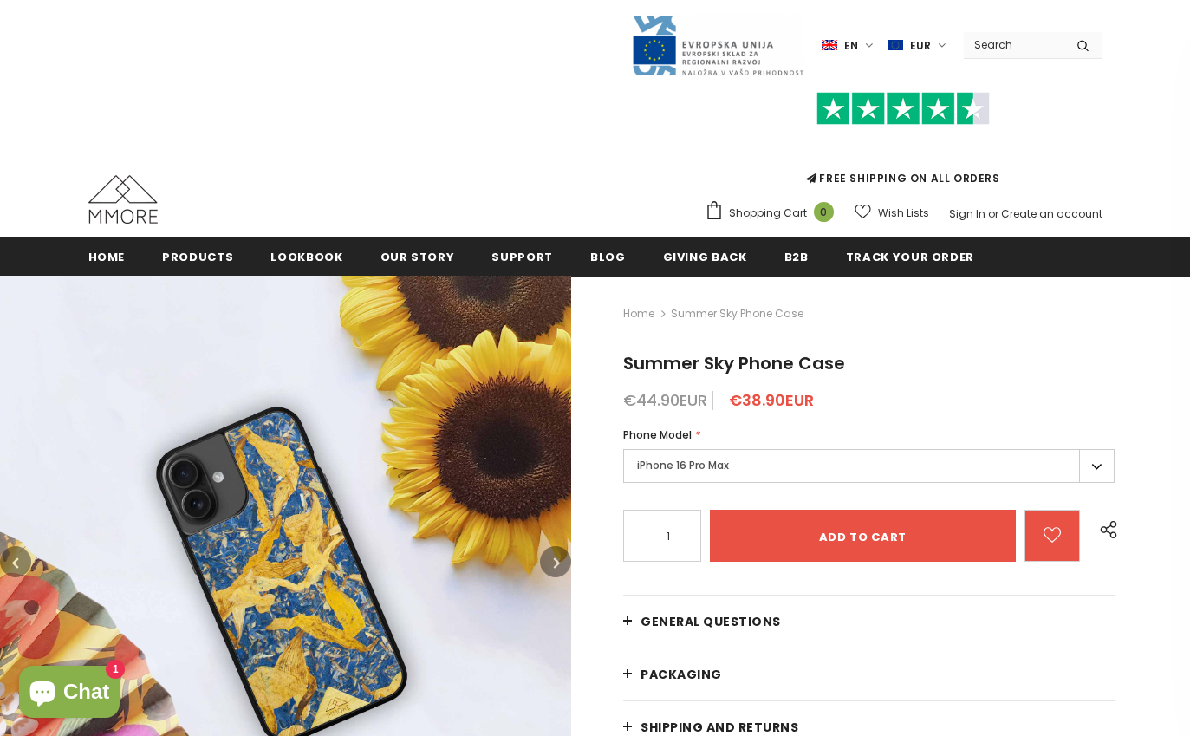
click at [569, 563] on button "button" at bounding box center [555, 561] width 31 height 31
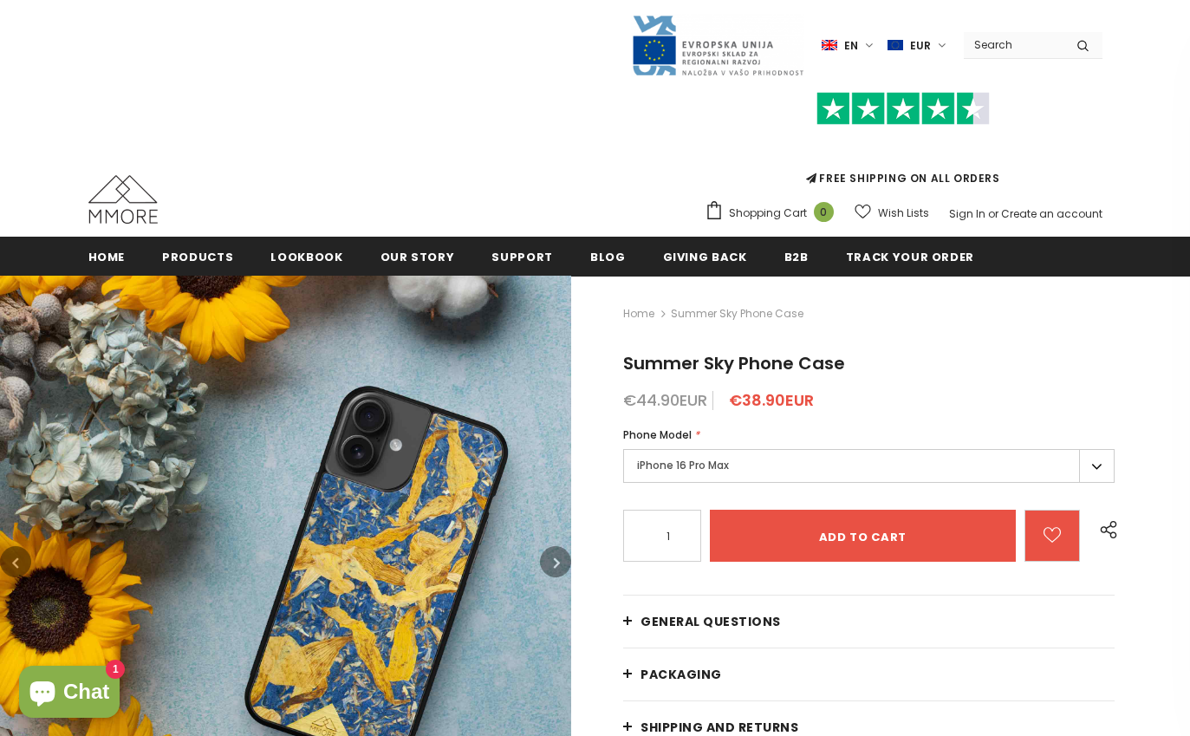
click at [569, 563] on button "button" at bounding box center [555, 561] width 31 height 31
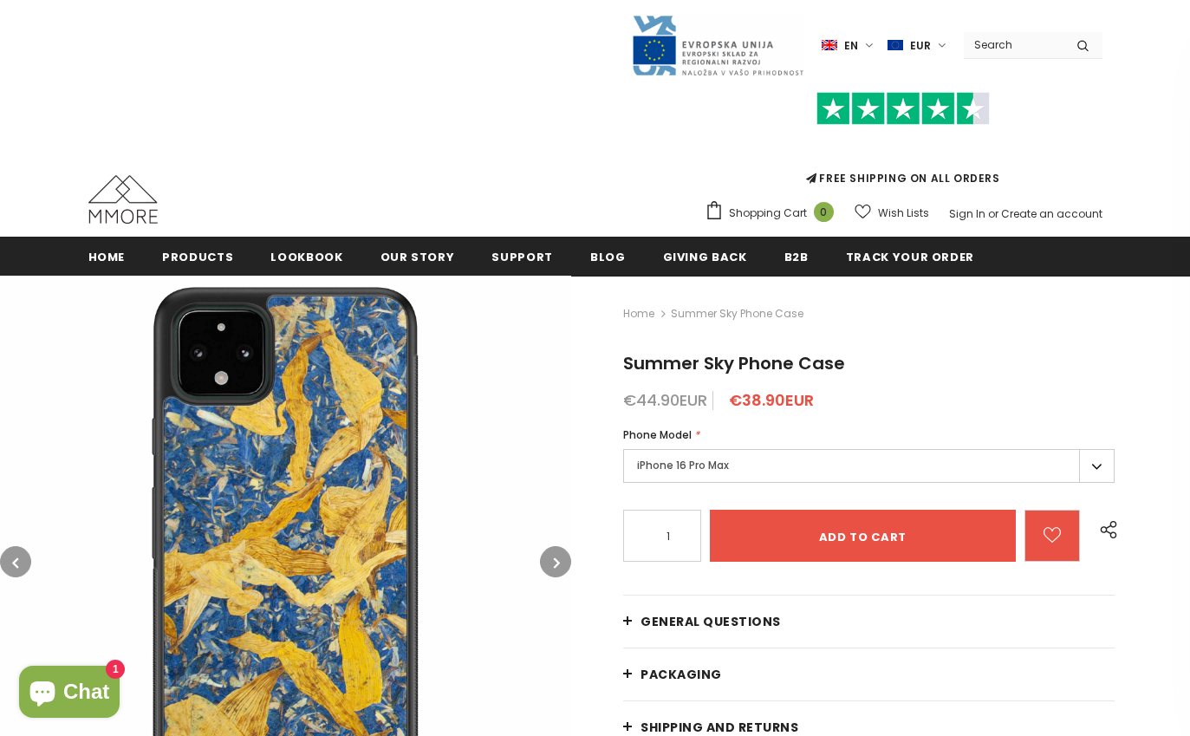
click at [569, 563] on button "button" at bounding box center [555, 561] width 31 height 31
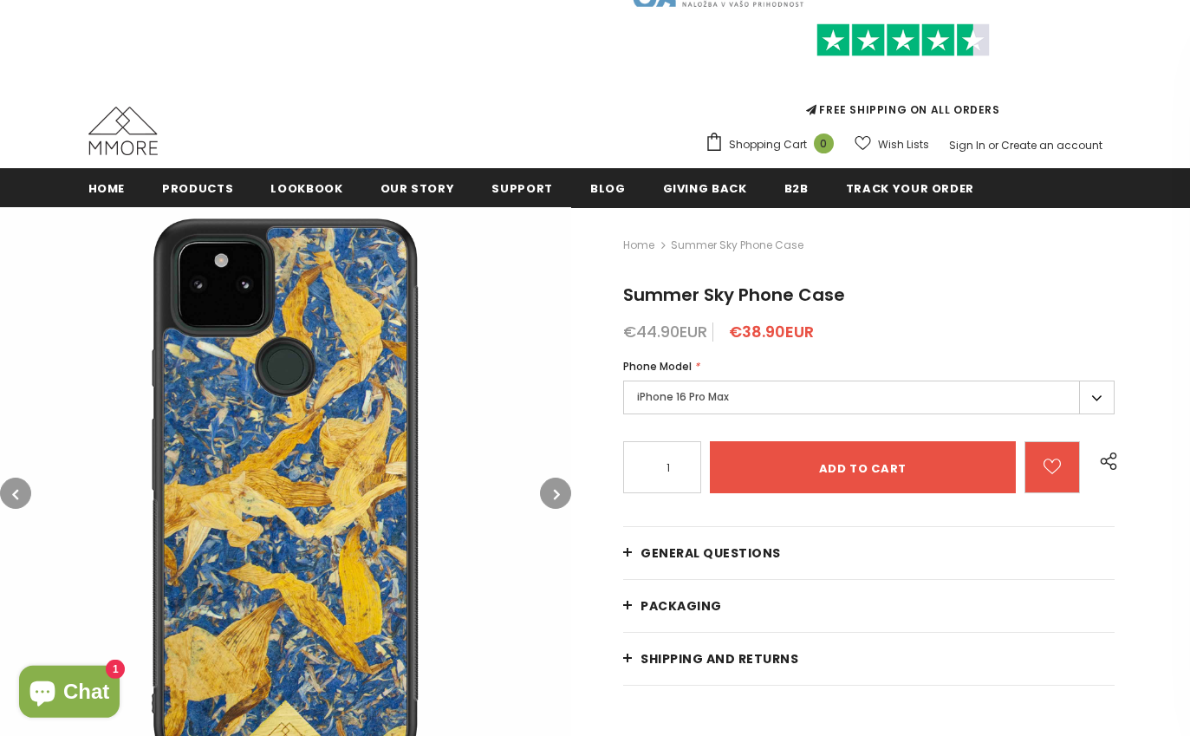
scroll to position [83, 0]
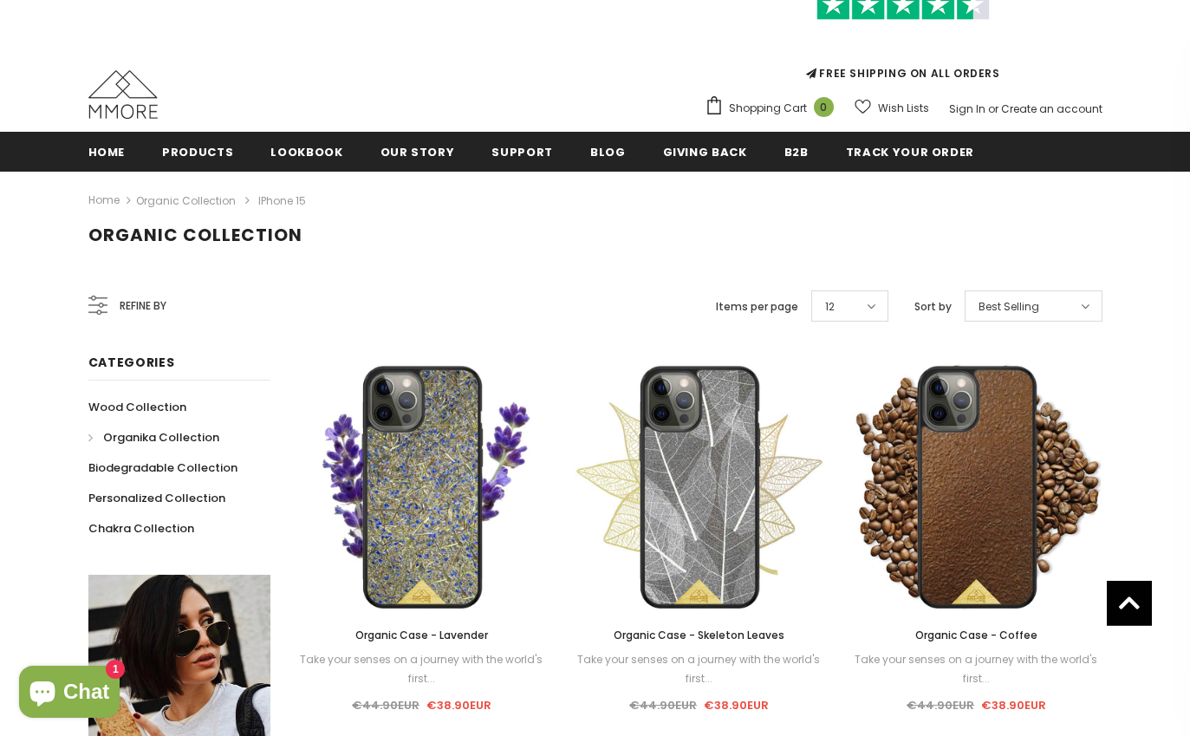
scroll to position [100, 0]
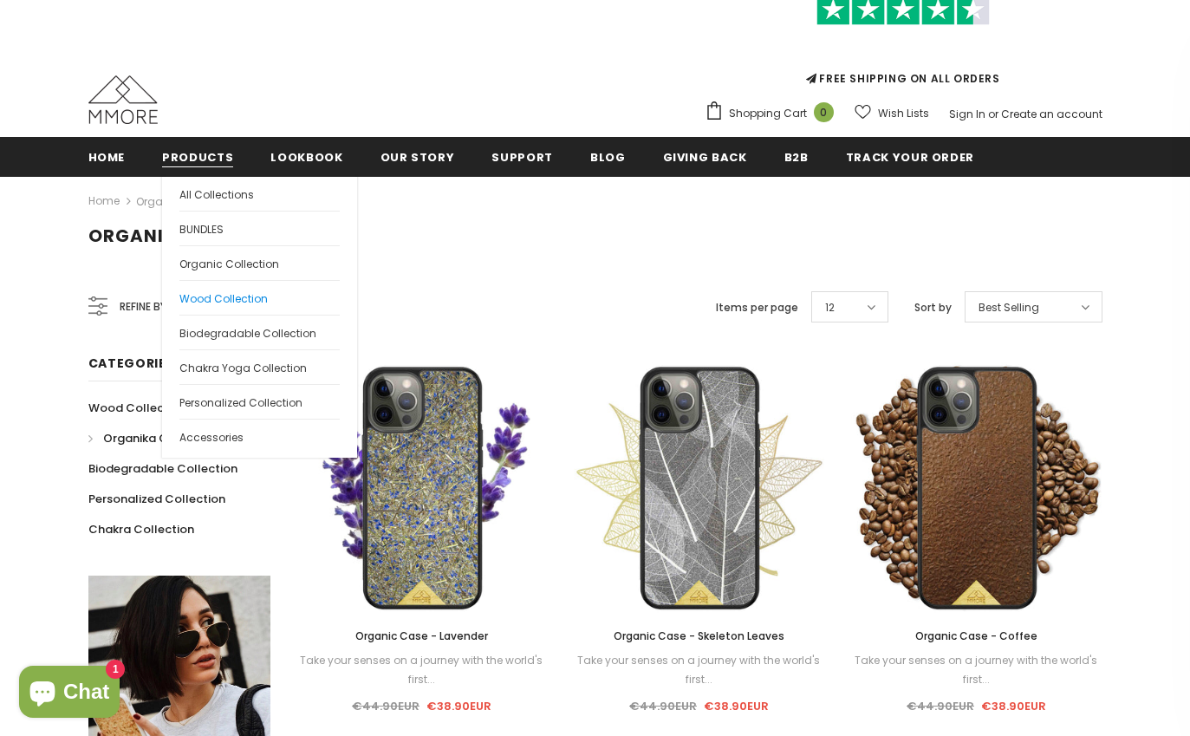
click at [205, 292] on span "Wood Collection" at bounding box center [223, 298] width 88 height 15
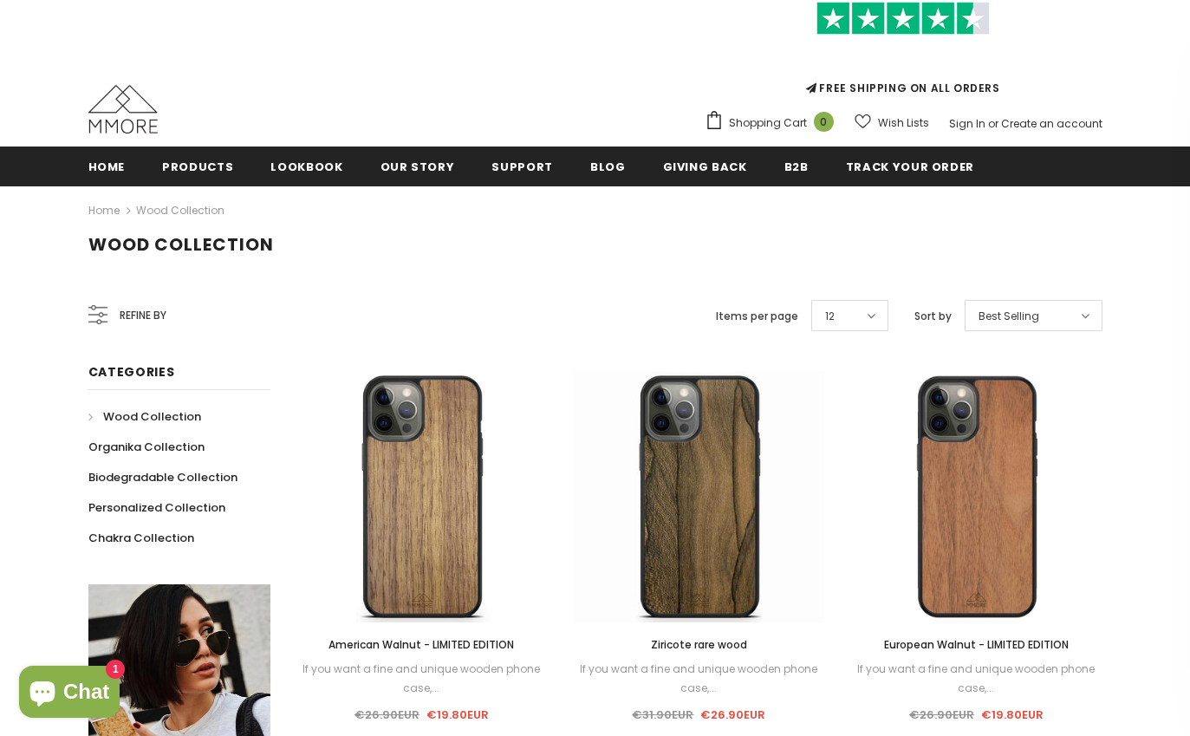
scroll to position [88, 0]
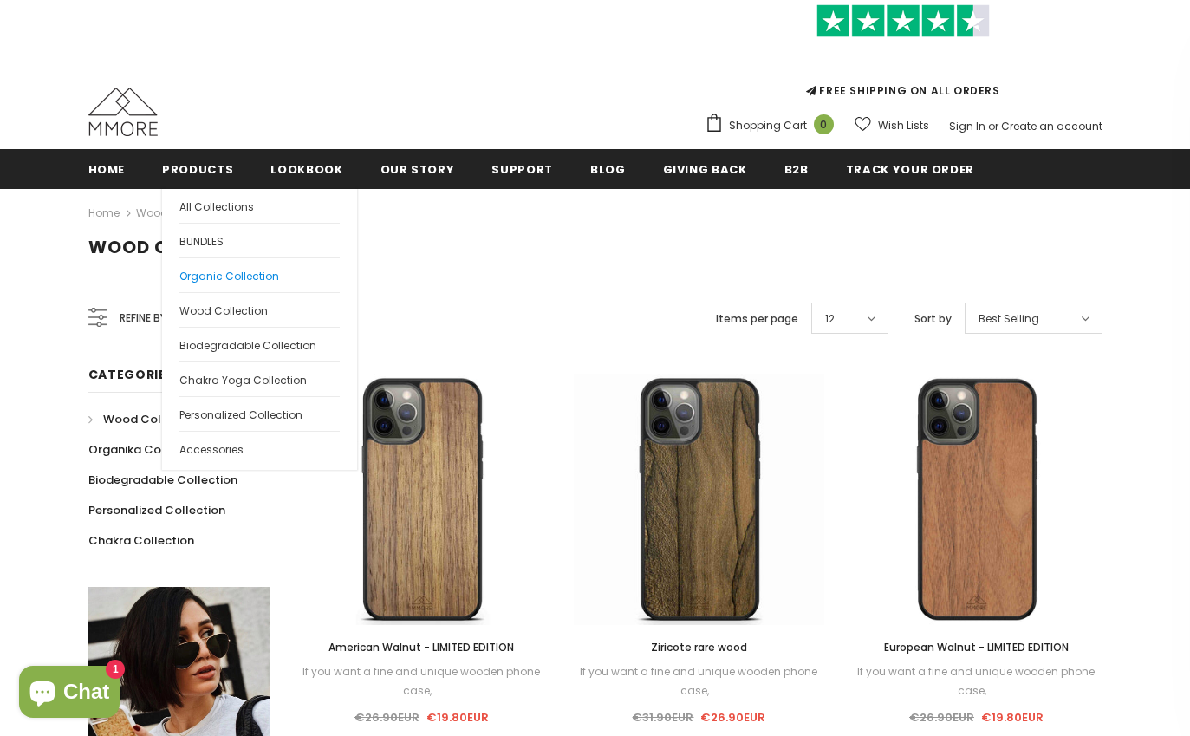
click at [222, 274] on span "Organic Collection" at bounding box center [229, 276] width 100 height 15
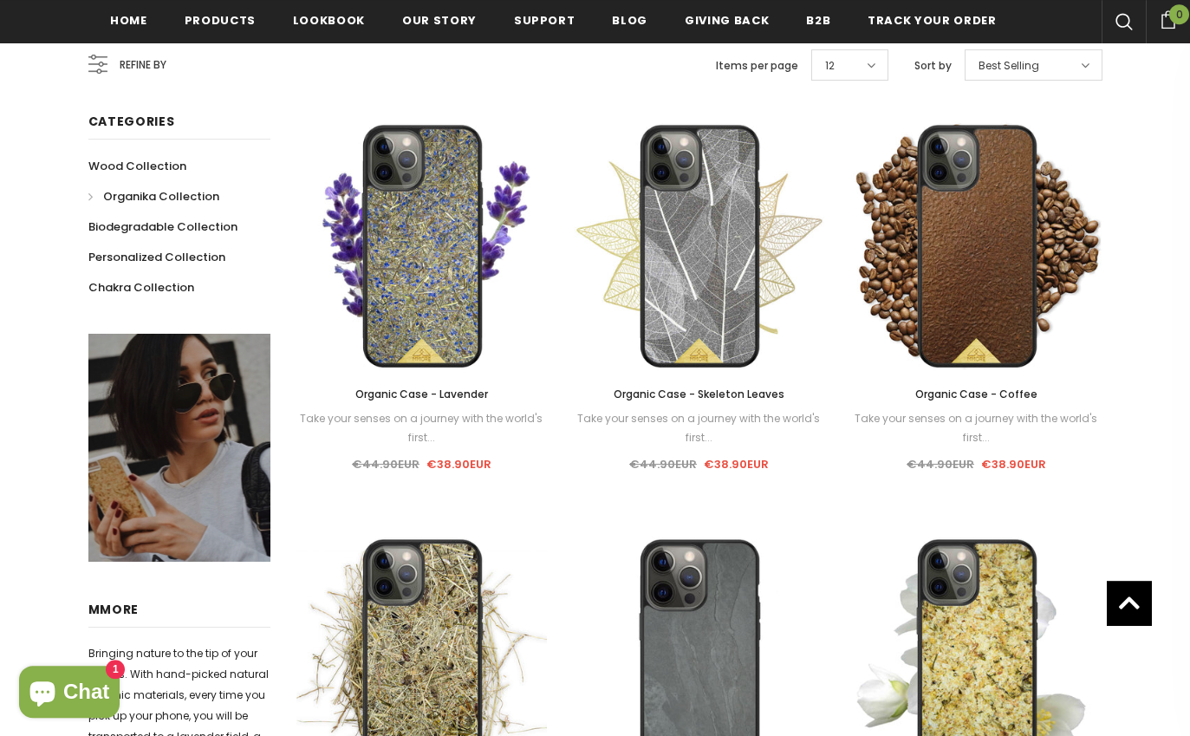
scroll to position [347, 0]
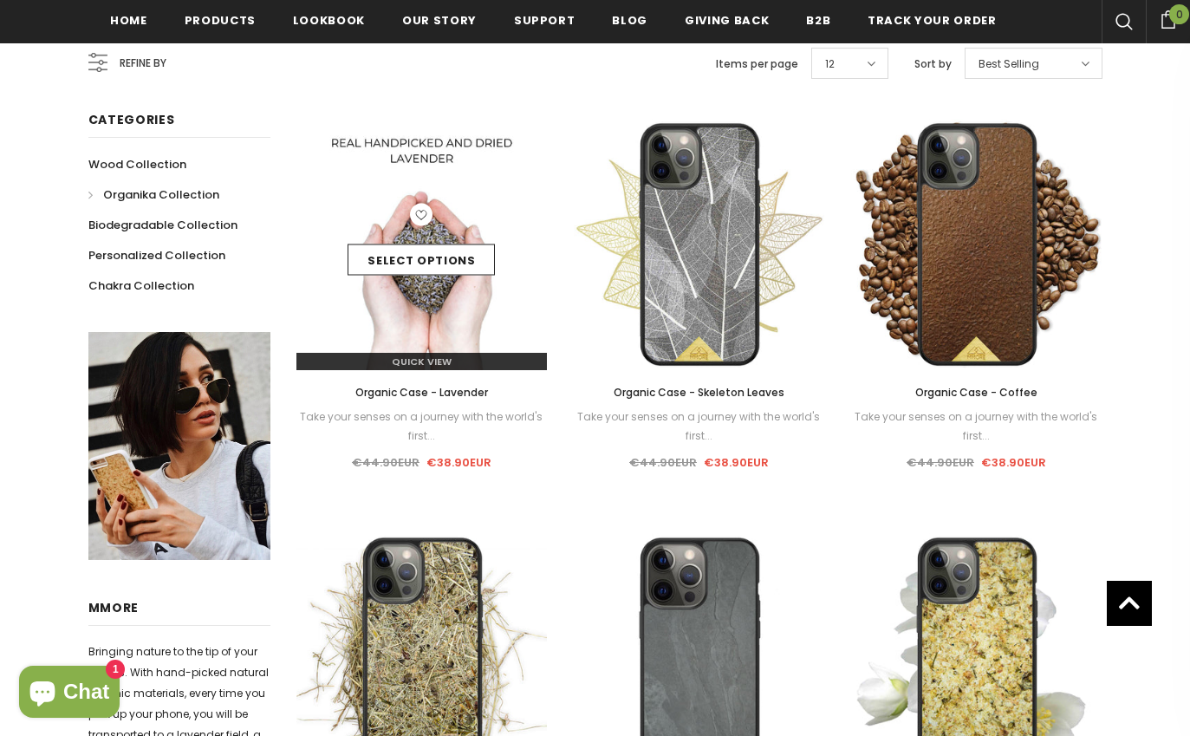
click at [463, 321] on img at bounding box center [421, 244] width 251 height 251
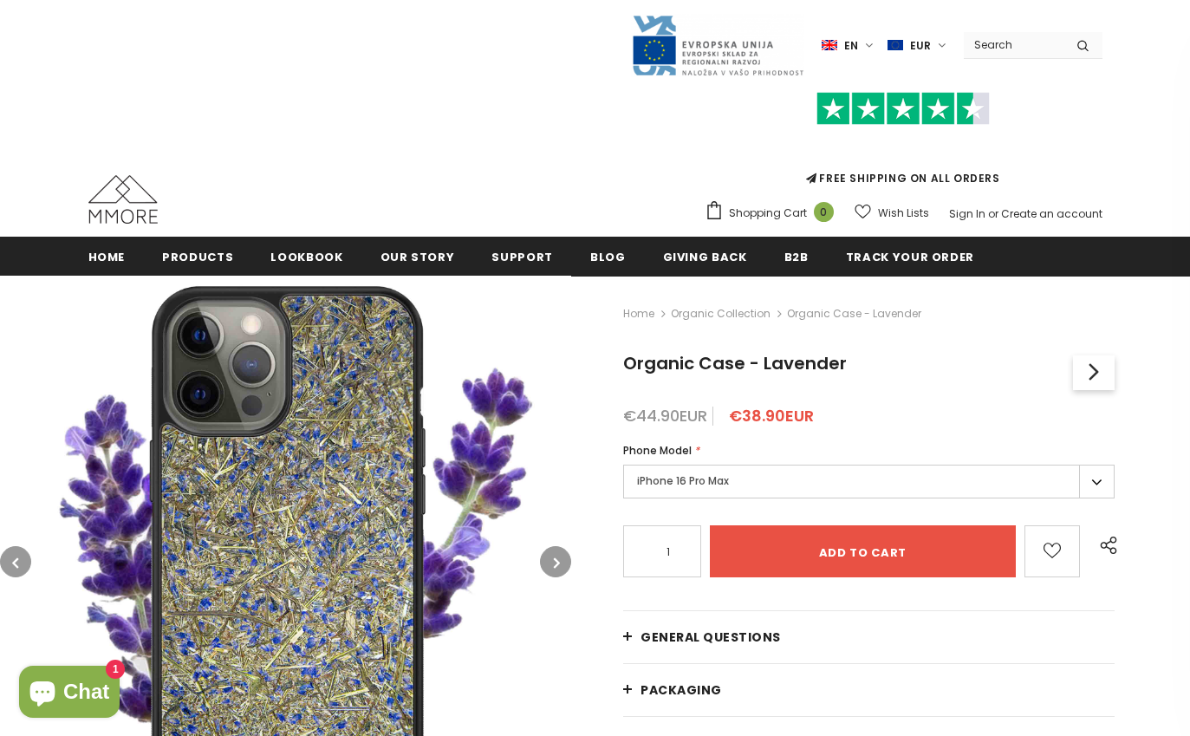
click at [552, 565] on button "button" at bounding box center [555, 561] width 31 height 31
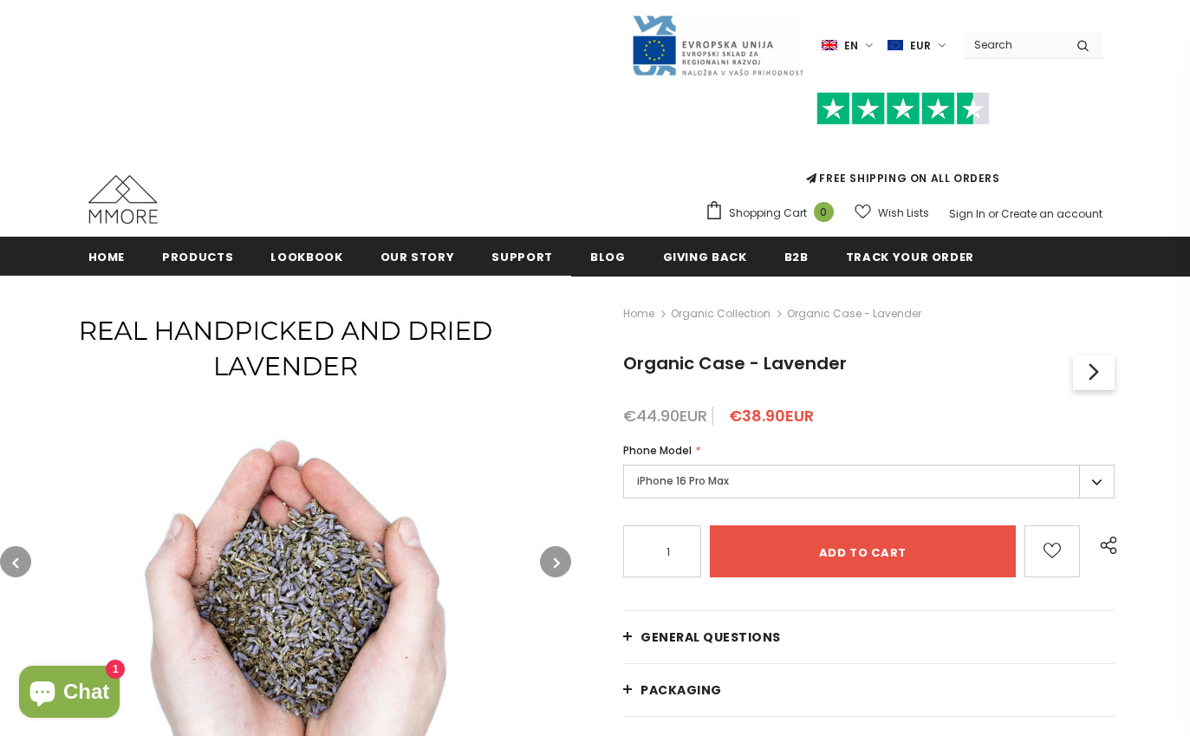
click at [552, 565] on button "button" at bounding box center [555, 561] width 31 height 31
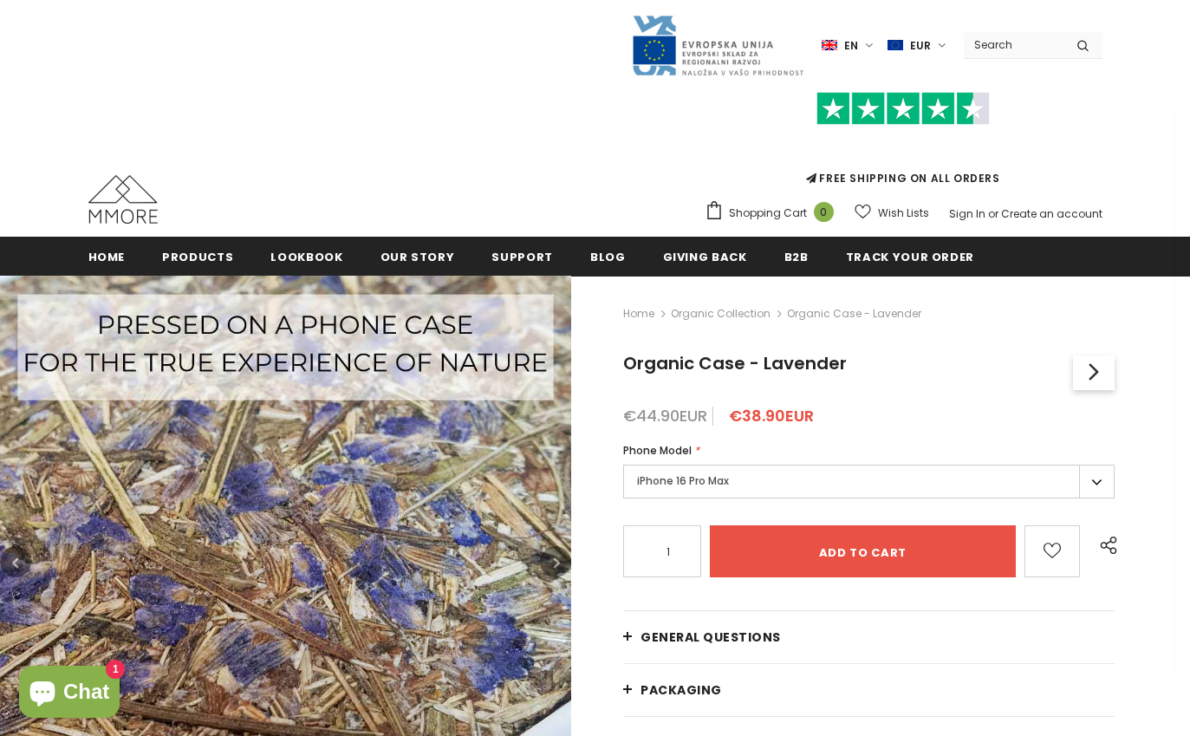
click at [552, 564] on button "button" at bounding box center [555, 561] width 31 height 31
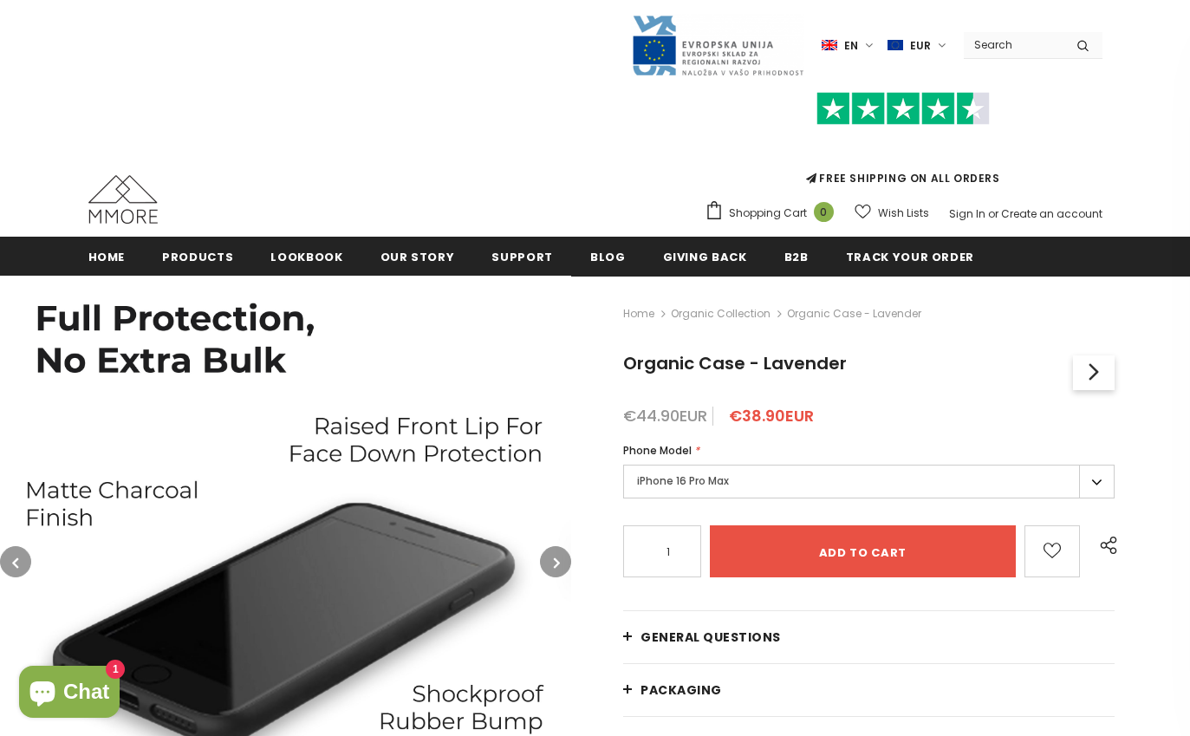
click at [552, 564] on button "button" at bounding box center [555, 561] width 31 height 31
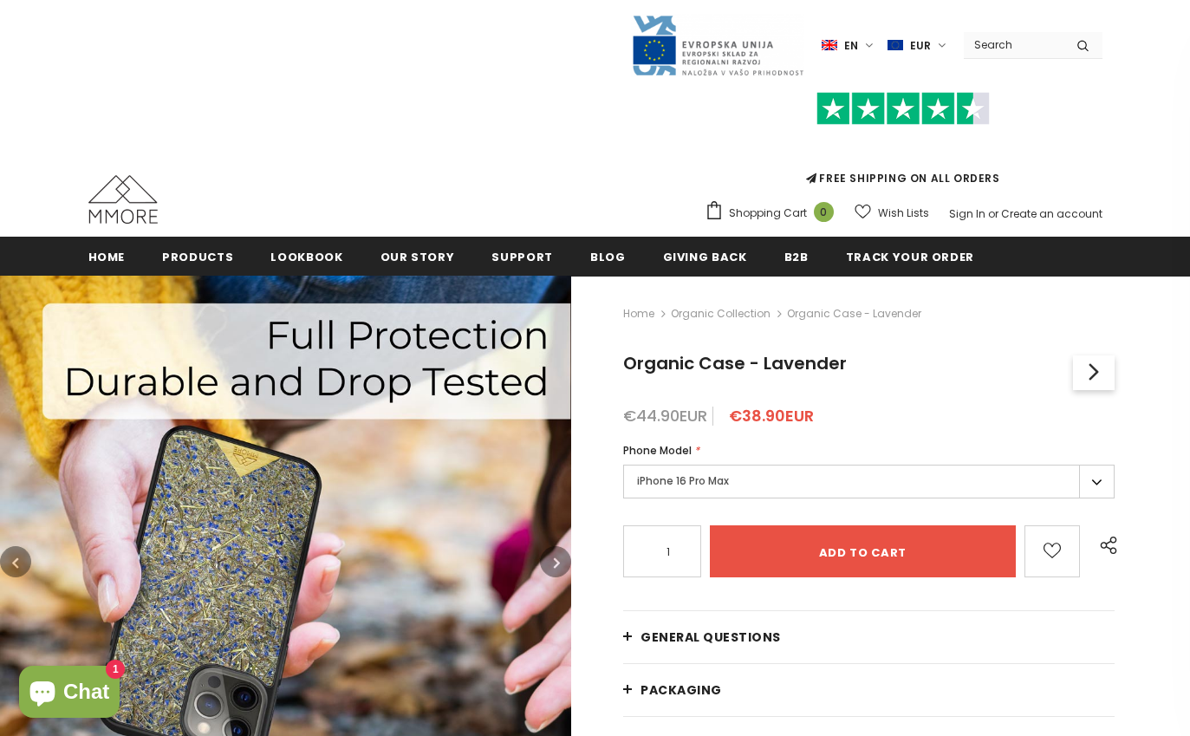
click at [552, 563] on button "button" at bounding box center [555, 561] width 31 height 31
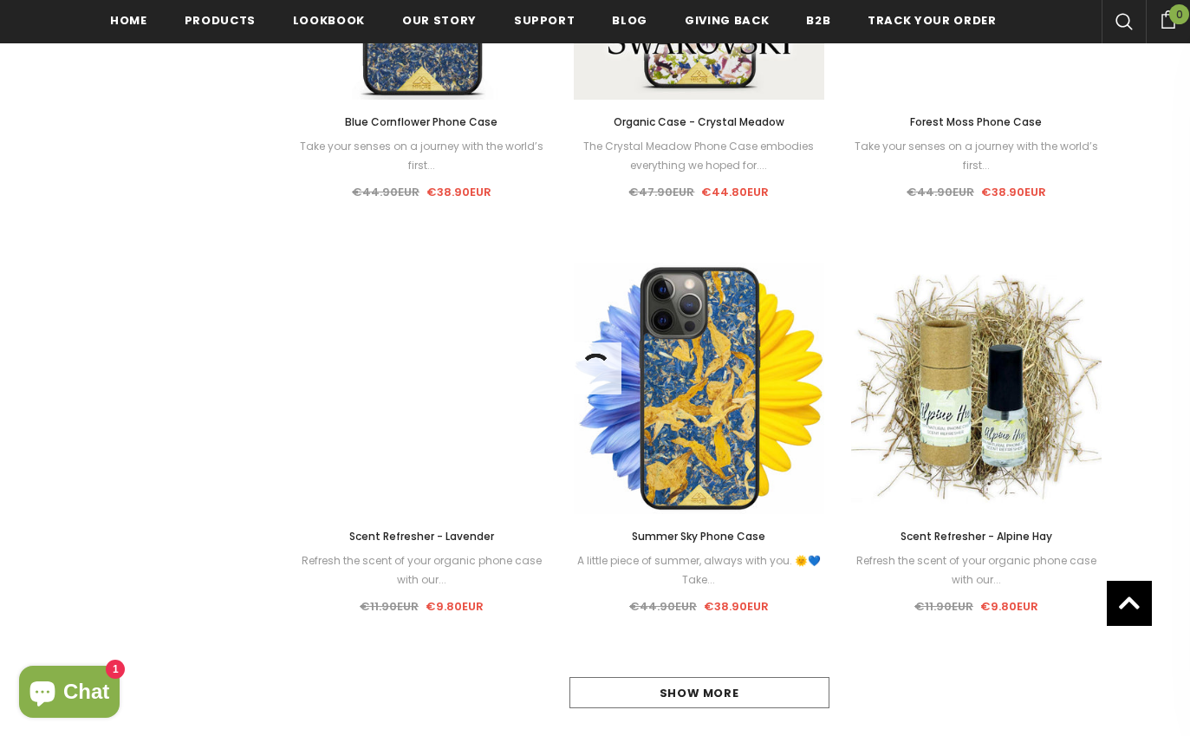
scroll to position [1447, 0]
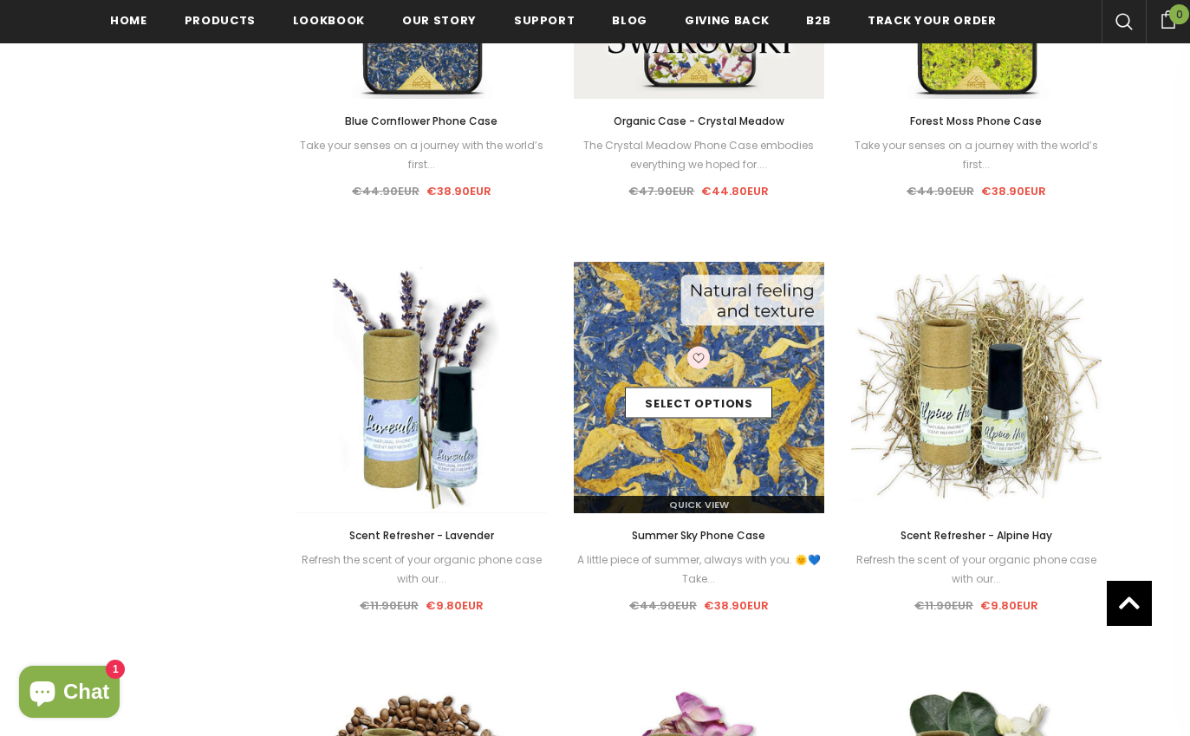
click at [705, 444] on img at bounding box center [699, 387] width 251 height 251
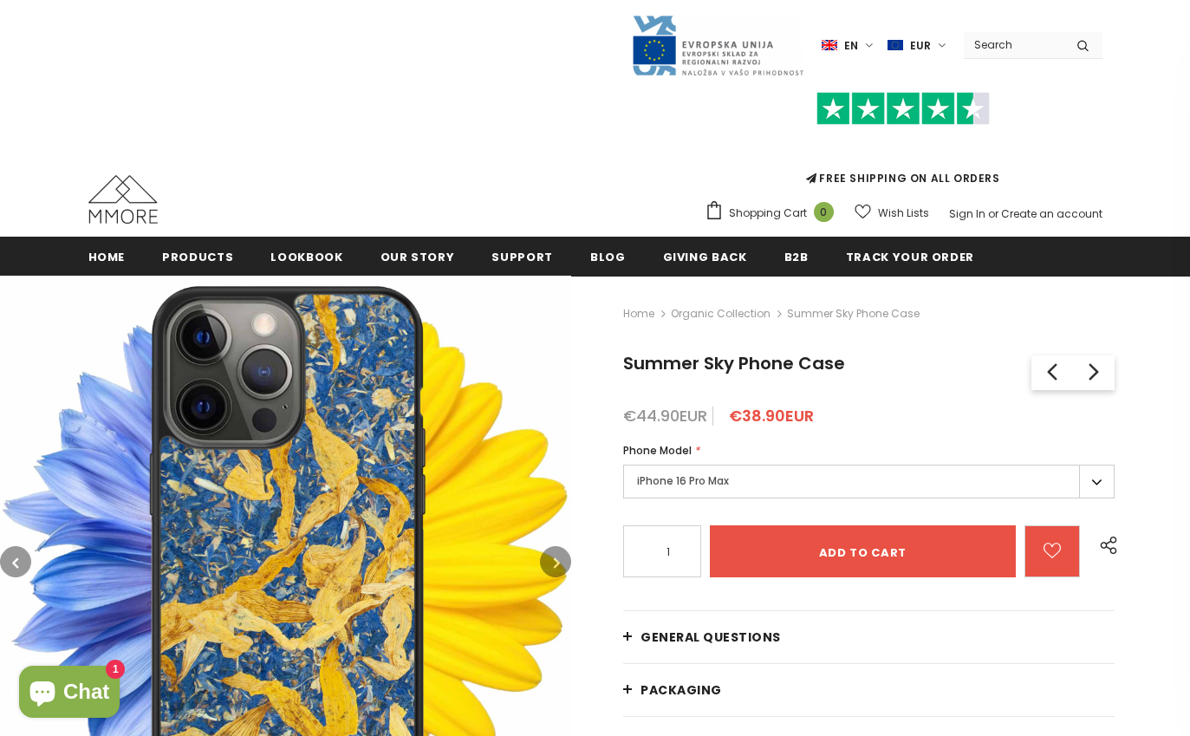
click at [557, 567] on icon "button" at bounding box center [557, 562] width 6 height 17
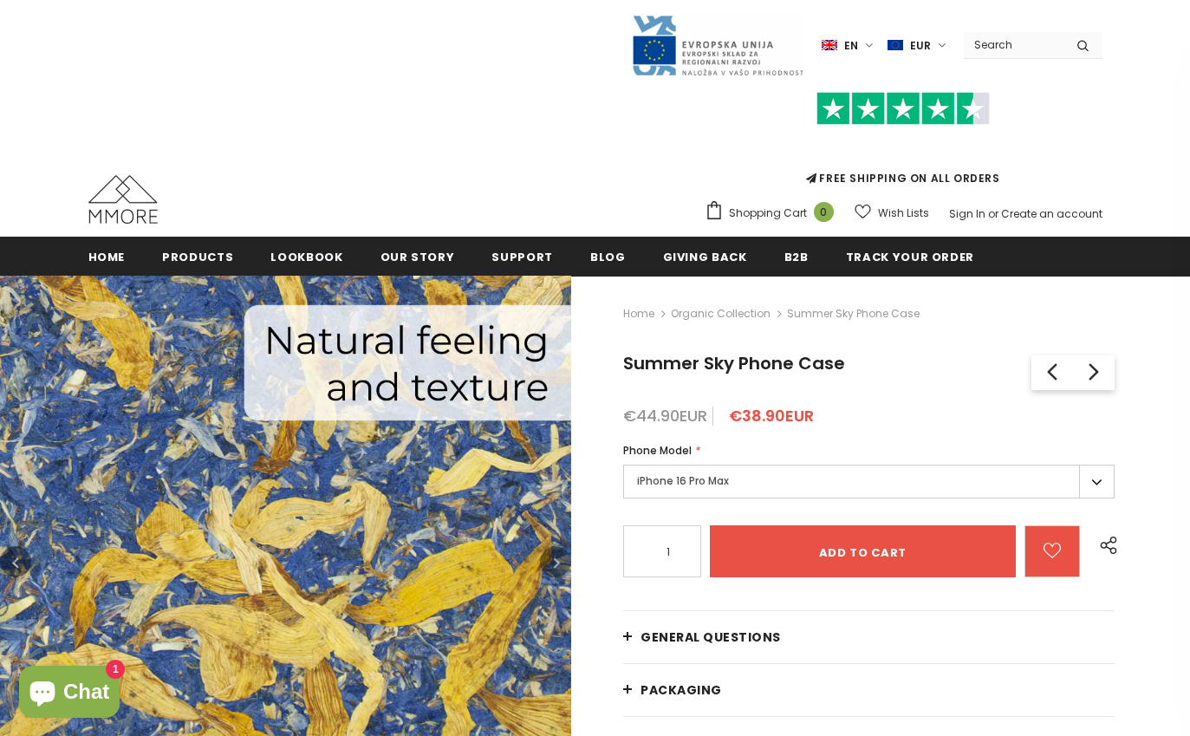
click at [557, 567] on icon "button" at bounding box center [557, 562] width 6 height 17
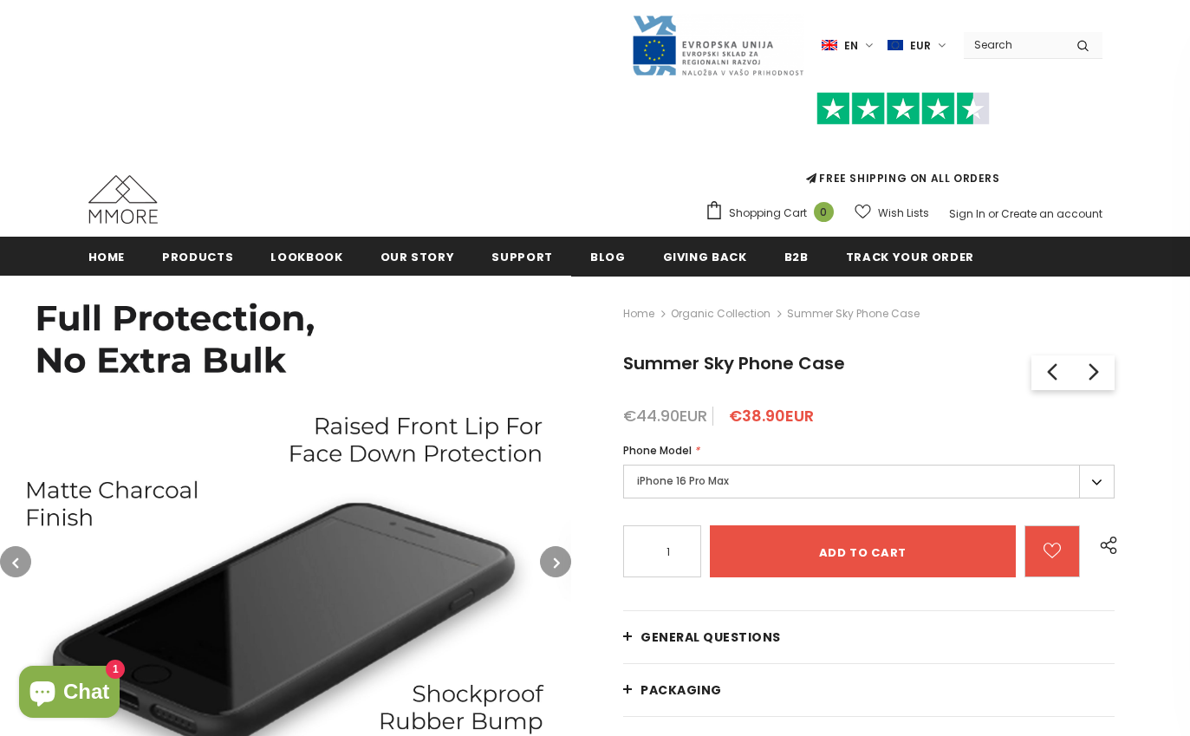
click at [557, 567] on icon "button" at bounding box center [557, 562] width 6 height 17
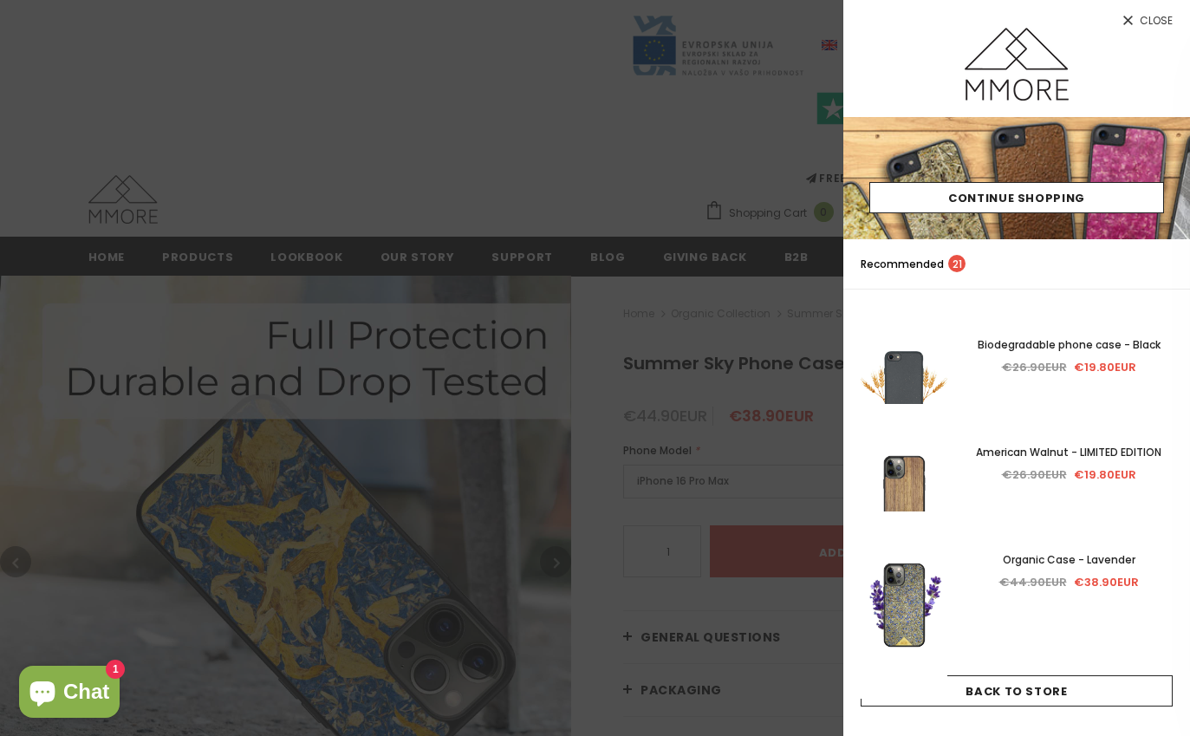
click at [627, 501] on div at bounding box center [595, 368] width 1190 height 736
click at [618, 459] on div at bounding box center [595, 368] width 1190 height 736
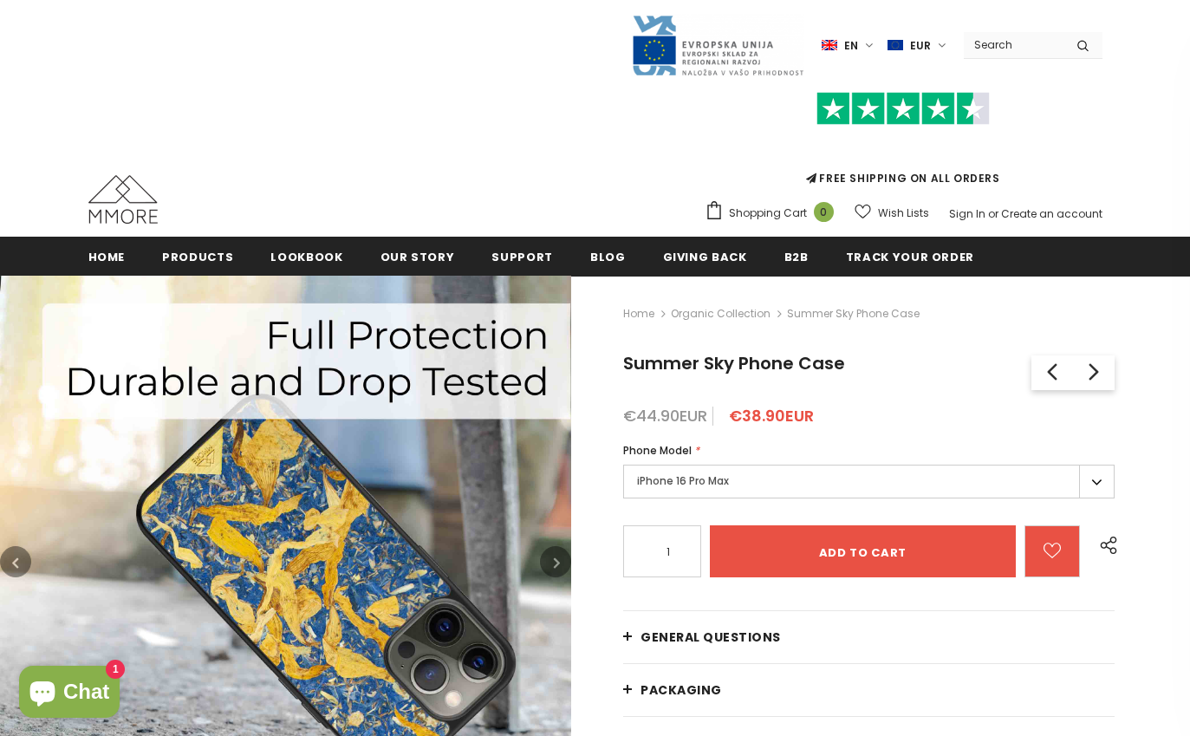
click at [767, 498] on label "iPhone 16 Pro Max" at bounding box center [868, 482] width 491 height 34
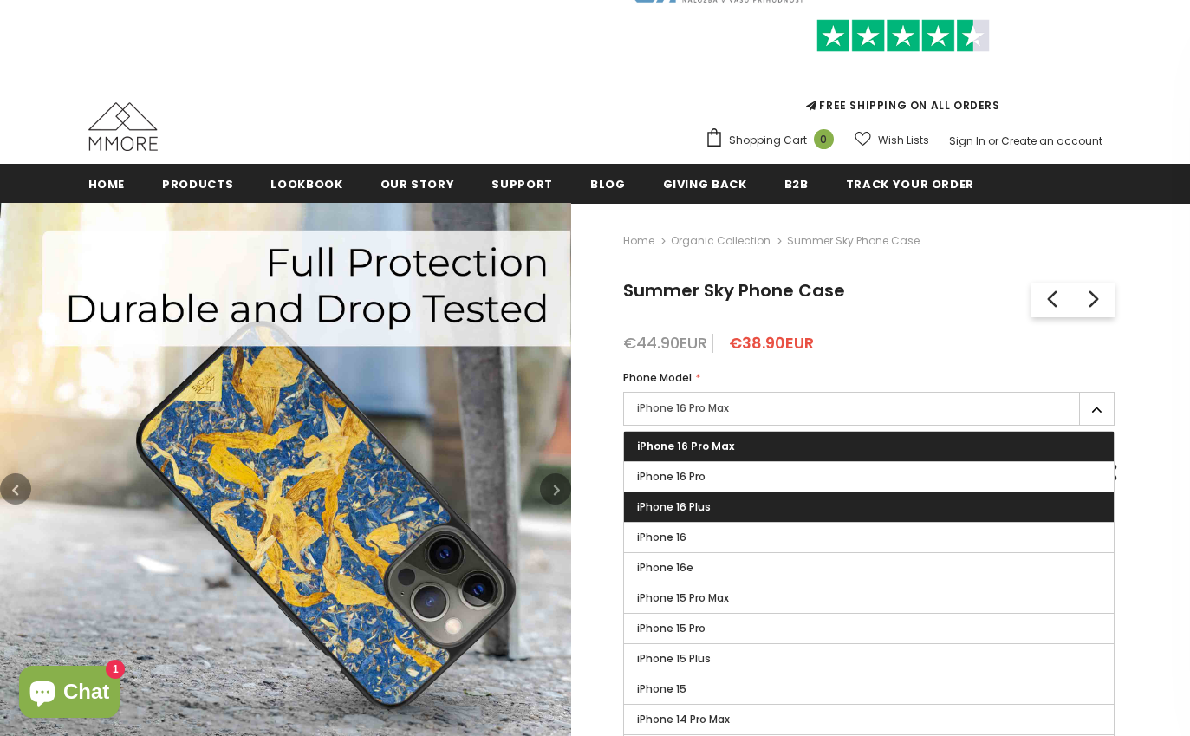
scroll to position [125, 0]
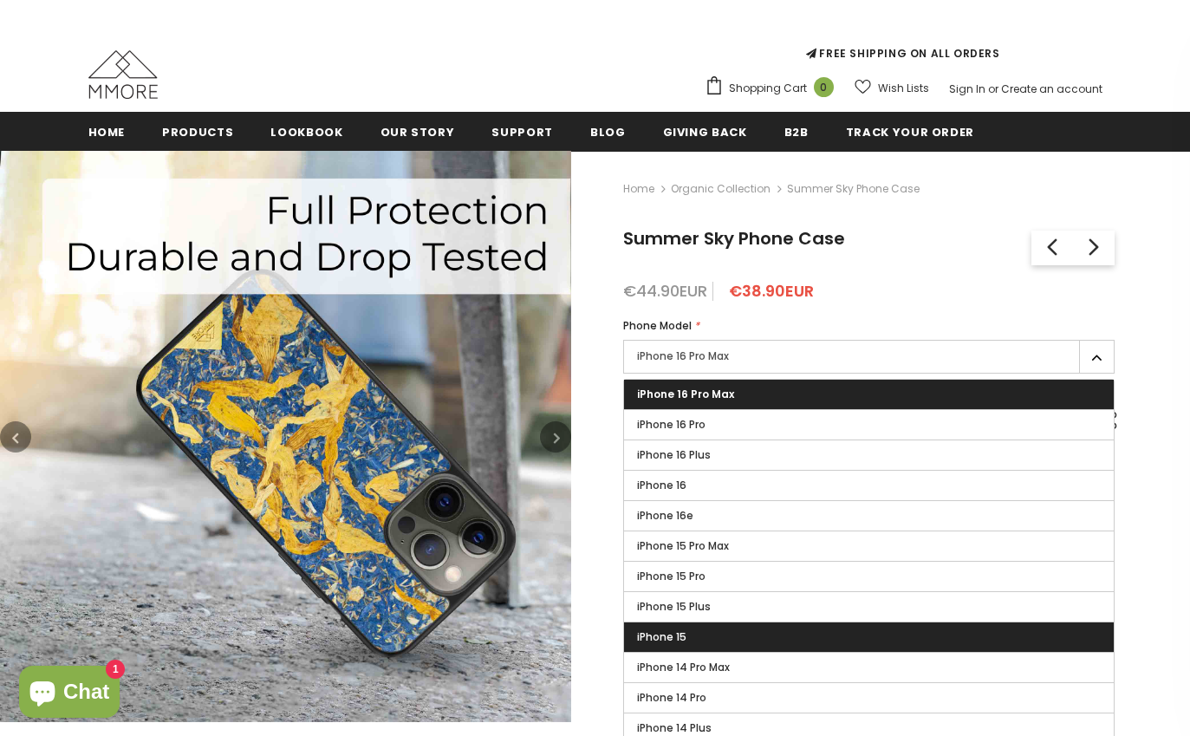
click at [709, 630] on label "iPhone 15" at bounding box center [869, 636] width 490 height 29
click at [0, 0] on input "iPhone 15" at bounding box center [0, 0] width 0 height 0
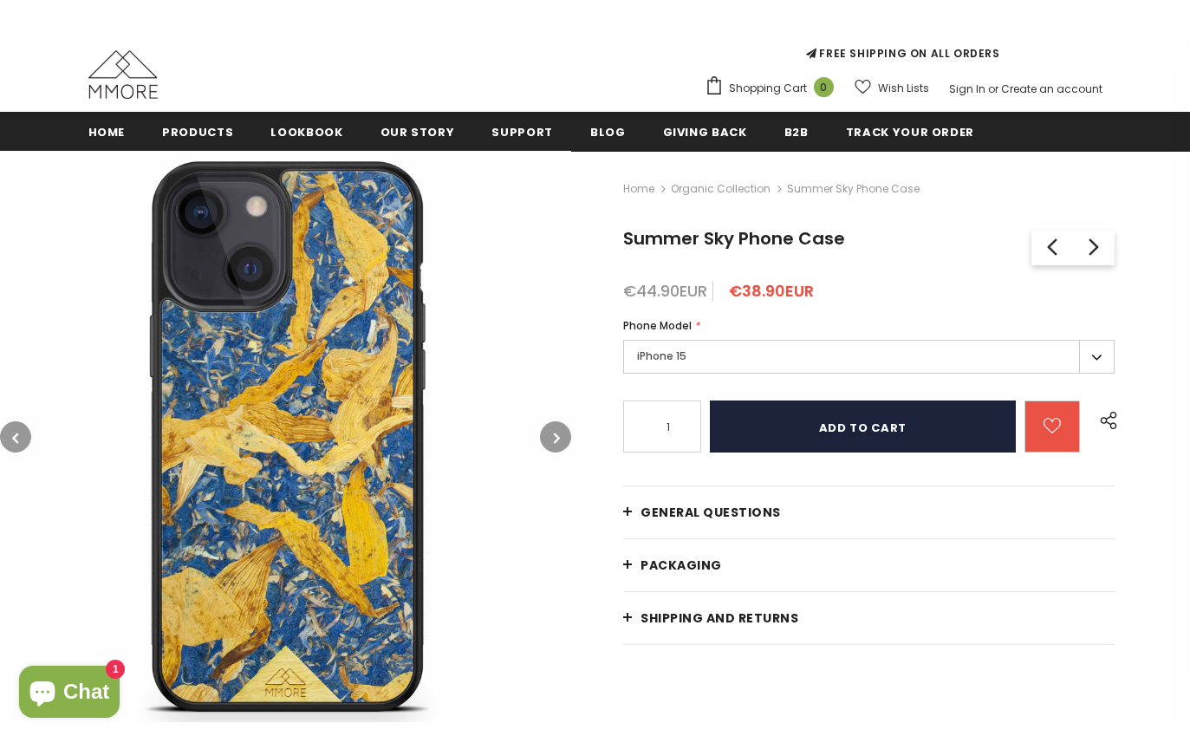
click at [808, 407] on input "Add to cart" at bounding box center [863, 426] width 306 height 52
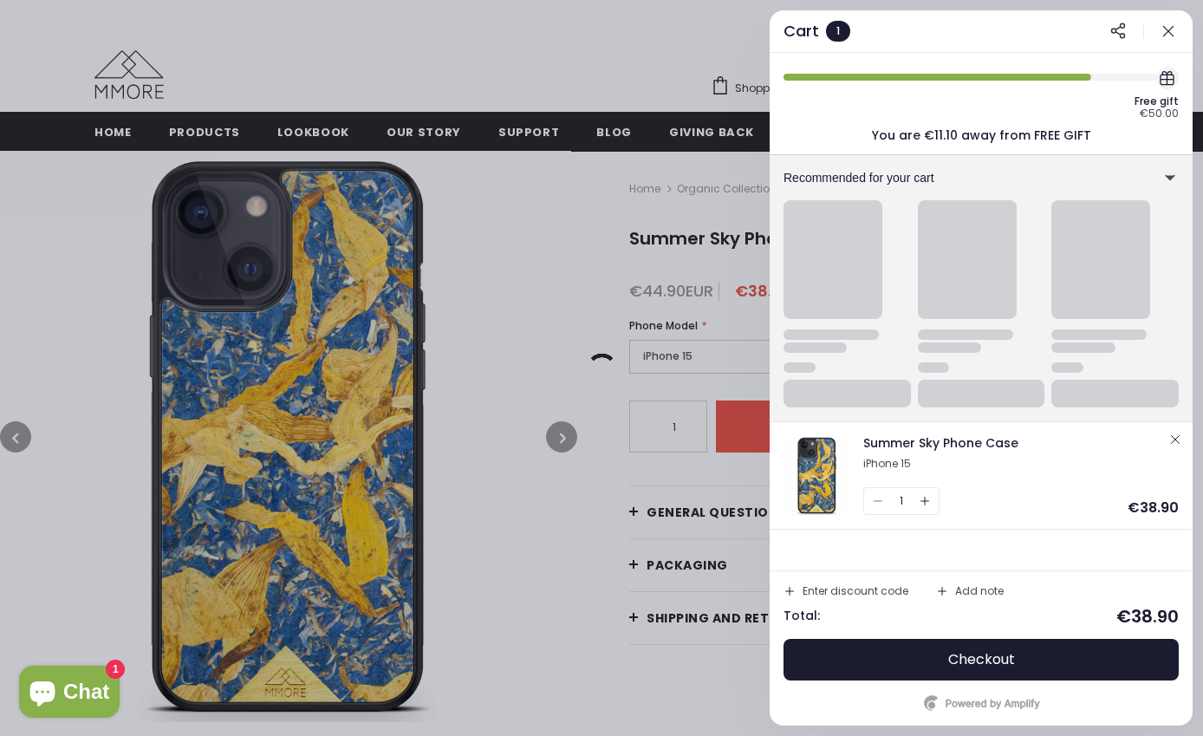
click at [566, 297] on div at bounding box center [601, 368] width 1203 height 736
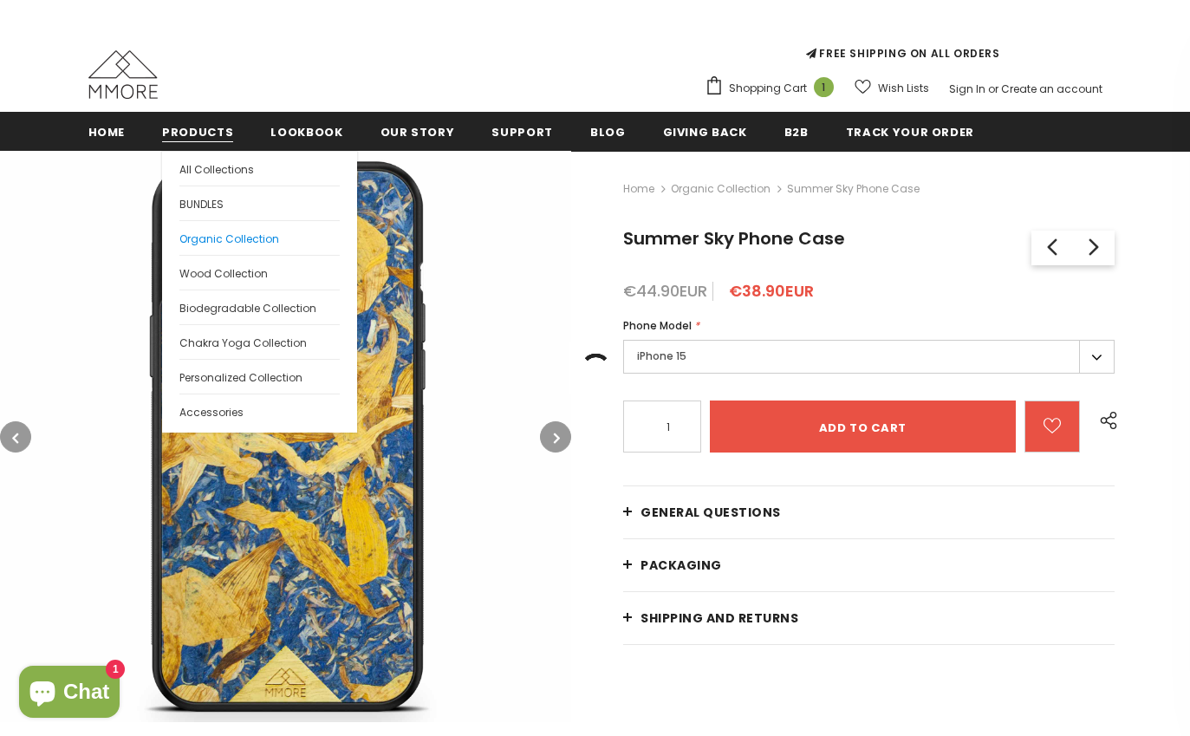
click at [210, 237] on span "Organic Collection" at bounding box center [229, 238] width 100 height 15
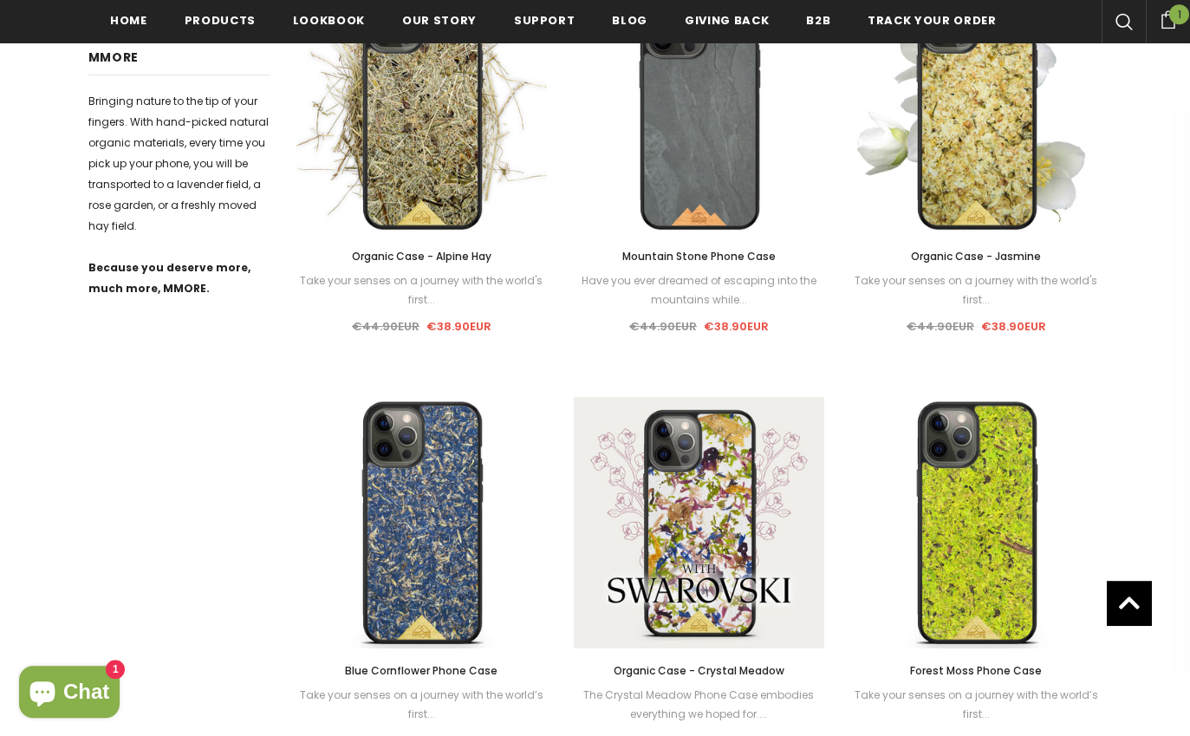
scroll to position [906, 0]
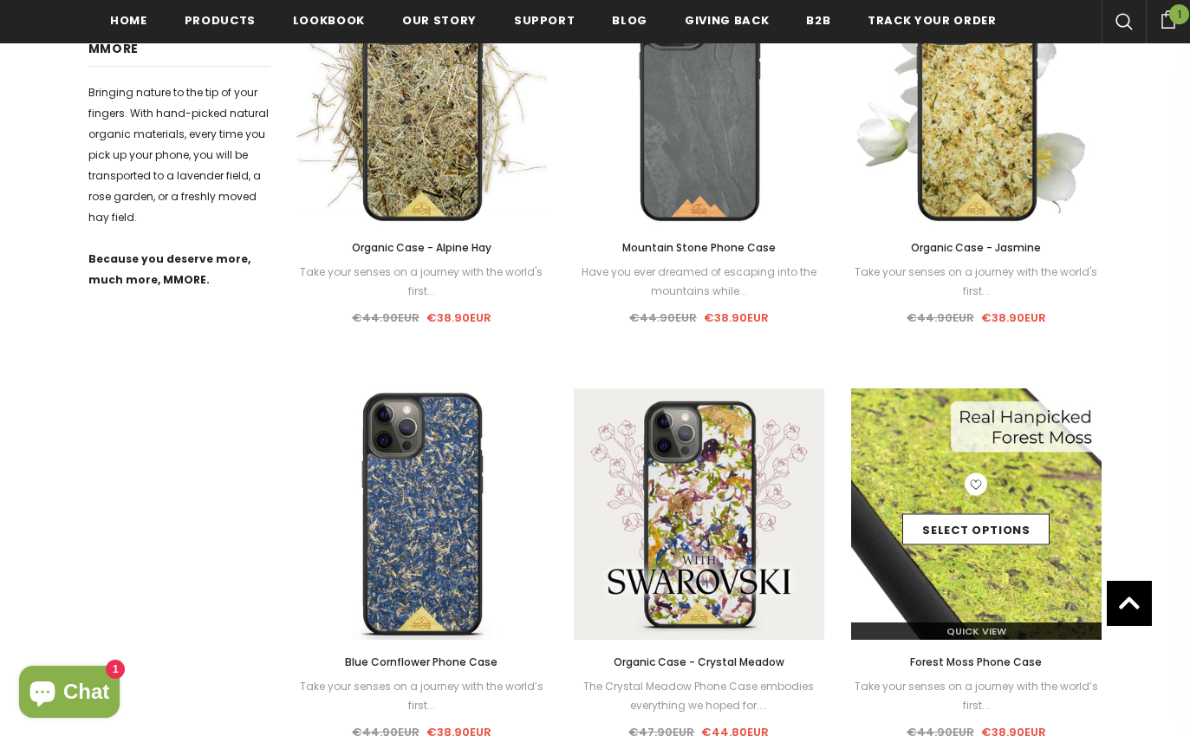
click at [966, 484] on icon at bounding box center [976, 484] width 23 height 23
click at [933, 478] on div "Select options" at bounding box center [976, 514] width 251 height 82
click at [951, 526] on link "Select options" at bounding box center [975, 529] width 147 height 31
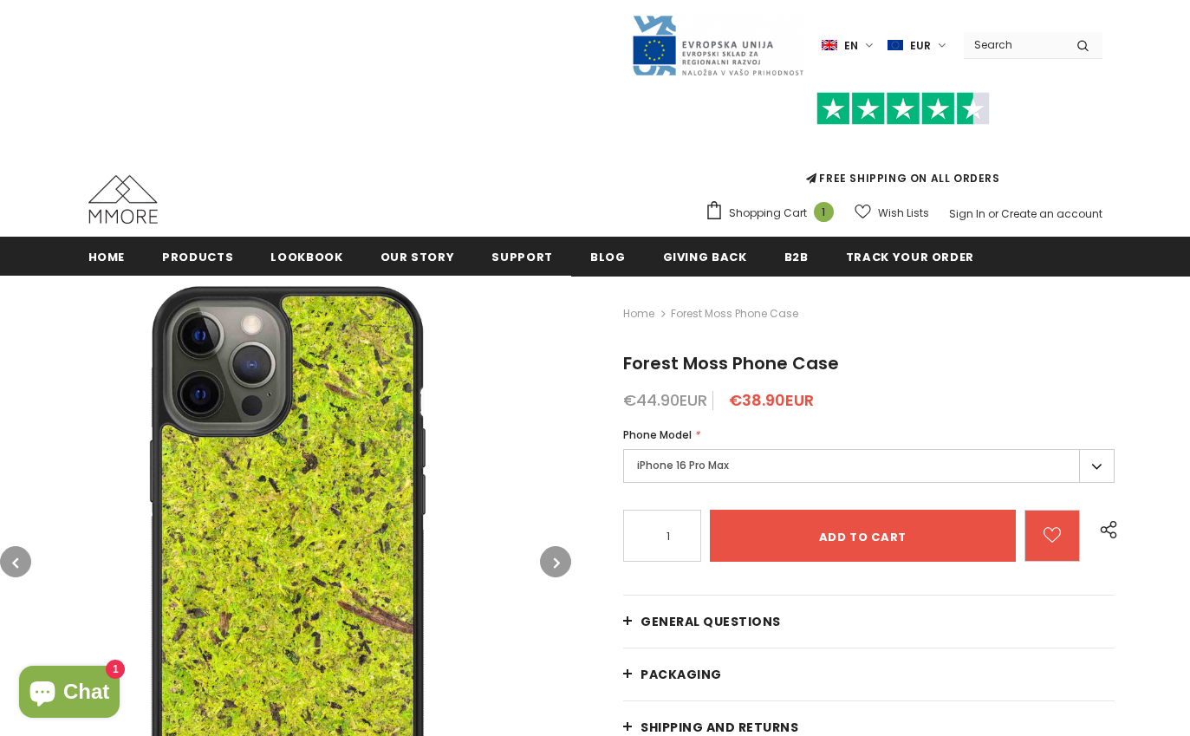
click at [557, 534] on img at bounding box center [285, 561] width 571 height 571
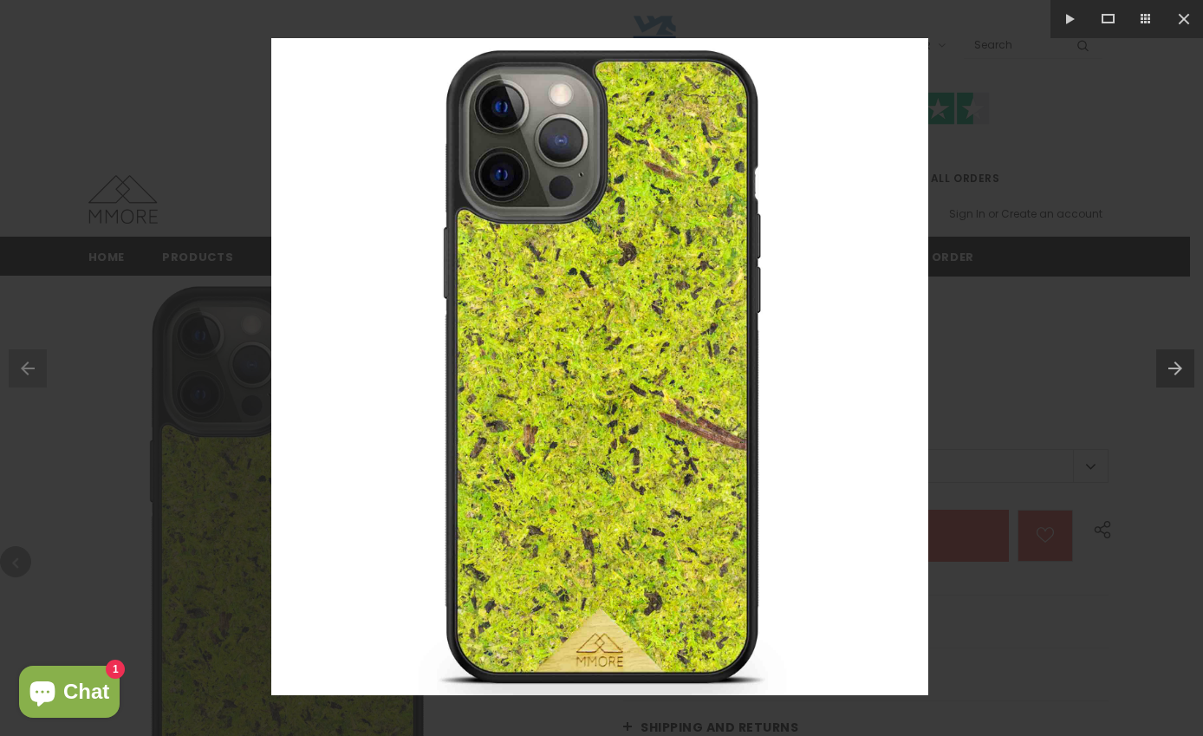
click at [1176, 373] on button at bounding box center [1179, 368] width 47 height 87
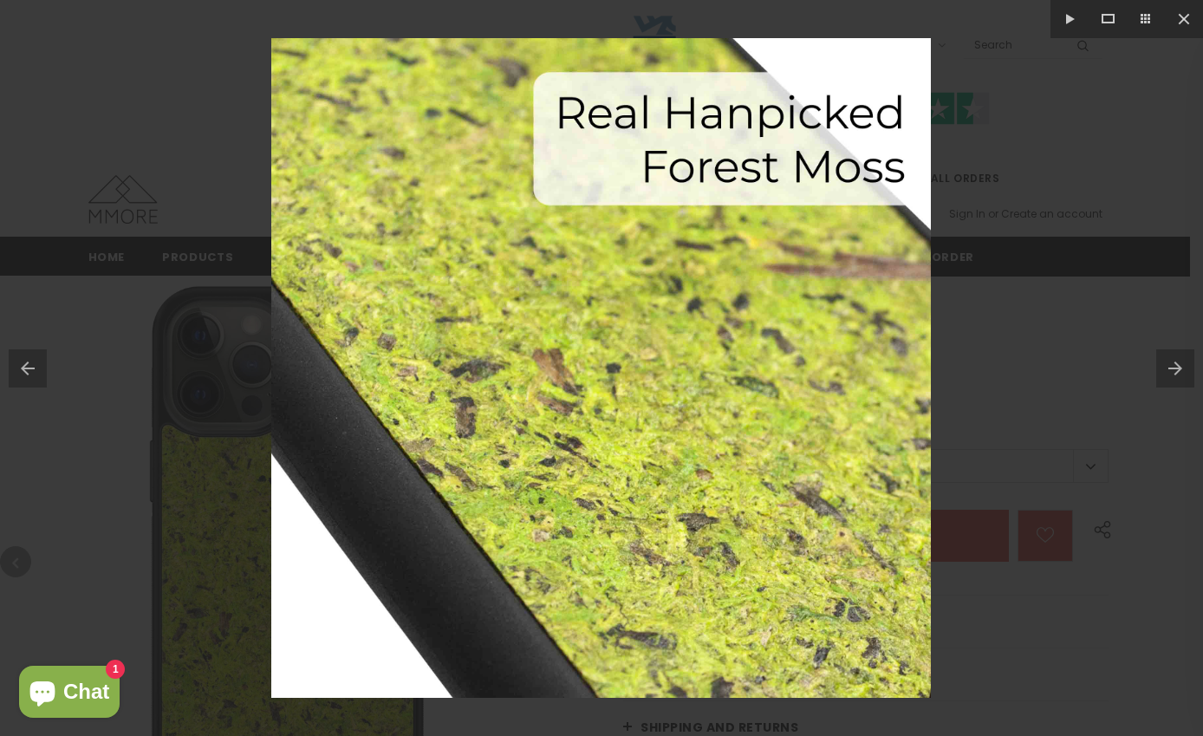
click at [1176, 373] on button at bounding box center [1179, 368] width 47 height 87
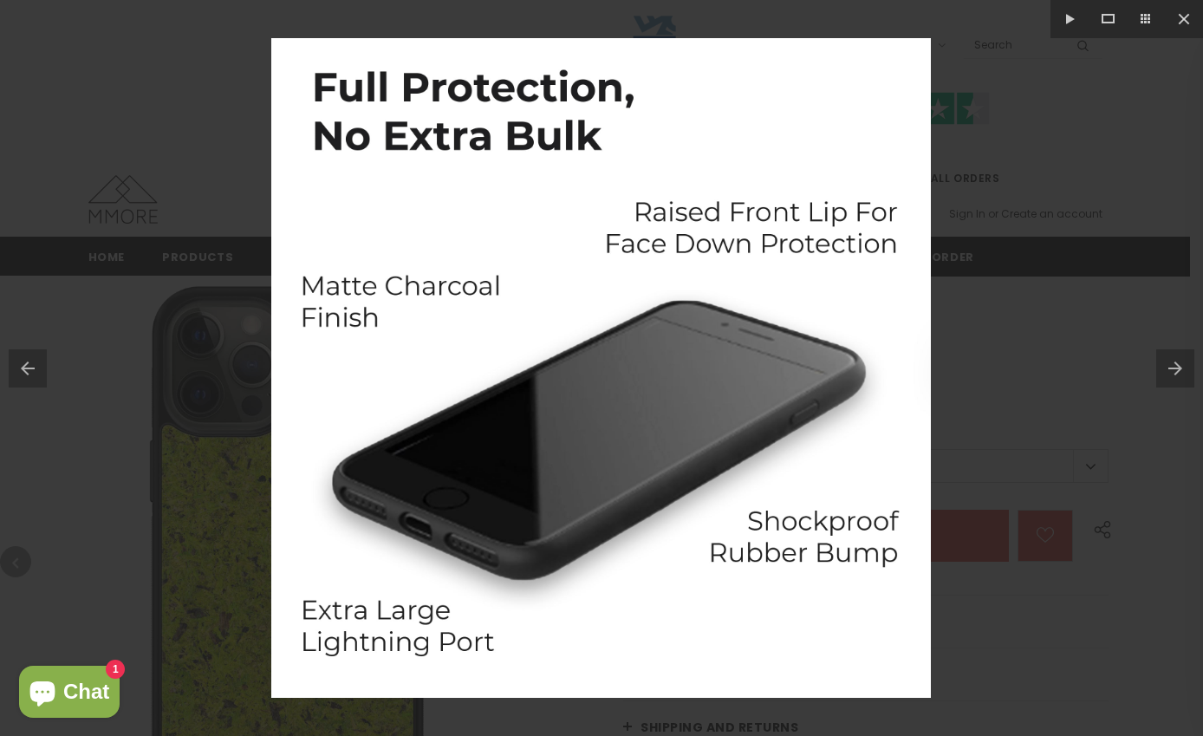
click at [1046, 381] on div at bounding box center [601, 368] width 1203 height 736
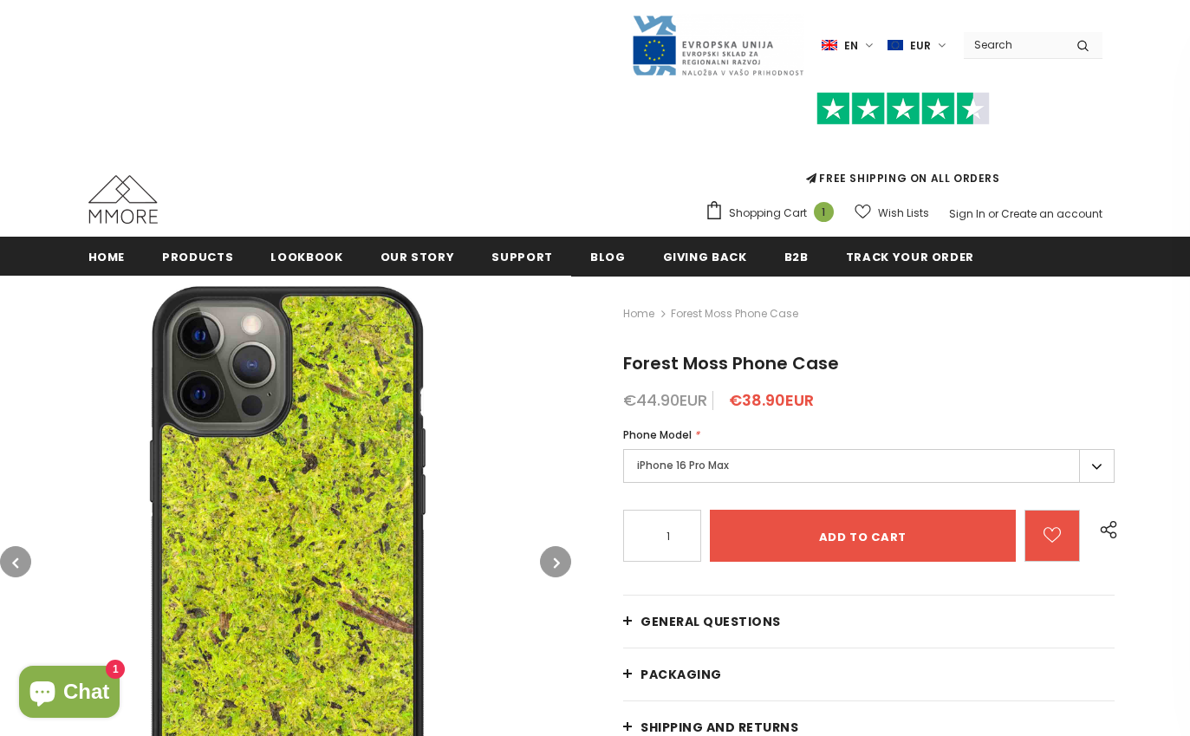
click at [662, 455] on label "iPhone 16 Pro Max" at bounding box center [868, 466] width 491 height 34
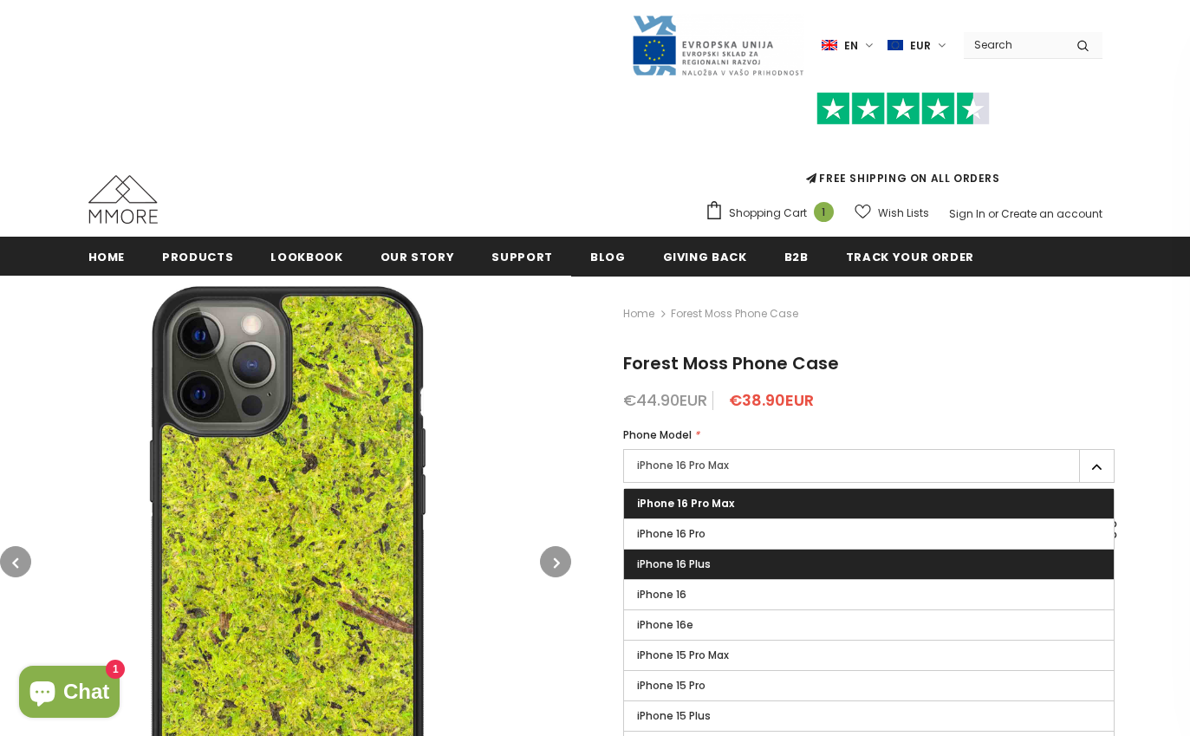
scroll to position [153, 0]
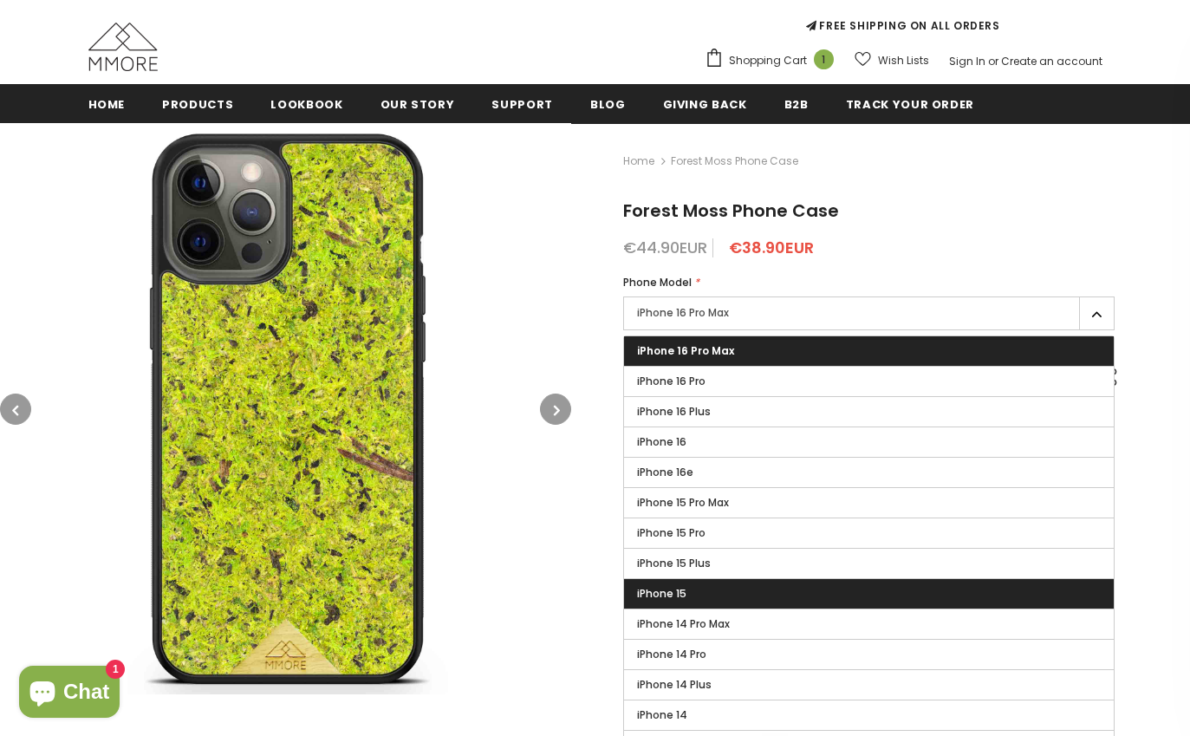
click at [690, 600] on label "iPhone 15" at bounding box center [869, 593] width 490 height 29
click at [0, 0] on input "iPhone 15" at bounding box center [0, 0] width 0 height 0
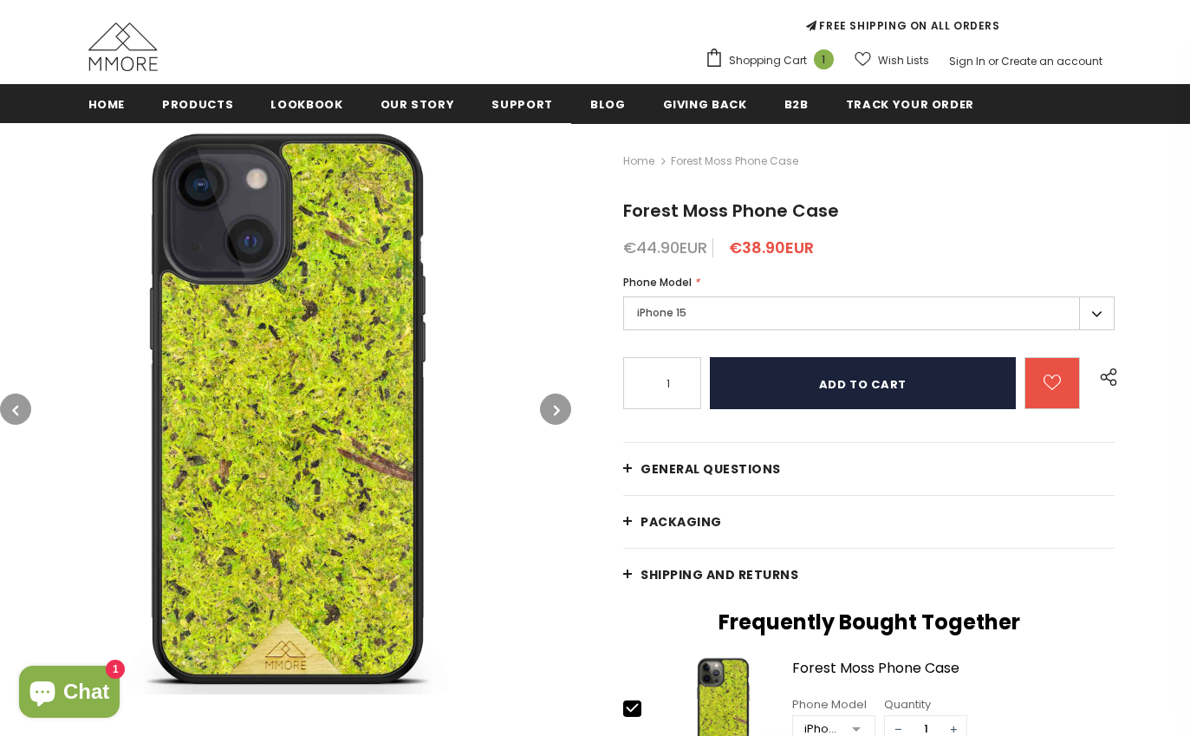
click at [831, 384] on input "Add to cart" at bounding box center [863, 383] width 306 height 52
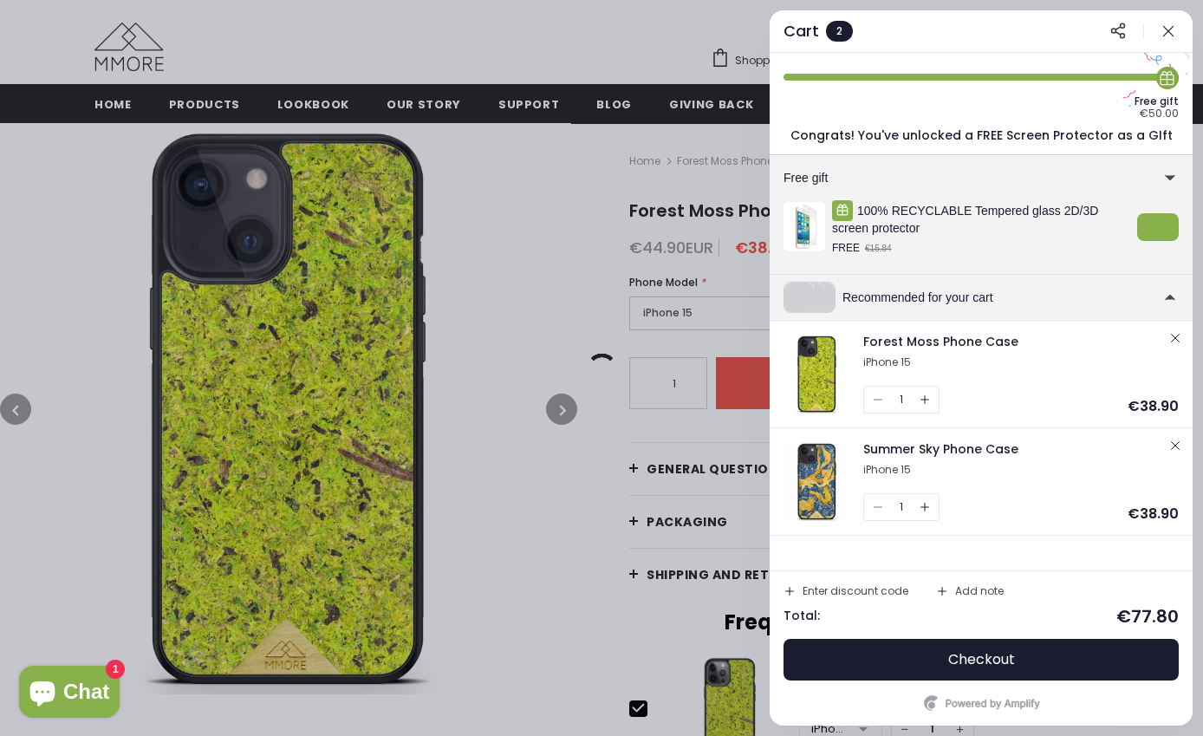
click at [588, 593] on div at bounding box center [601, 368] width 1203 height 736
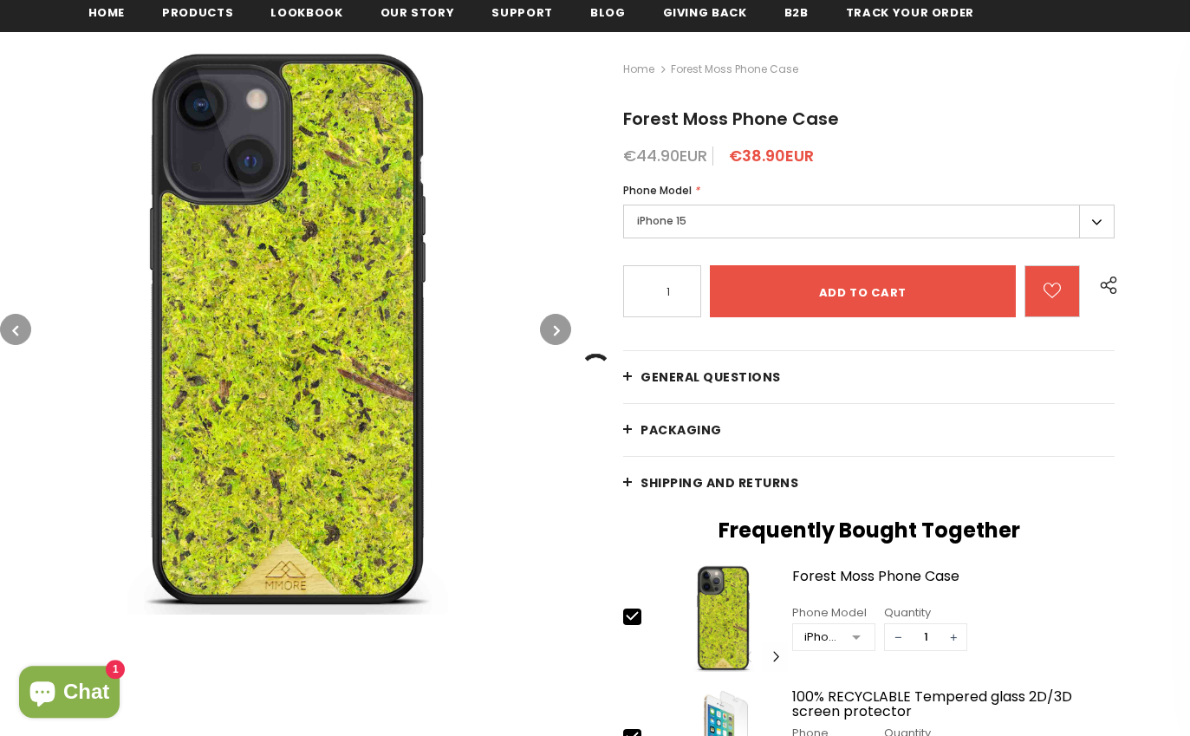
scroll to position [282, 0]
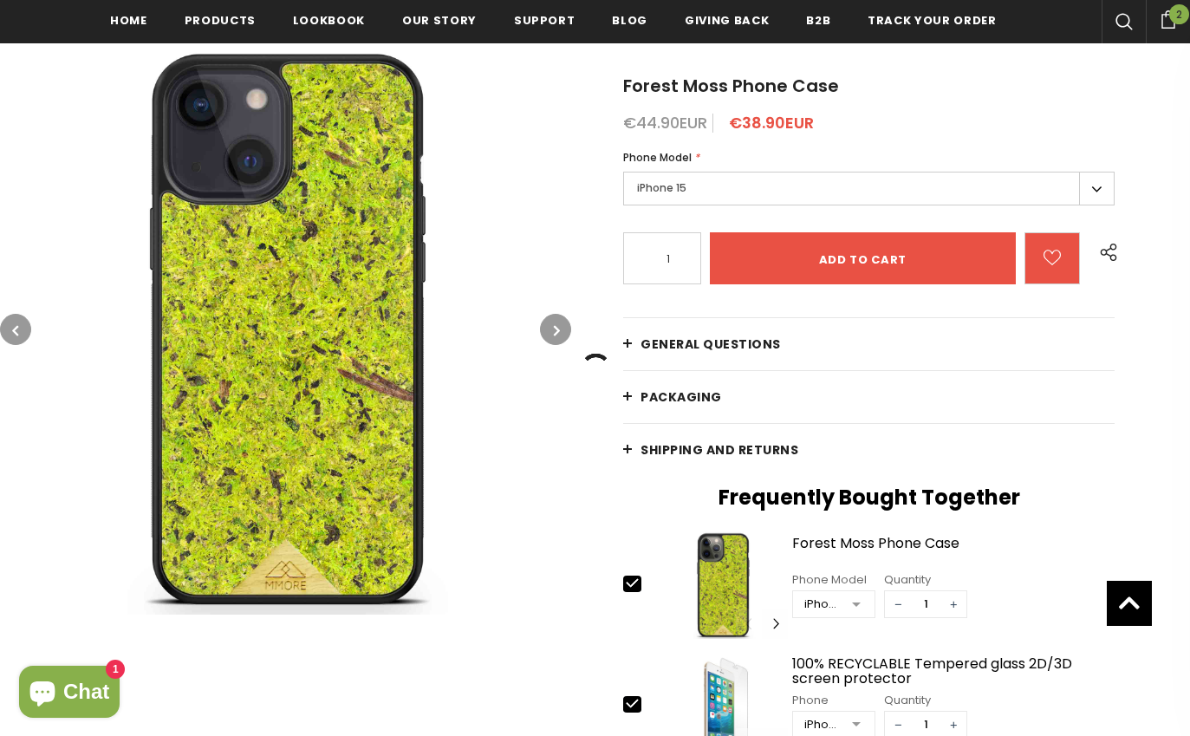
click at [641, 446] on link "Shipping and returns" at bounding box center [868, 450] width 491 height 52
click at [644, 403] on span "PACKAGING" at bounding box center [681, 396] width 81 height 17
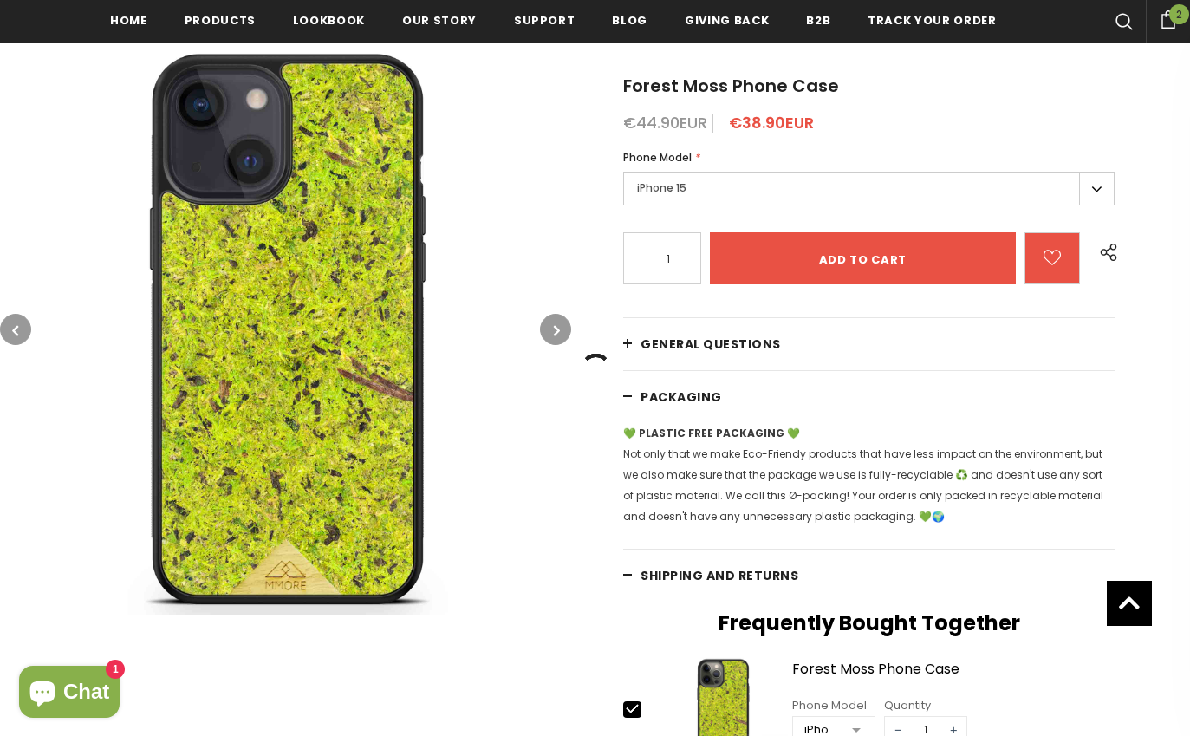
click at [645, 400] on span "PACKAGING" at bounding box center [681, 396] width 81 height 17
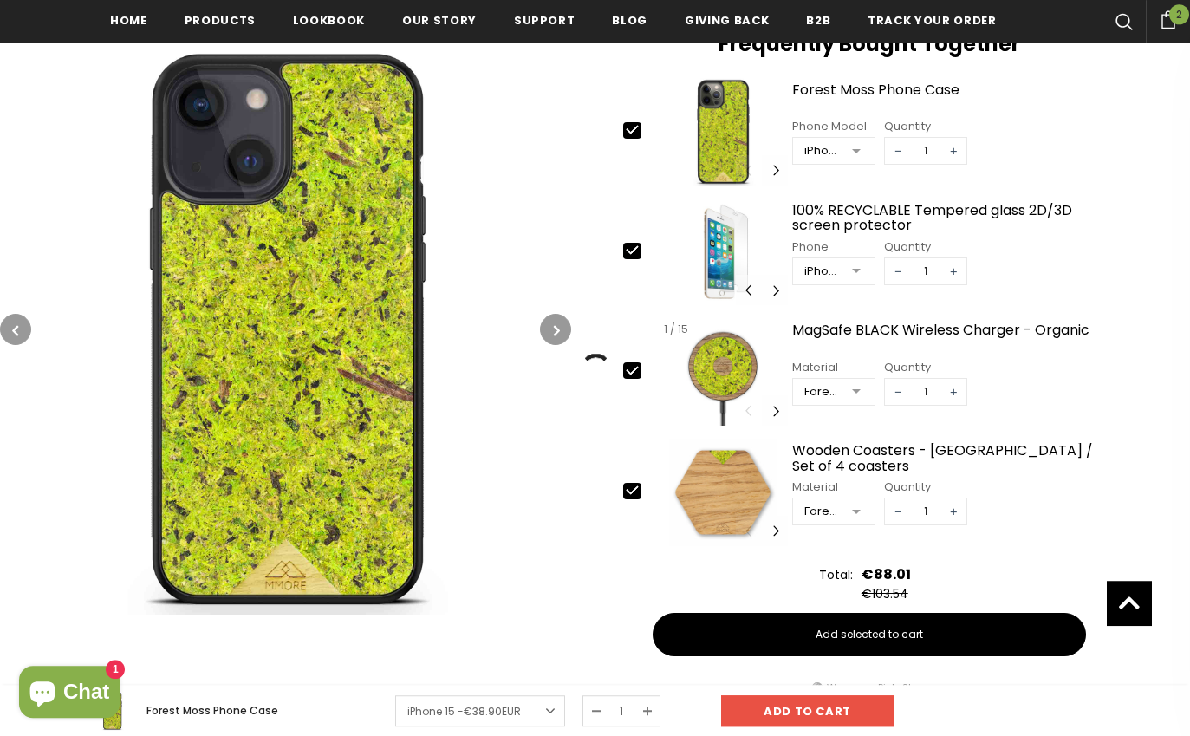
scroll to position [739, 0]
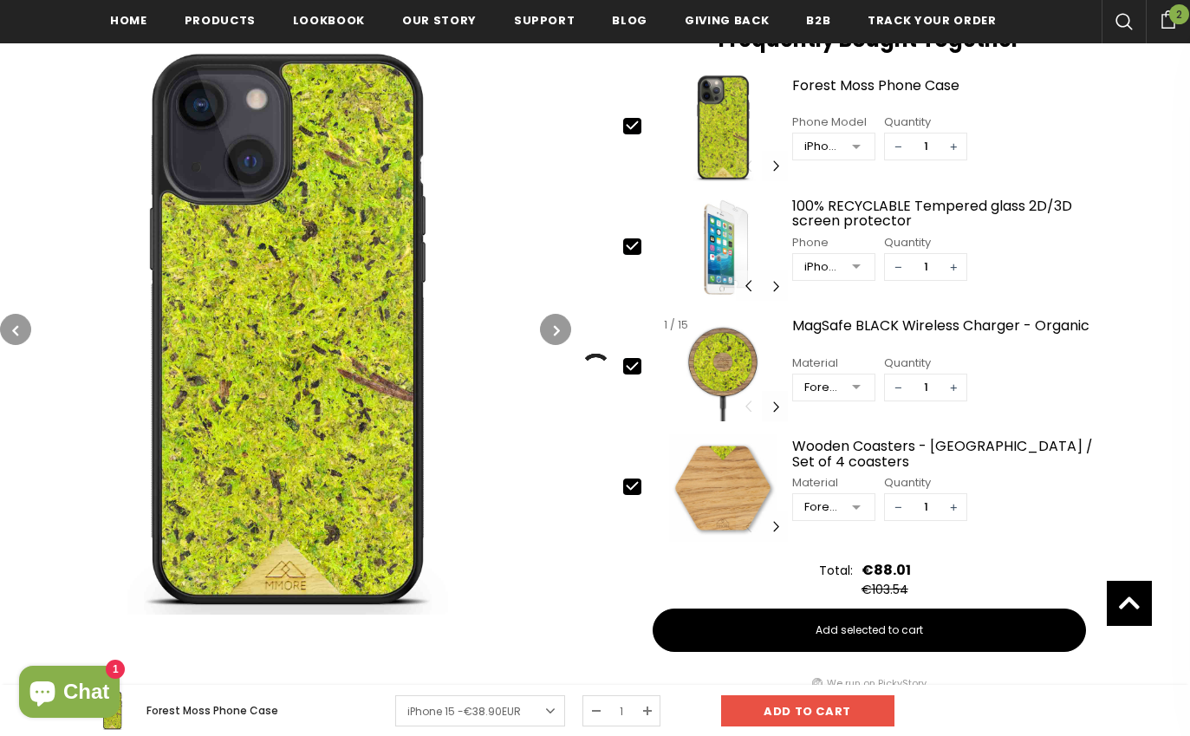
click at [776, 411] on button "Carousel Navigation" at bounding box center [775, 406] width 26 height 30
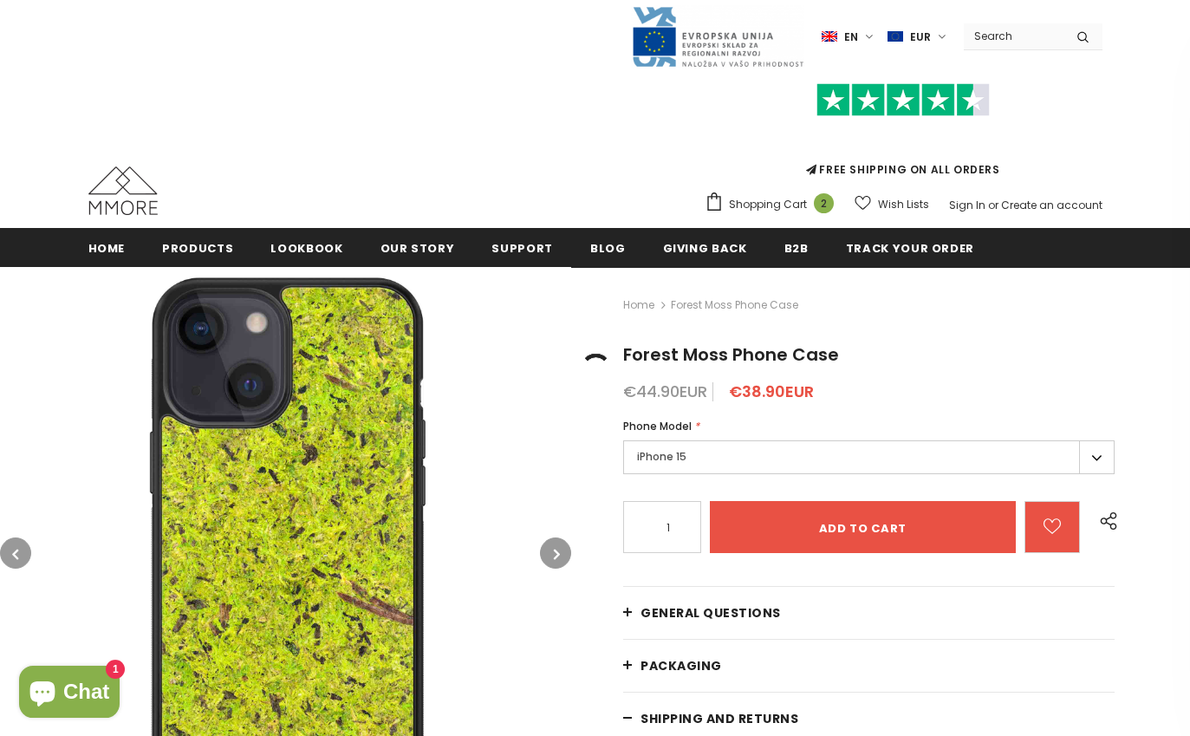
scroll to position [0, 0]
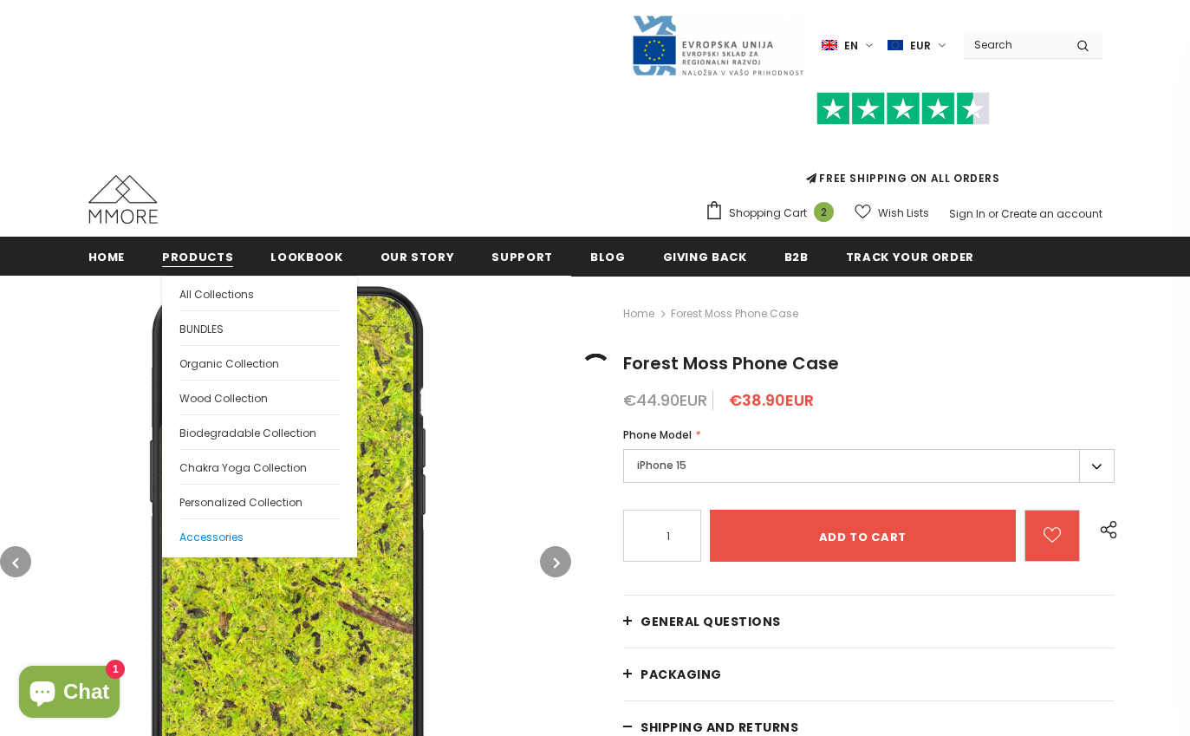
click at [241, 525] on link "Accessories" at bounding box center [259, 535] width 160 height 35
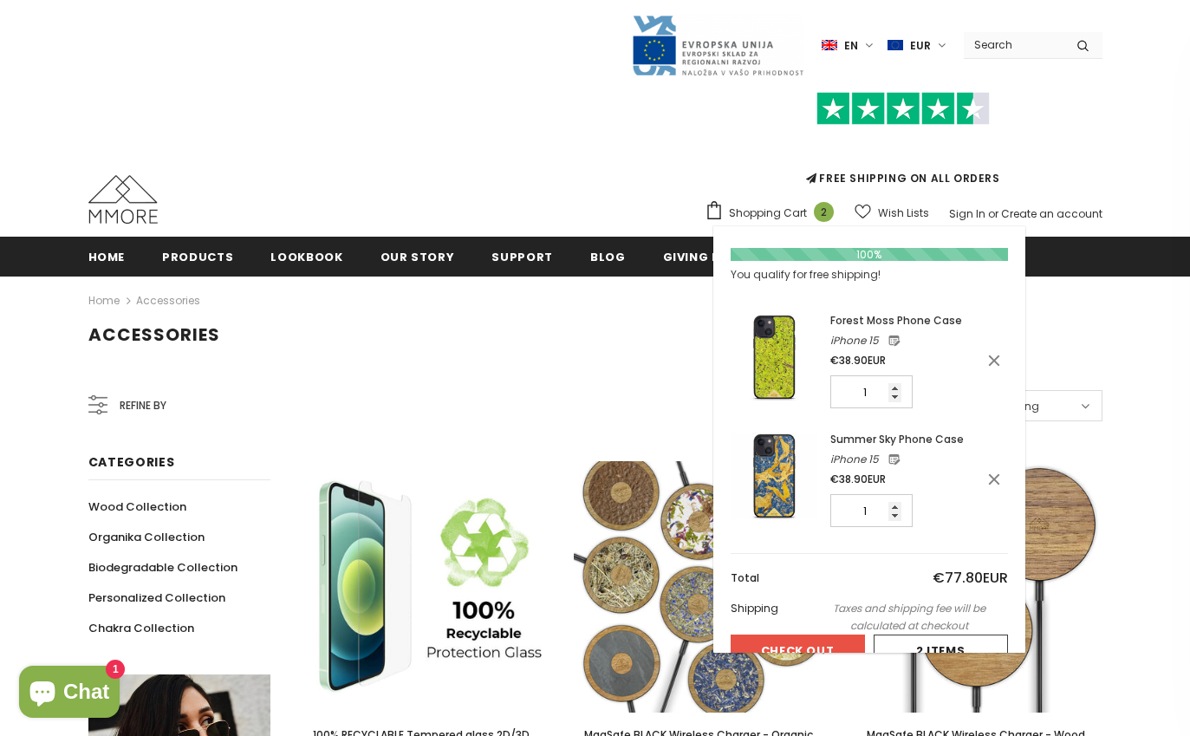
click at [770, 213] on span "Shopping Cart" at bounding box center [768, 213] width 78 height 17
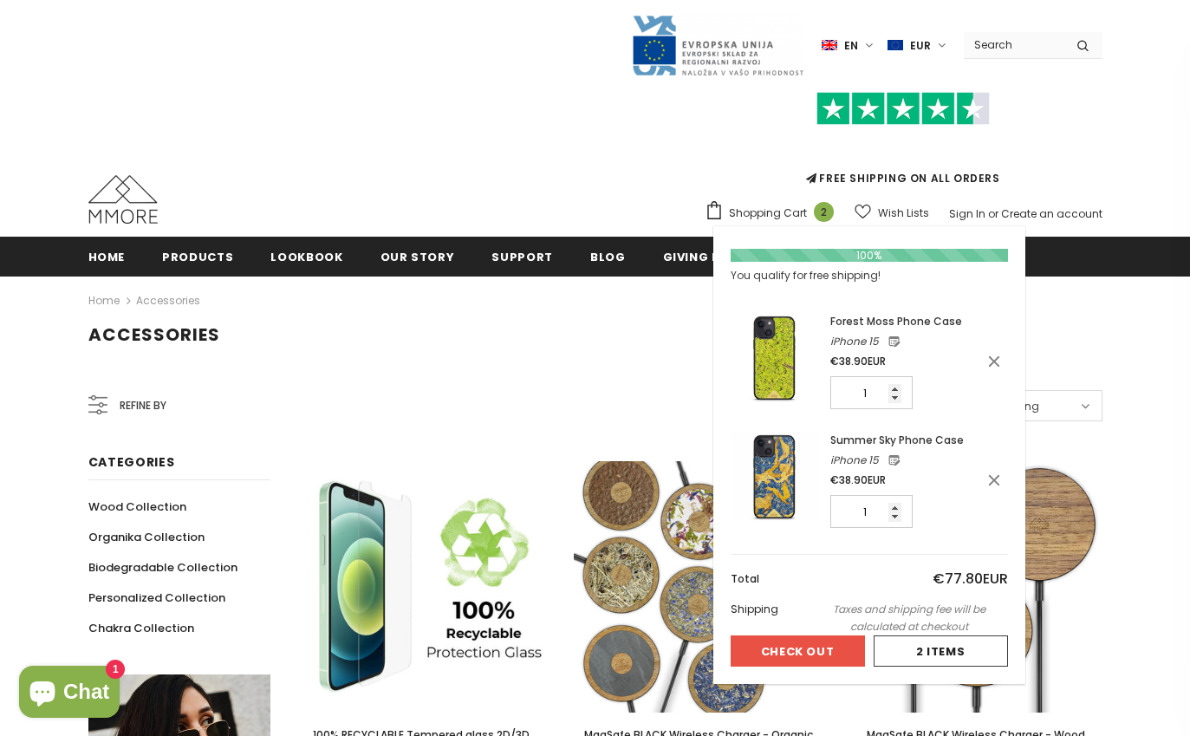
click at [830, 650] on button "Check Out" at bounding box center [798, 650] width 134 height 31
